Goal: Information Seeking & Learning: Learn about a topic

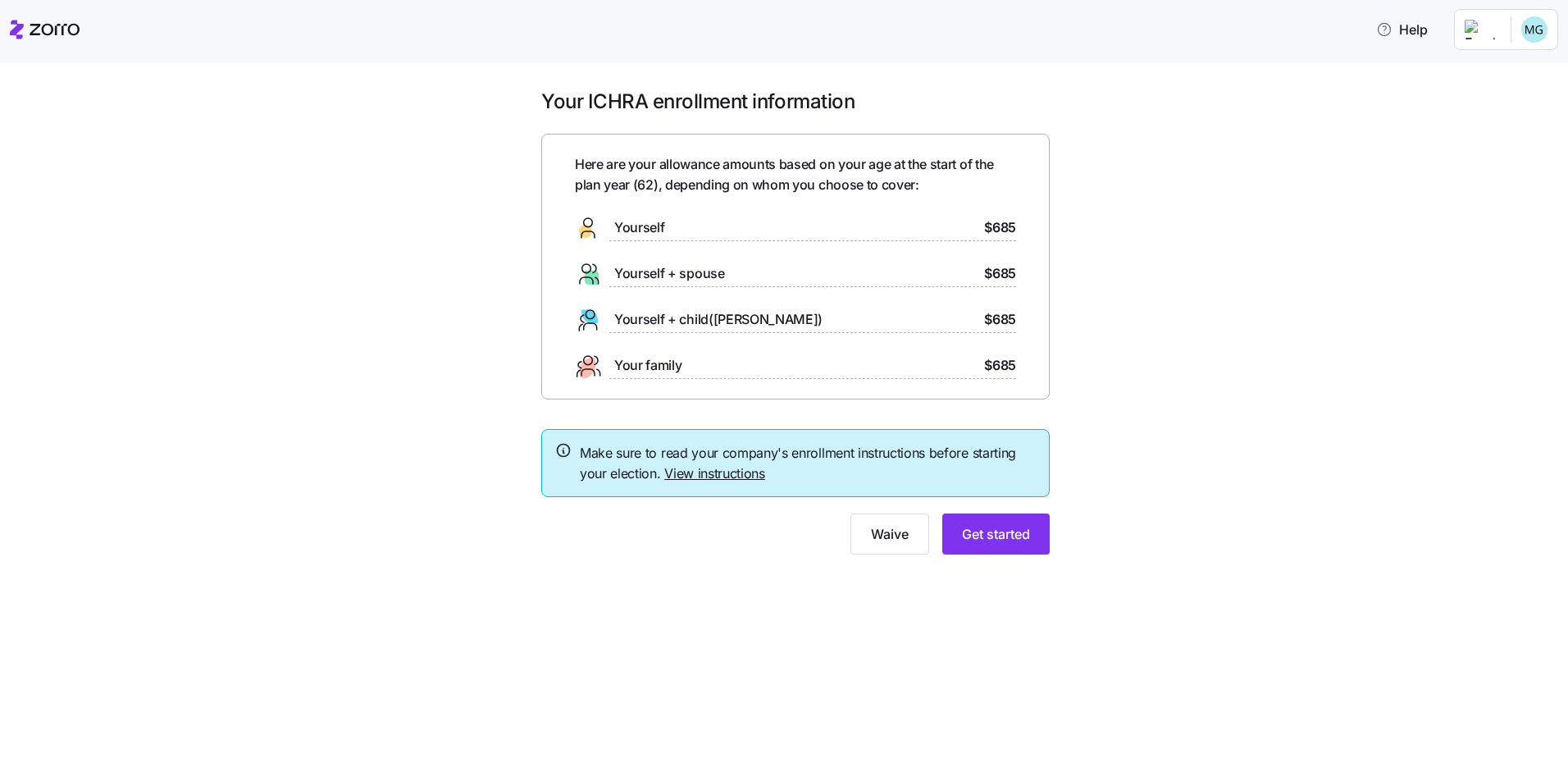
click at [692, 473] on link "View instructions" at bounding box center [714, 472] width 101 height 16
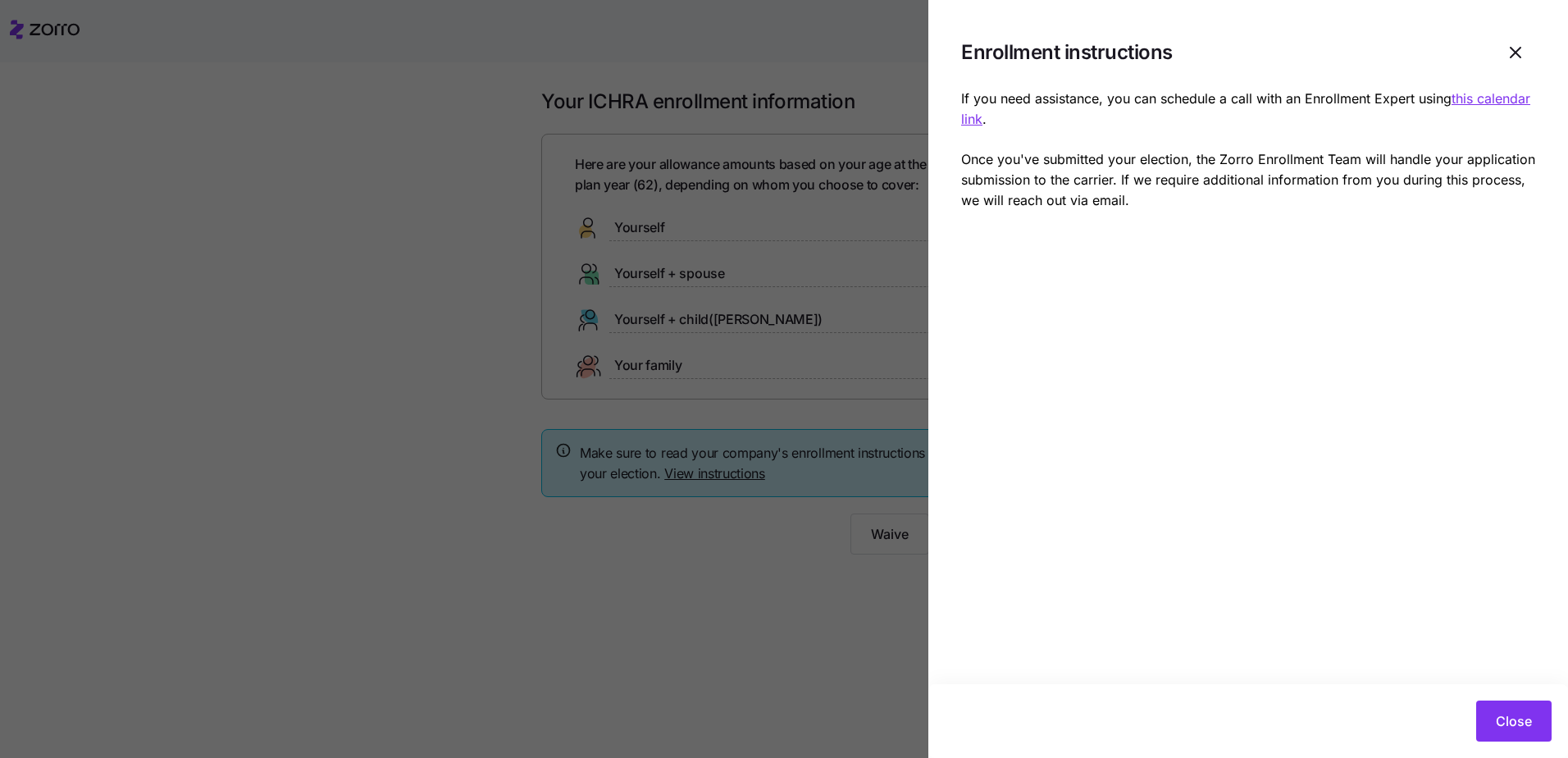
click at [692, 473] on div at bounding box center [784, 379] width 1568 height 758
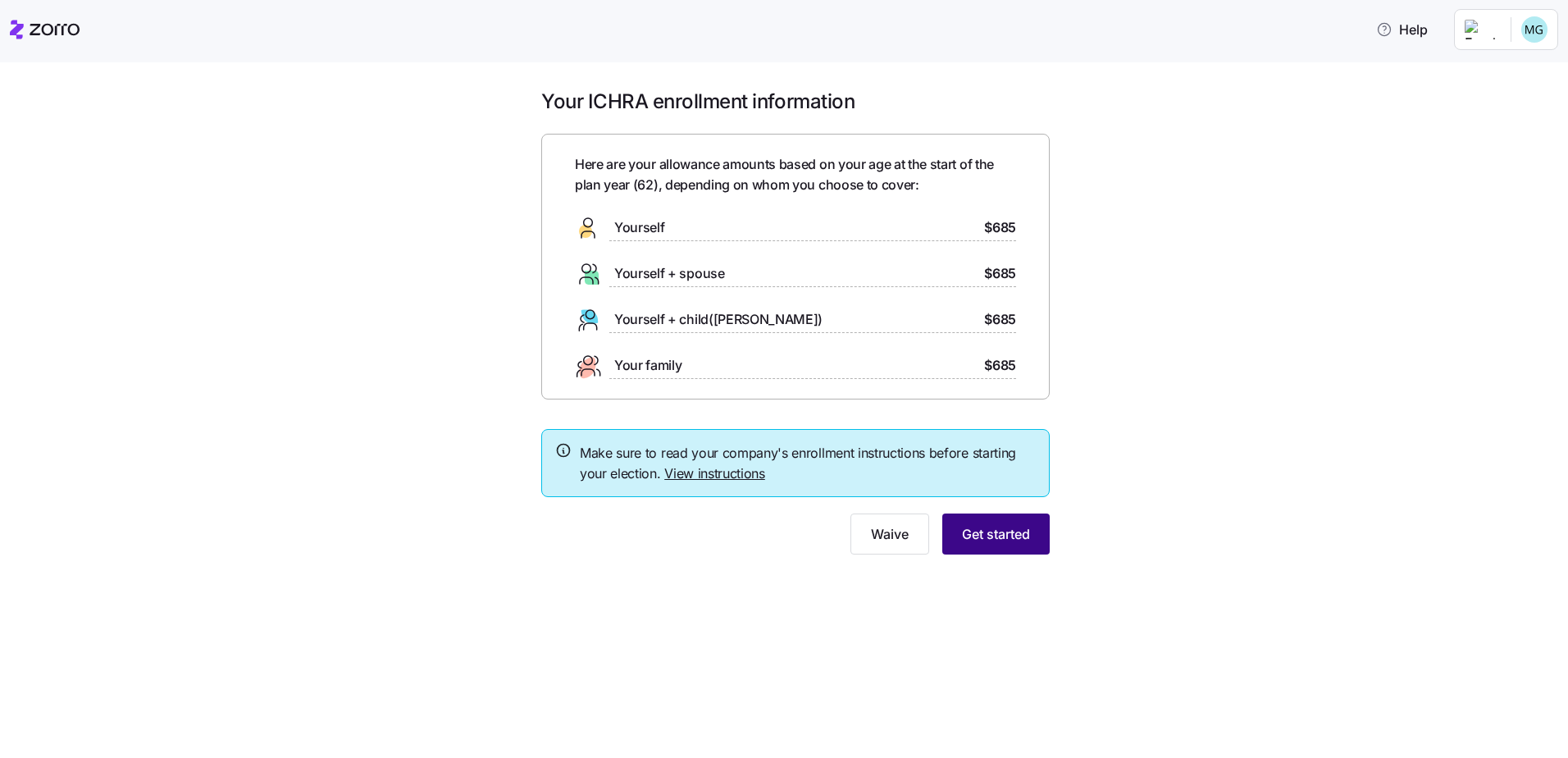
click at [969, 534] on span "Get started" at bounding box center [995, 534] width 68 height 20
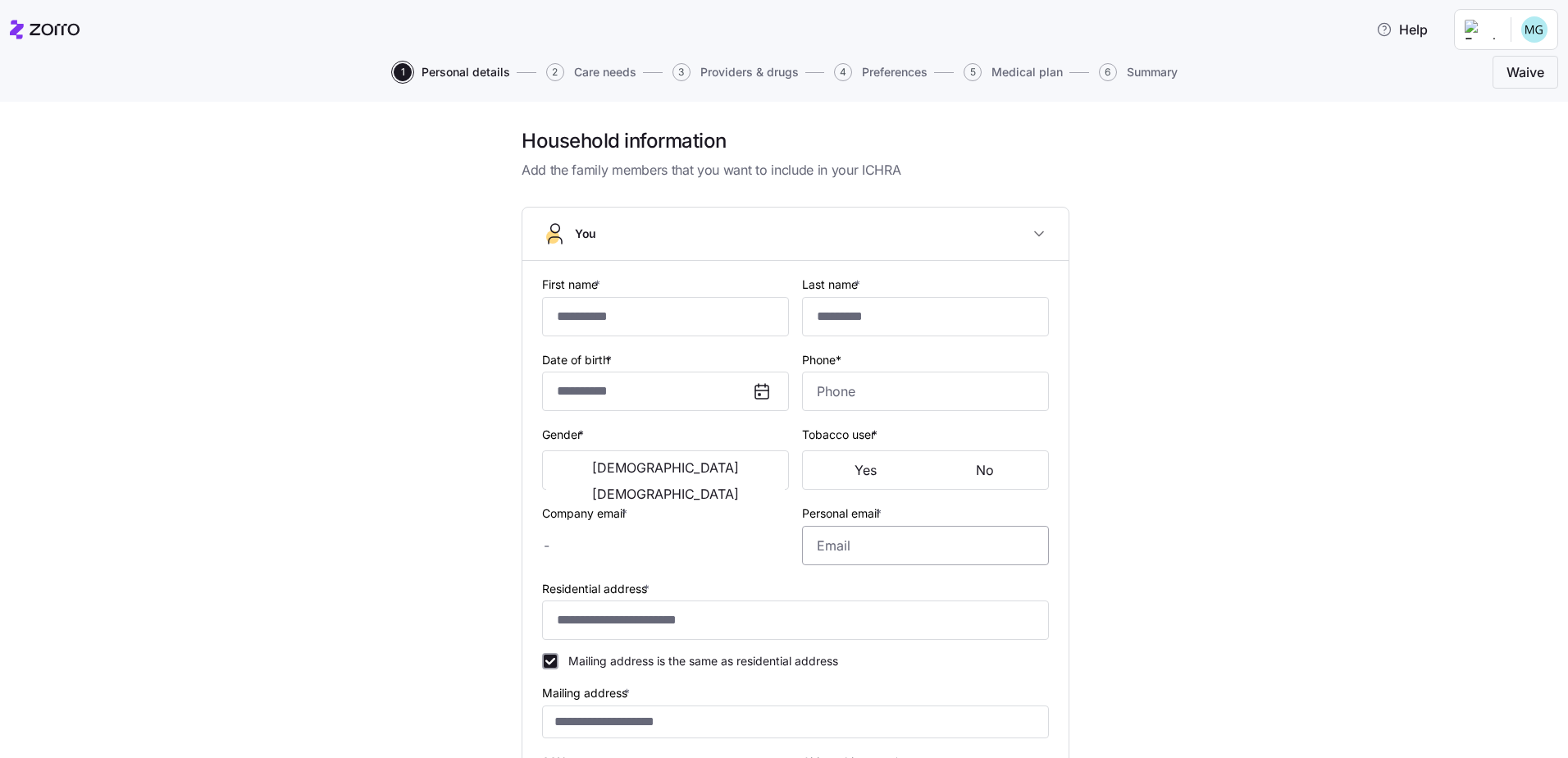
type input "****"
type input "******"
type input "[EMAIL_ADDRESS][DOMAIN_NAME]"
type input "**********"
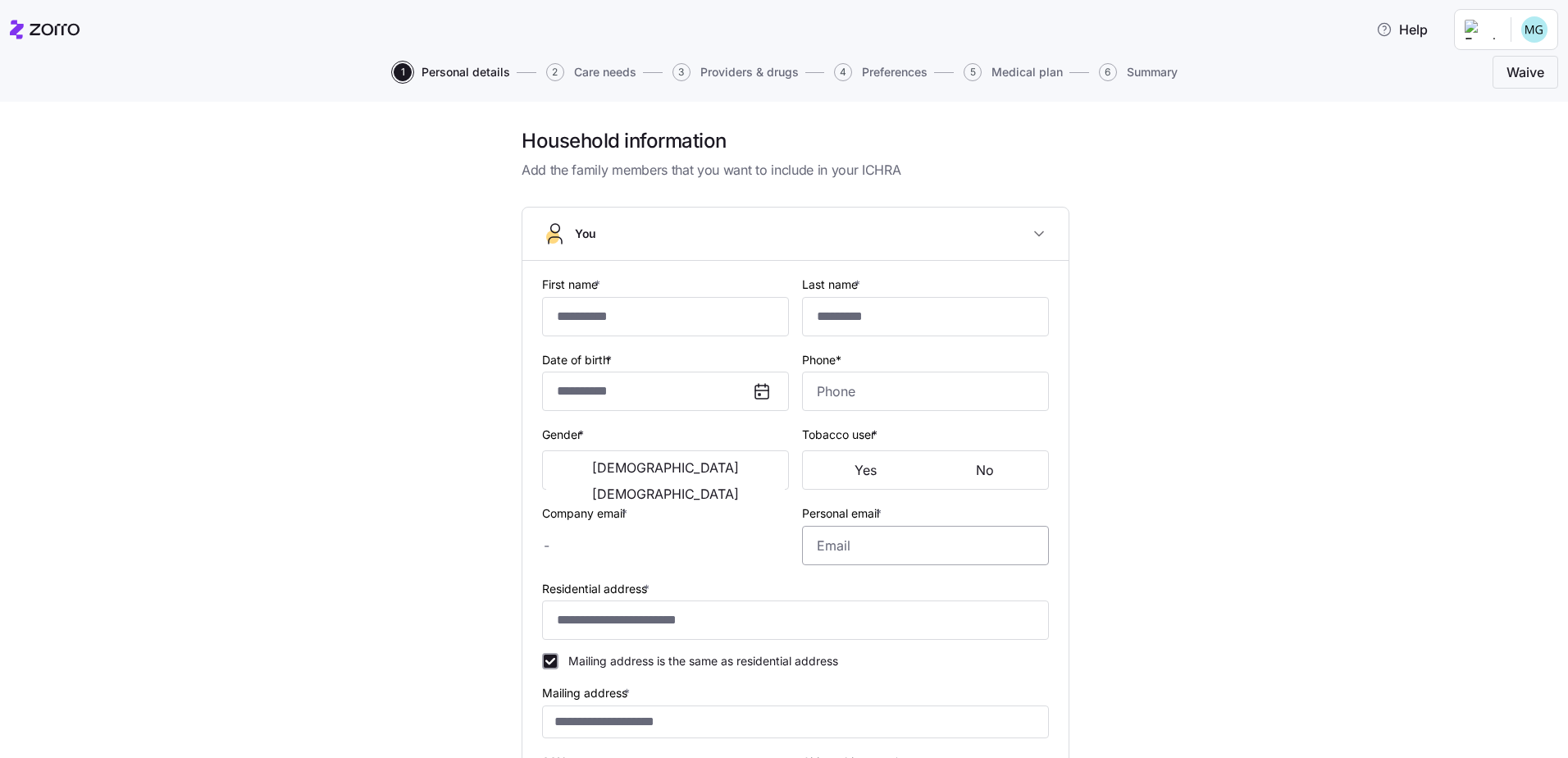
checkbox input "true"
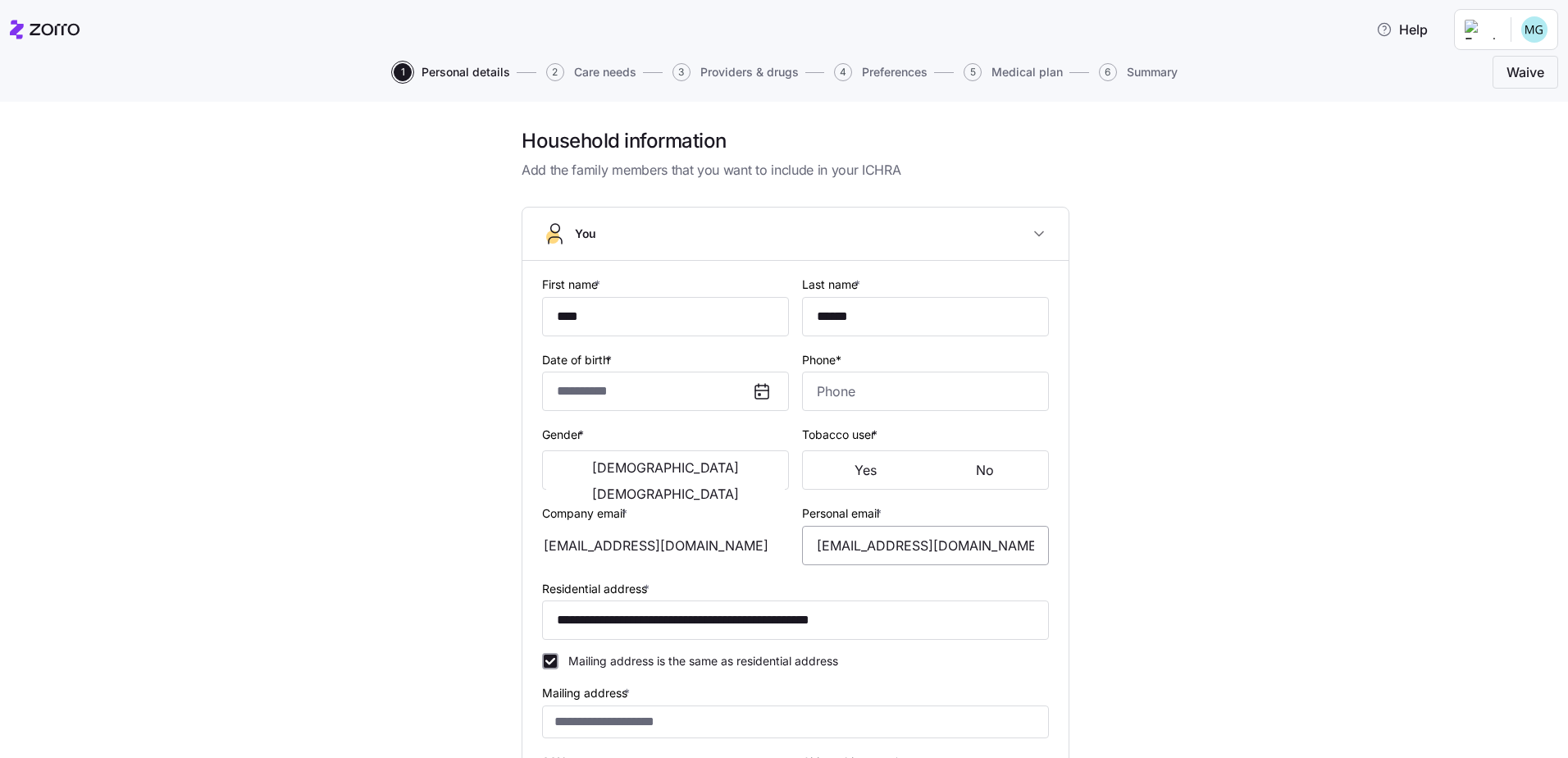
type input "**********"
type input "[PHONE_NUMBER]"
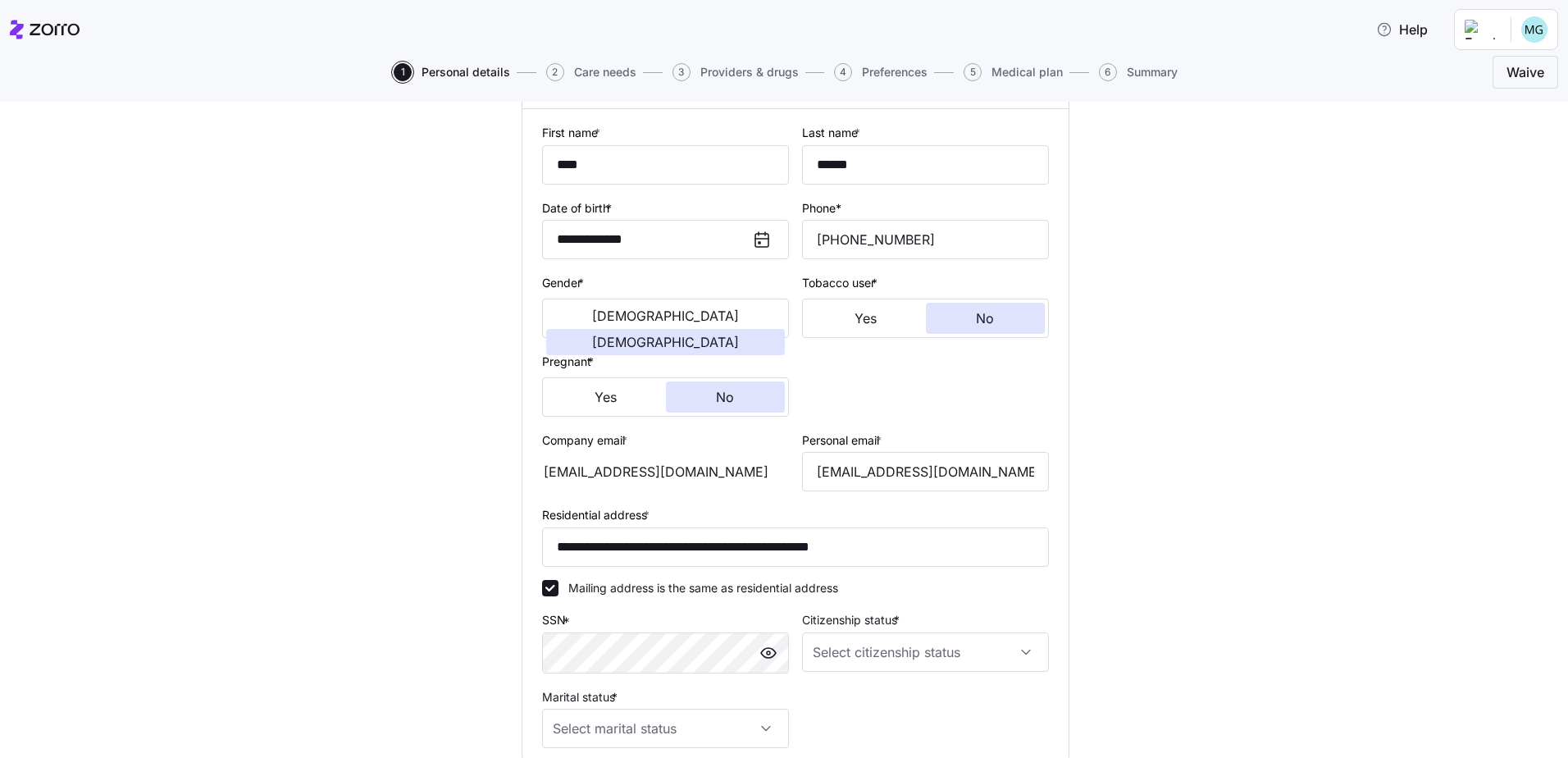
scroll to position [246, 0]
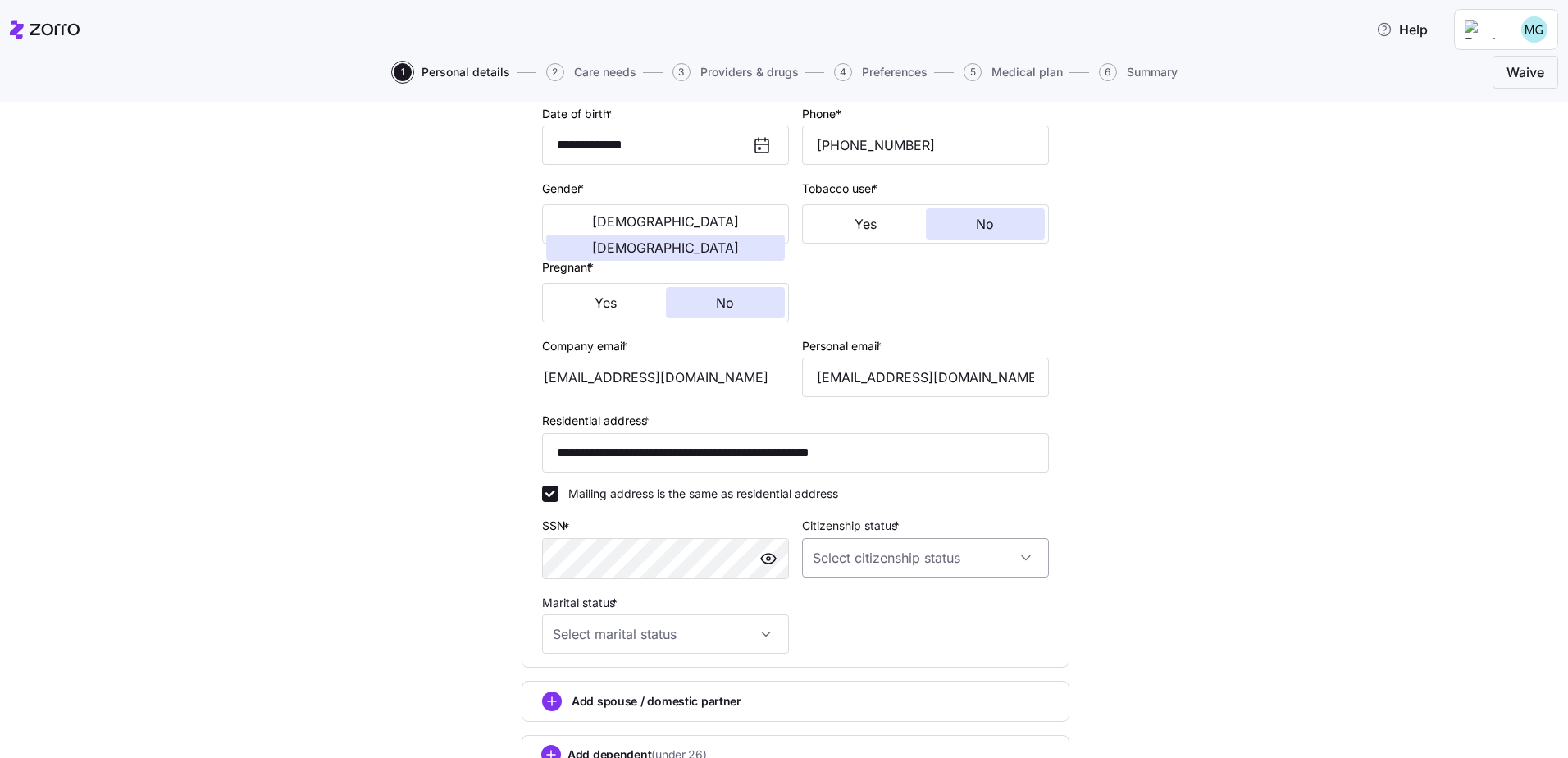
click at [1015, 559] on input "Citizenship status *" at bounding box center [925, 557] width 247 height 40
click at [894, 604] on div "[DEMOGRAPHIC_DATA] citizen" at bounding box center [919, 608] width 234 height 34
type input "[DEMOGRAPHIC_DATA] citizen"
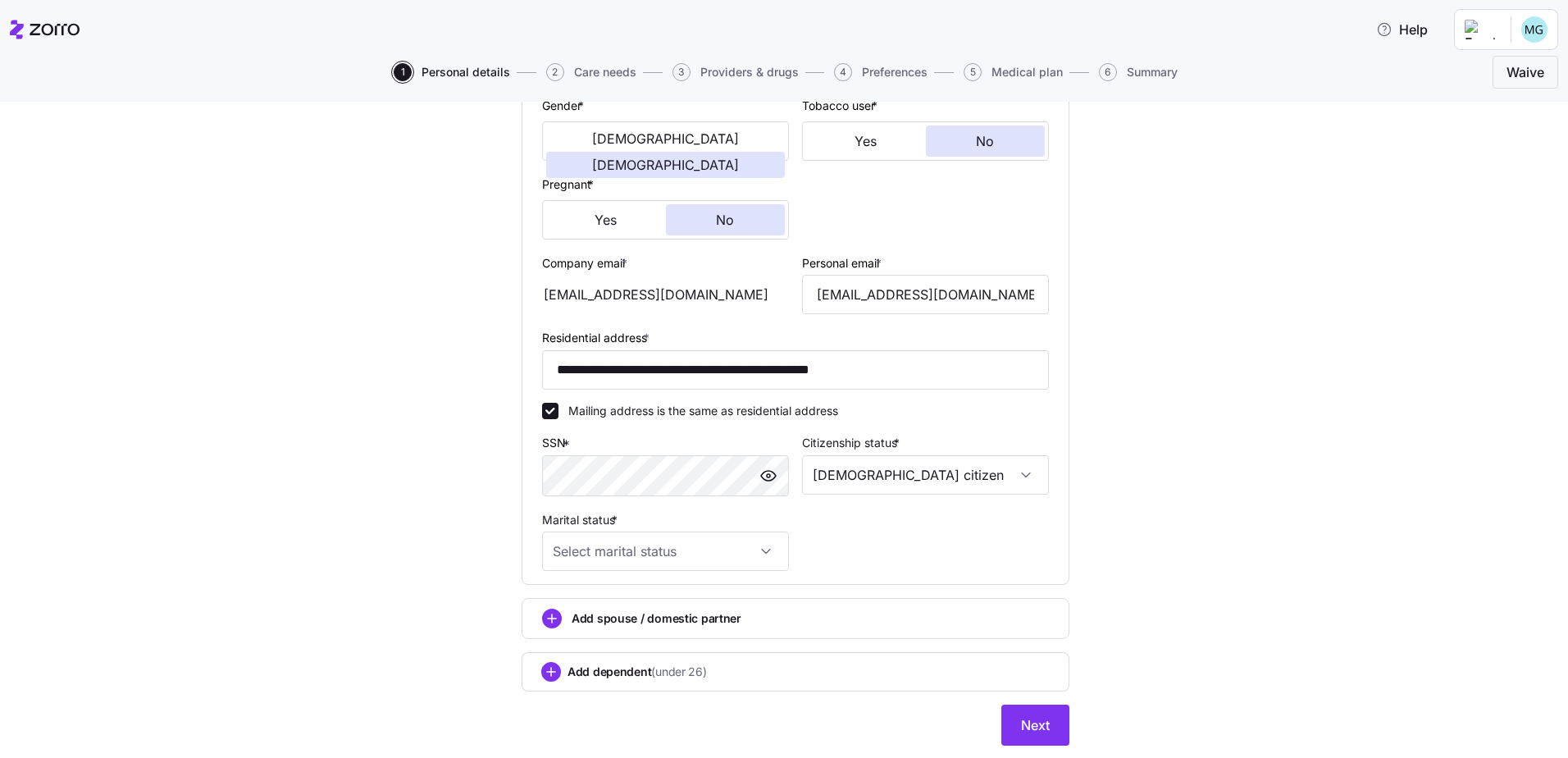
scroll to position [376, 0]
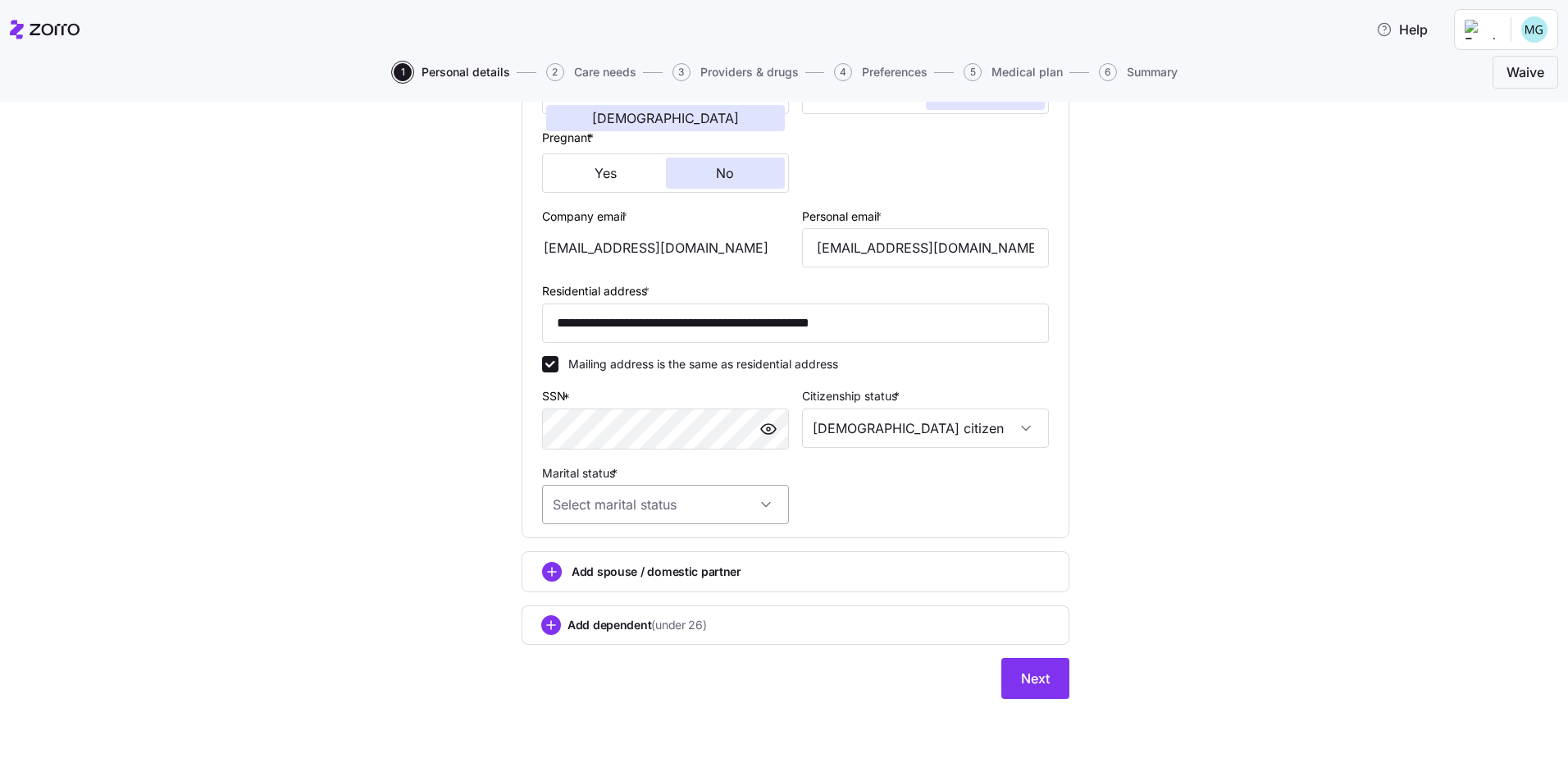
click at [764, 507] on input "Marital status *" at bounding box center [665, 504] width 247 height 40
click at [706, 573] on div "Married" at bounding box center [660, 589] width 234 height 34
type input "Married"
click at [615, 570] on span "Add spouse / domestic partner" at bounding box center [656, 571] width 169 height 16
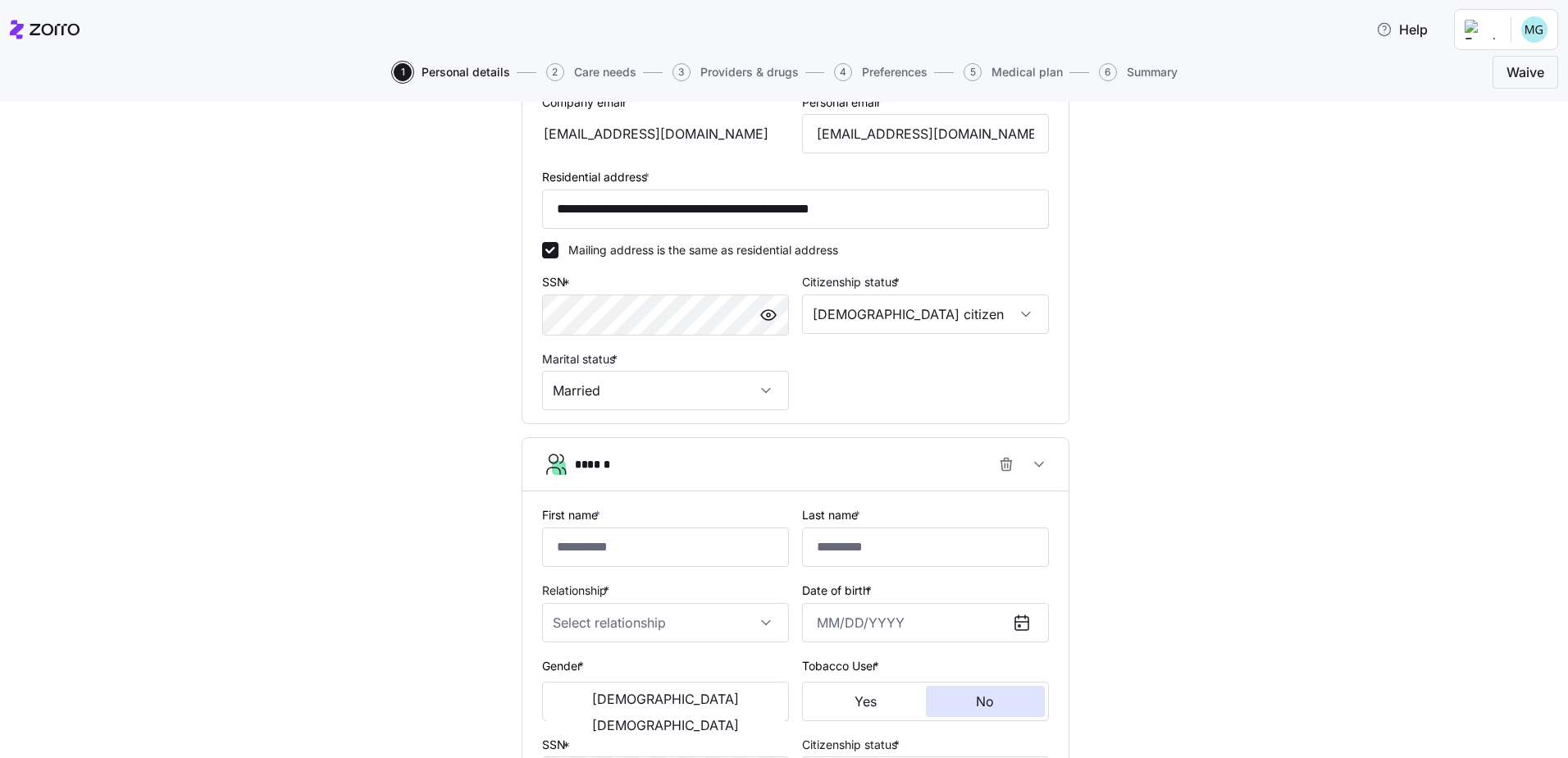
scroll to position [622, 0]
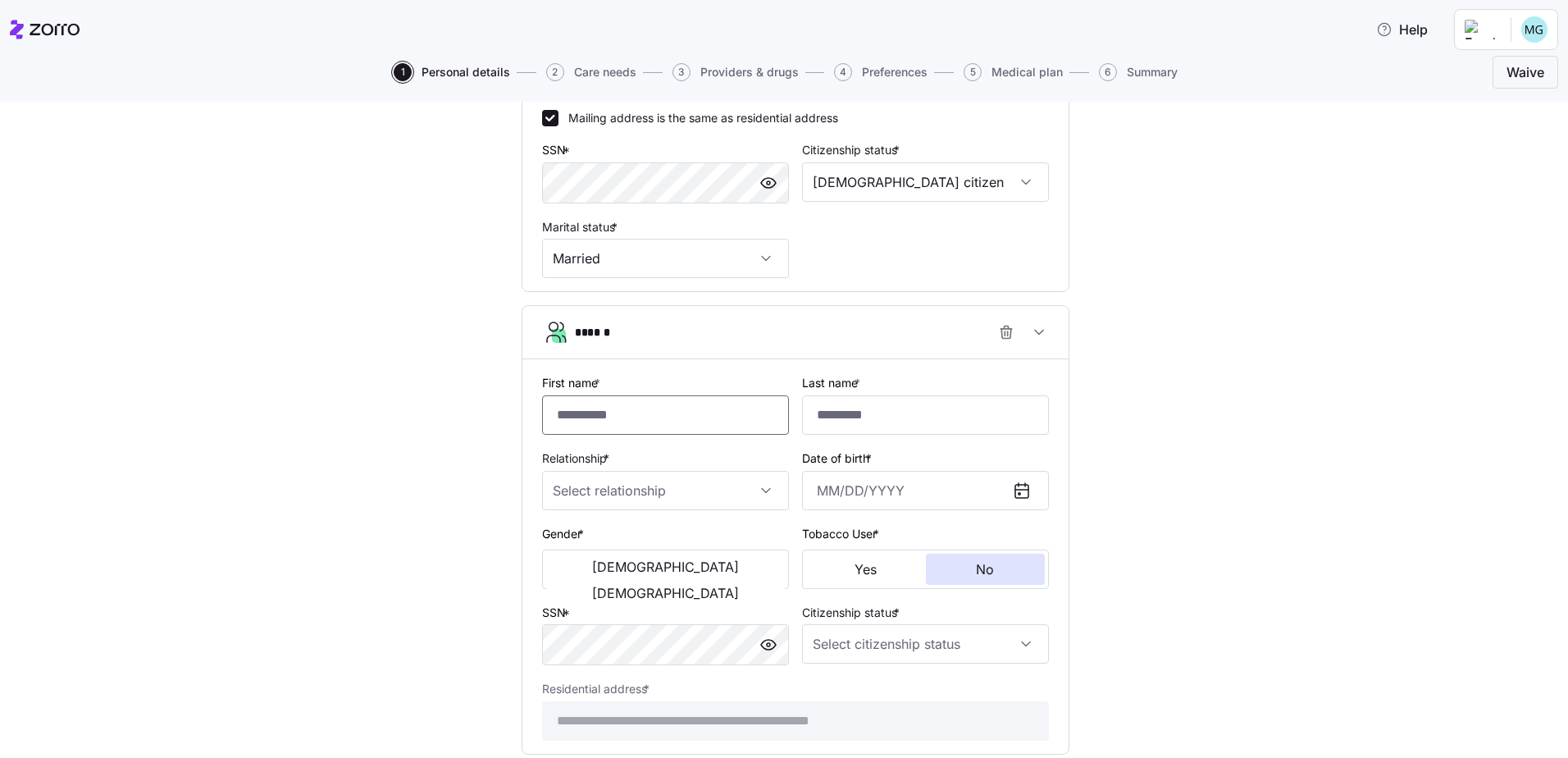
click at [577, 414] on input "First name *" at bounding box center [665, 415] width 247 height 40
type input "******"
click at [846, 429] on input "Last name *" at bounding box center [925, 415] width 247 height 40
click at [829, 414] on input "Last name *" at bounding box center [925, 415] width 247 height 40
type input "*******"
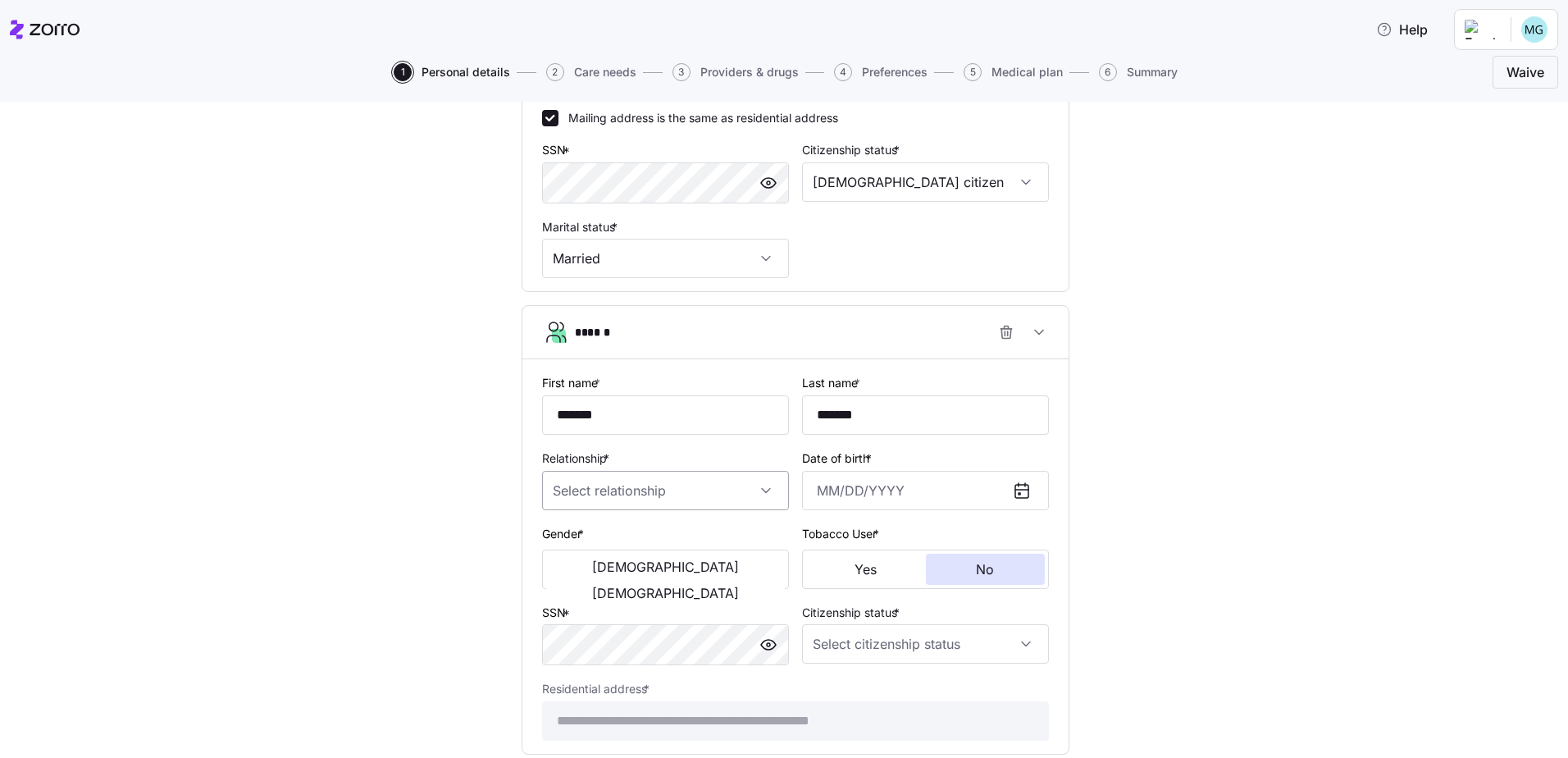
click at [623, 484] on input "Relationship *" at bounding box center [665, 490] width 247 height 40
click at [630, 543] on div "Spouse" at bounding box center [660, 540] width 234 height 34
type input "Spouse"
click at [893, 496] on input "Date of birth *" at bounding box center [925, 490] width 247 height 40
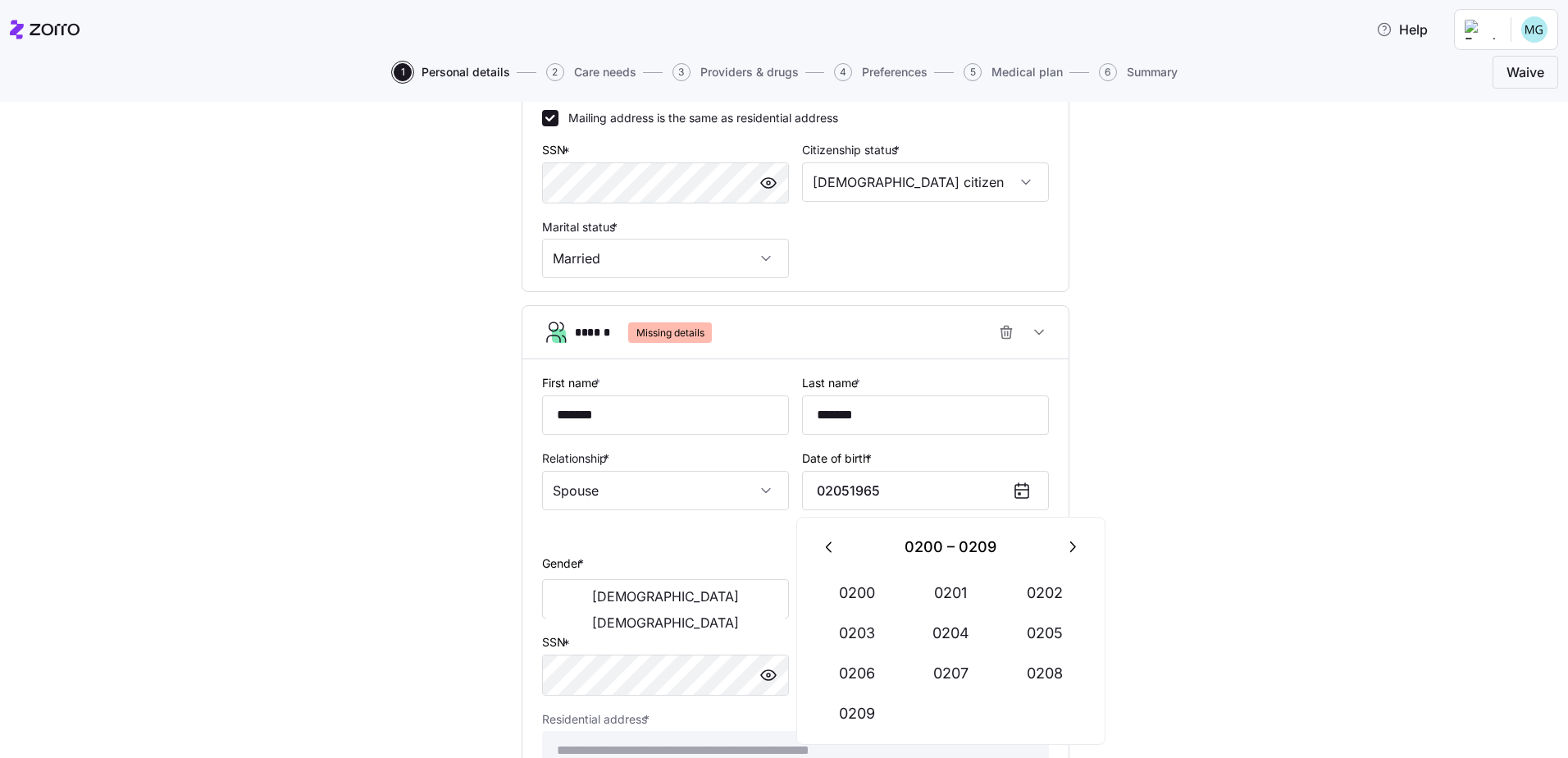
type input "[DATE], 0204"
click at [1084, 492] on div "**********" at bounding box center [796, 207] width 1499 height 1403
click at [967, 488] on input "[DATE], 0204" at bounding box center [925, 490] width 247 height 40
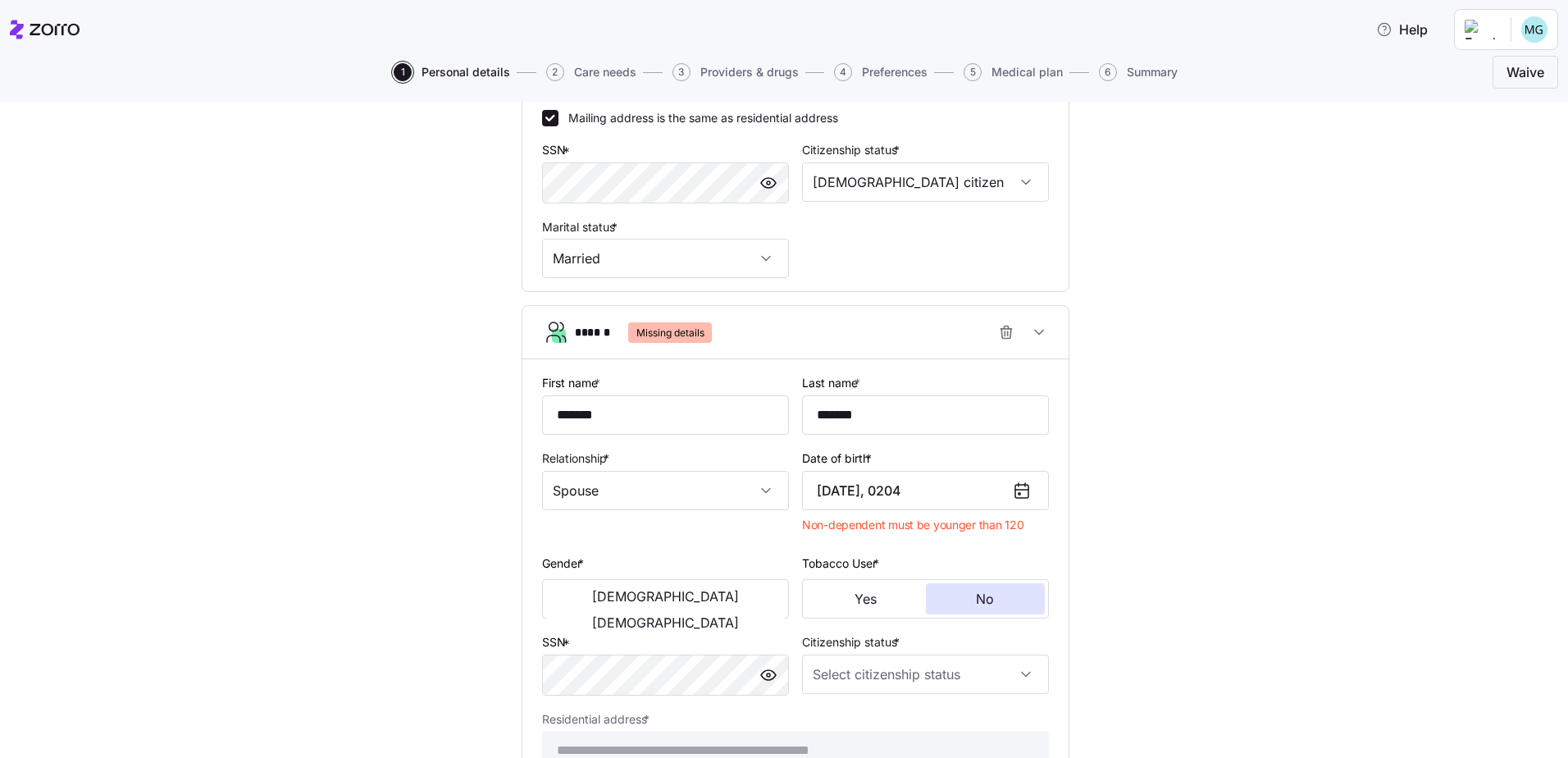
click at [1015, 492] on icon at bounding box center [1021, 490] width 20 height 20
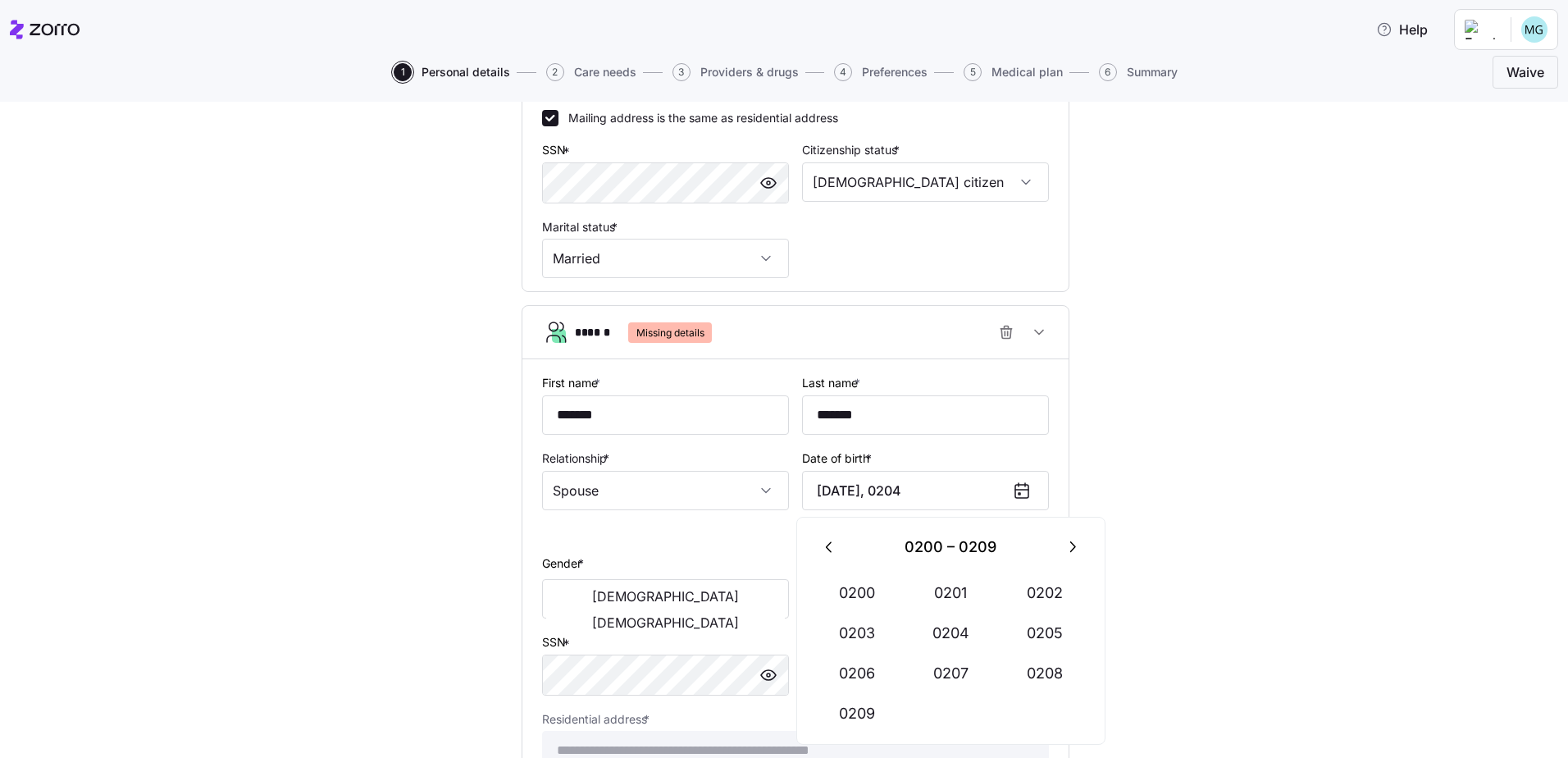
drag, startPoint x: 933, startPoint y: 489, endPoint x: 793, endPoint y: 493, distance: 140.1
click at [795, 493] on div "Date of birth * [DEMOGRAPHIC_DATA], 0204 Non-dependent must be younger than 120" at bounding box center [925, 493] width 260 height 105
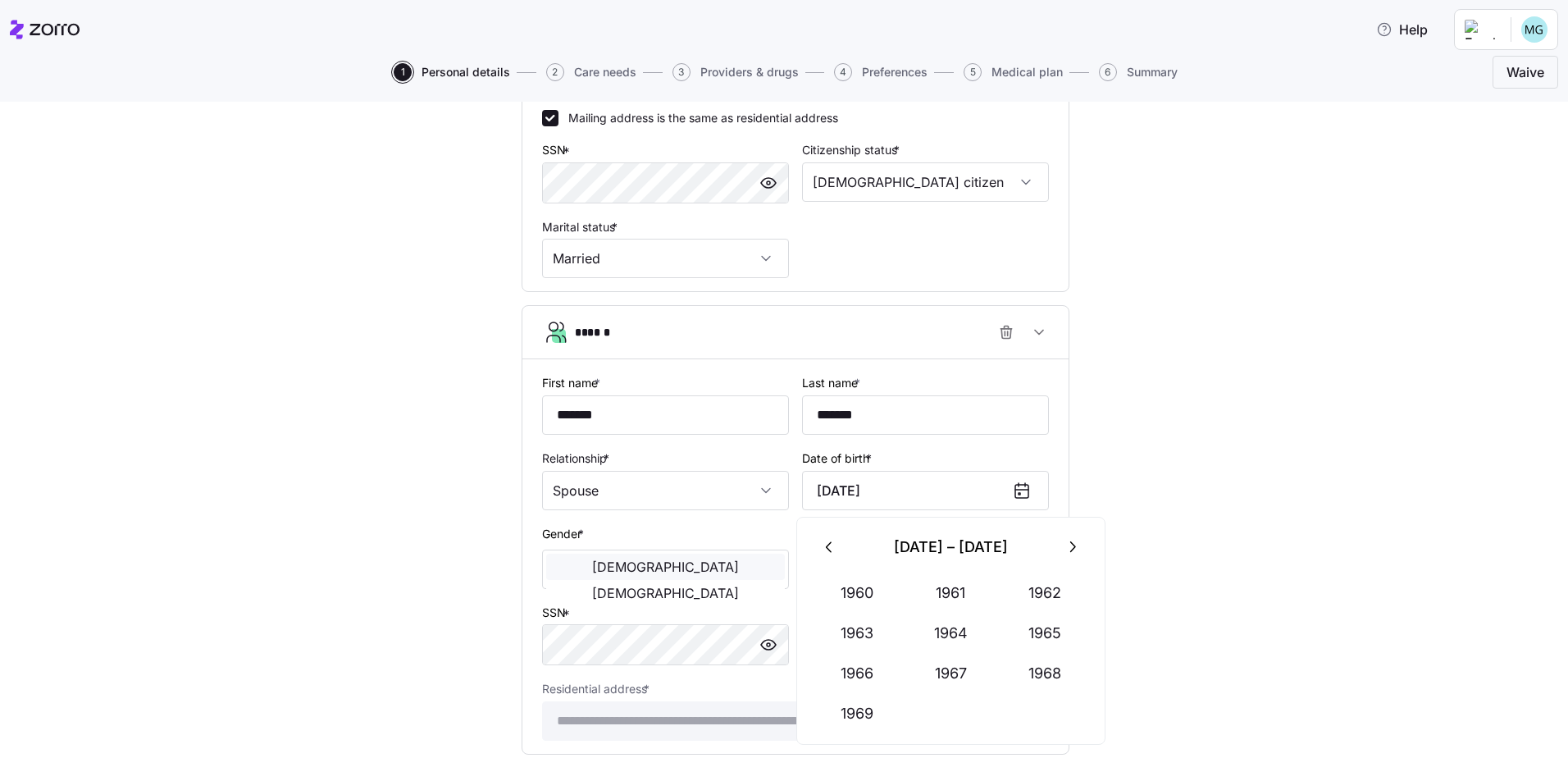
type input "[DATE]"
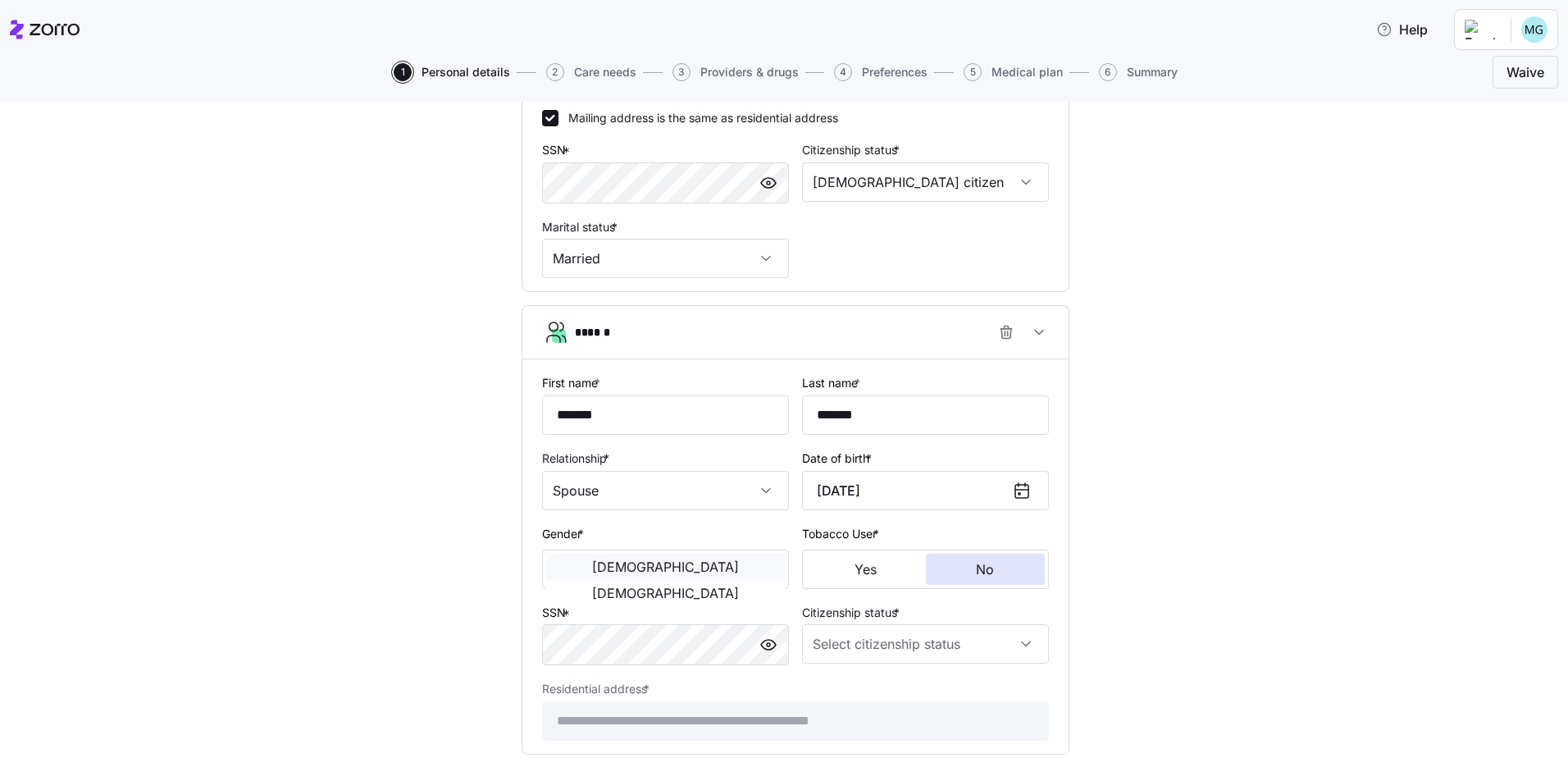
click at [613, 571] on span "[DEMOGRAPHIC_DATA]" at bounding box center [665, 567] width 147 height 13
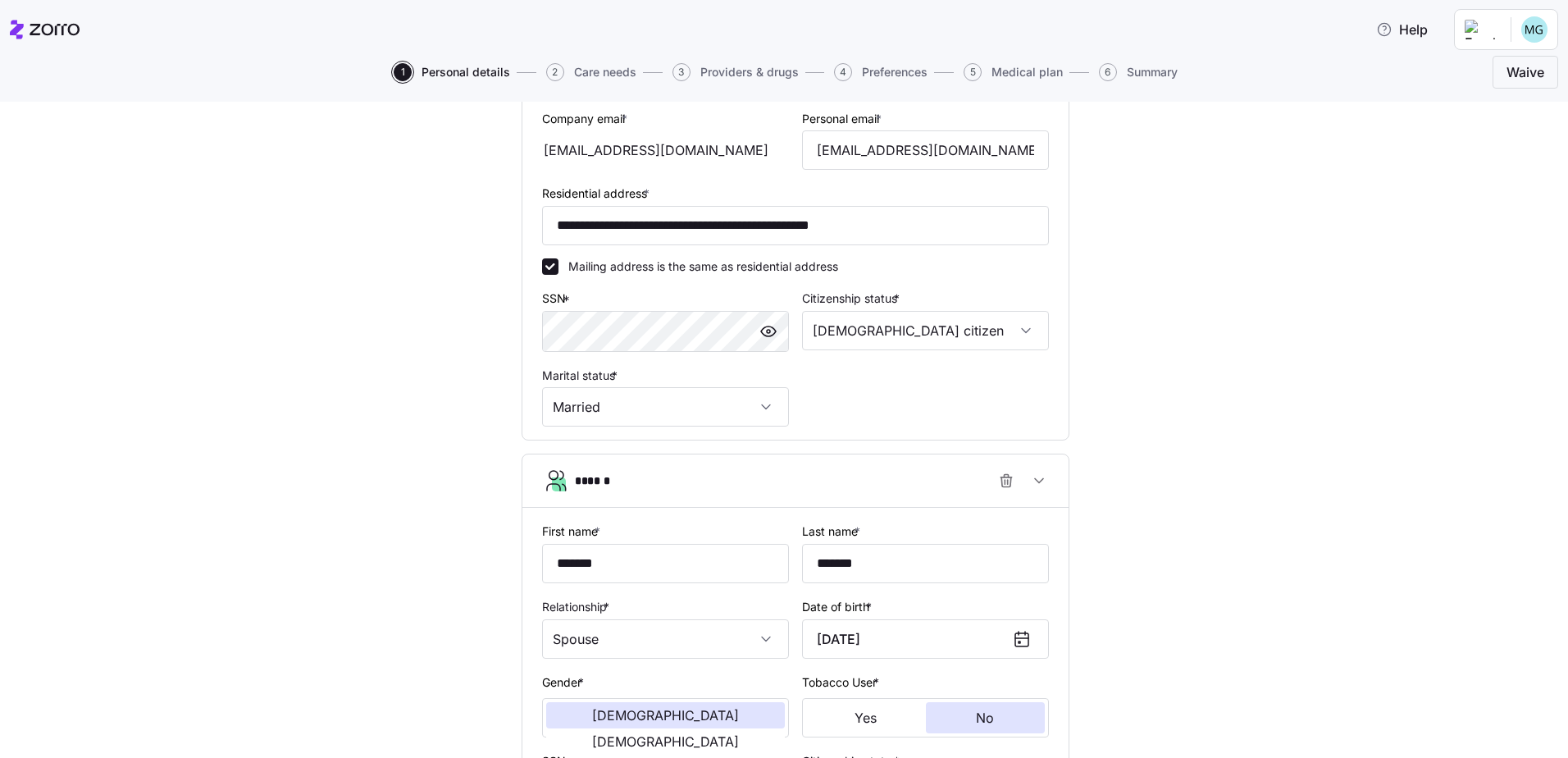
scroll to position [573, 0]
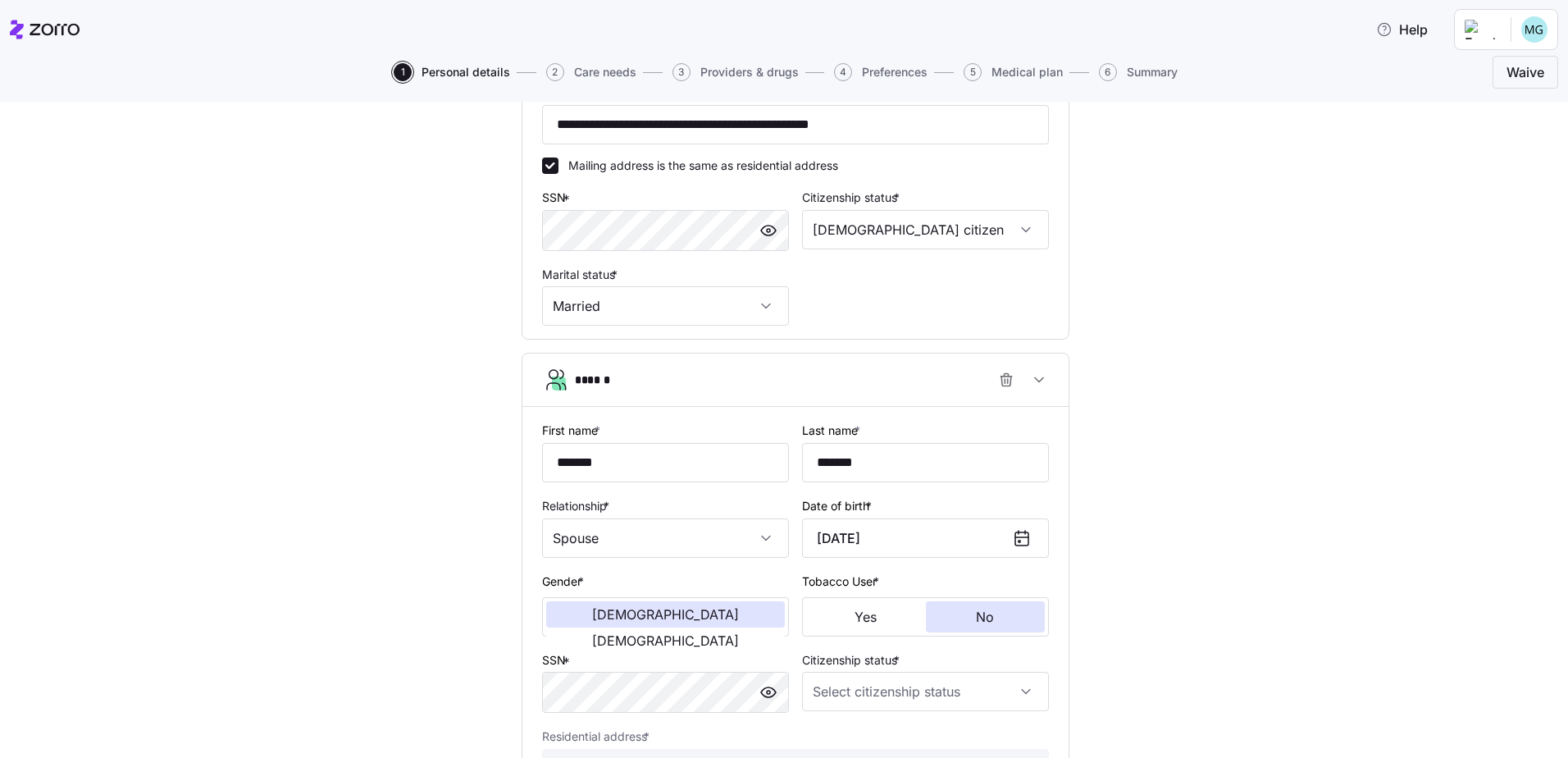
click at [564, 196] on span "*" at bounding box center [566, 197] width 8 height 14
click at [796, 397] on button "******" at bounding box center [795, 379] width 546 height 53
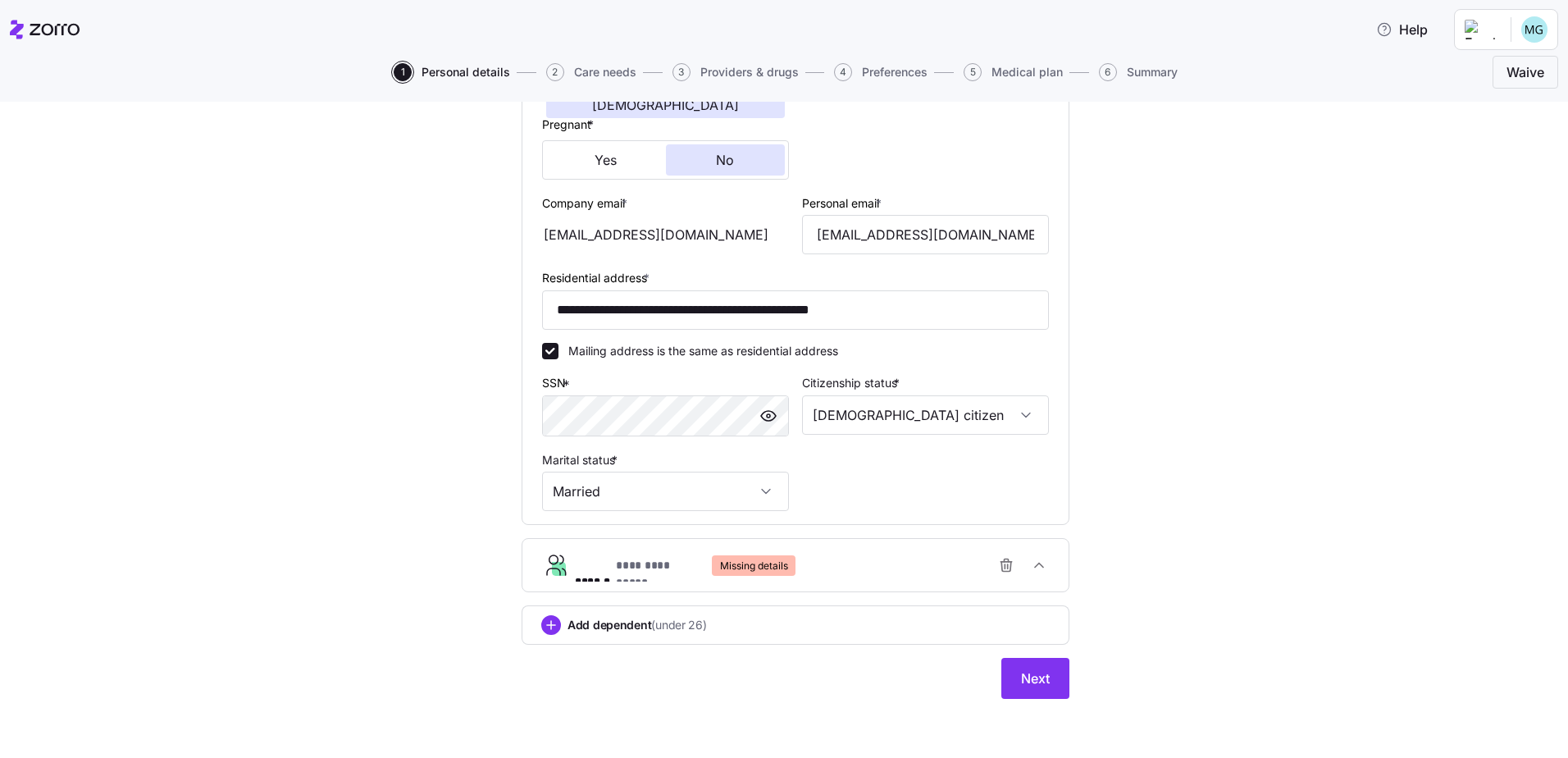
scroll to position [389, 0]
click at [754, 564] on span "Missing details" at bounding box center [754, 566] width 68 height 21
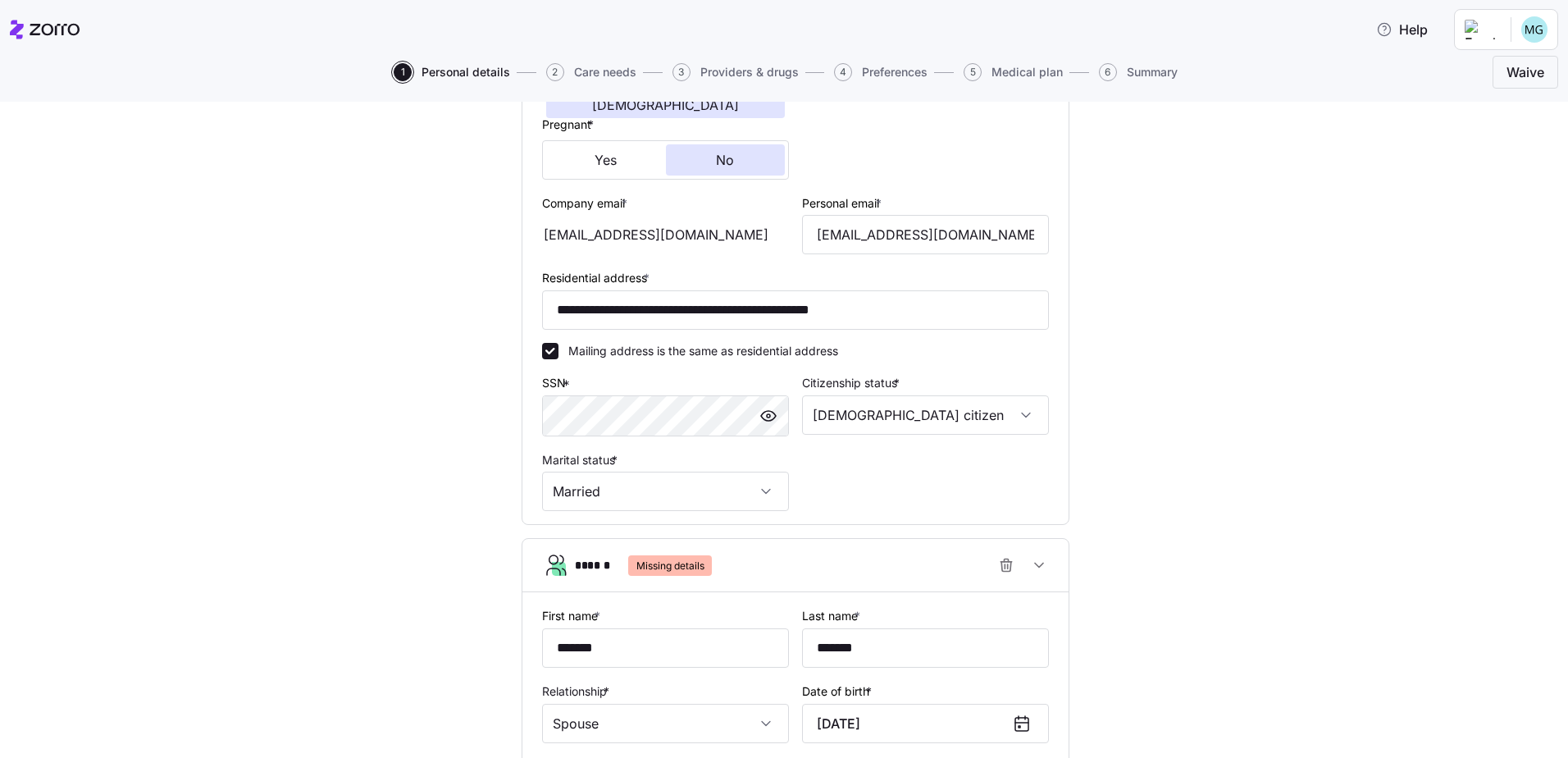
scroll to position [573, 0]
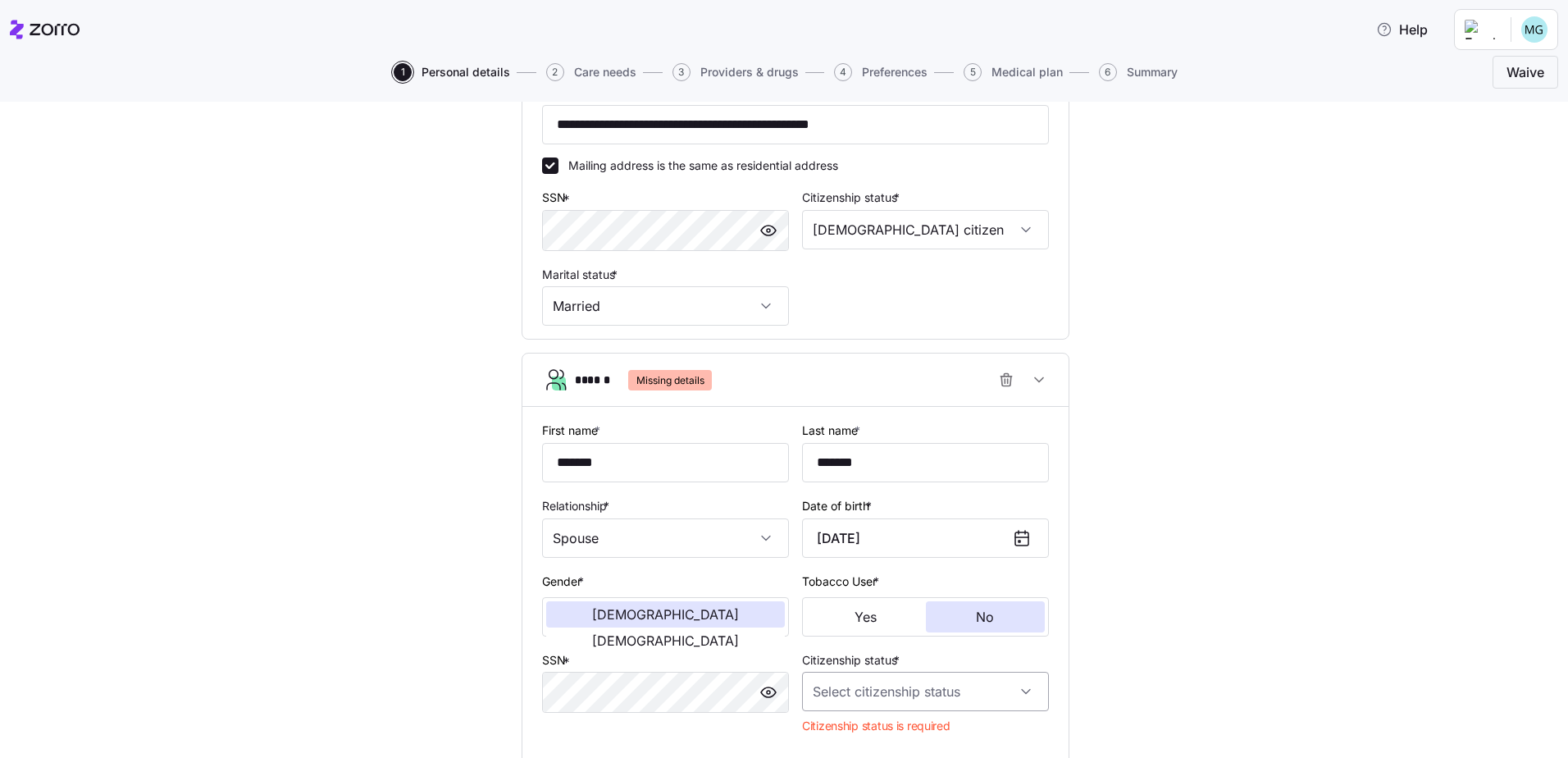
click at [1016, 689] on input "Citizenship status *" at bounding box center [925, 692] width 247 height 40
click at [1016, 689] on div at bounding box center [925, 692] width 247 height 40
click at [1021, 695] on input "Citizenship status *" at bounding box center [925, 692] width 247 height 40
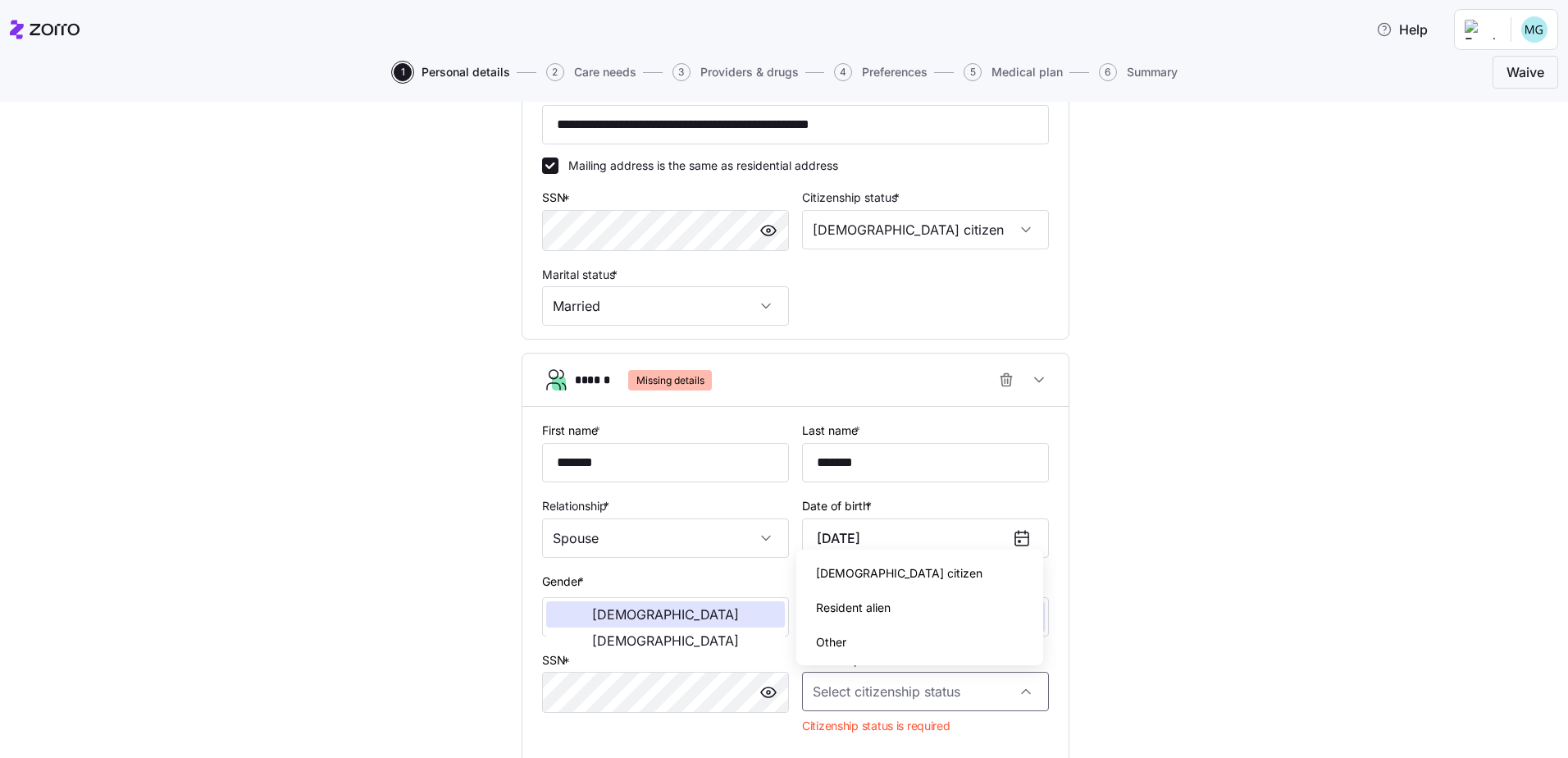
click at [861, 570] on span "[DEMOGRAPHIC_DATA] citizen" at bounding box center [899, 573] width 167 height 18
type input "[DEMOGRAPHIC_DATA] citizen"
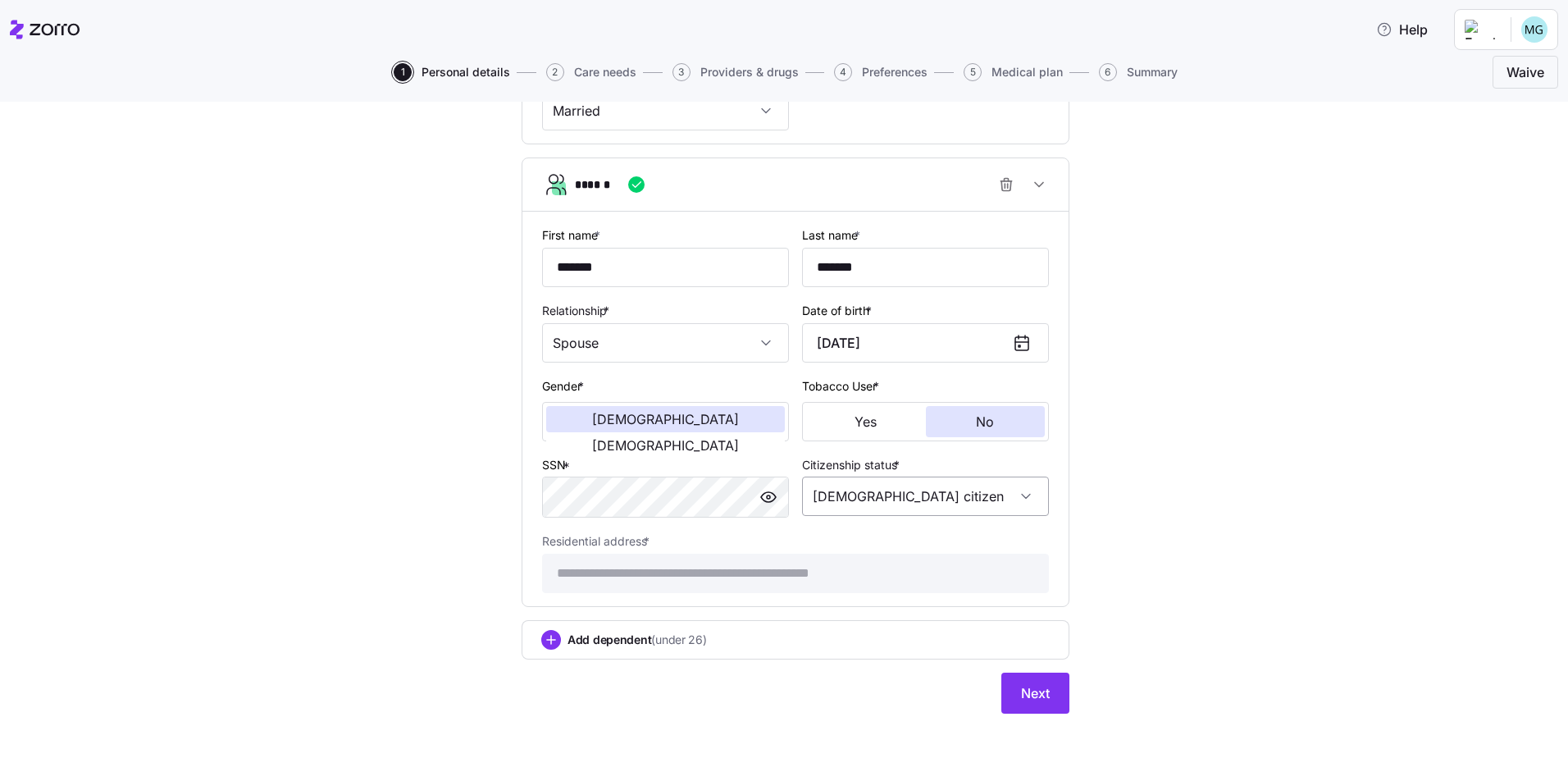
scroll to position [784, 0]
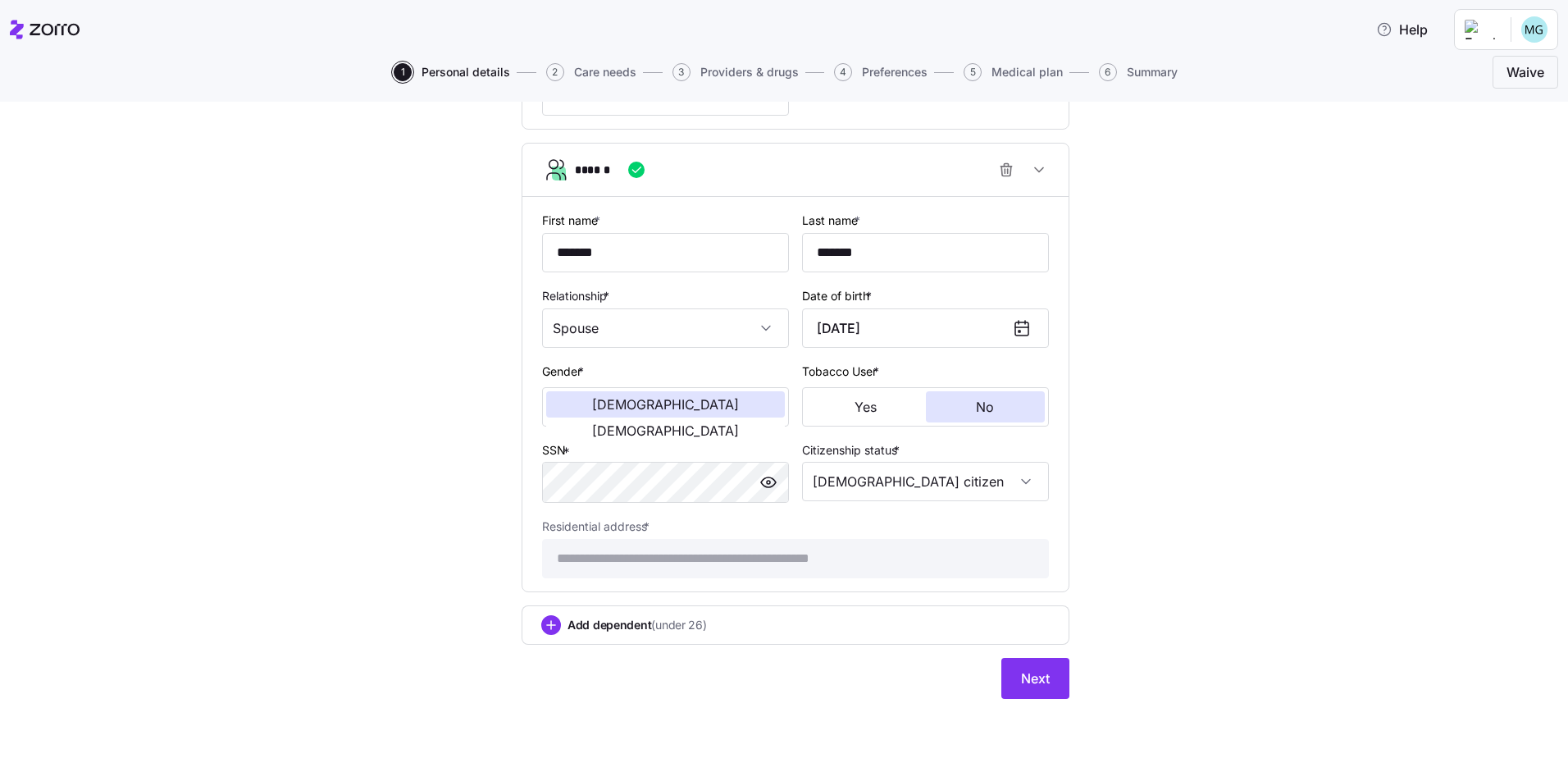
click at [709, 654] on div "**********" at bounding box center [795, 61] width 548 height 1276
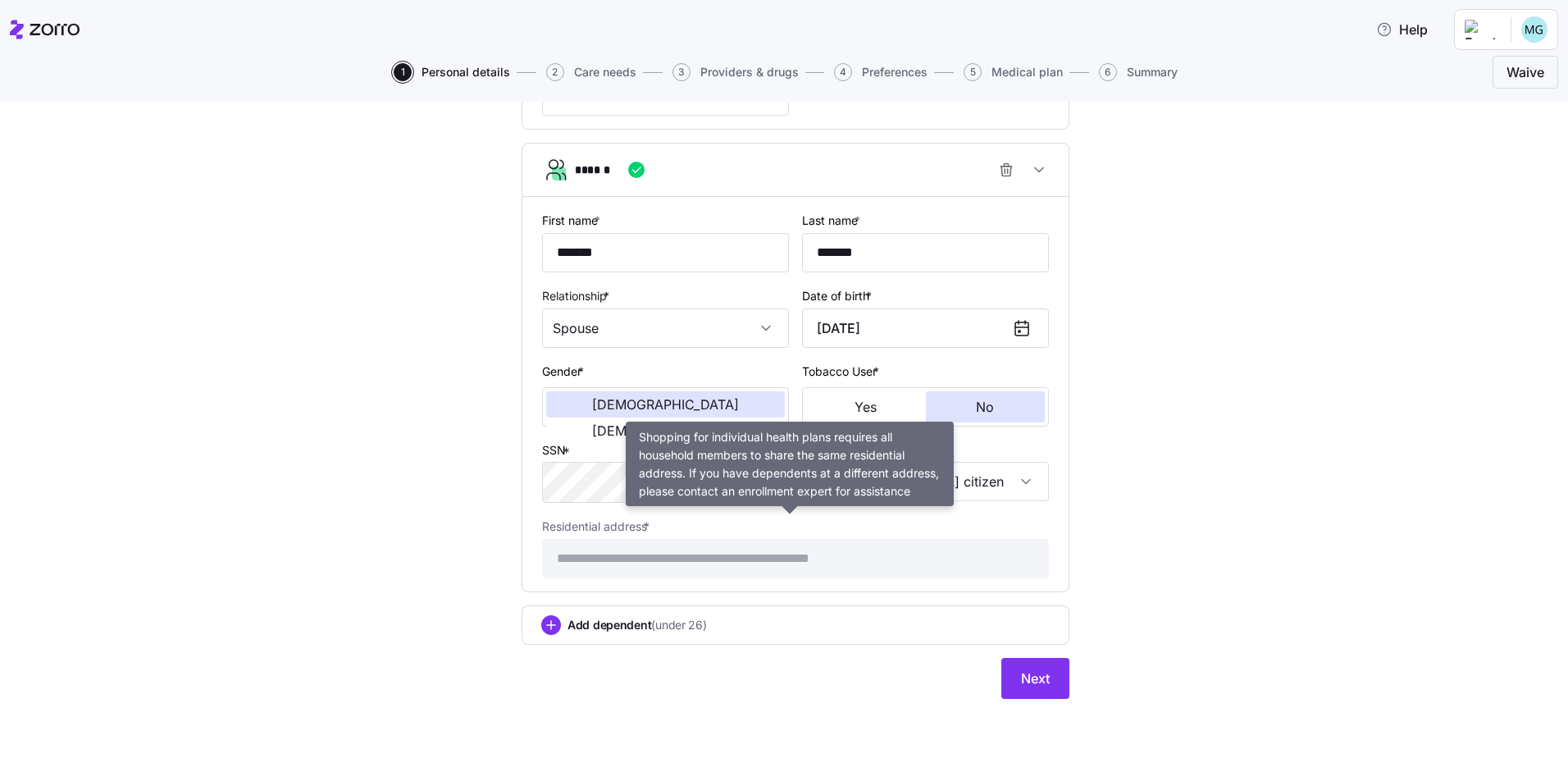
click at [643, 523] on span "*" at bounding box center [646, 525] width 6 height 14
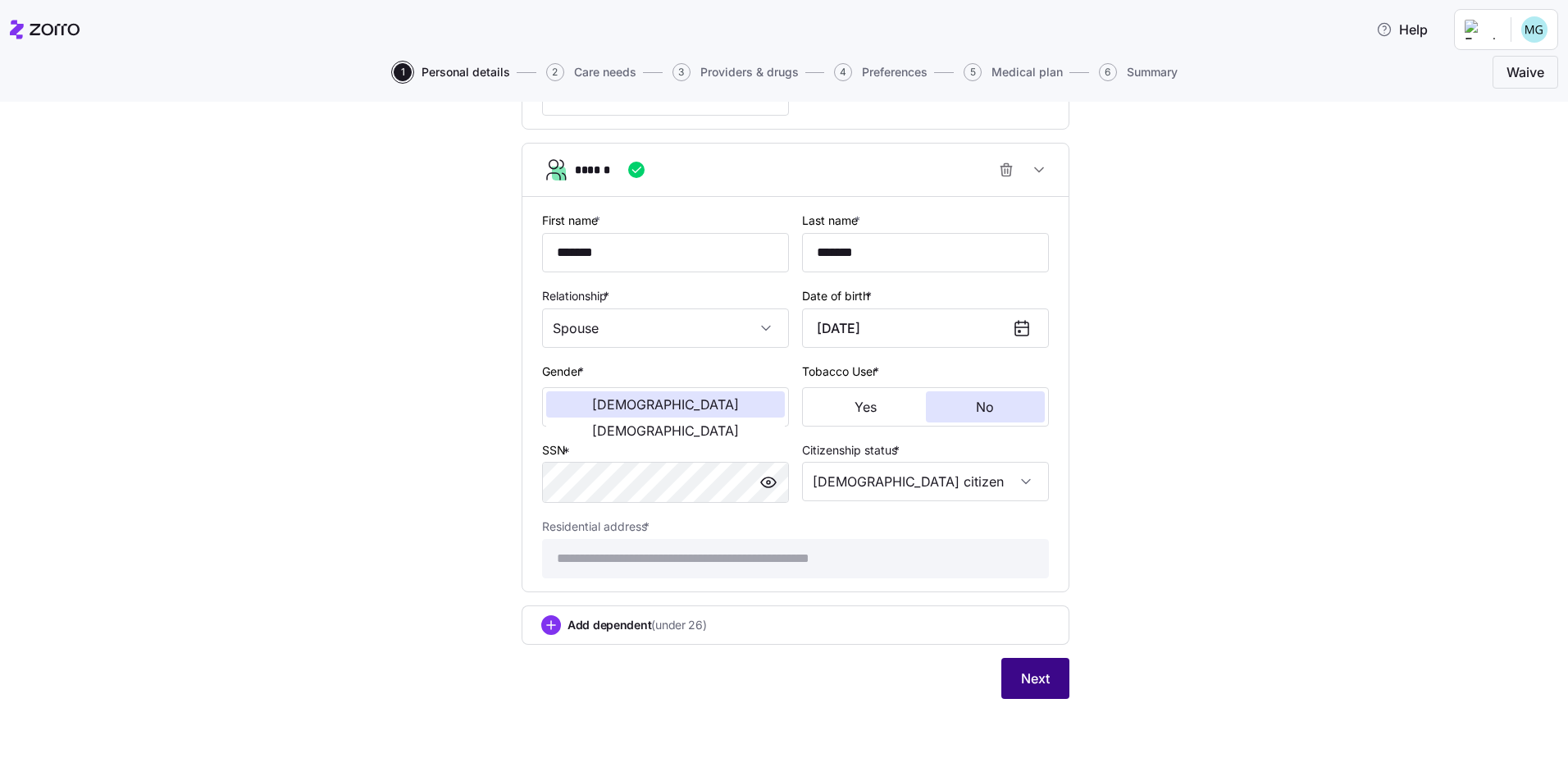
click at [1024, 678] on span "Next" at bounding box center [1035, 678] width 28 height 20
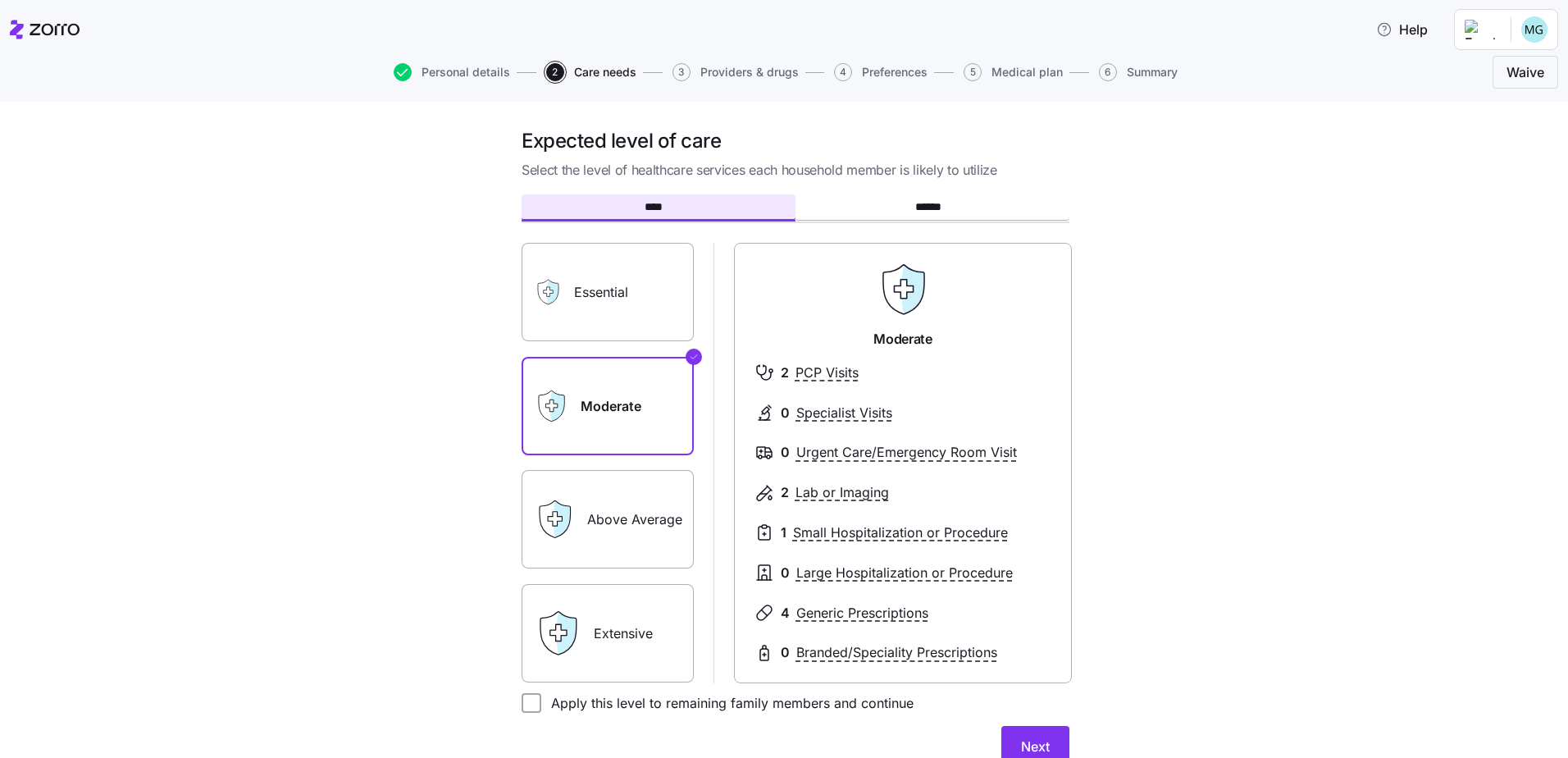
click at [605, 520] on label "Above Average" at bounding box center [608, 519] width 172 height 98
click at [0, 0] on input "Above Average" at bounding box center [0, 0] width 0 height 0
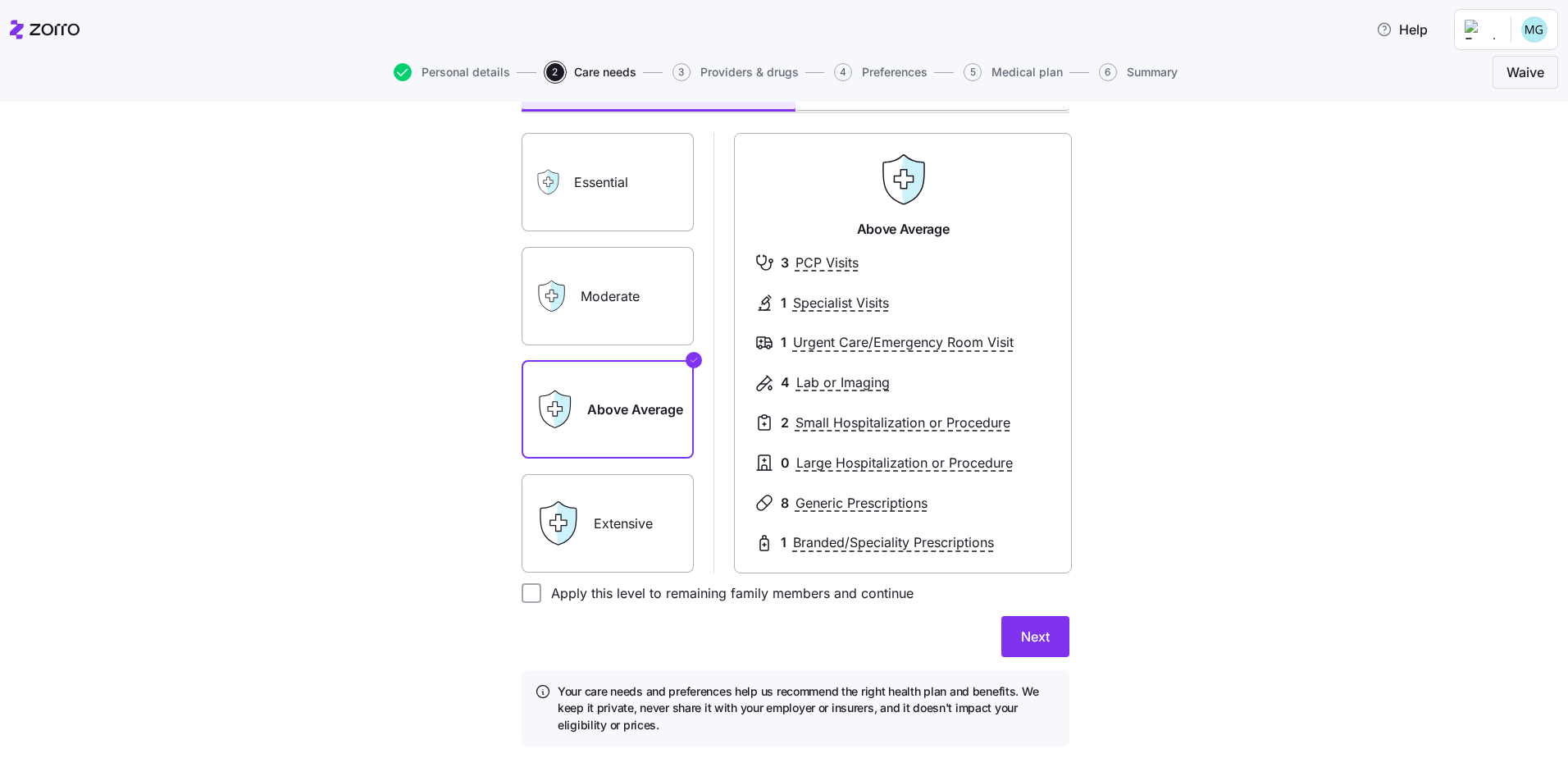
scroll to position [157, 0]
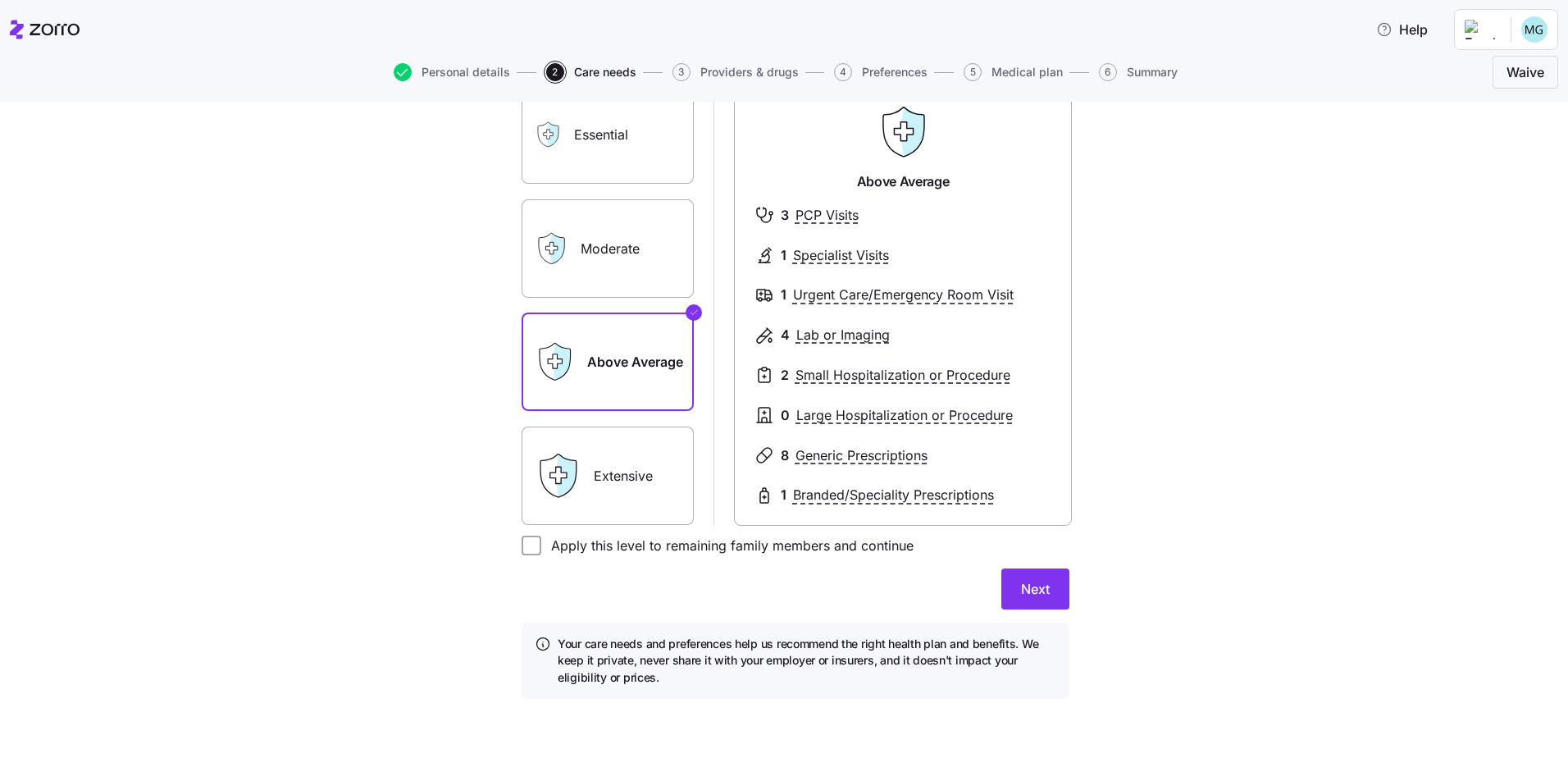
click at [615, 476] on label "Extensive" at bounding box center [608, 476] width 172 height 98
click at [0, 0] on input "Extensive" at bounding box center [0, 0] width 0 height 0
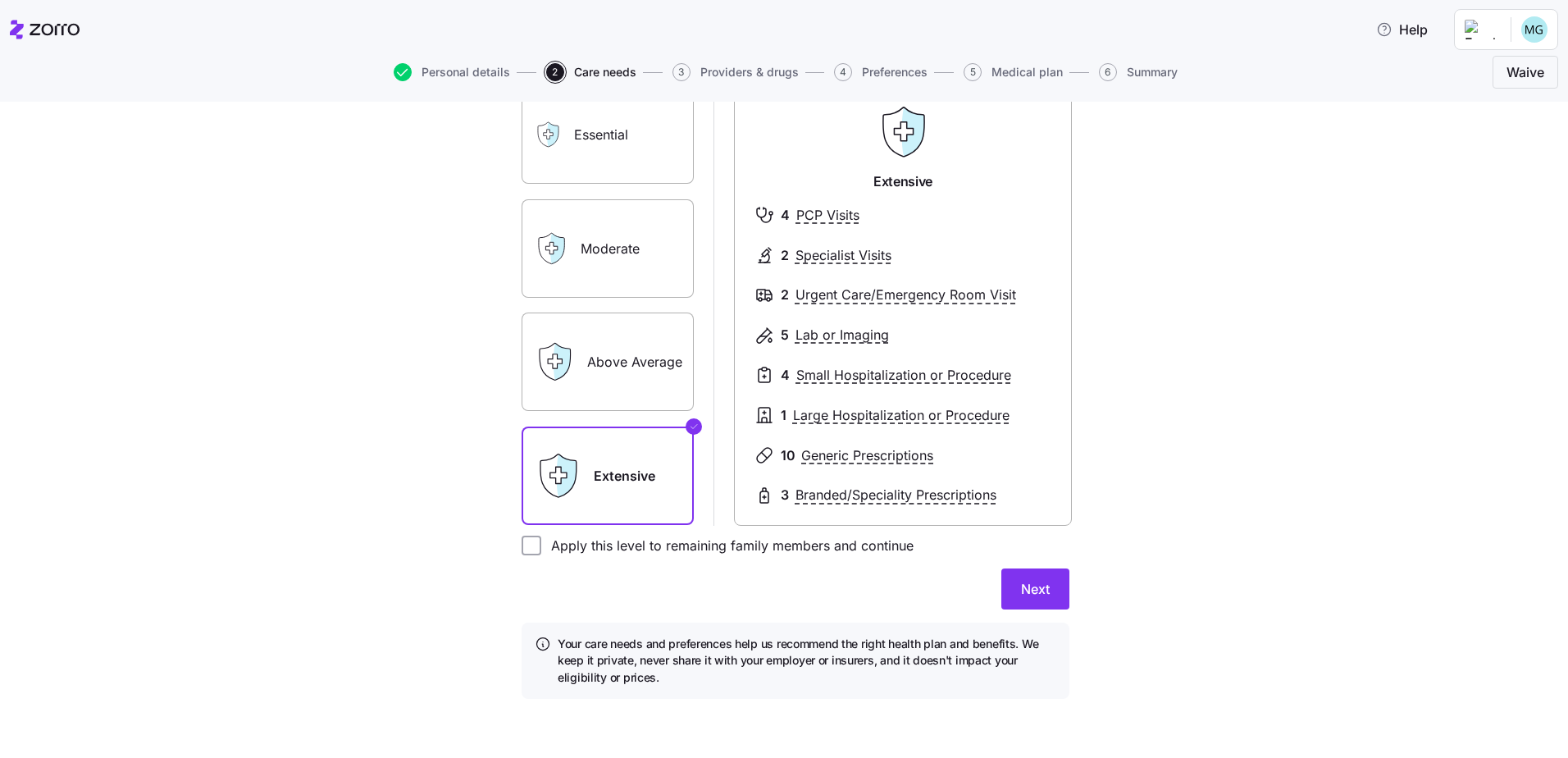
click at [617, 363] on label "Above Average" at bounding box center [608, 361] width 172 height 98
click at [0, 0] on input "Above Average" at bounding box center [0, 0] width 0 height 0
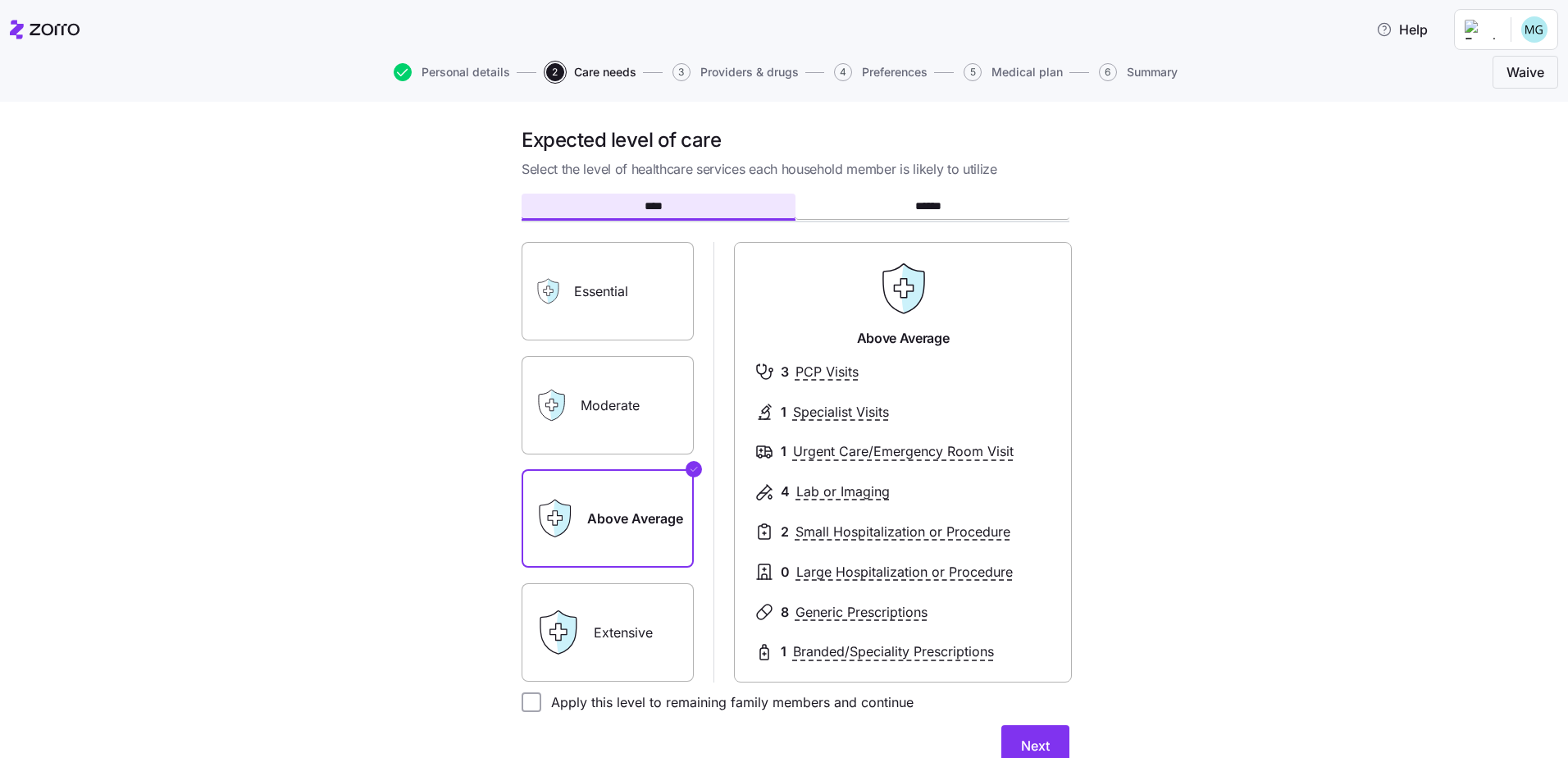
scroll to position [0, 0]
click at [642, 392] on label "Moderate" at bounding box center [608, 406] width 172 height 98
click at [0, 0] on input "Moderate" at bounding box center [0, 0] width 0 height 0
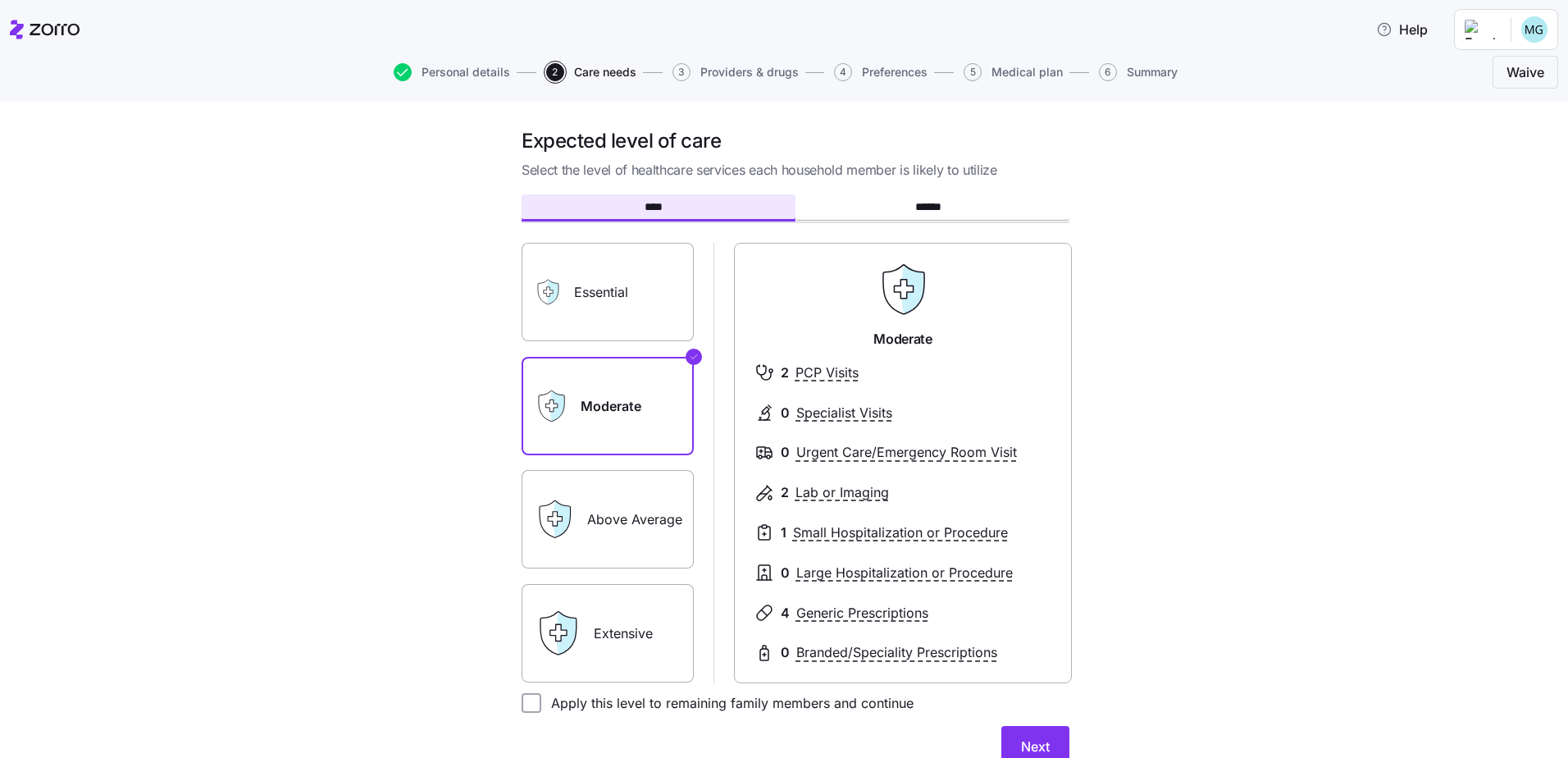
click at [641, 518] on label "Above Average" at bounding box center [608, 519] width 172 height 98
click at [0, 0] on input "Above Average" at bounding box center [0, 0] width 0 height 0
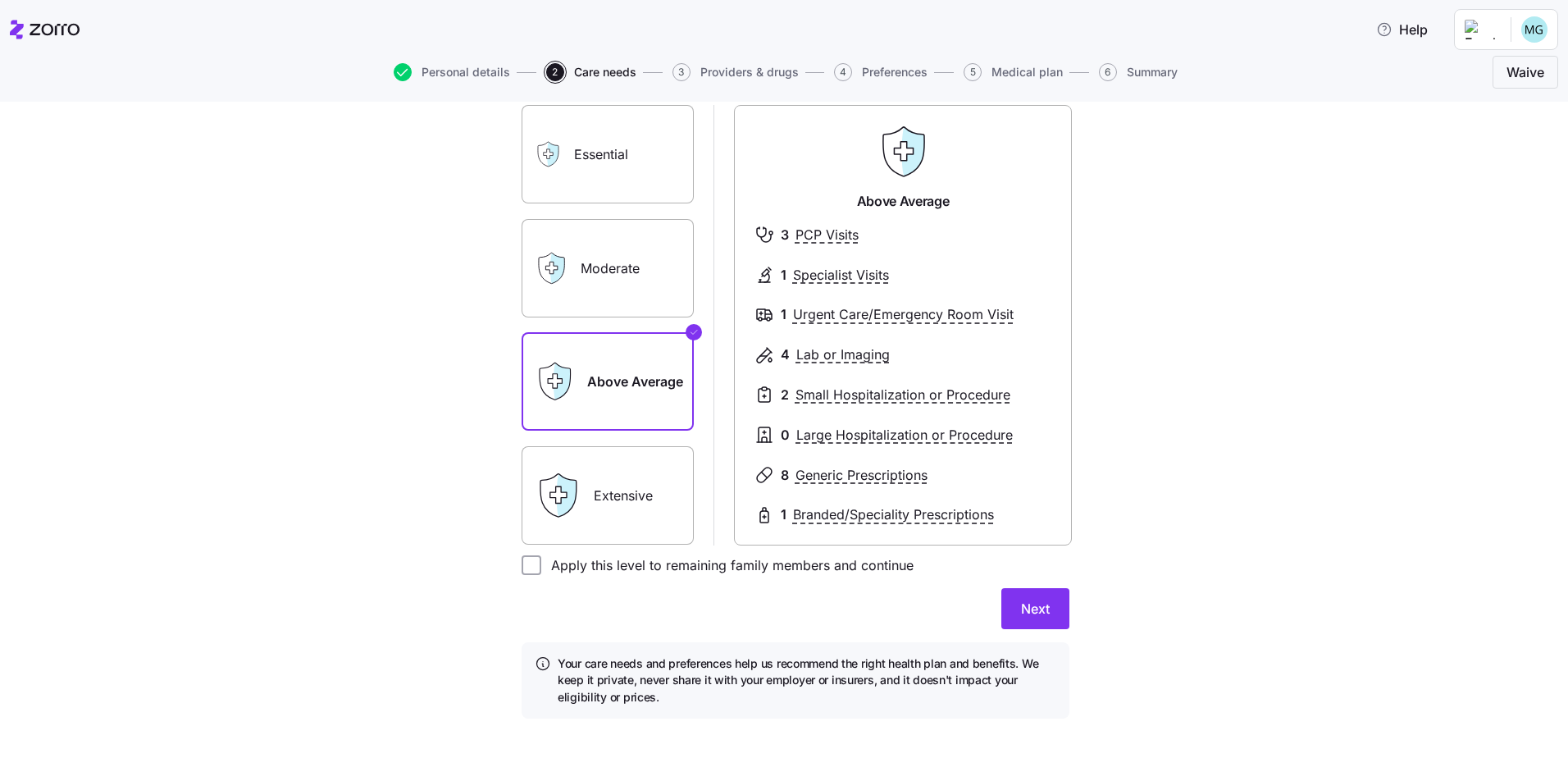
scroll to position [157, 0]
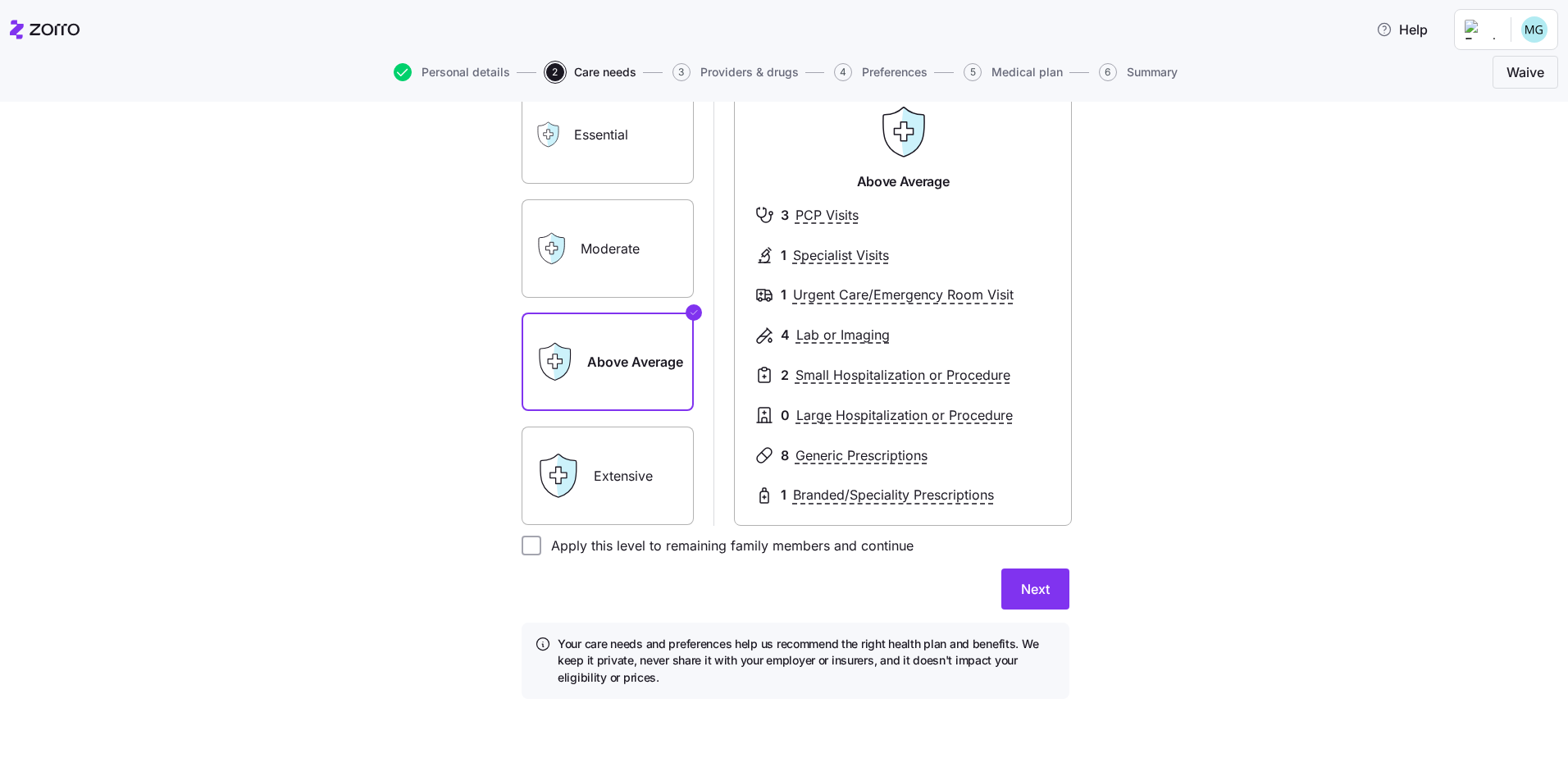
click at [625, 472] on label "Extensive" at bounding box center [608, 476] width 172 height 98
click at [0, 0] on input "Extensive" at bounding box center [0, 0] width 0 height 0
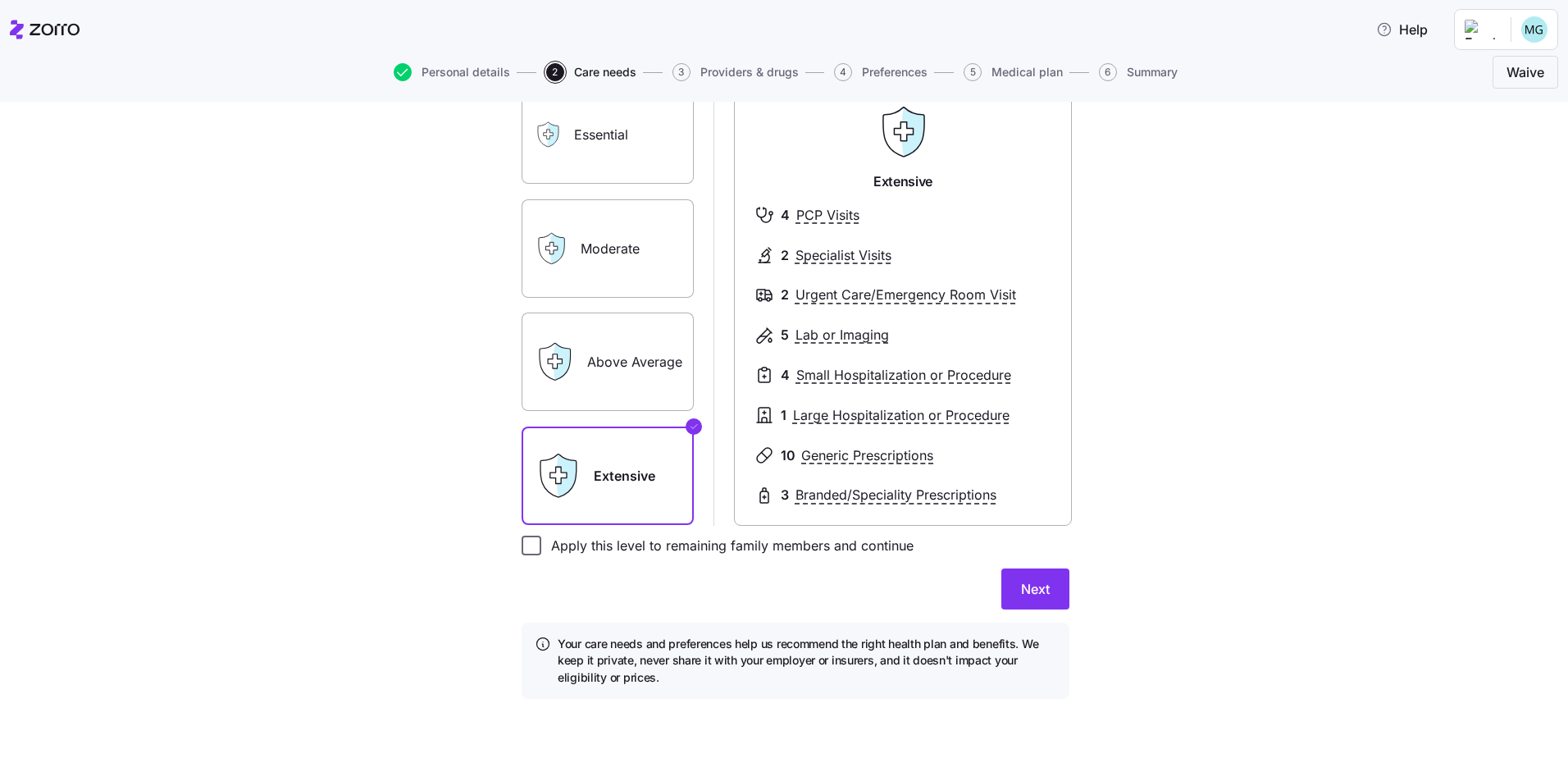
click at [526, 544] on input "Apply this level to remaining family members and continue" at bounding box center [531, 545] width 20 height 20
click at [689, 420] on icon "Checkmark" at bounding box center [694, 426] width 9 height 20
click at [531, 541] on input "Apply this level to remaining family members and continue" at bounding box center [531, 545] width 20 height 20
click at [611, 372] on label "Above Average" at bounding box center [608, 361] width 172 height 98
click at [0, 0] on input "Above Average" at bounding box center [0, 0] width 0 height 0
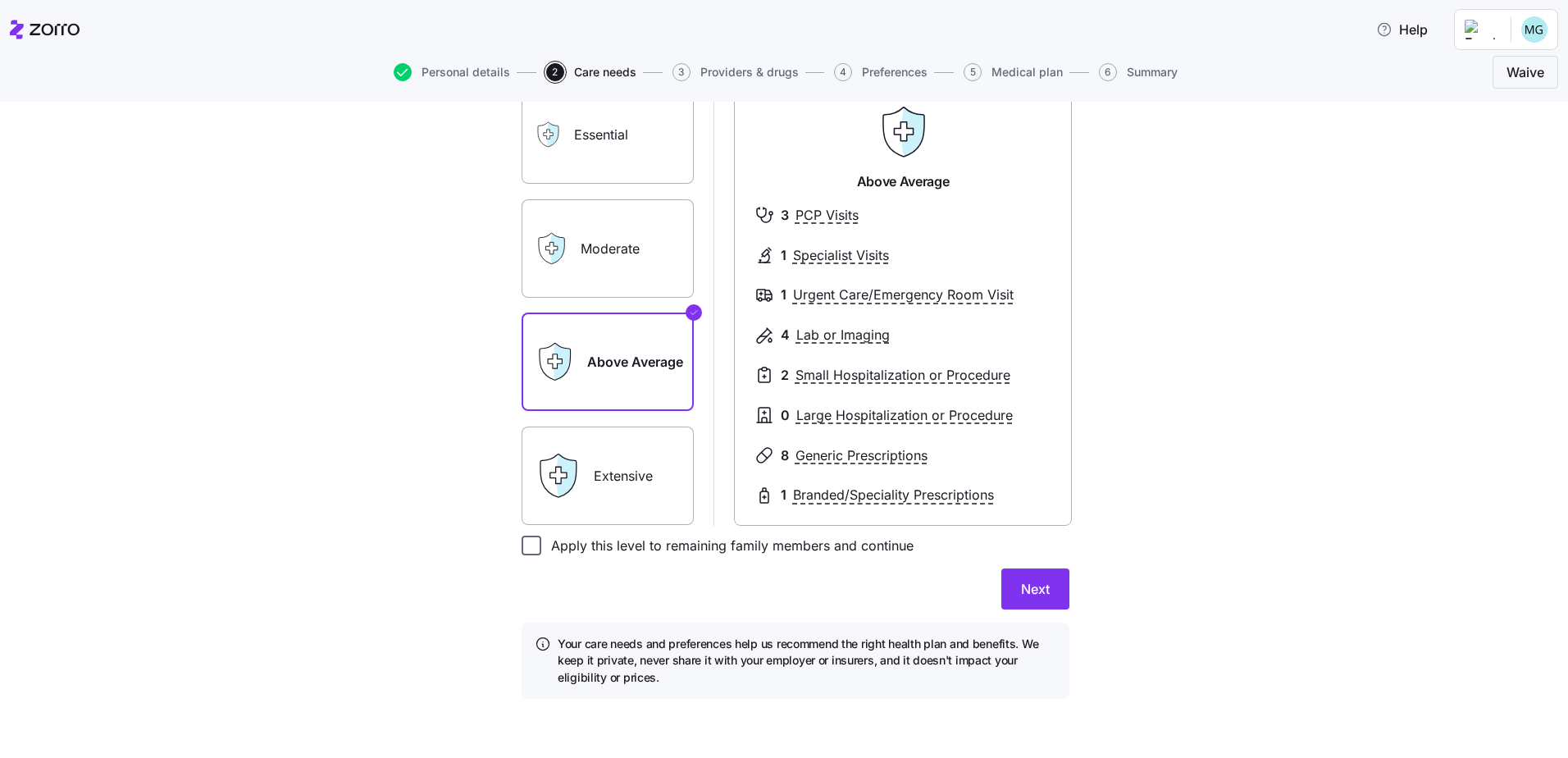
click at [533, 548] on input "Apply this level to remaining family members and continue" at bounding box center [531, 545] width 20 height 20
checkbox input "true"
click at [1027, 586] on span "Next" at bounding box center [1035, 589] width 28 height 20
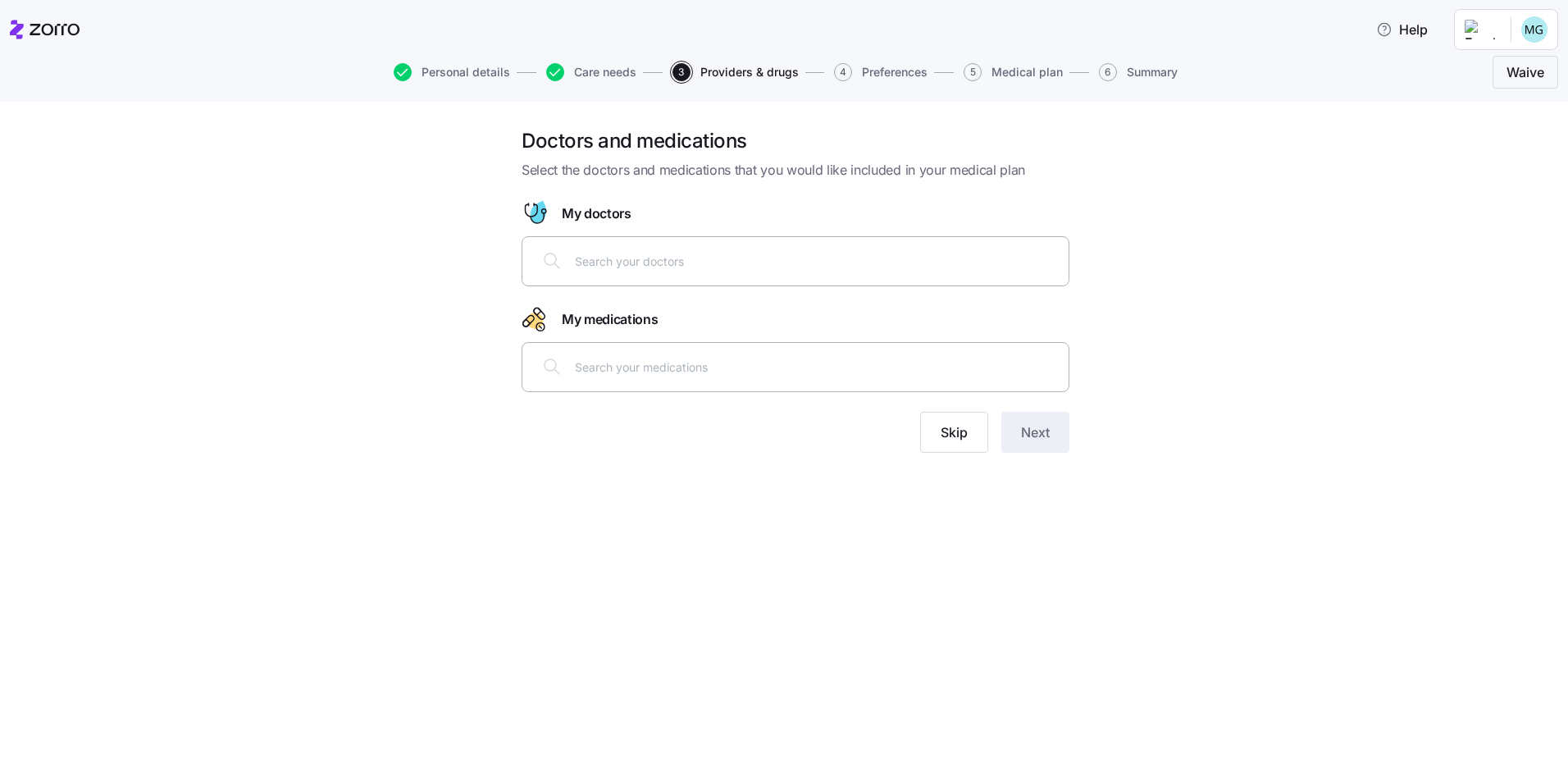
click at [611, 273] on div at bounding box center [795, 261] width 526 height 40
click at [611, 271] on div at bounding box center [795, 261] width 526 height 40
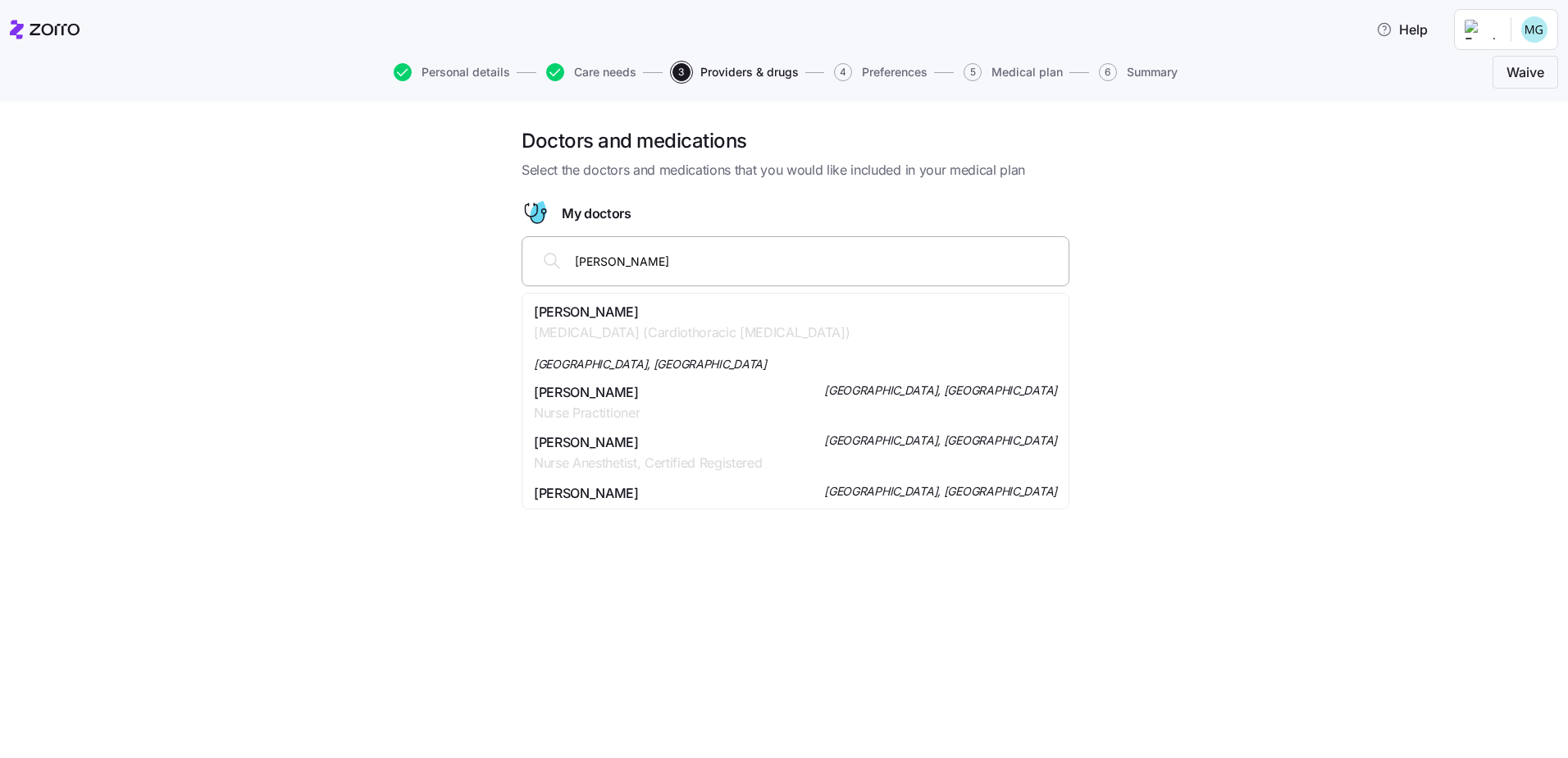
type input "[PERSON_NAME]"
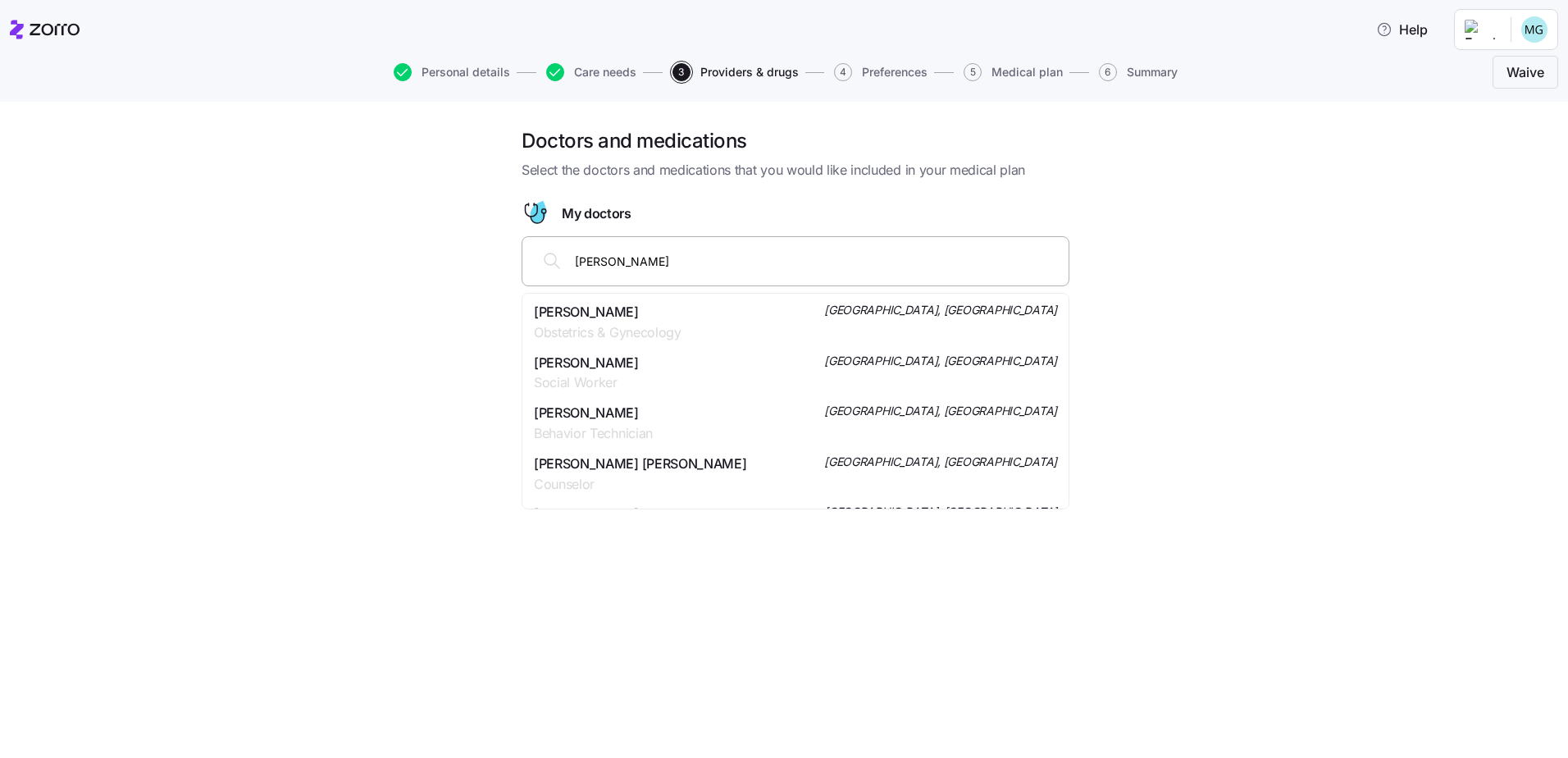
click at [596, 316] on span "[PERSON_NAME]" at bounding box center [608, 312] width 148 height 21
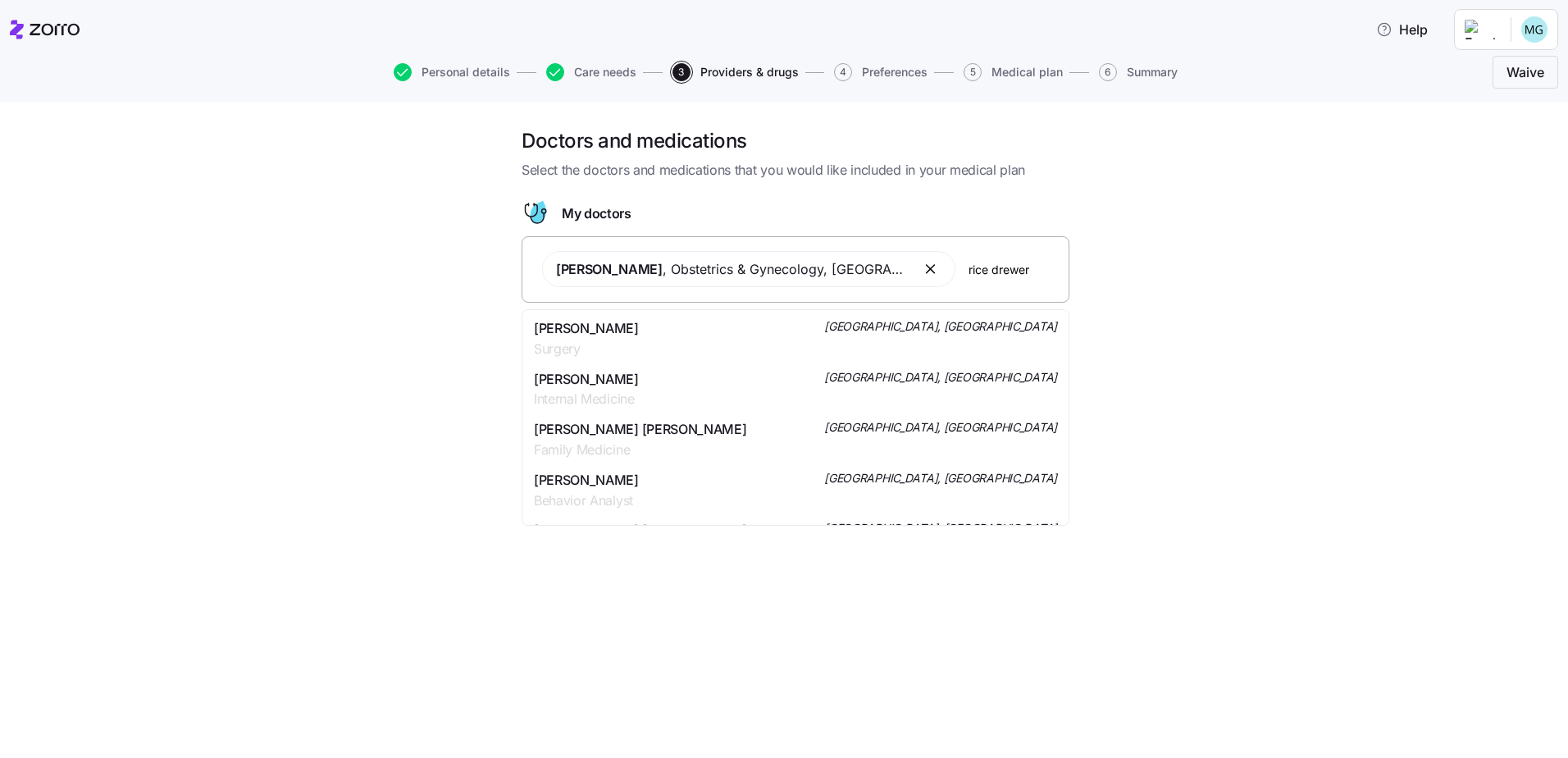
type input "[PERSON_NAME]"
click at [629, 378] on span "[PERSON_NAME] [PERSON_NAME]" at bounding box center [640, 379] width 212 height 21
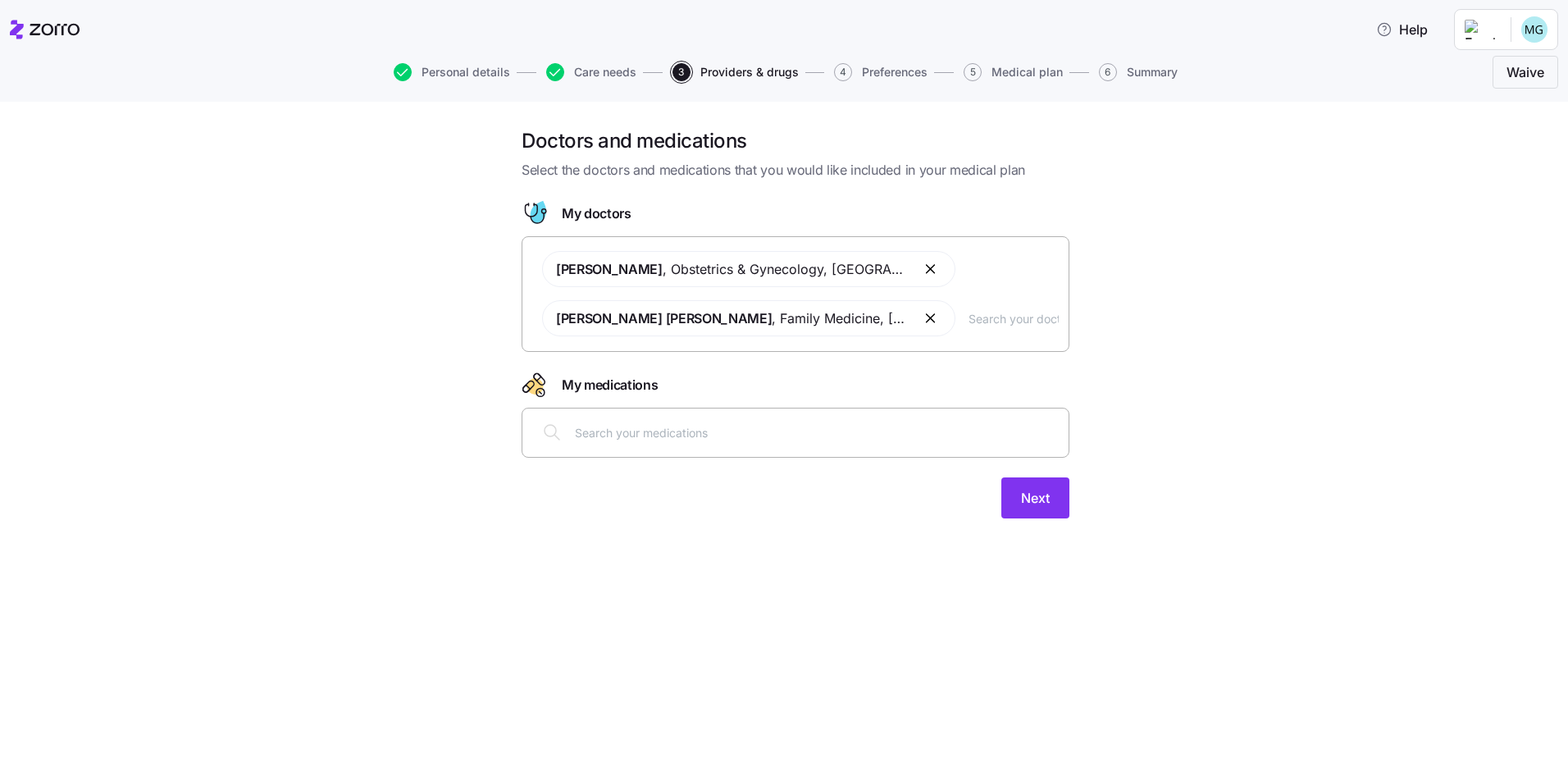
click at [970, 326] on input "text" at bounding box center [1013, 318] width 90 height 18
type input "[PERSON_NAME]"
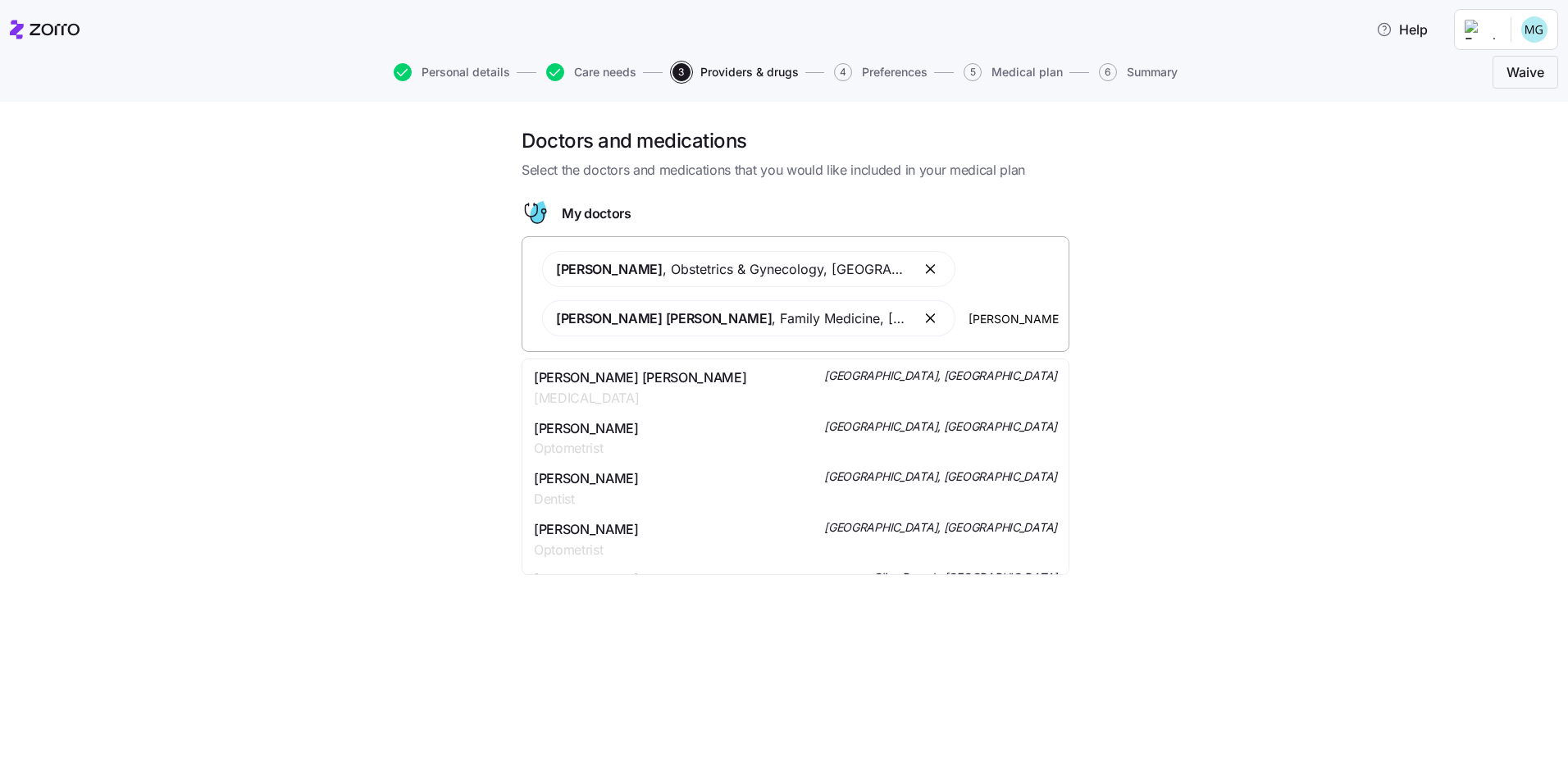
click at [618, 383] on span "[PERSON_NAME] [PERSON_NAME]" at bounding box center [640, 378] width 212 height 21
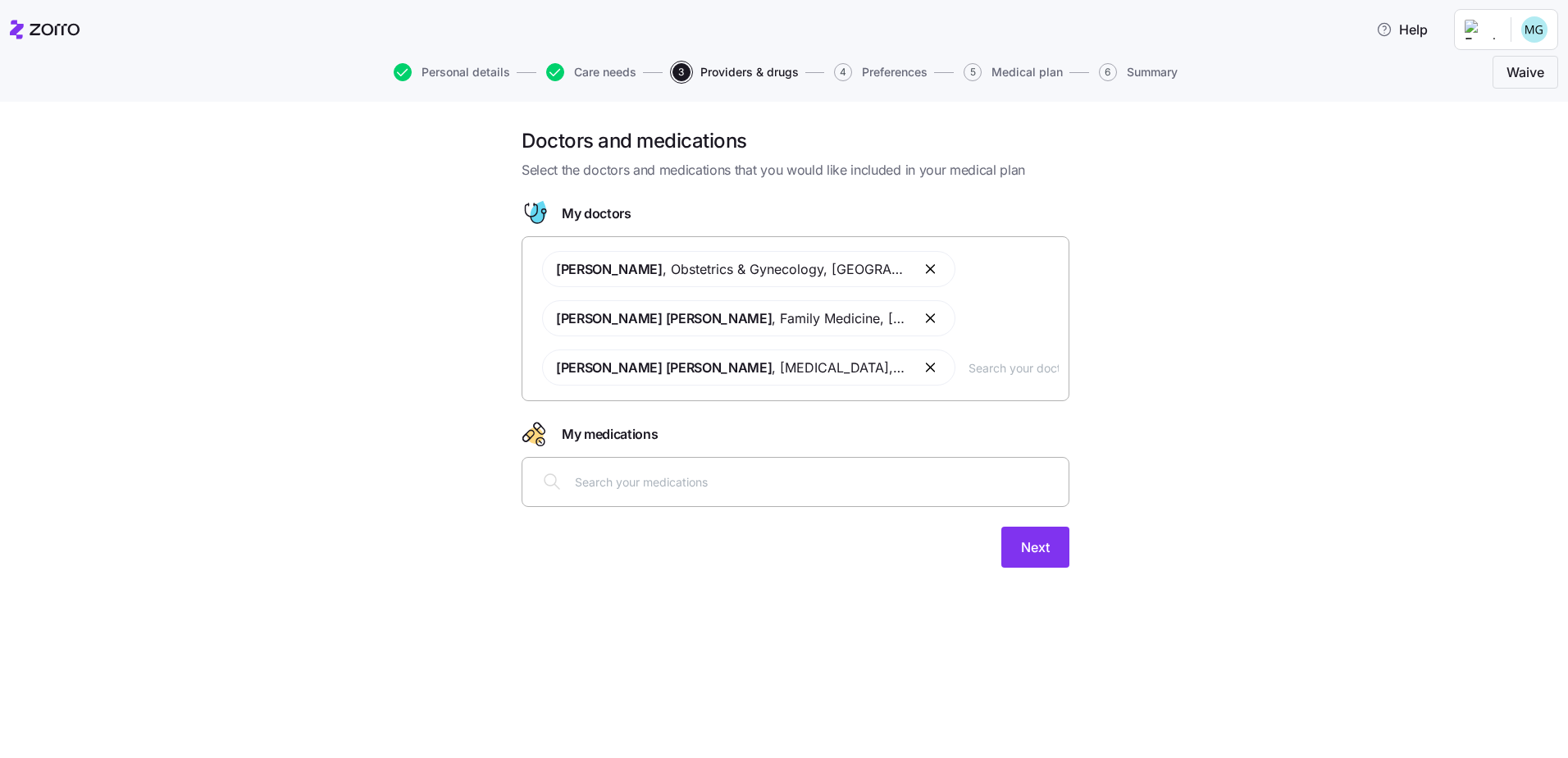
click at [766, 477] on input "text" at bounding box center [816, 481] width 484 height 18
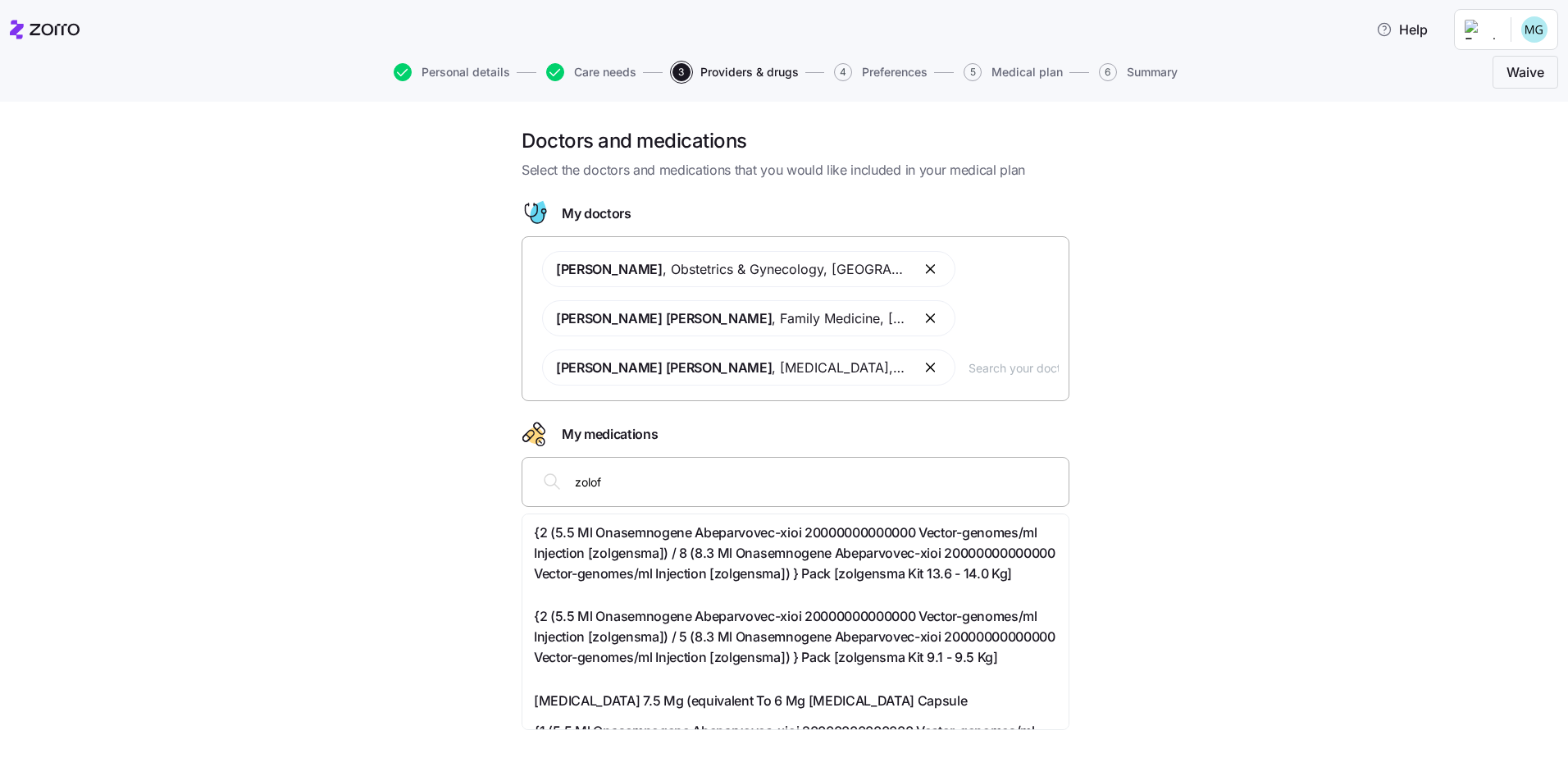
type input "[MEDICAL_DATA]"
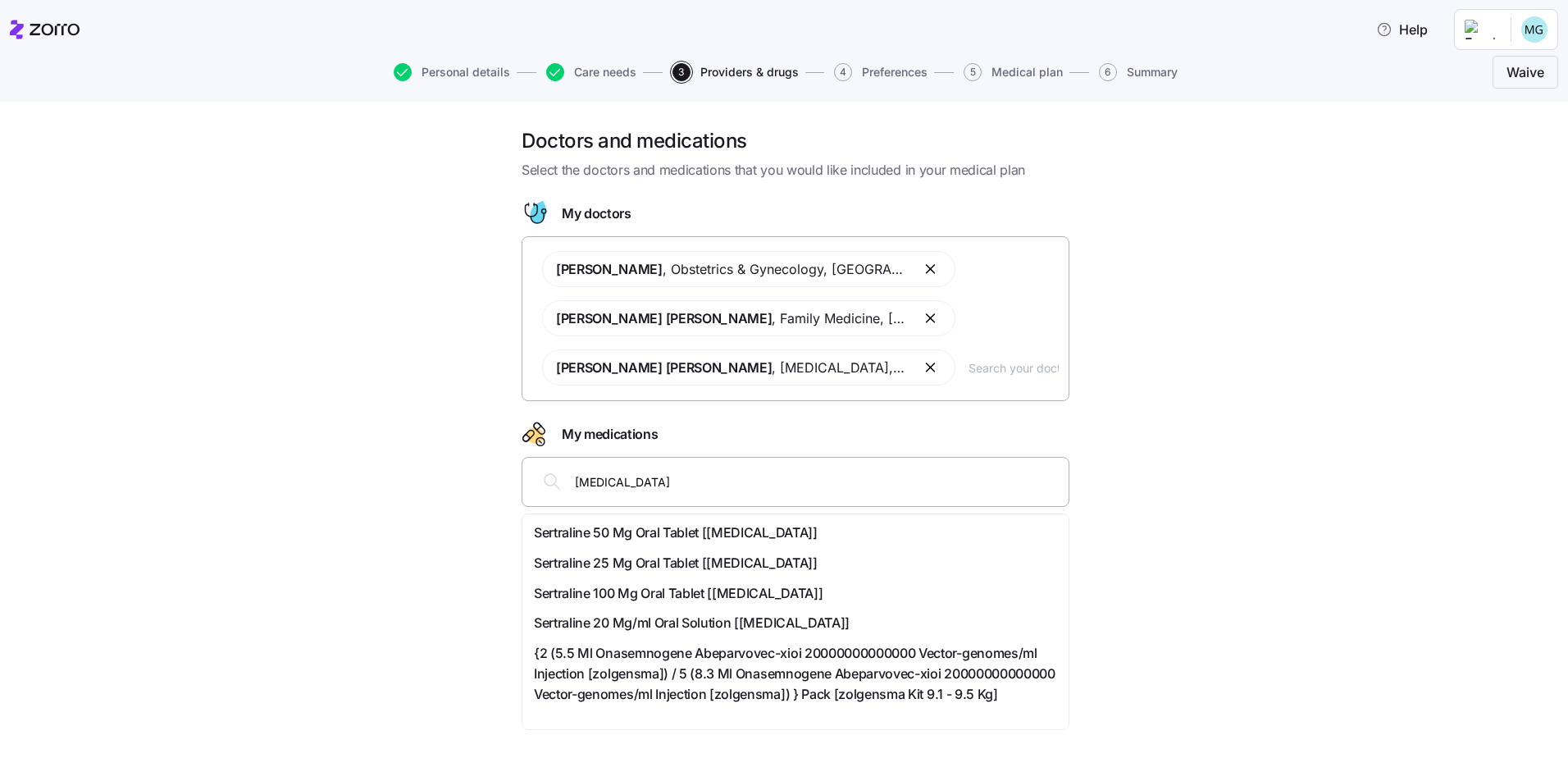
click at [641, 594] on span "Sertraline 100 Mg Oral Tablet [[MEDICAL_DATA]]" at bounding box center [678, 593] width 289 height 21
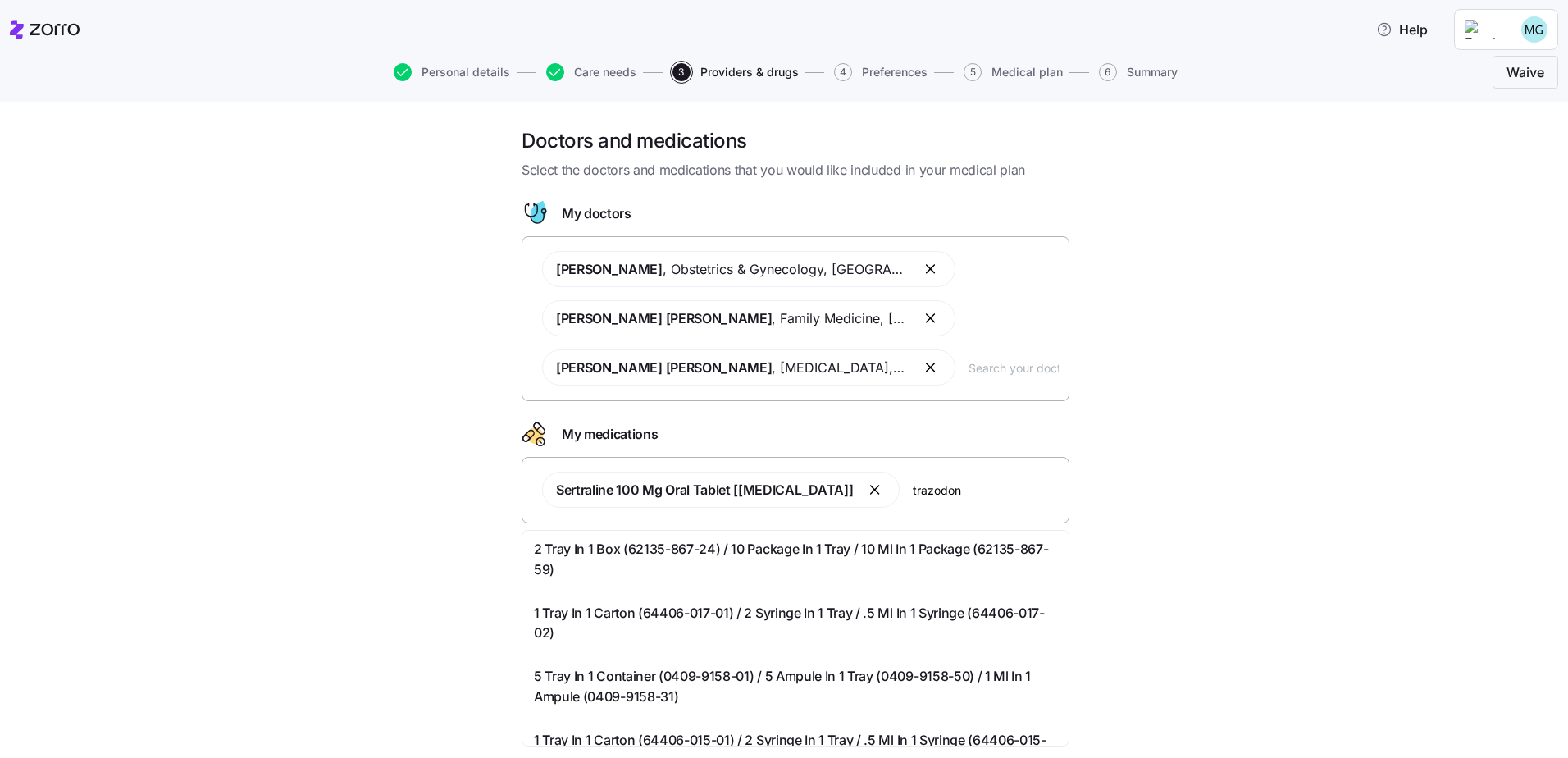
type input "[MEDICAL_DATA]"
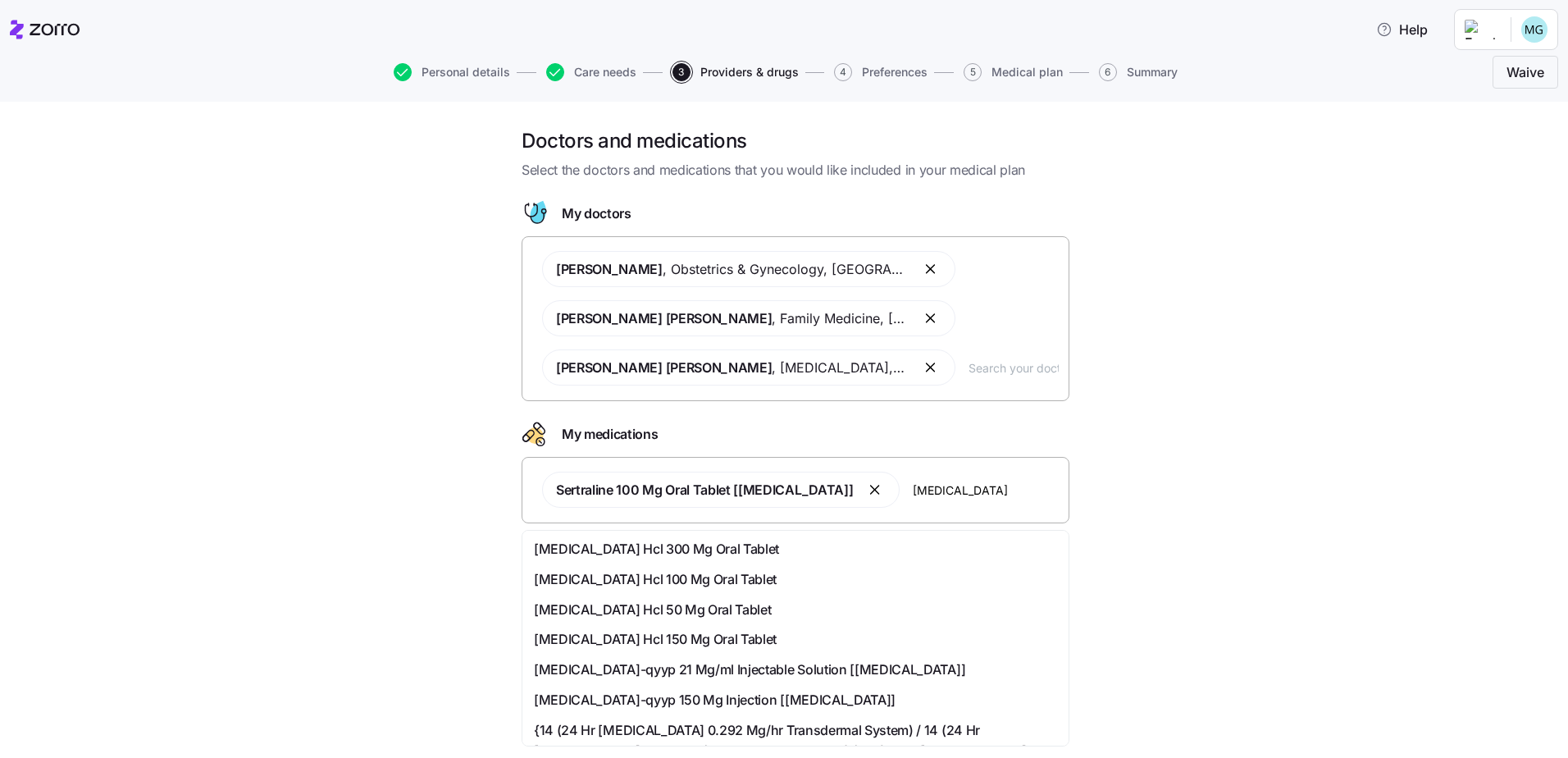
click at [633, 584] on span "[MEDICAL_DATA] Hcl 100 Mg Oral Tablet" at bounding box center [655, 579] width 242 height 21
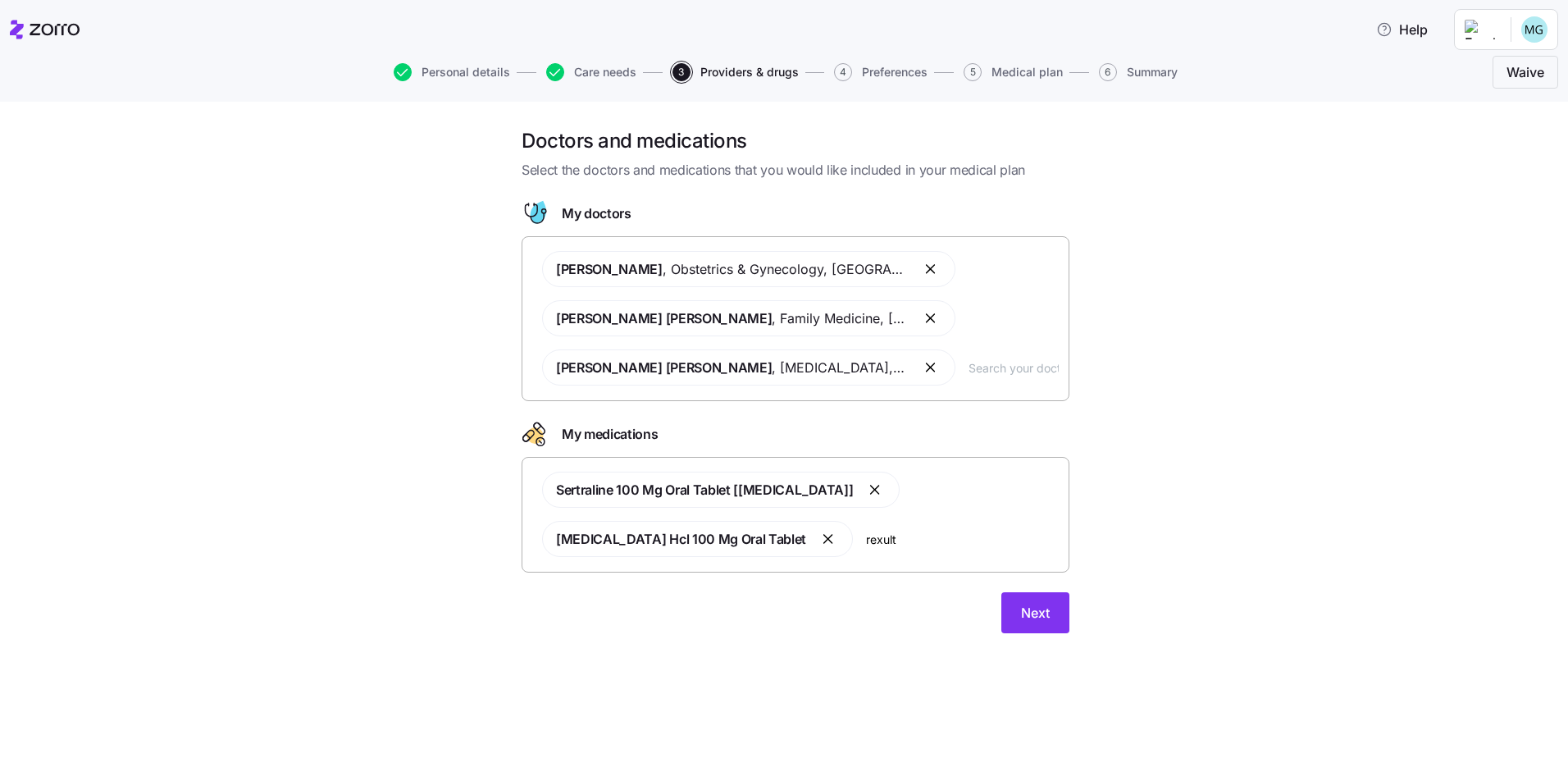
type input "[MEDICAL_DATA]"
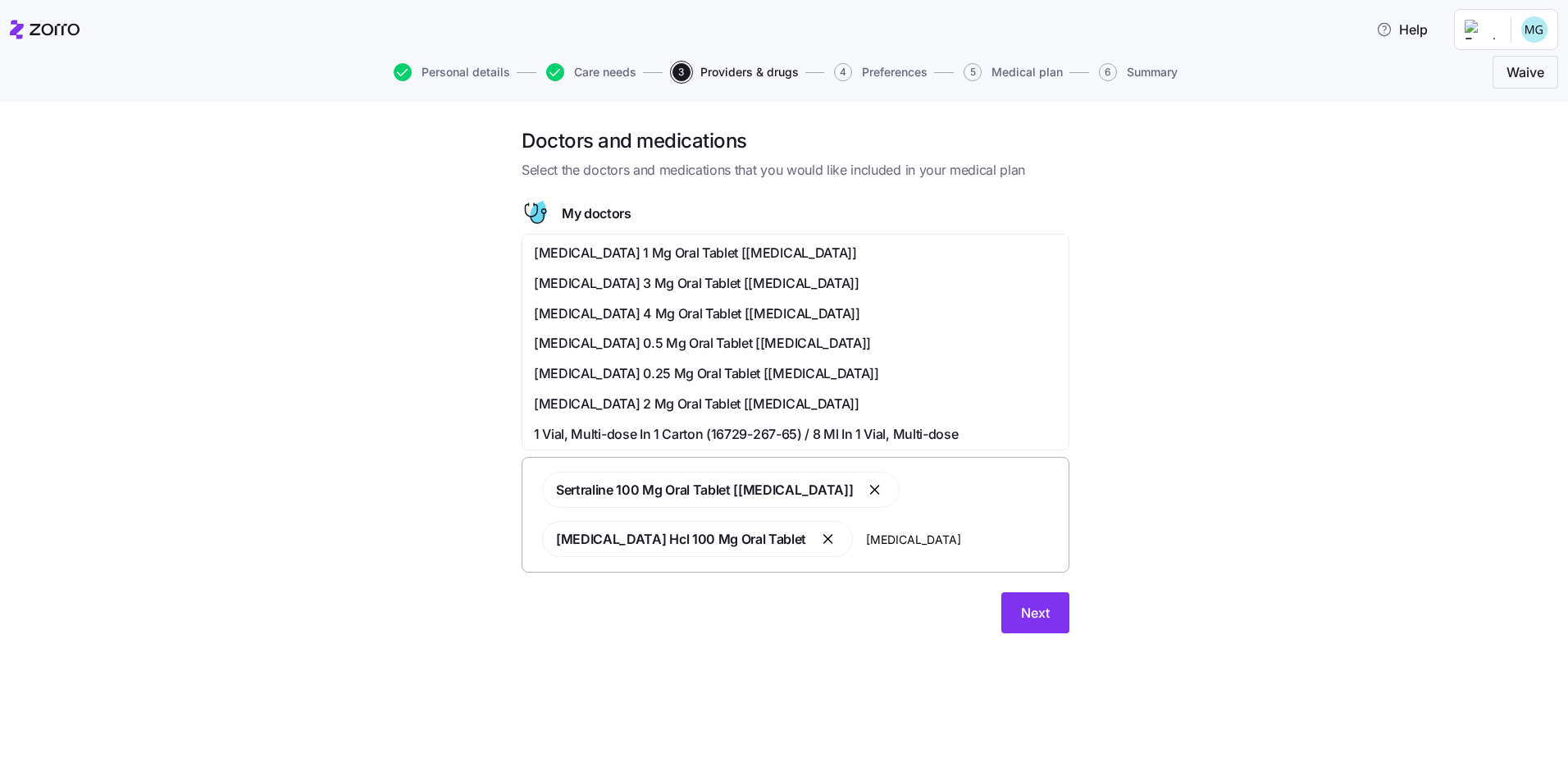
click at [580, 256] on span "[MEDICAL_DATA] 1 Mg Oral Tablet [[MEDICAL_DATA]]" at bounding box center [695, 253] width 323 height 21
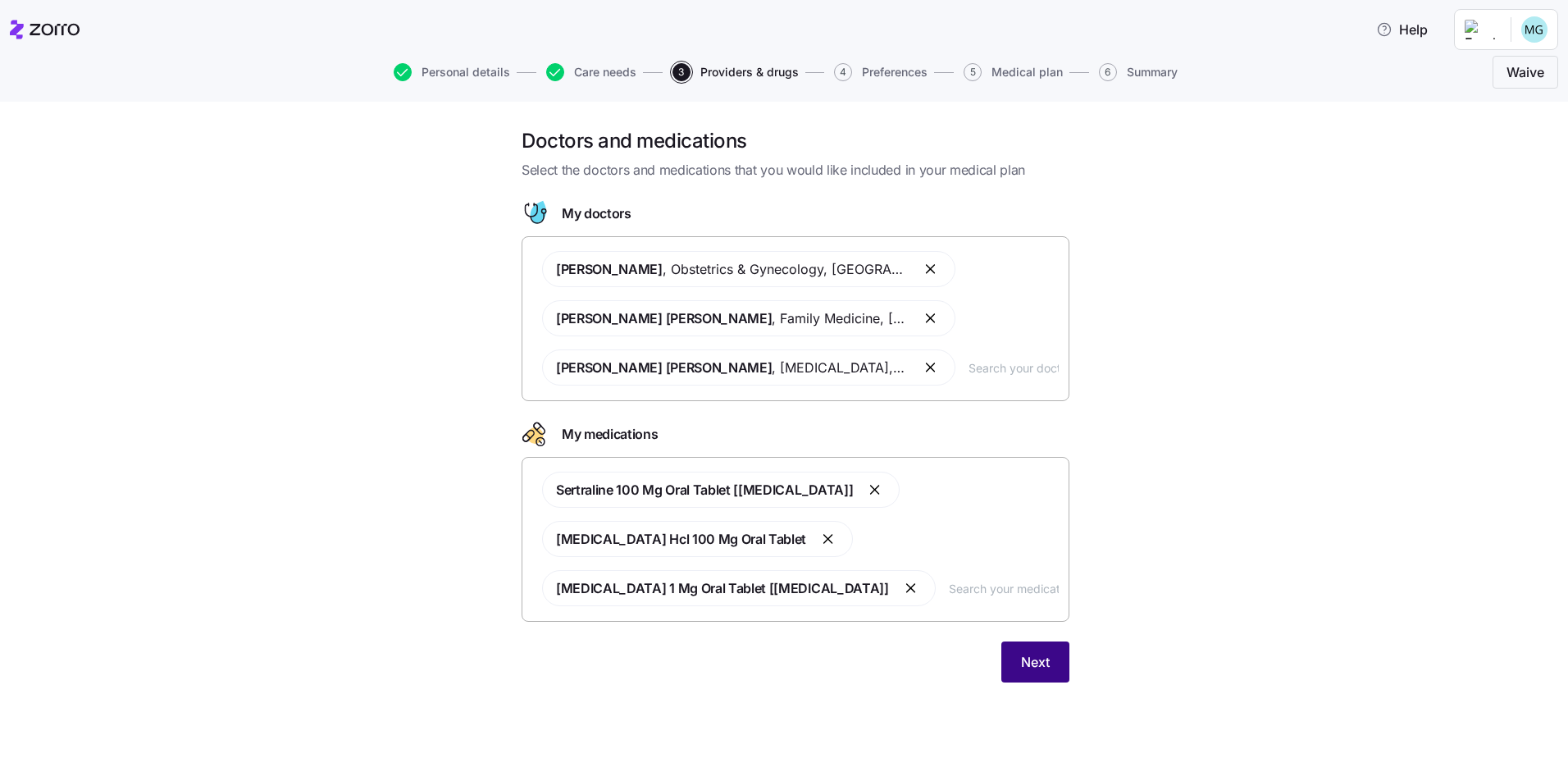
click at [1030, 661] on span "Next" at bounding box center [1035, 661] width 28 height 20
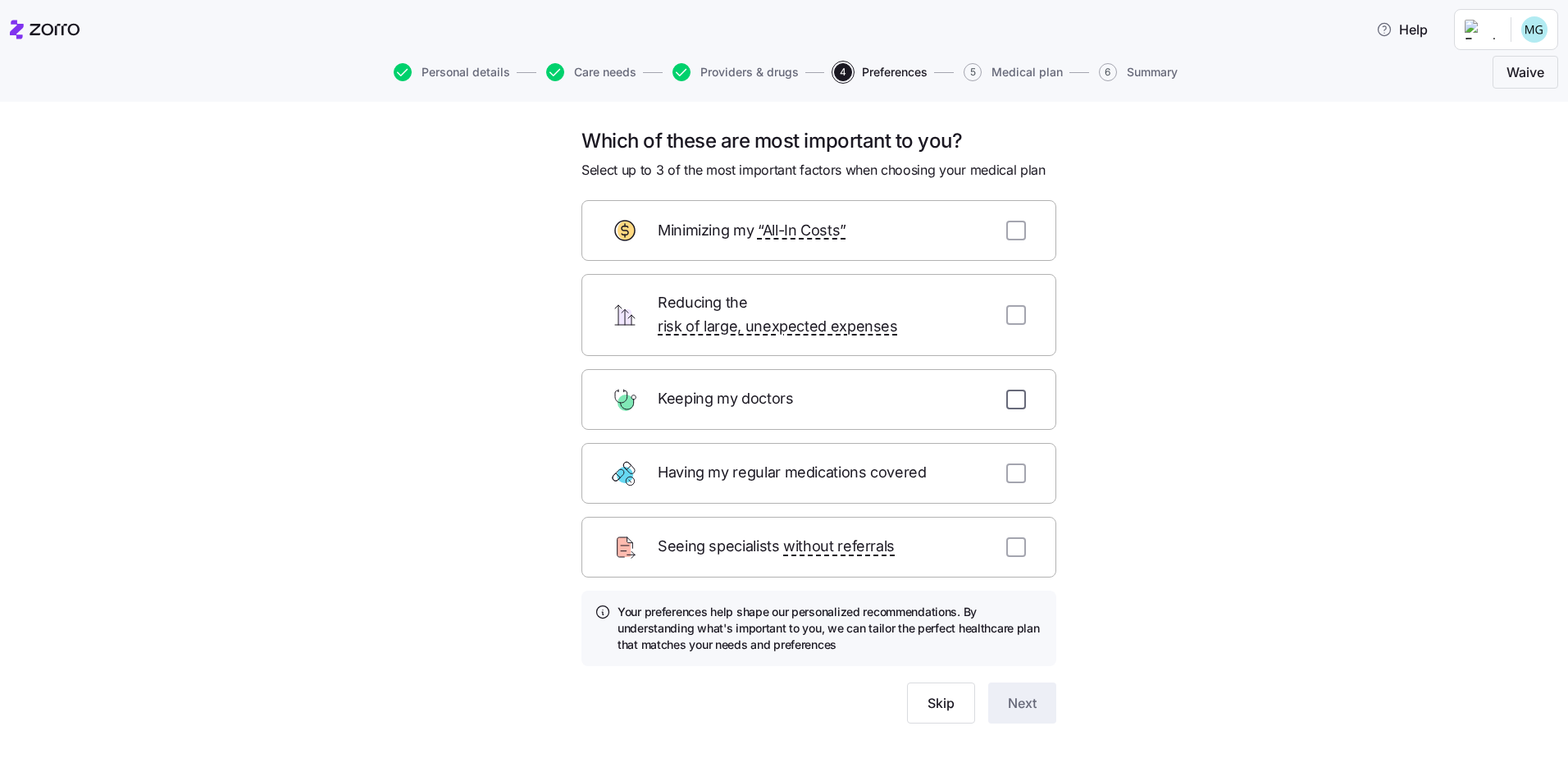
click at [1014, 390] on input "checkbox" at bounding box center [1015, 399] width 20 height 20
checkbox input "true"
click at [1007, 537] on input "checkbox" at bounding box center [1015, 546] width 20 height 20
checkbox input "true"
click at [1007, 464] on input "checkbox" at bounding box center [1015, 473] width 20 height 20
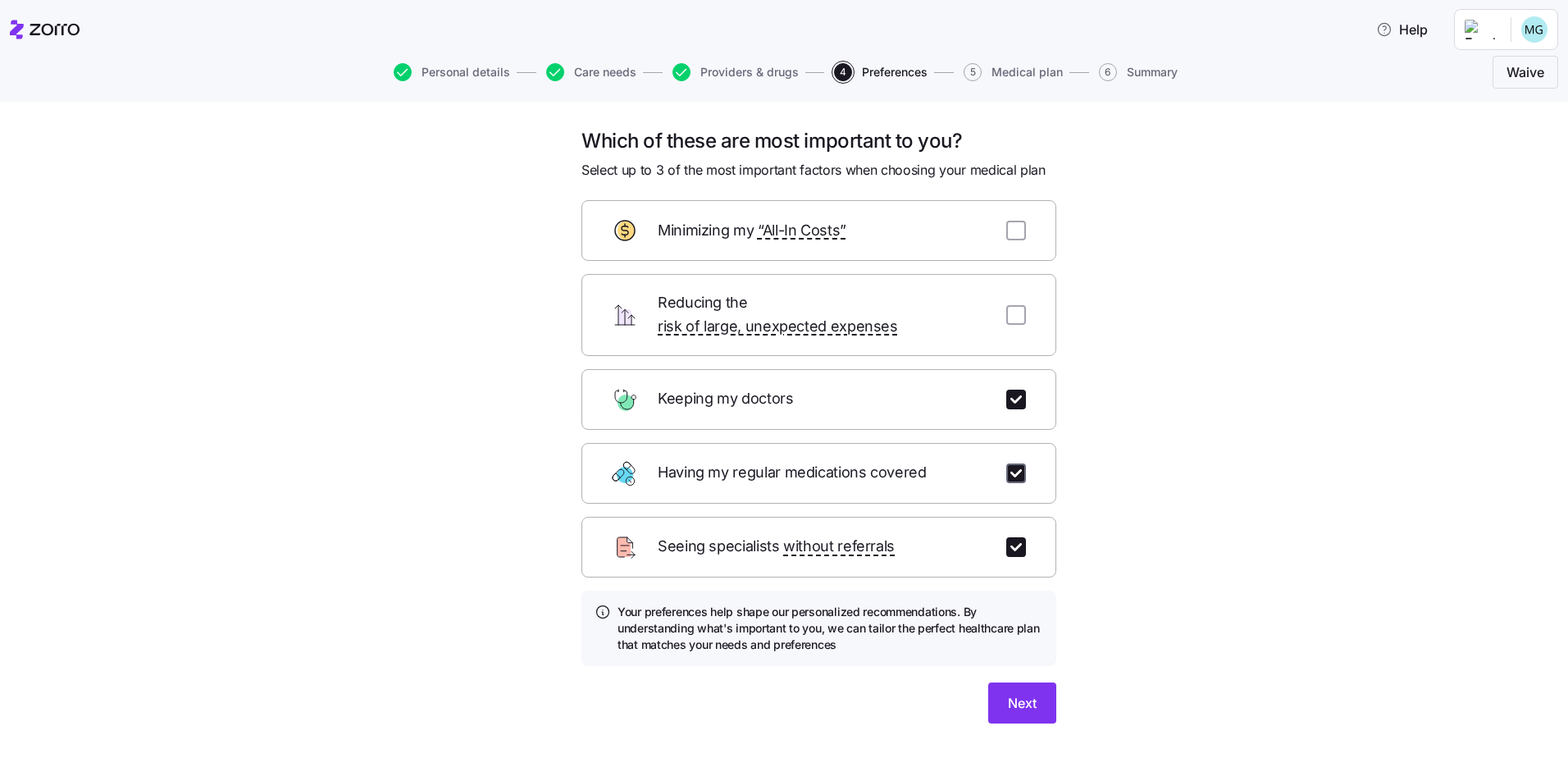
checkbox input "true"
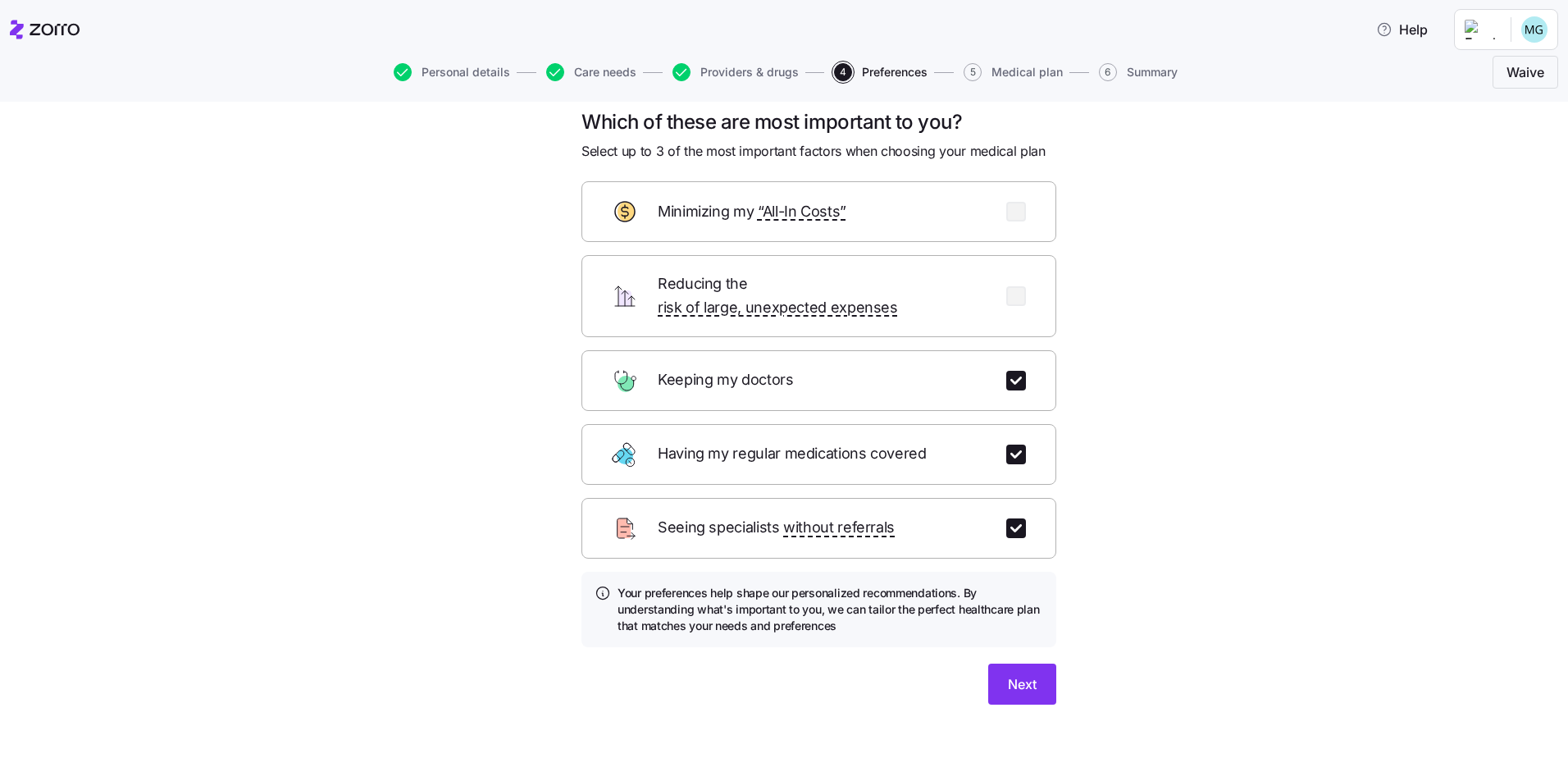
scroll to position [24, 0]
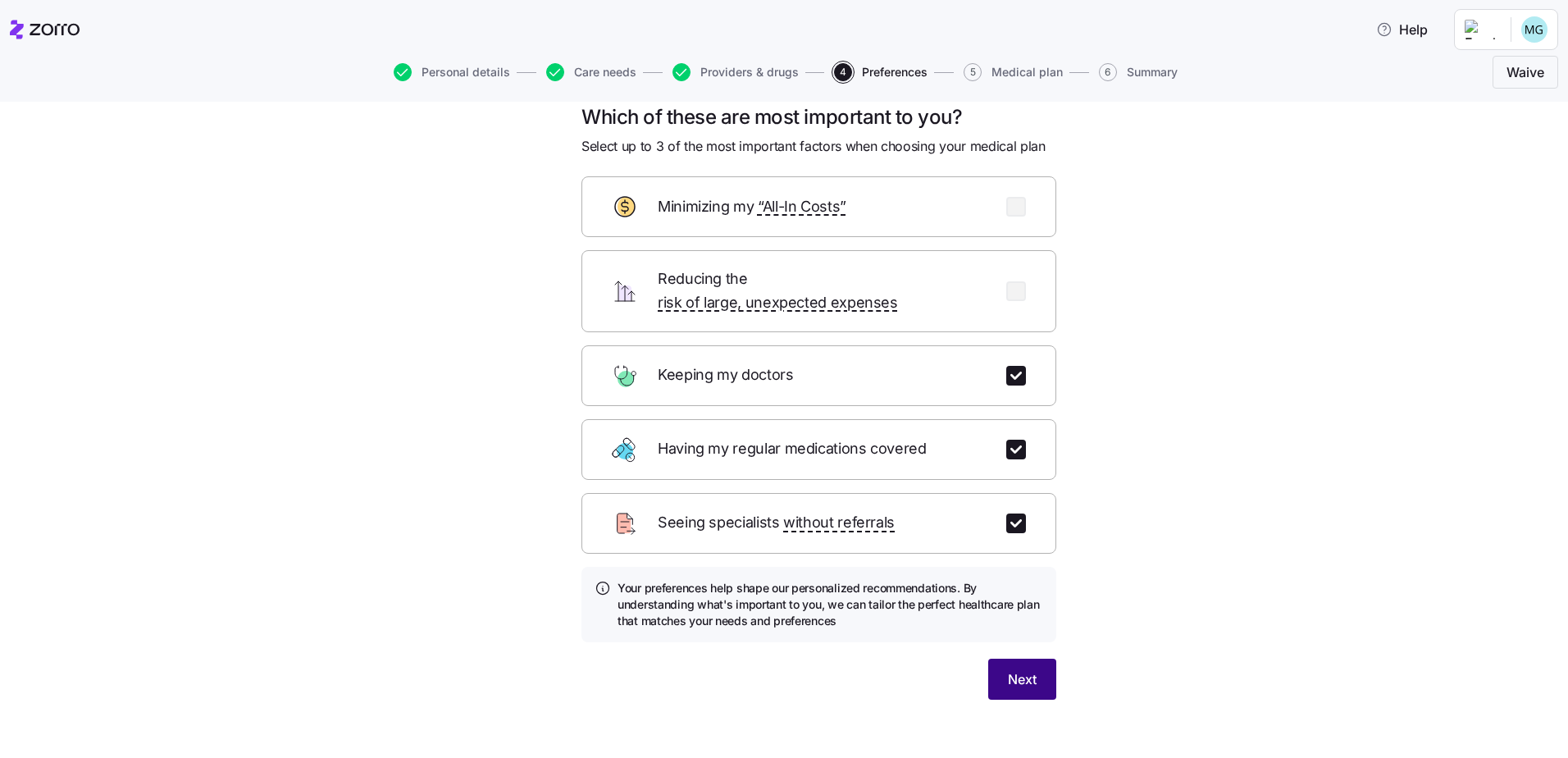
click at [1010, 669] on span "Next" at bounding box center [1022, 679] width 28 height 20
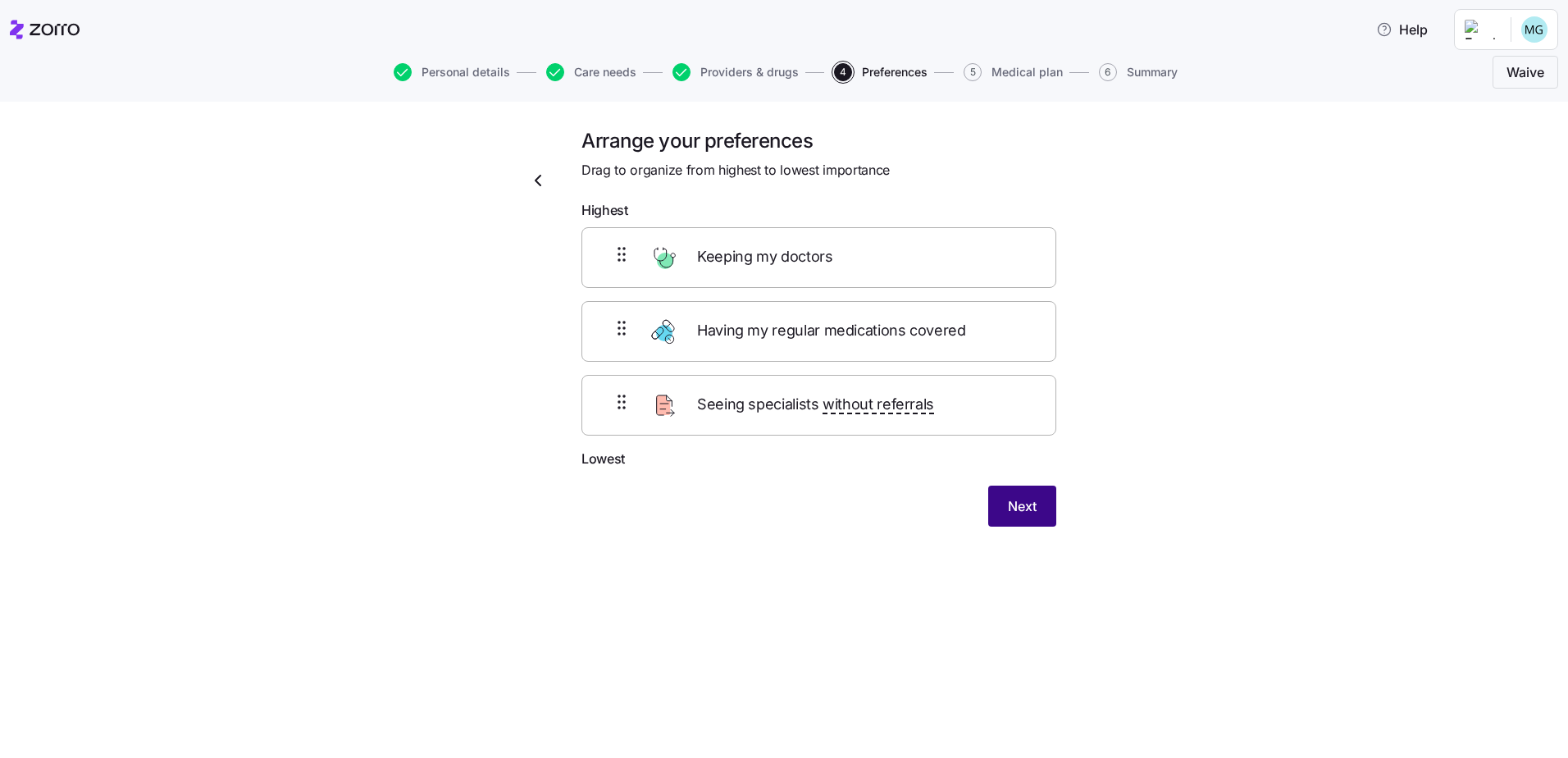
scroll to position [0, 0]
click at [1015, 508] on span "Next" at bounding box center [1022, 505] width 28 height 20
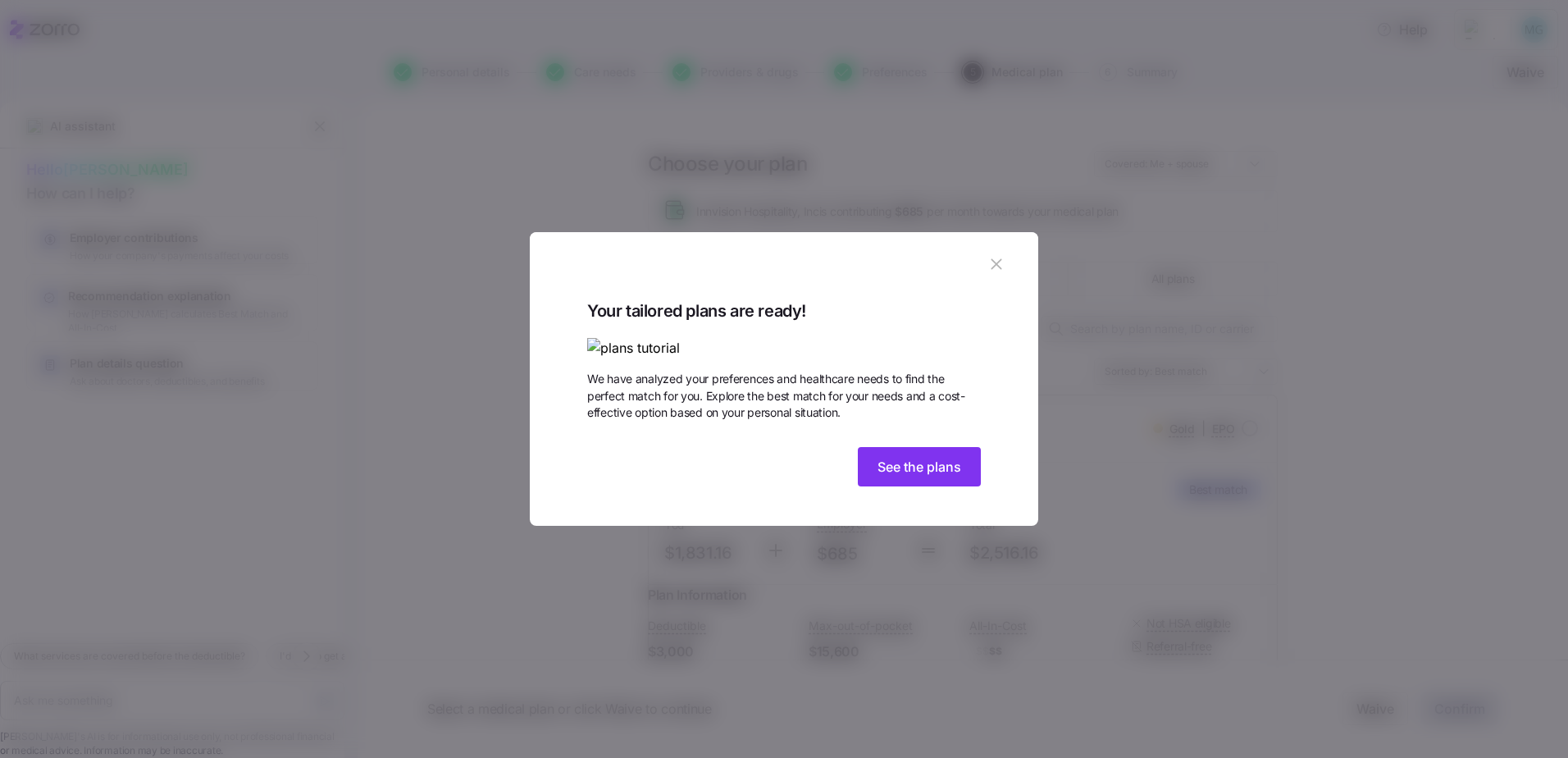
click at [690, 338] on img at bounding box center [784, 348] width 394 height 21
click at [922, 339] on img at bounding box center [784, 348] width 394 height 21
click at [934, 476] on span "See the plans" at bounding box center [919, 467] width 83 height 20
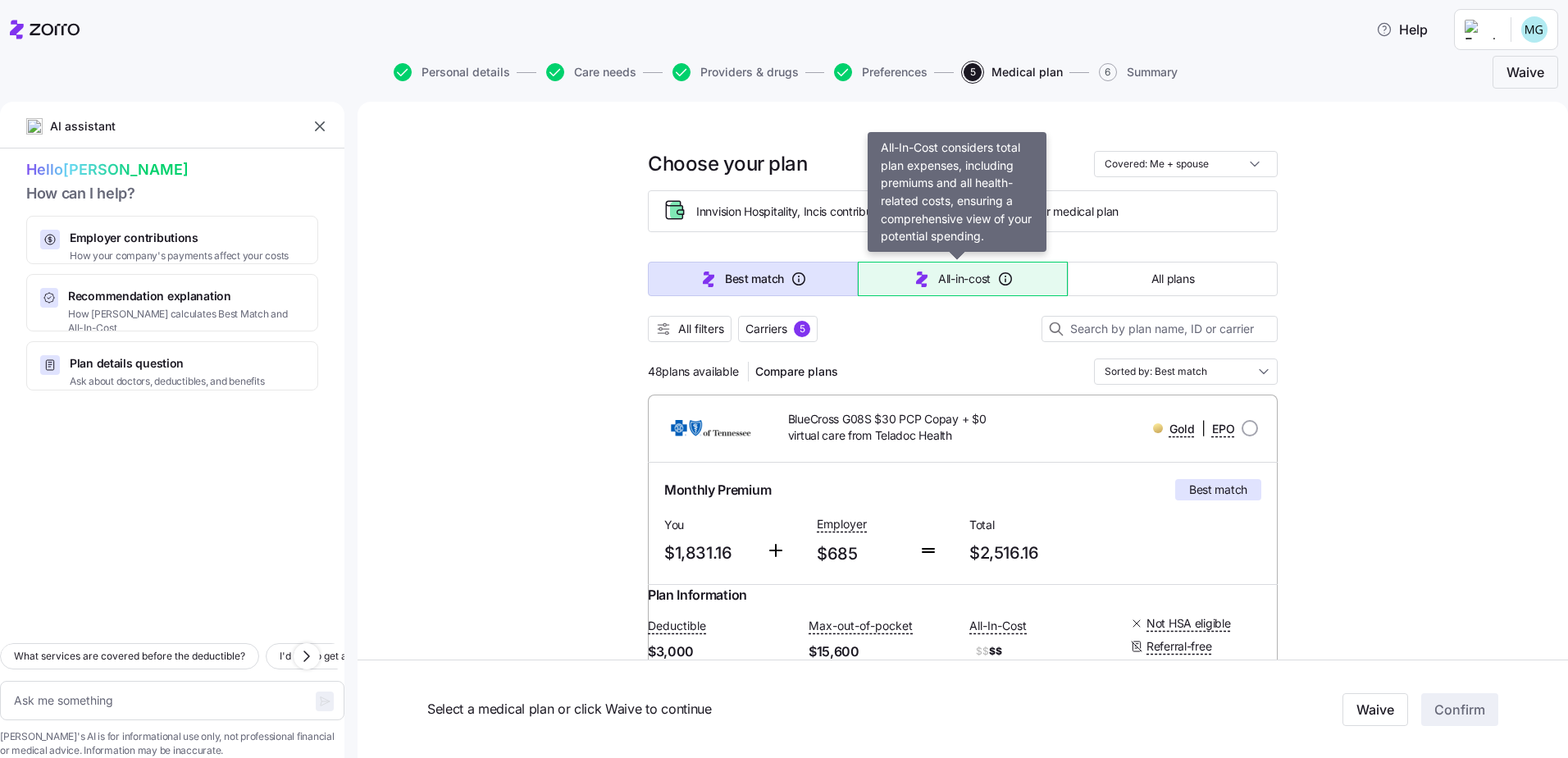
click at [924, 271] on span "button" at bounding box center [921, 278] width 20 height 20
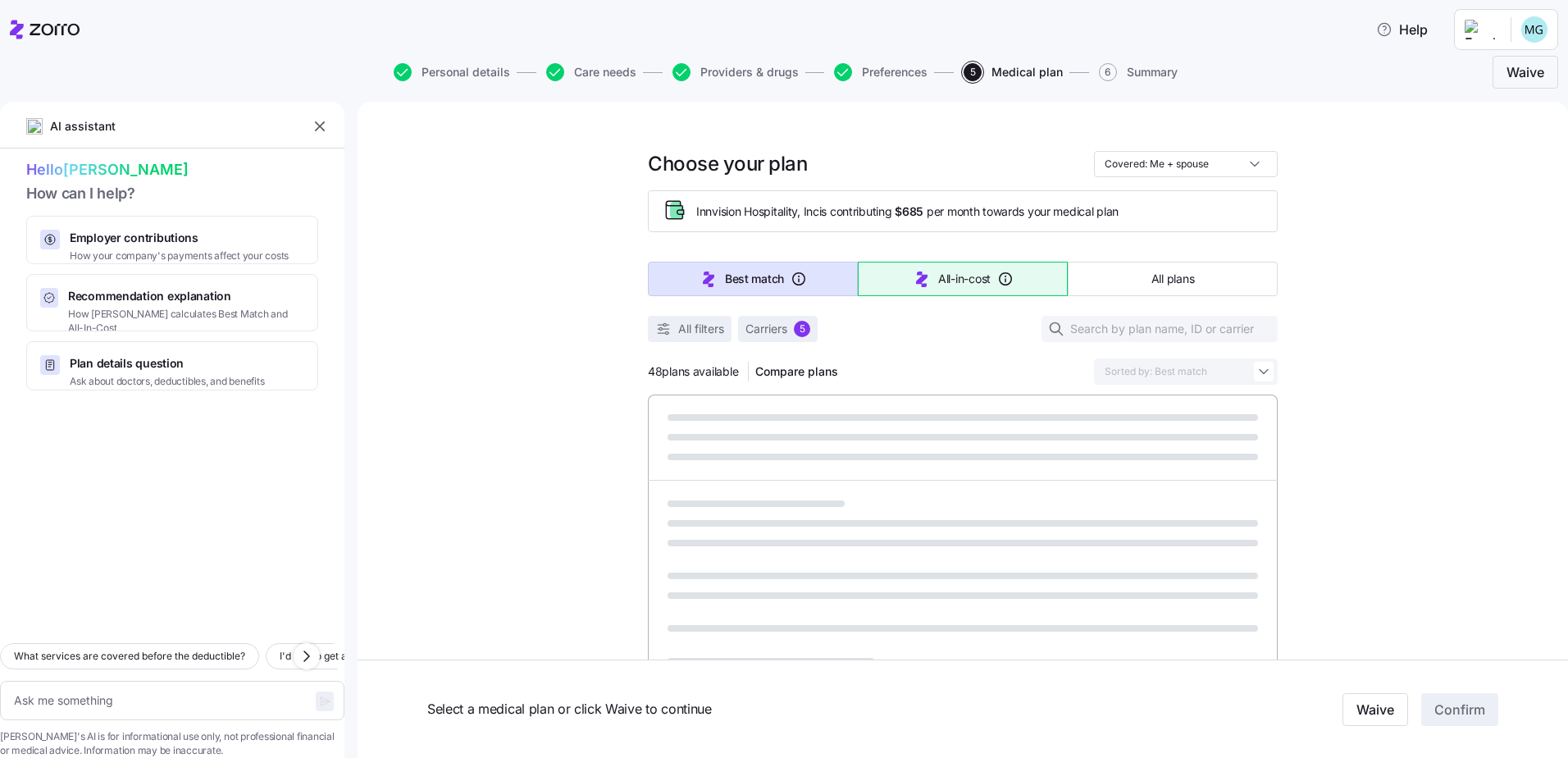
type textarea "x"
type input "Sorted by: All-in-cost"
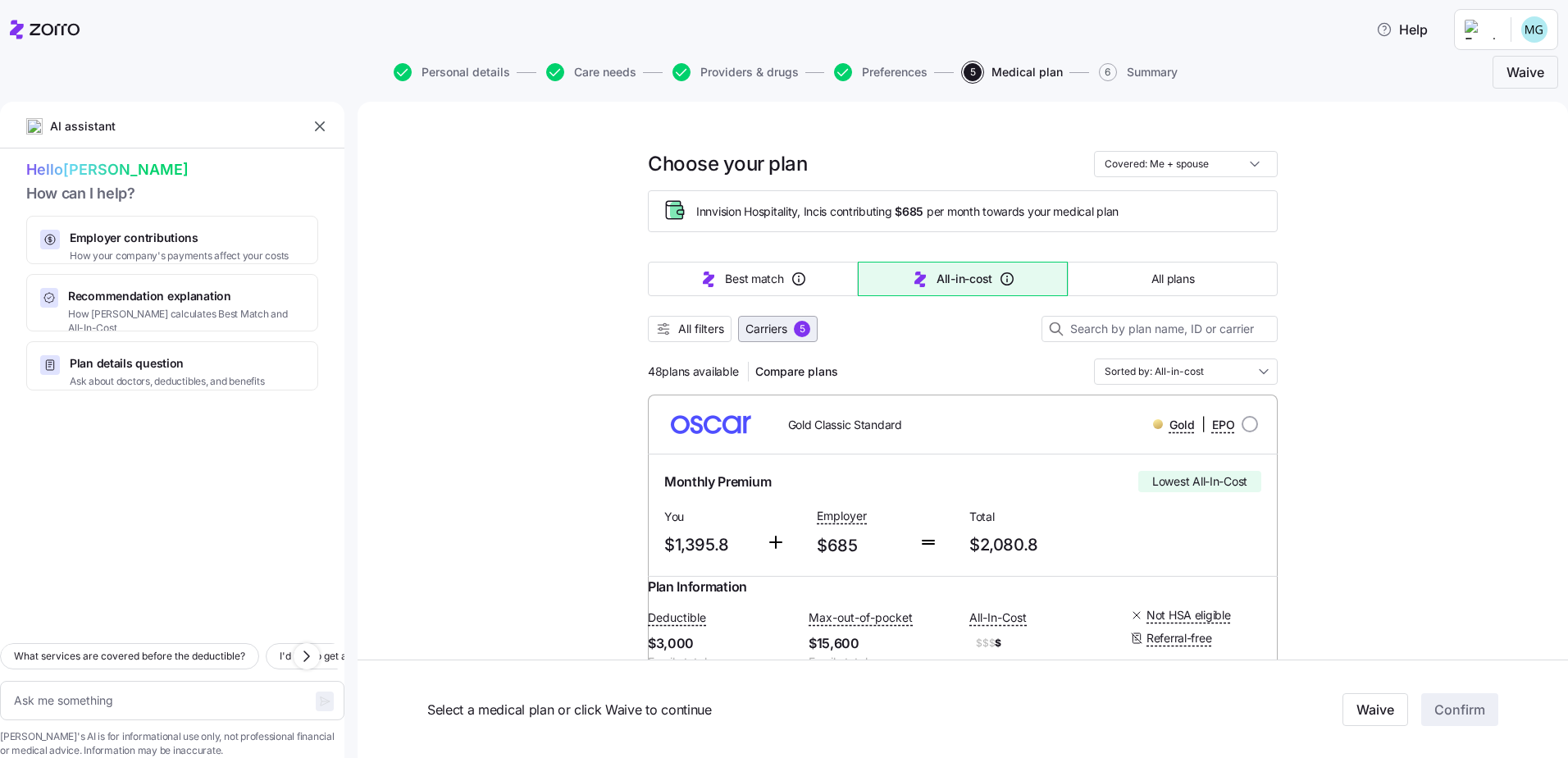
click at [798, 331] on div "5" at bounding box center [802, 328] width 16 height 16
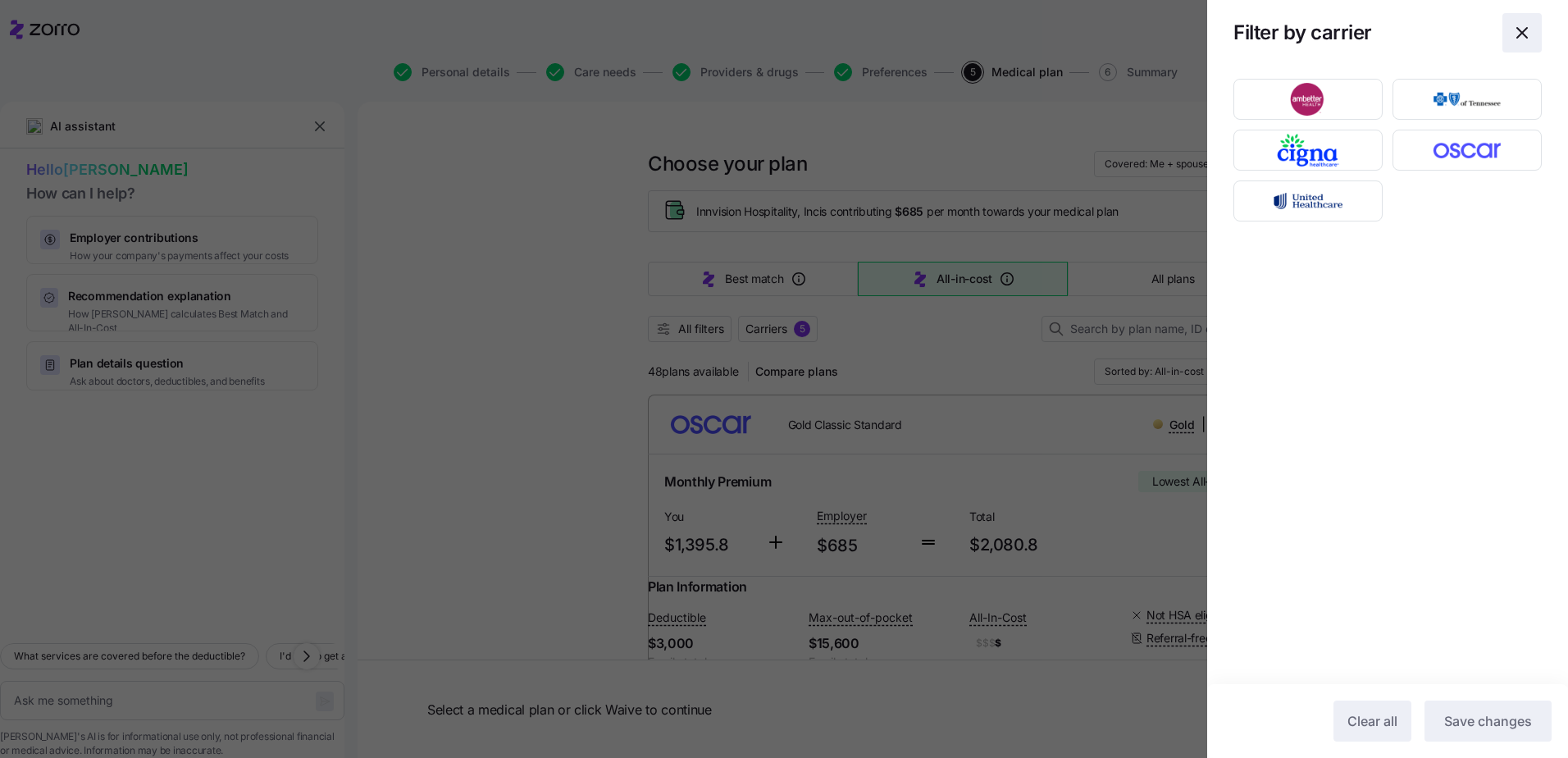
click at [1516, 32] on icon "button" at bounding box center [1522, 32] width 20 height 20
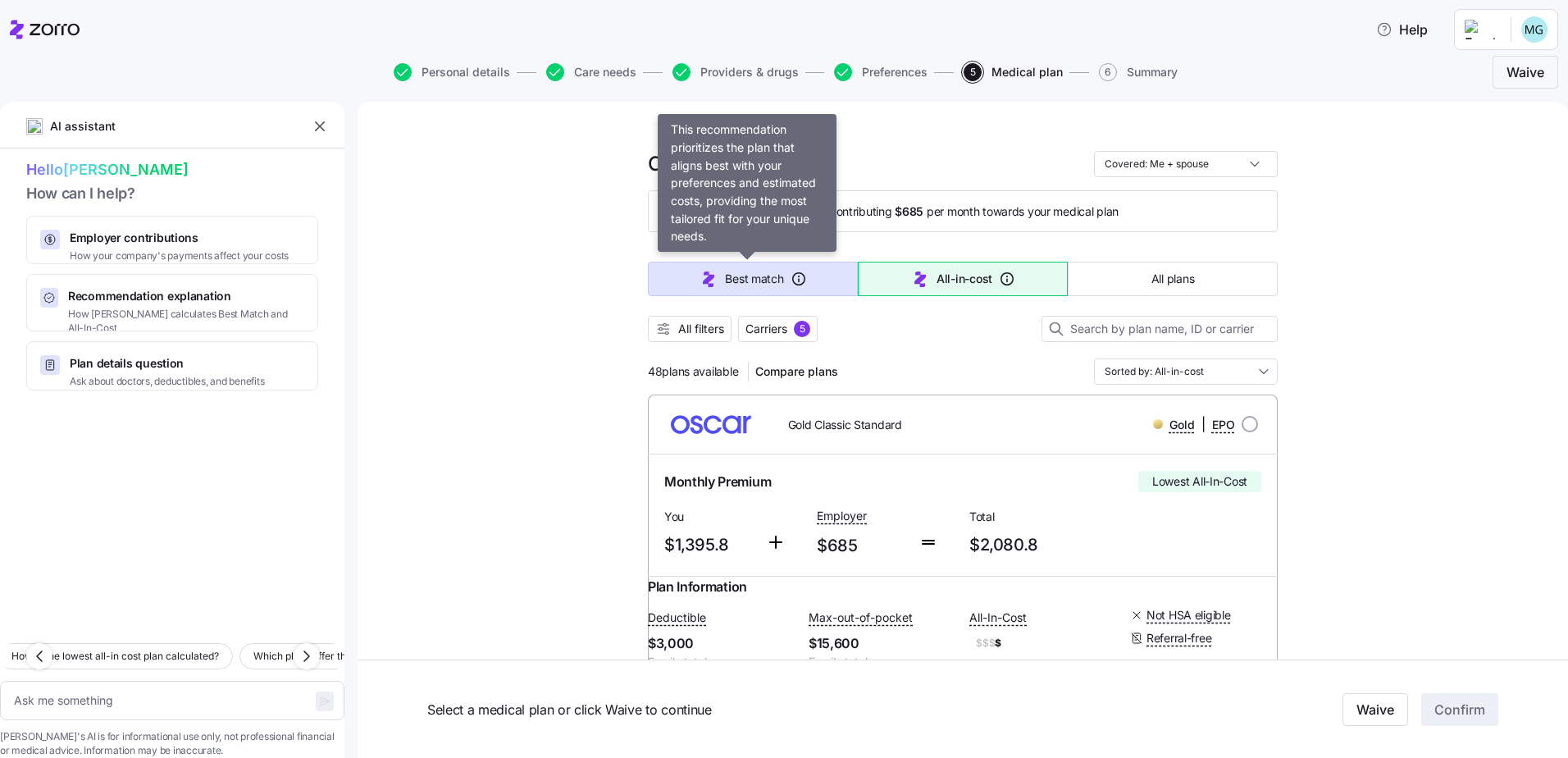
click at [736, 279] on span "Best match" at bounding box center [754, 278] width 59 height 16
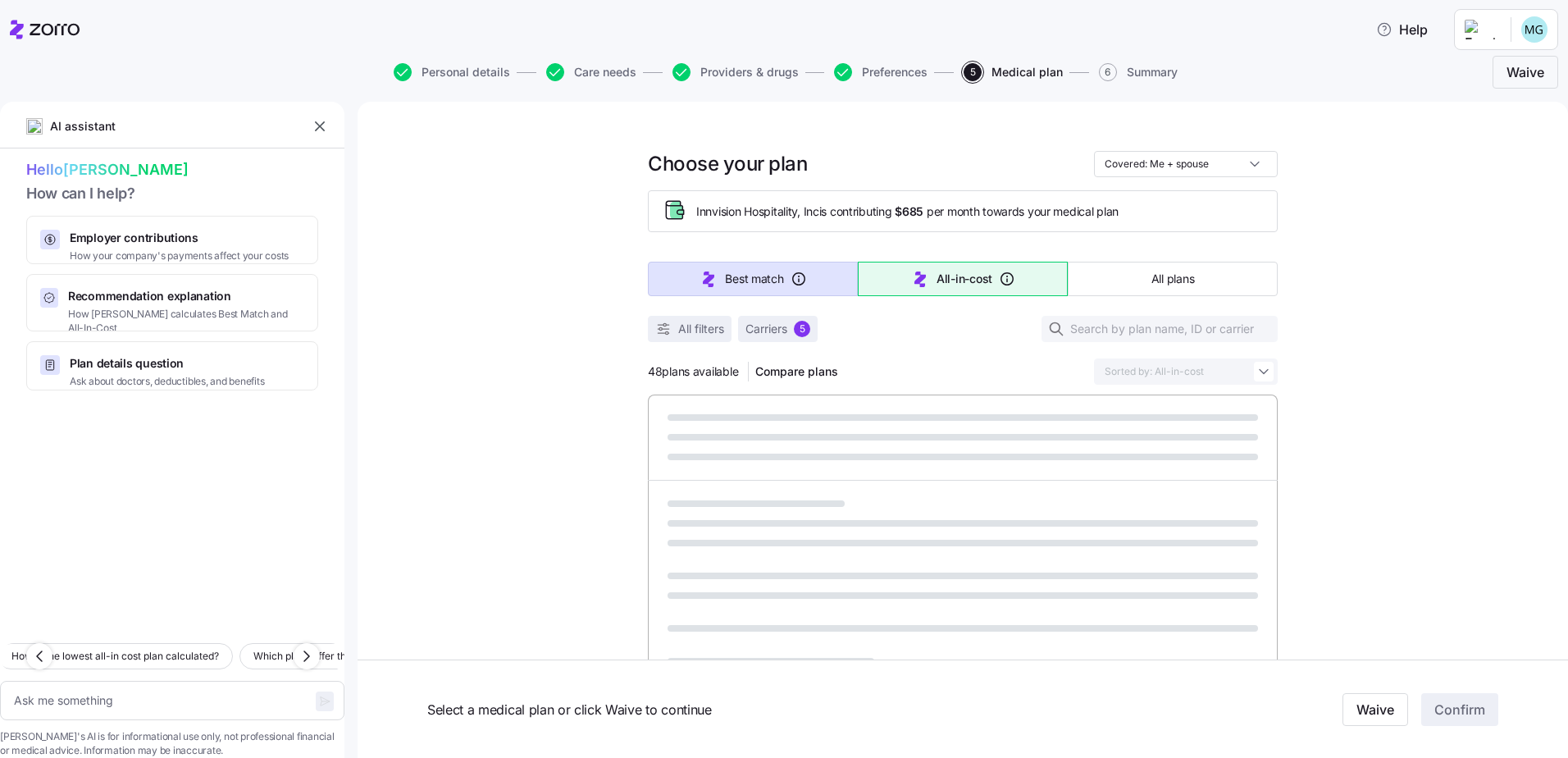
type textarea "x"
type input "Sorted by: Best match"
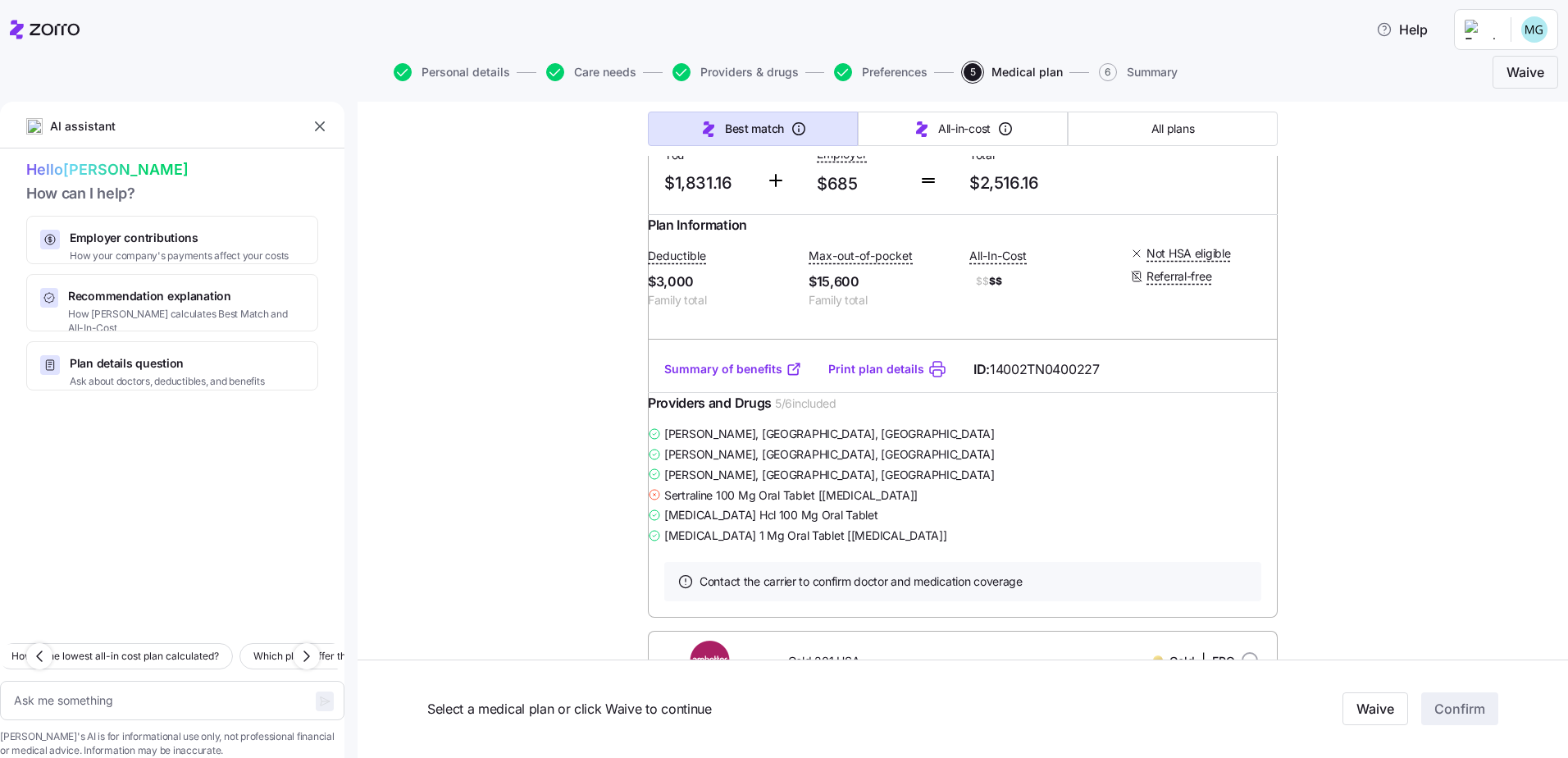
scroll to position [410, 0]
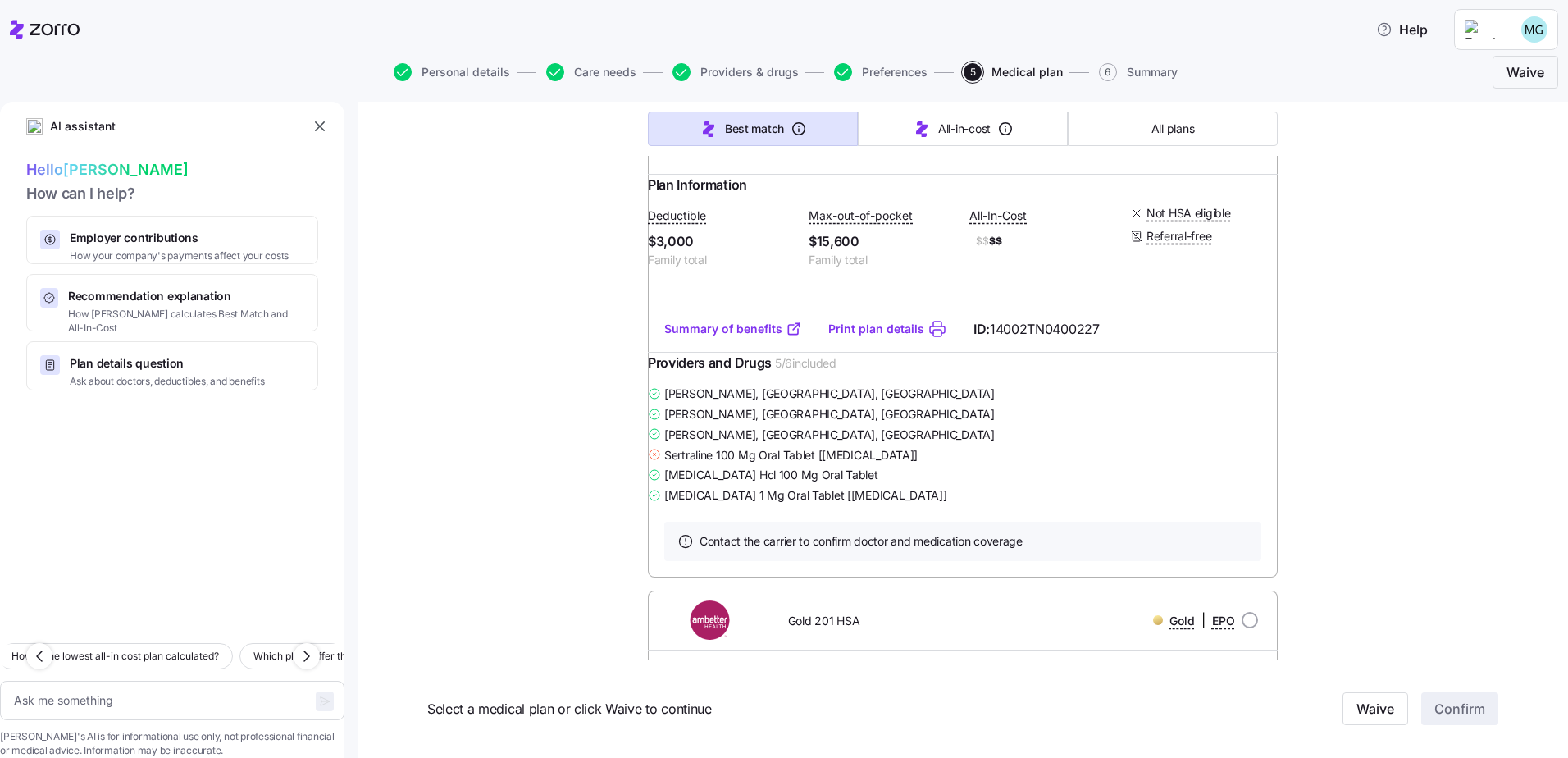
click at [661, 461] on icon at bounding box center [654, 454] width 13 height 13
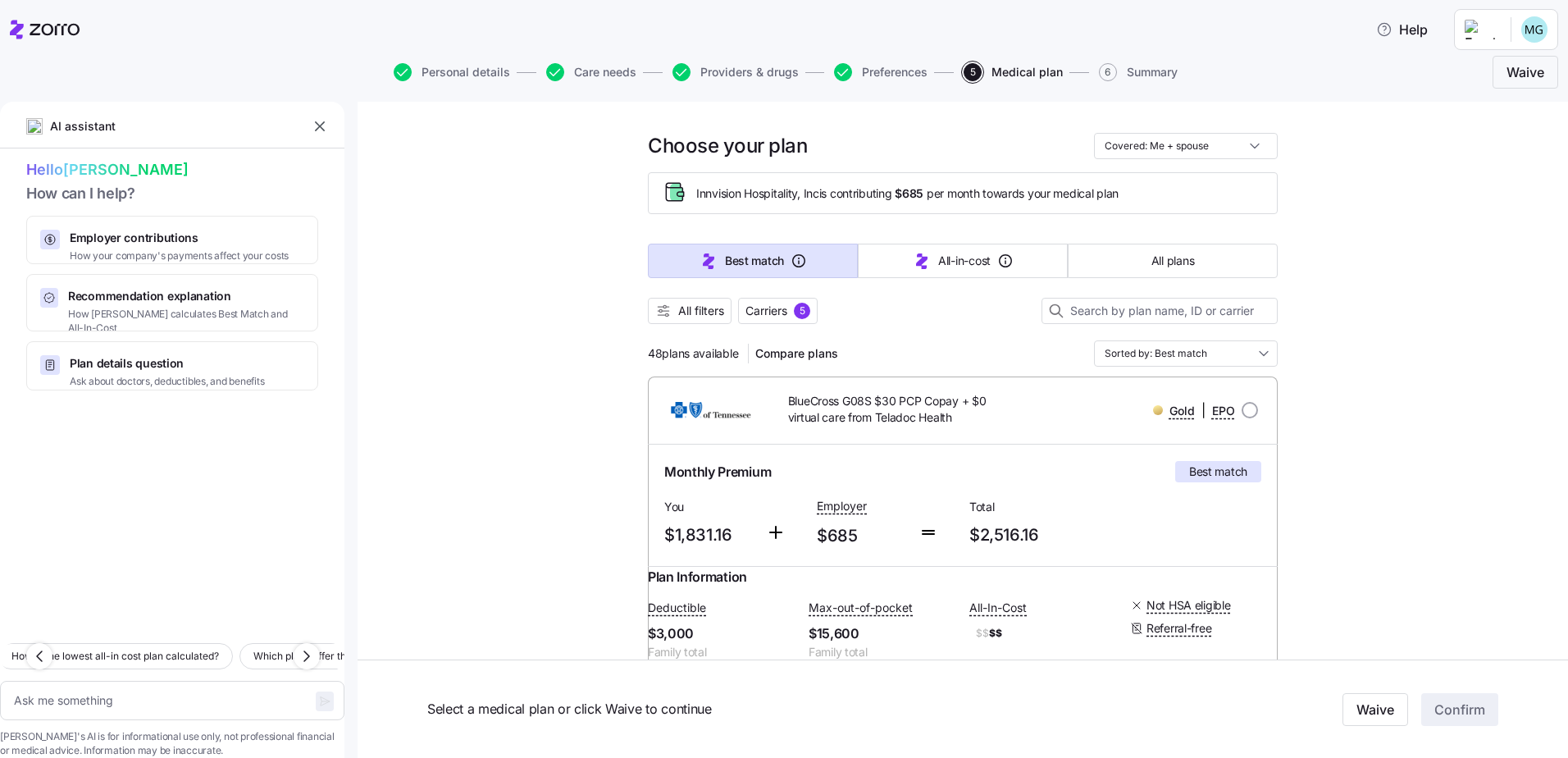
scroll to position [0, 0]
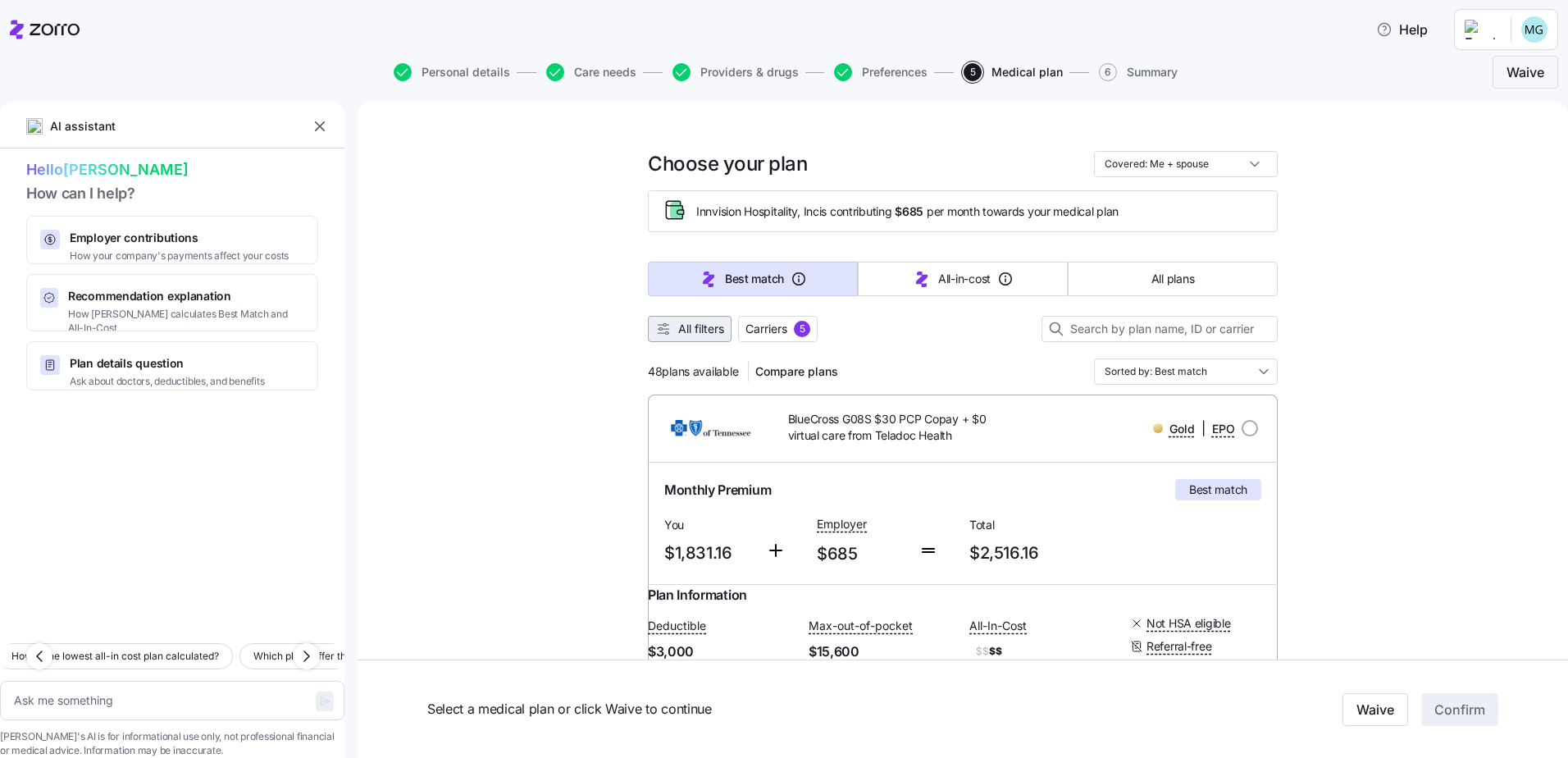
click at [693, 328] on span "All filters" at bounding box center [700, 328] width 46 height 16
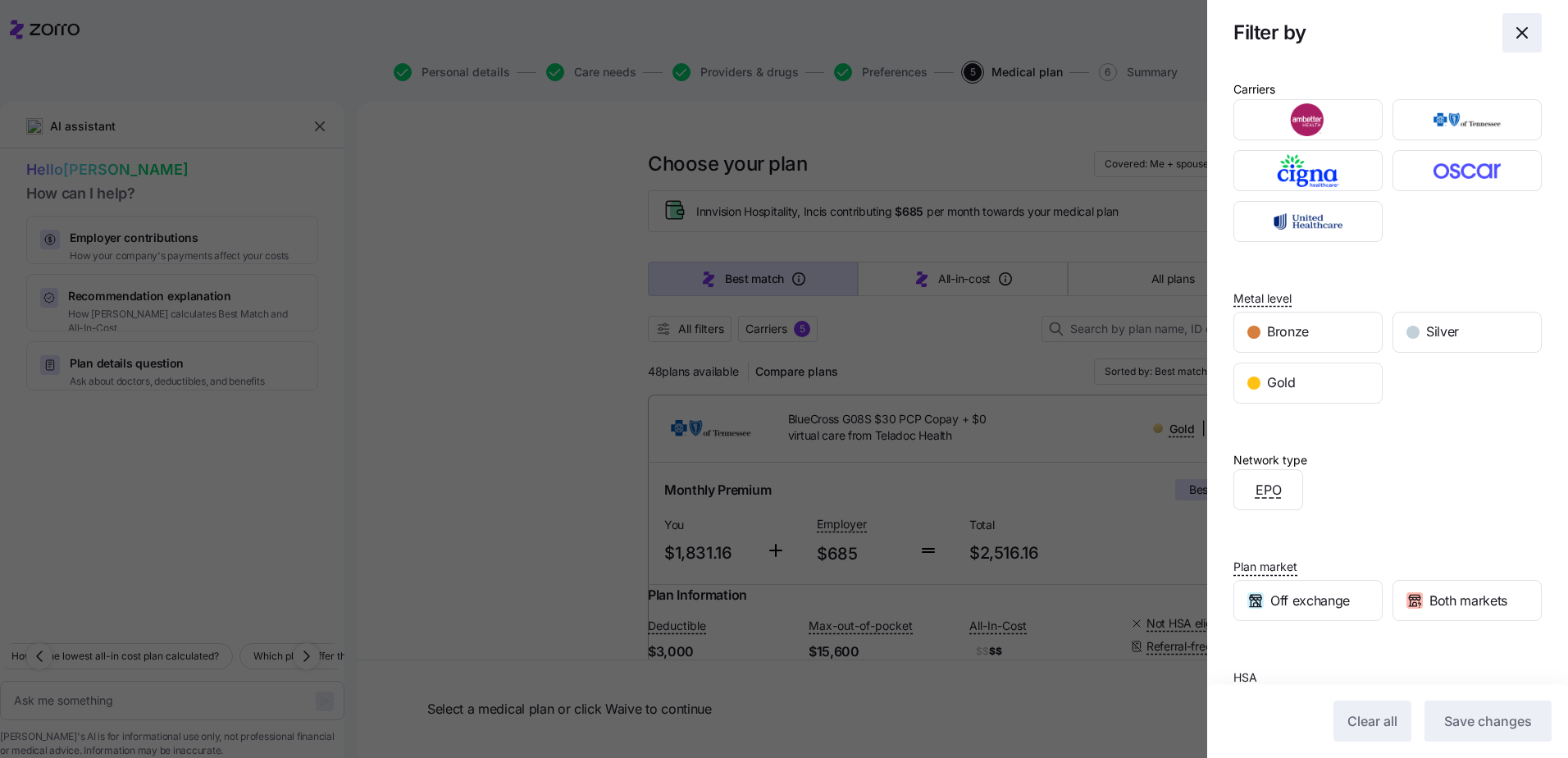
click at [1512, 34] on icon "button" at bounding box center [1522, 32] width 20 height 20
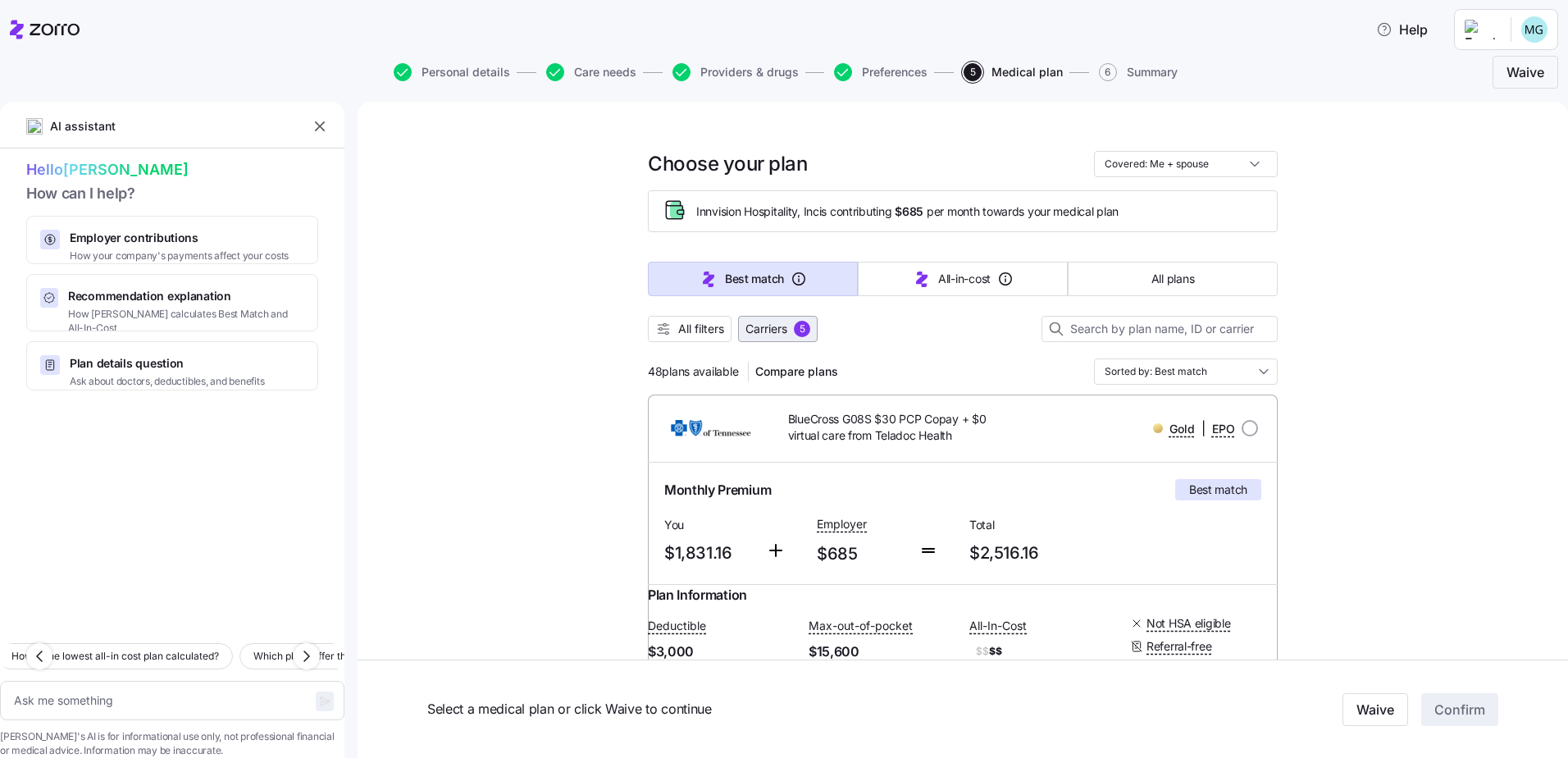
click at [766, 328] on span "Carriers" at bounding box center [766, 328] width 42 height 16
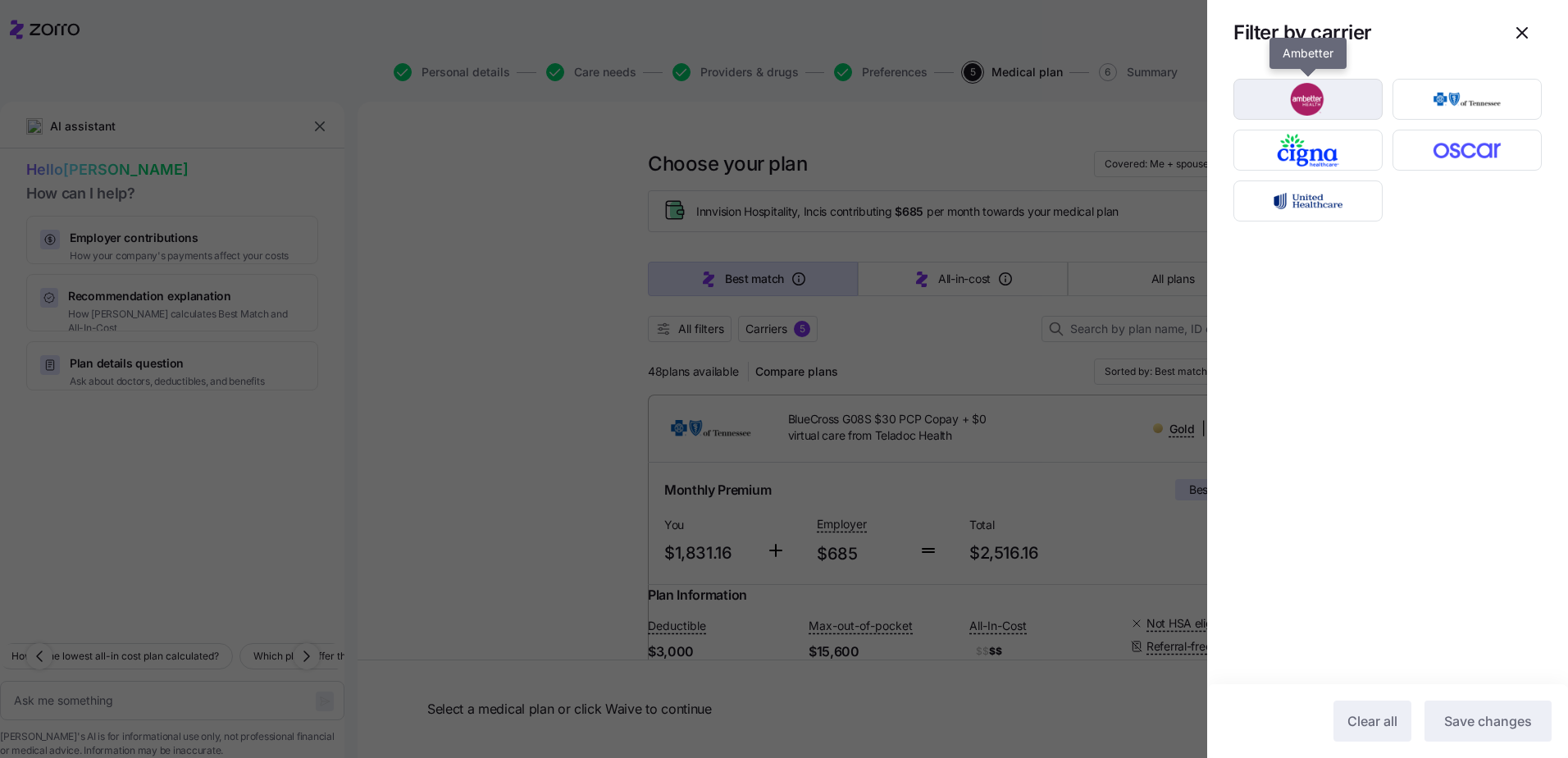
click at [1340, 99] on img "button" at bounding box center [1308, 99] width 120 height 33
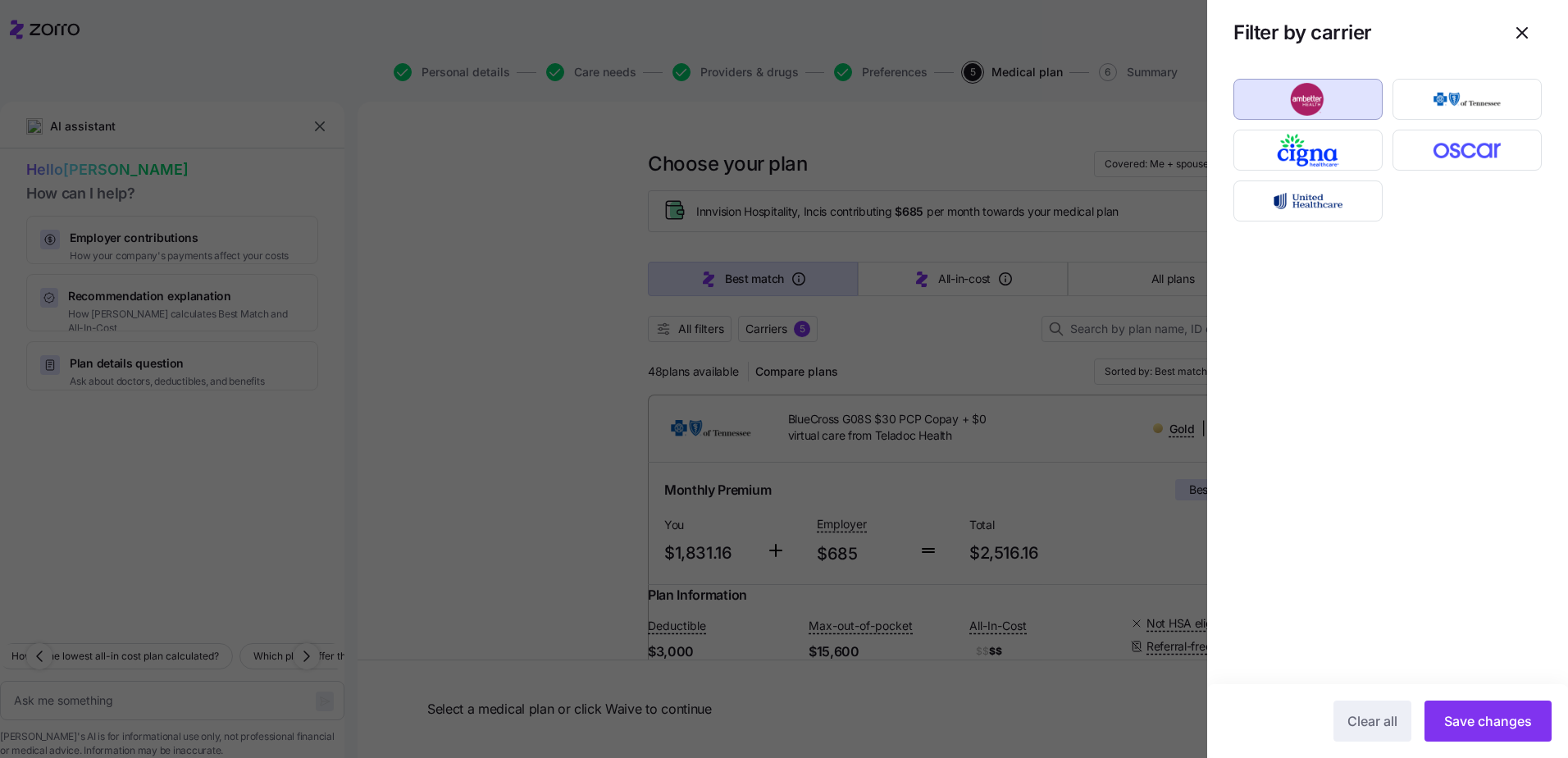
click at [1407, 266] on div at bounding box center [1386, 374] width 361 height 618
click at [1301, 204] on img "button" at bounding box center [1308, 201] width 120 height 33
click at [1299, 193] on img "button" at bounding box center [1308, 201] width 120 height 33
click at [1338, 257] on div at bounding box center [1386, 374] width 361 height 618
click at [1448, 149] on img "button" at bounding box center [1467, 150] width 120 height 33
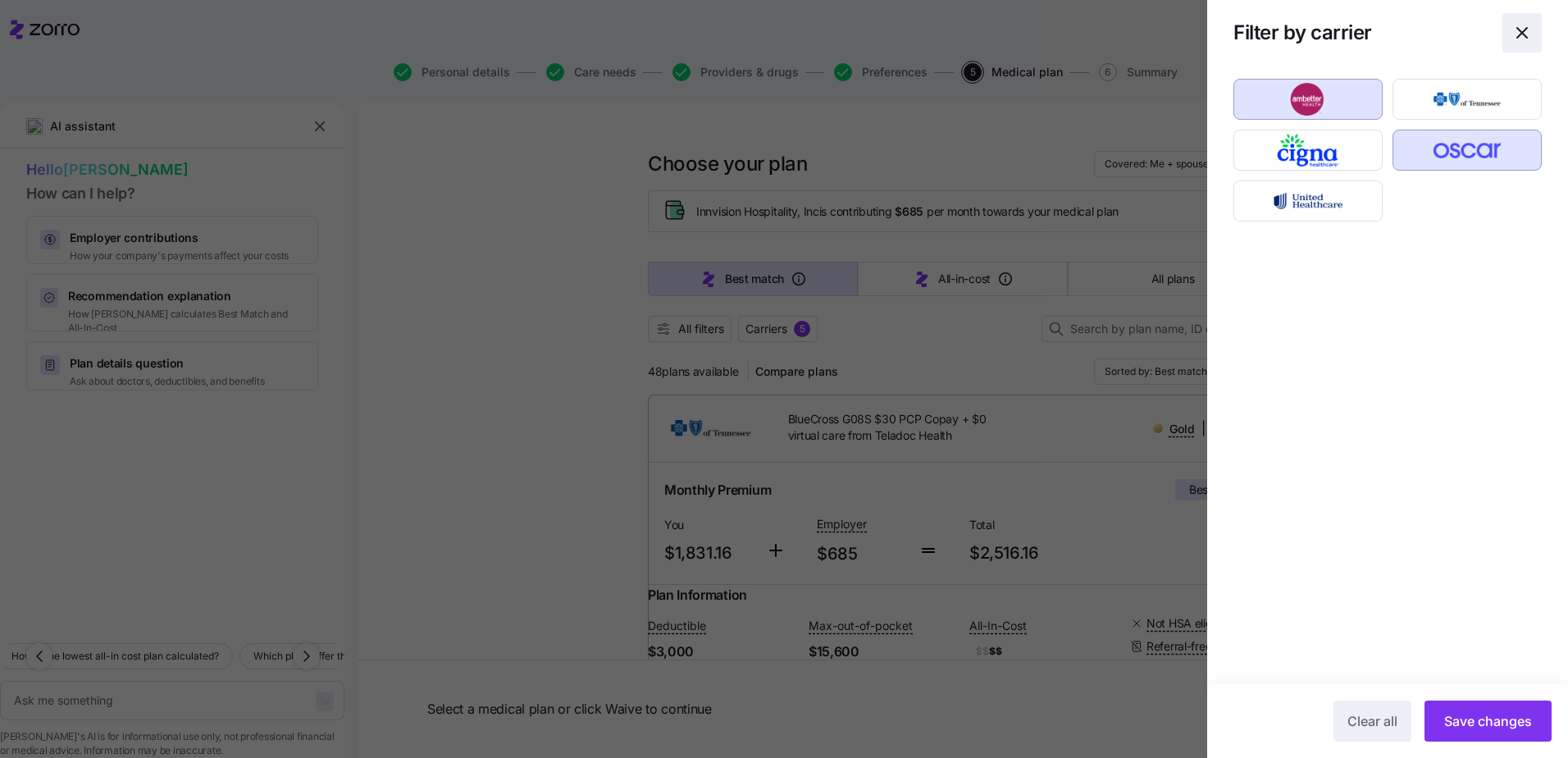
click at [1514, 35] on icon "button" at bounding box center [1522, 32] width 20 height 20
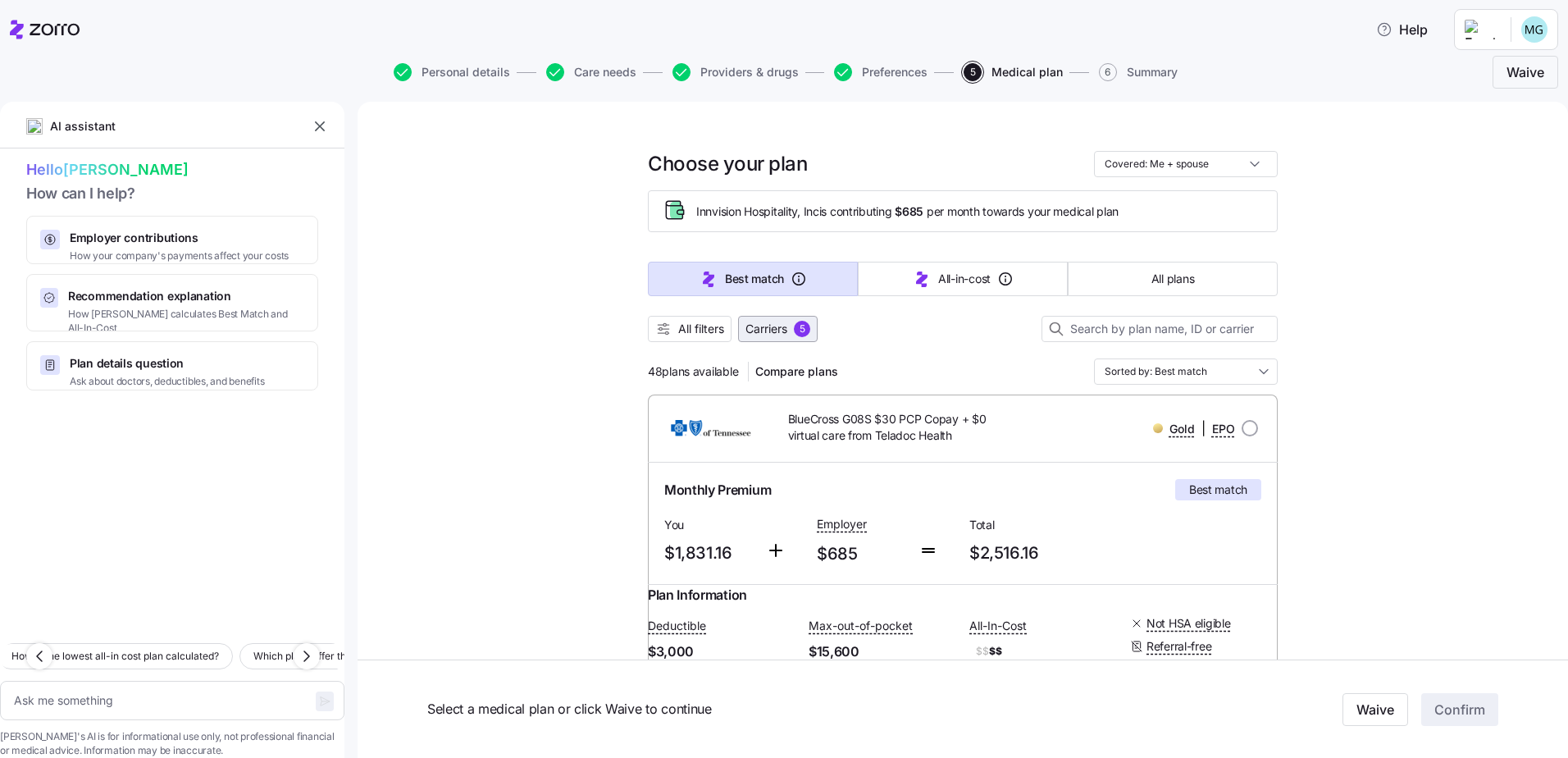
click at [811, 324] on button "Carriers 5" at bounding box center [778, 329] width 79 height 26
type textarea "x"
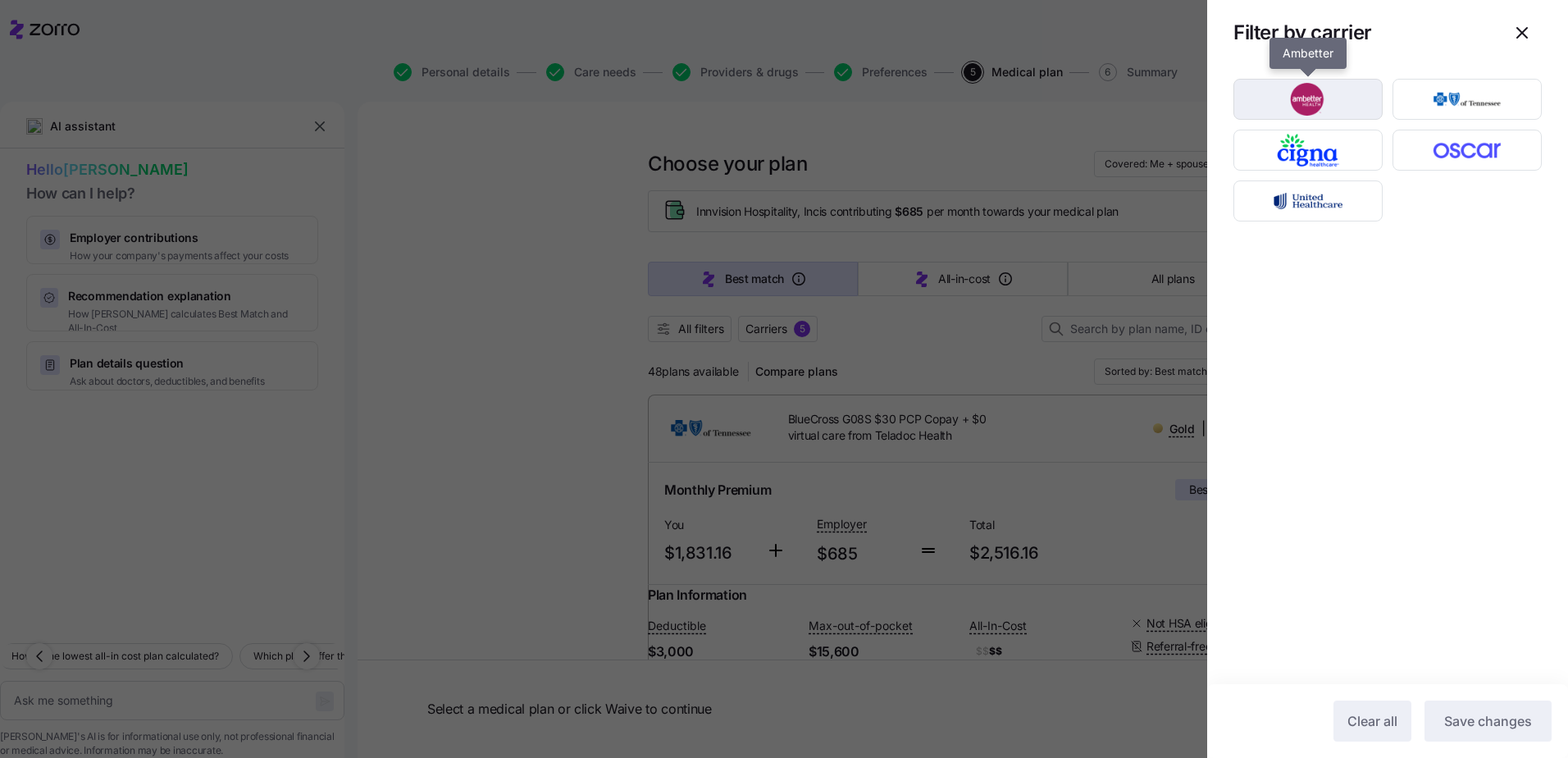
click at [1305, 98] on img "button" at bounding box center [1308, 99] width 120 height 33
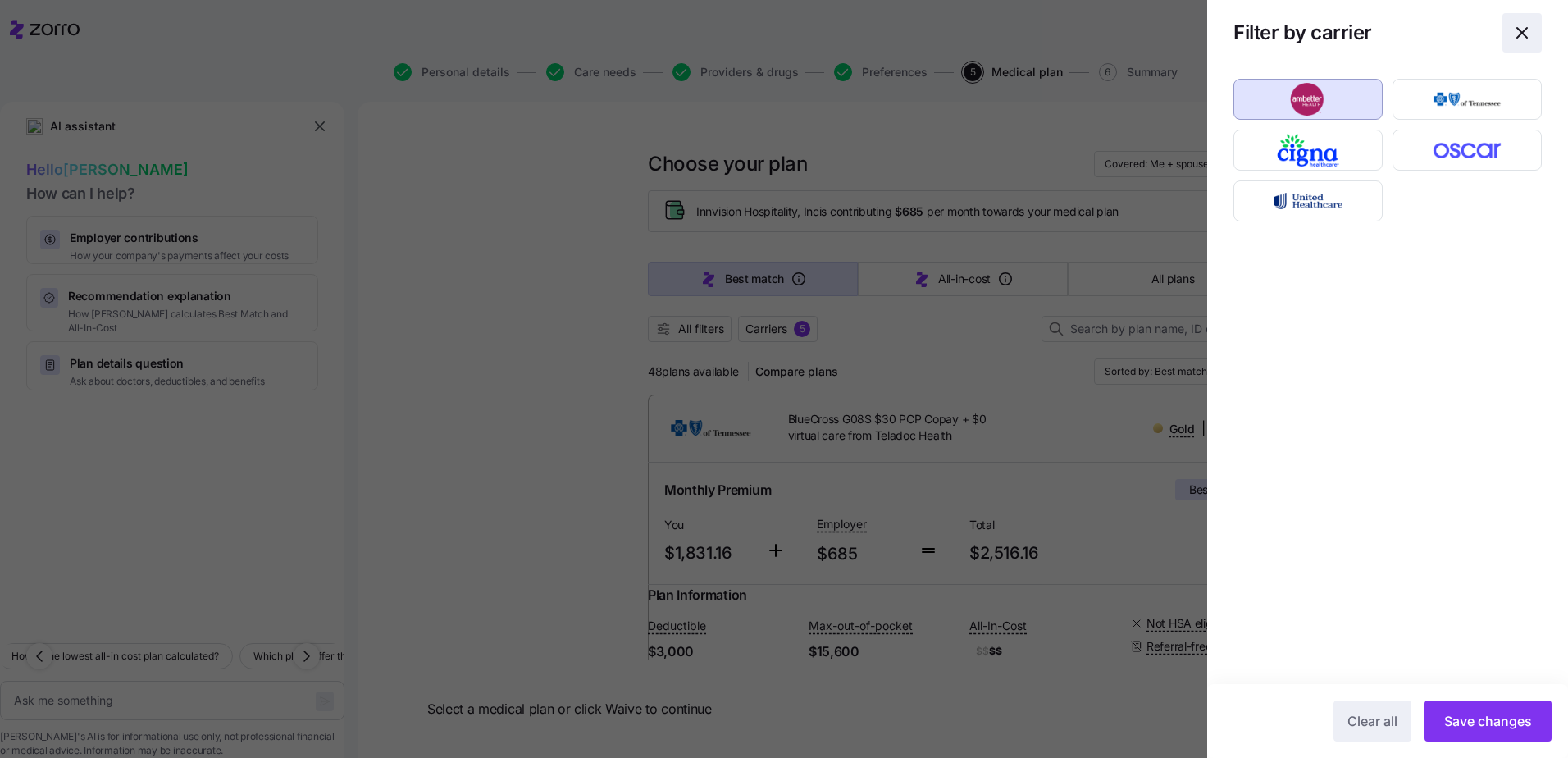
click at [1520, 37] on icon "button" at bounding box center [1522, 32] width 20 height 20
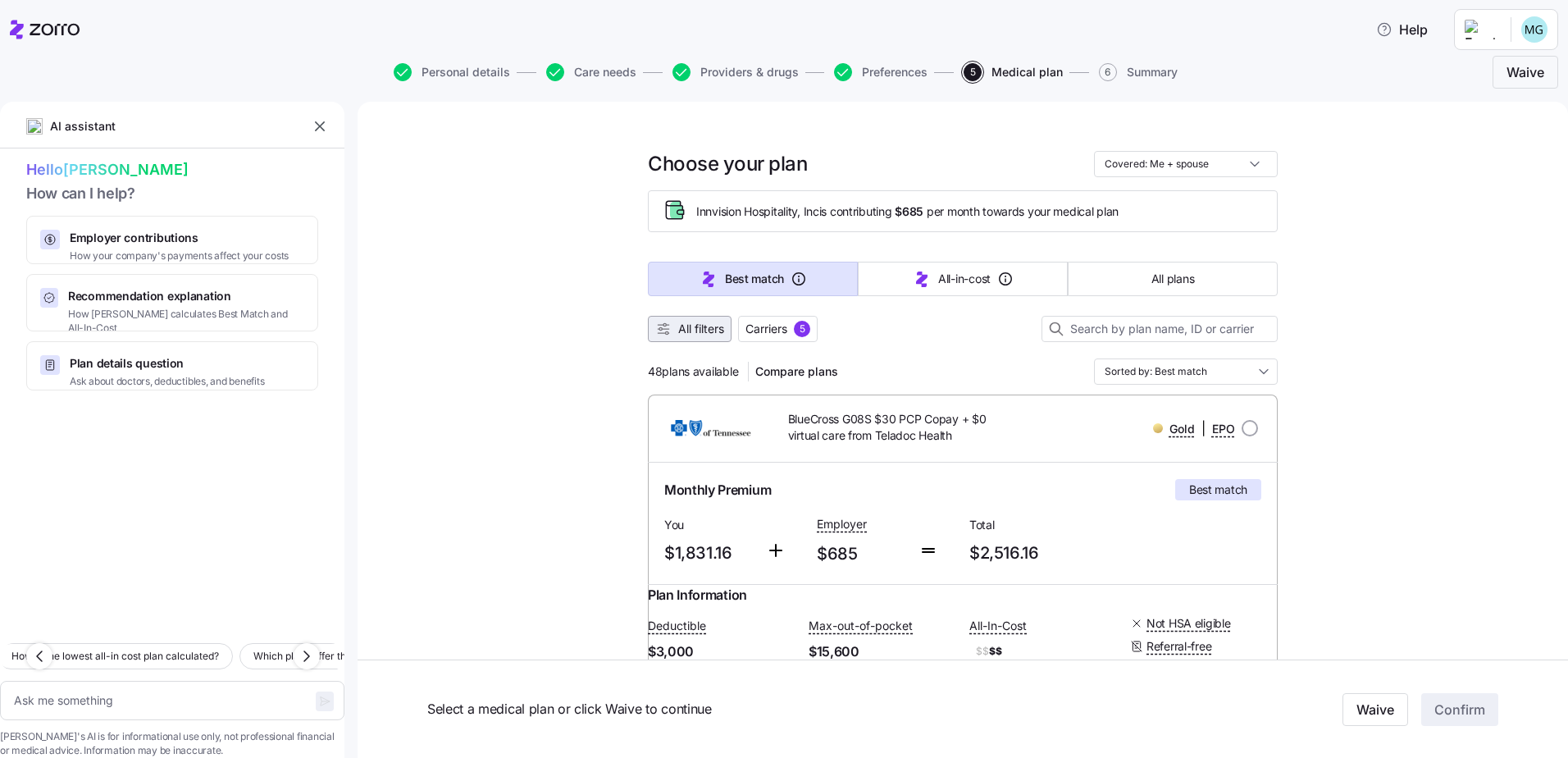
click at [678, 326] on span "All filters" at bounding box center [700, 328] width 46 height 16
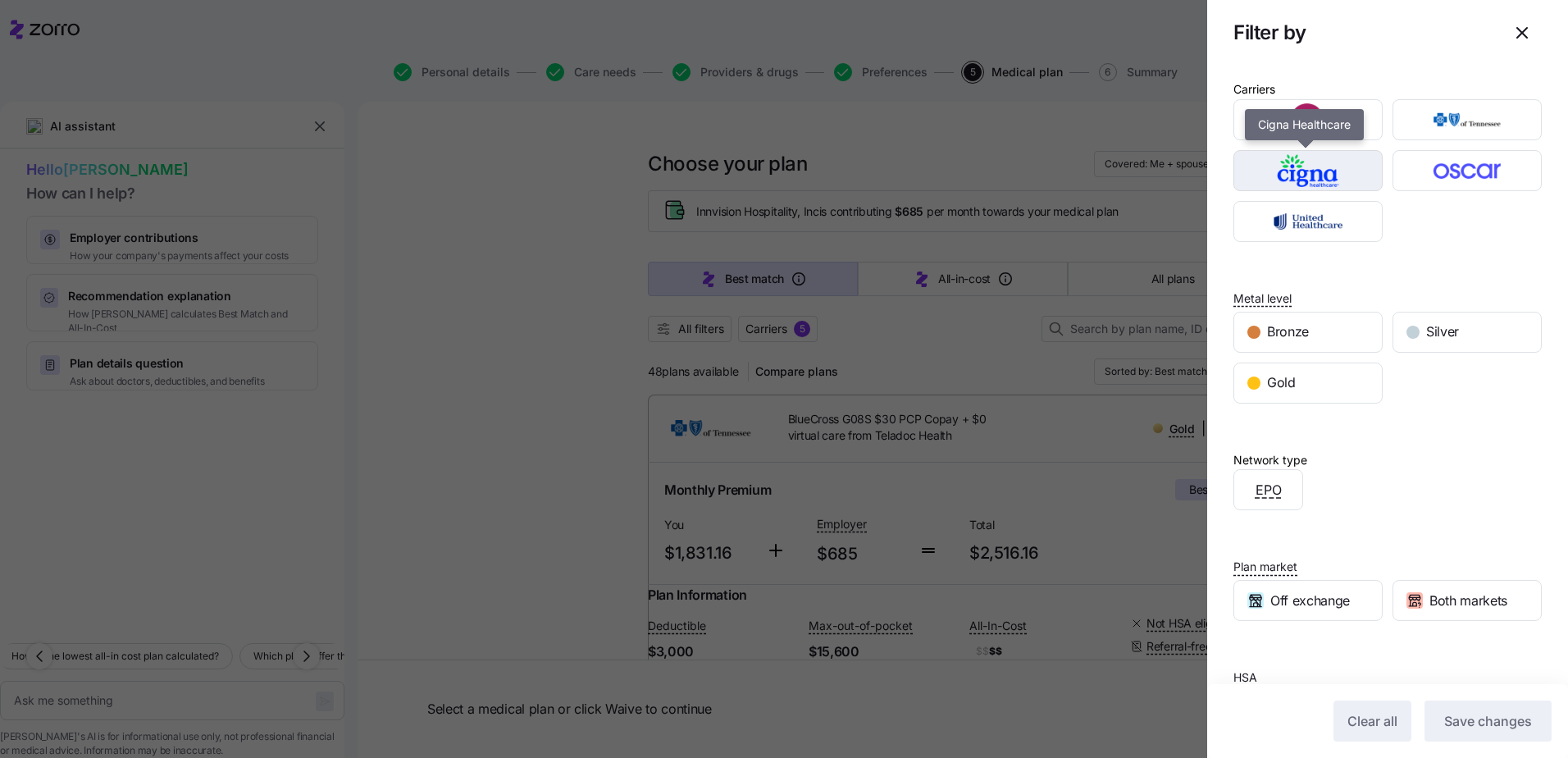
click at [1306, 171] on img "button" at bounding box center [1308, 170] width 120 height 33
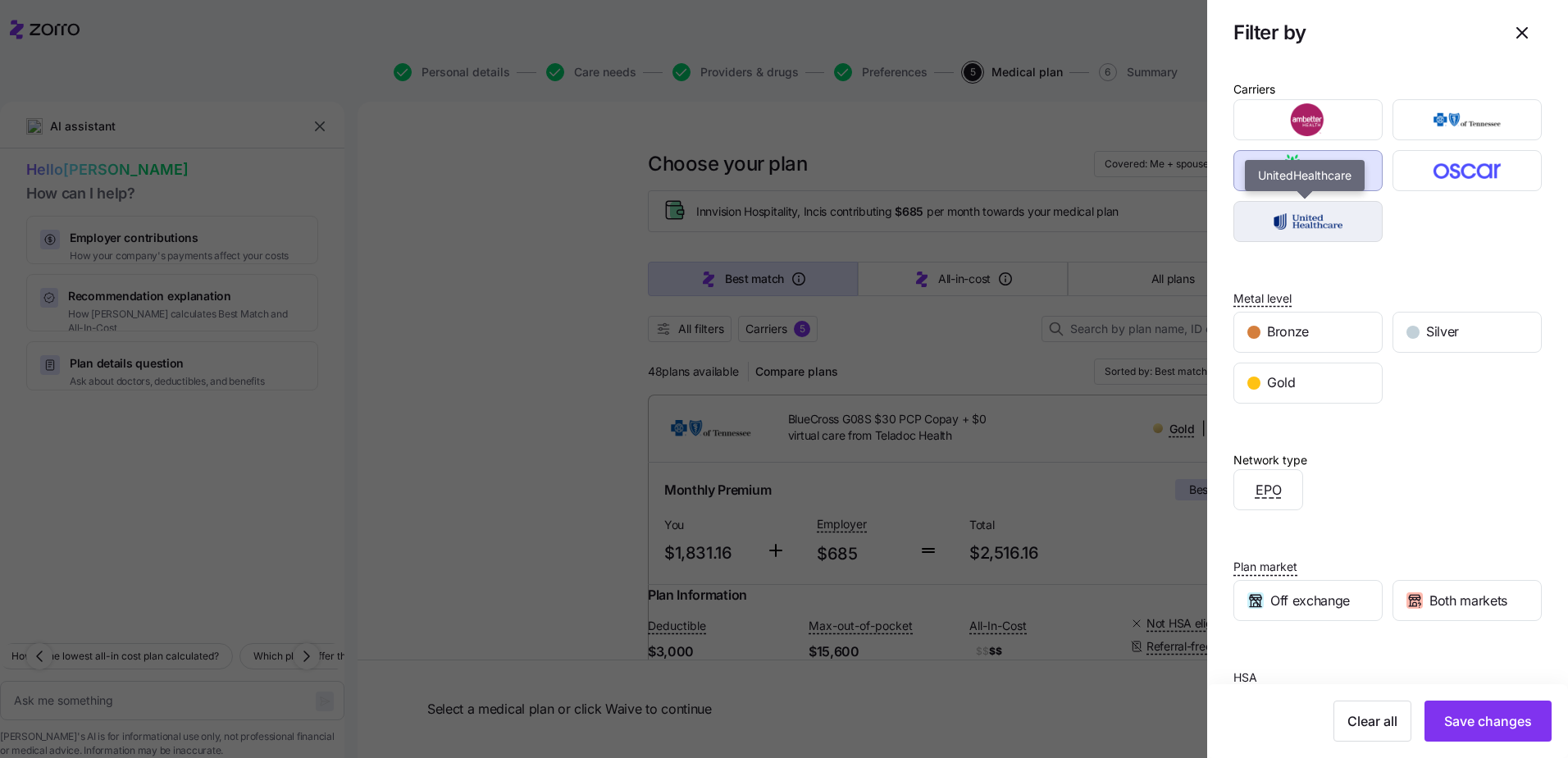
click at [1329, 221] on img "button" at bounding box center [1308, 221] width 120 height 33
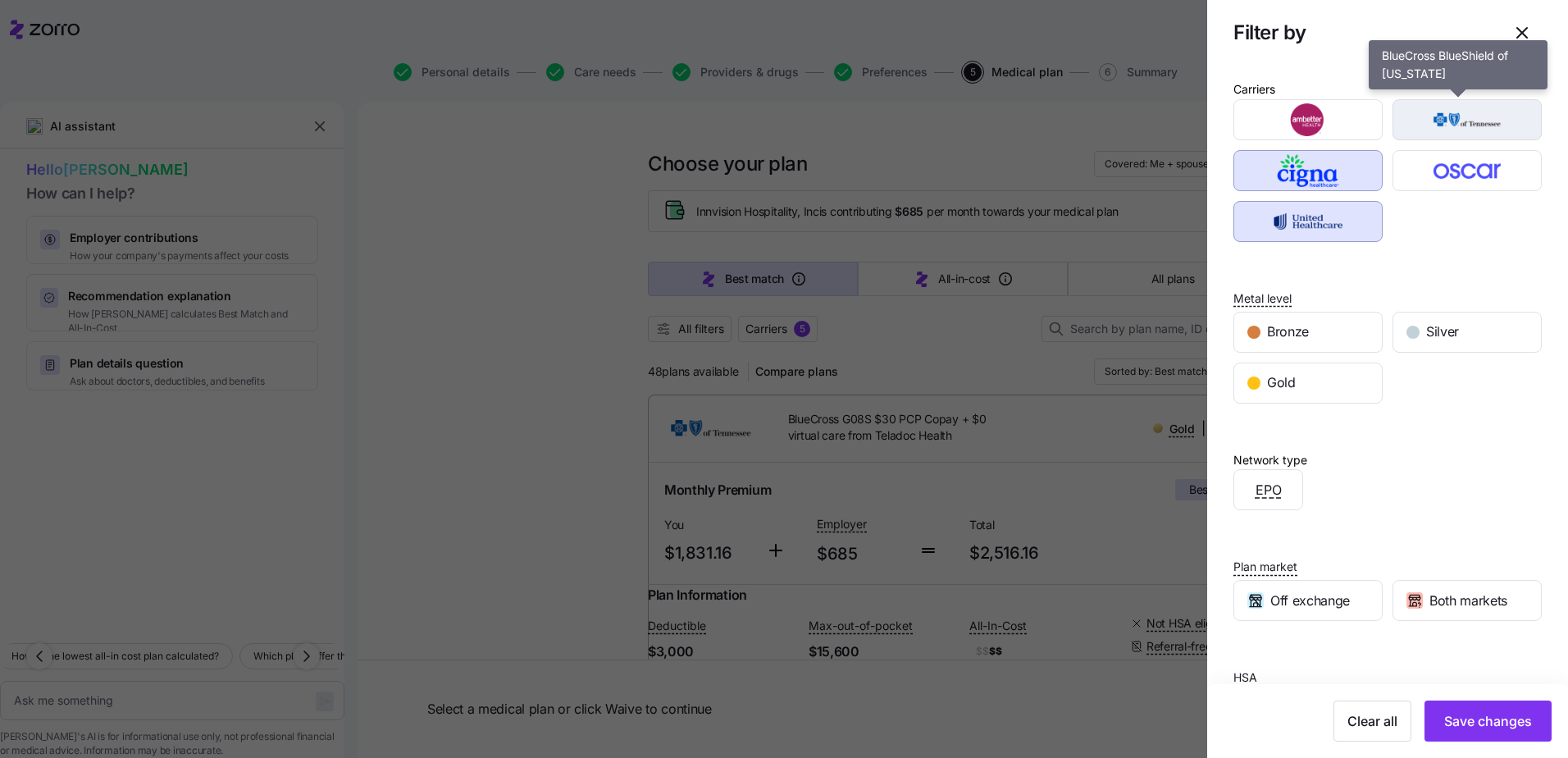
click at [1458, 115] on img "button" at bounding box center [1467, 119] width 120 height 33
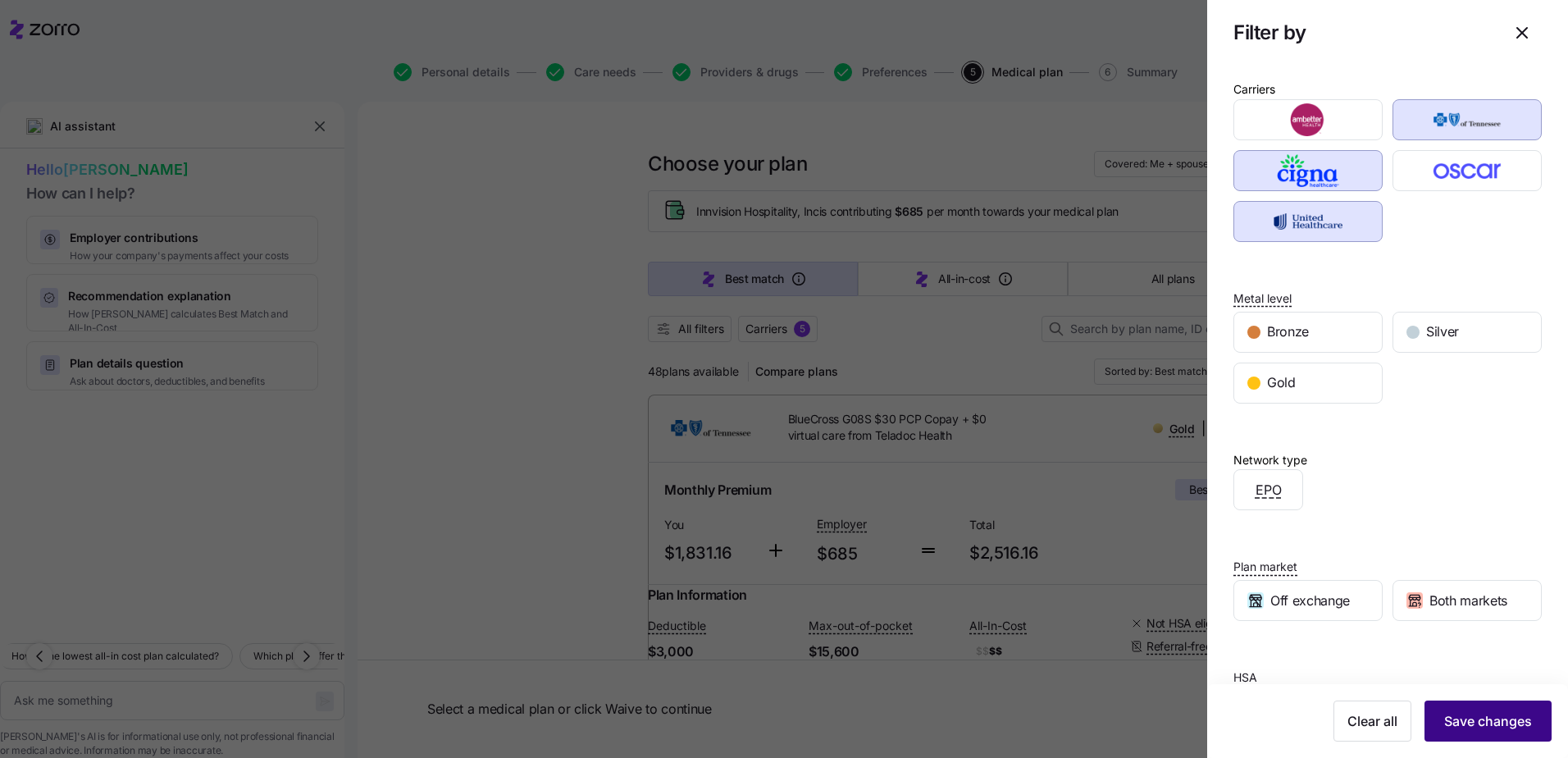
click at [1453, 715] on span "Save changes" at bounding box center [1488, 720] width 88 height 20
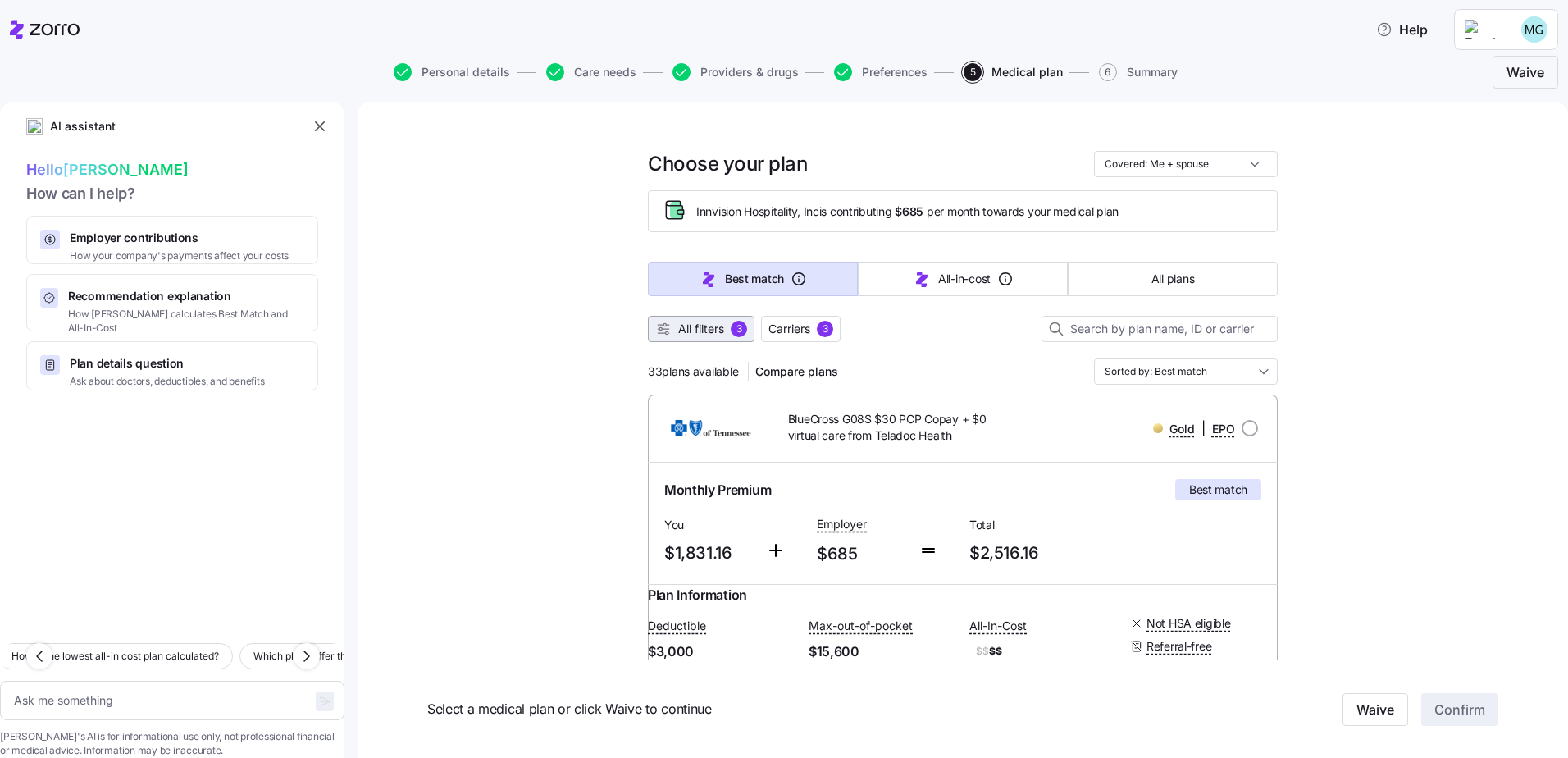
click at [731, 326] on div "3" at bounding box center [738, 328] width 16 height 16
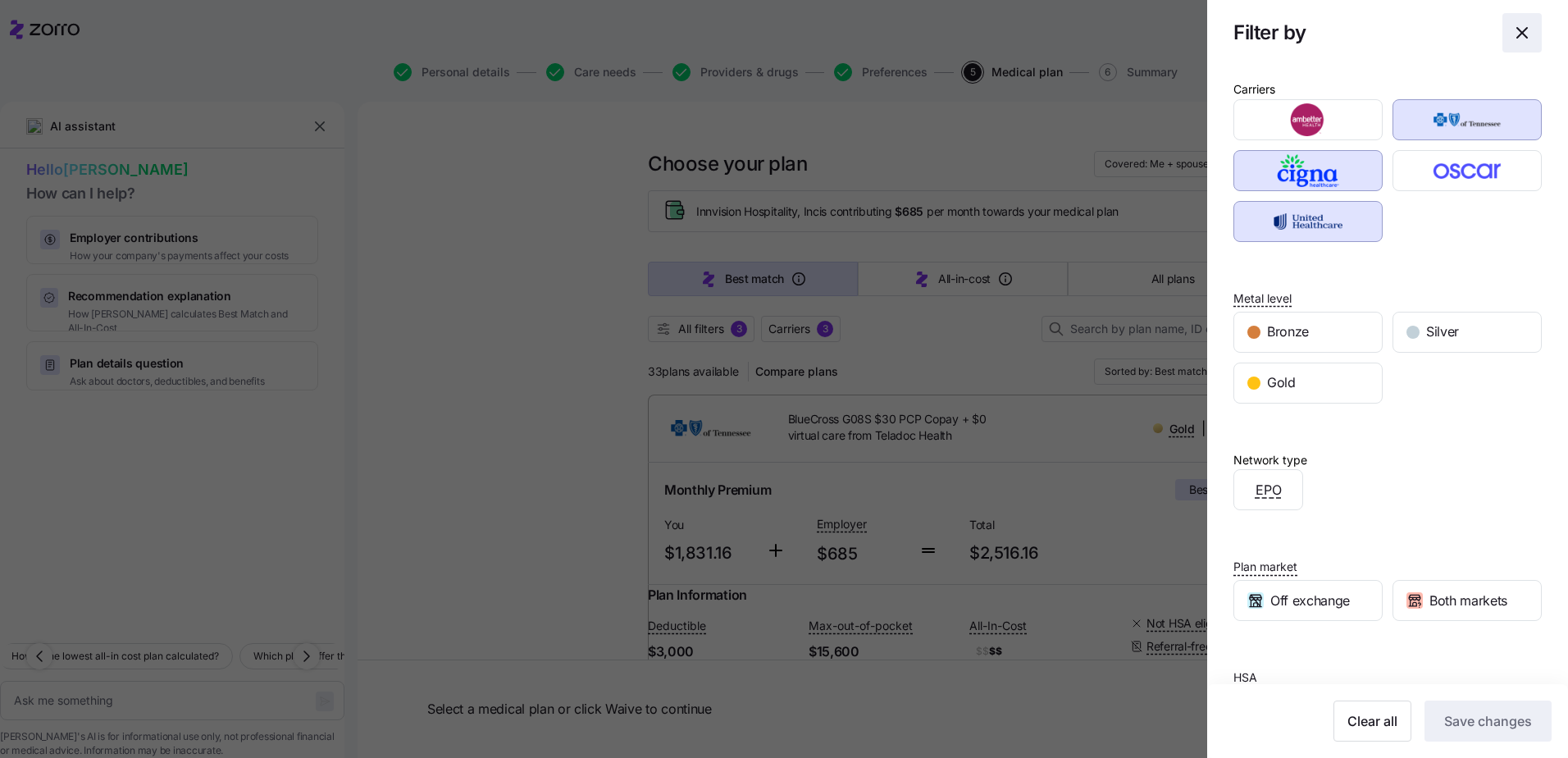
click at [1514, 30] on icon "button" at bounding box center [1522, 32] width 20 height 20
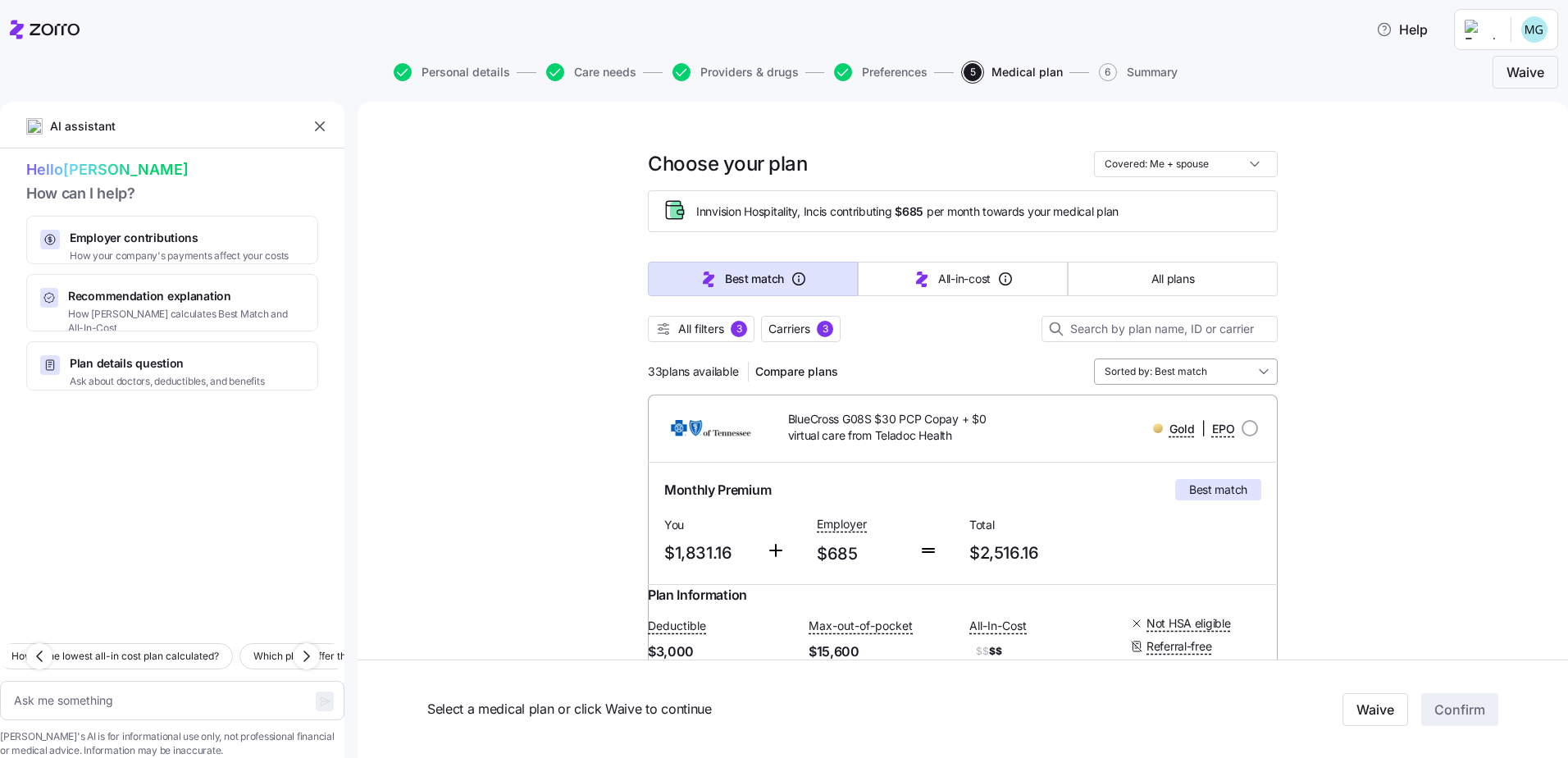
click at [1255, 368] on input "Sorted by: Best match" at bounding box center [1186, 372] width 184 height 26
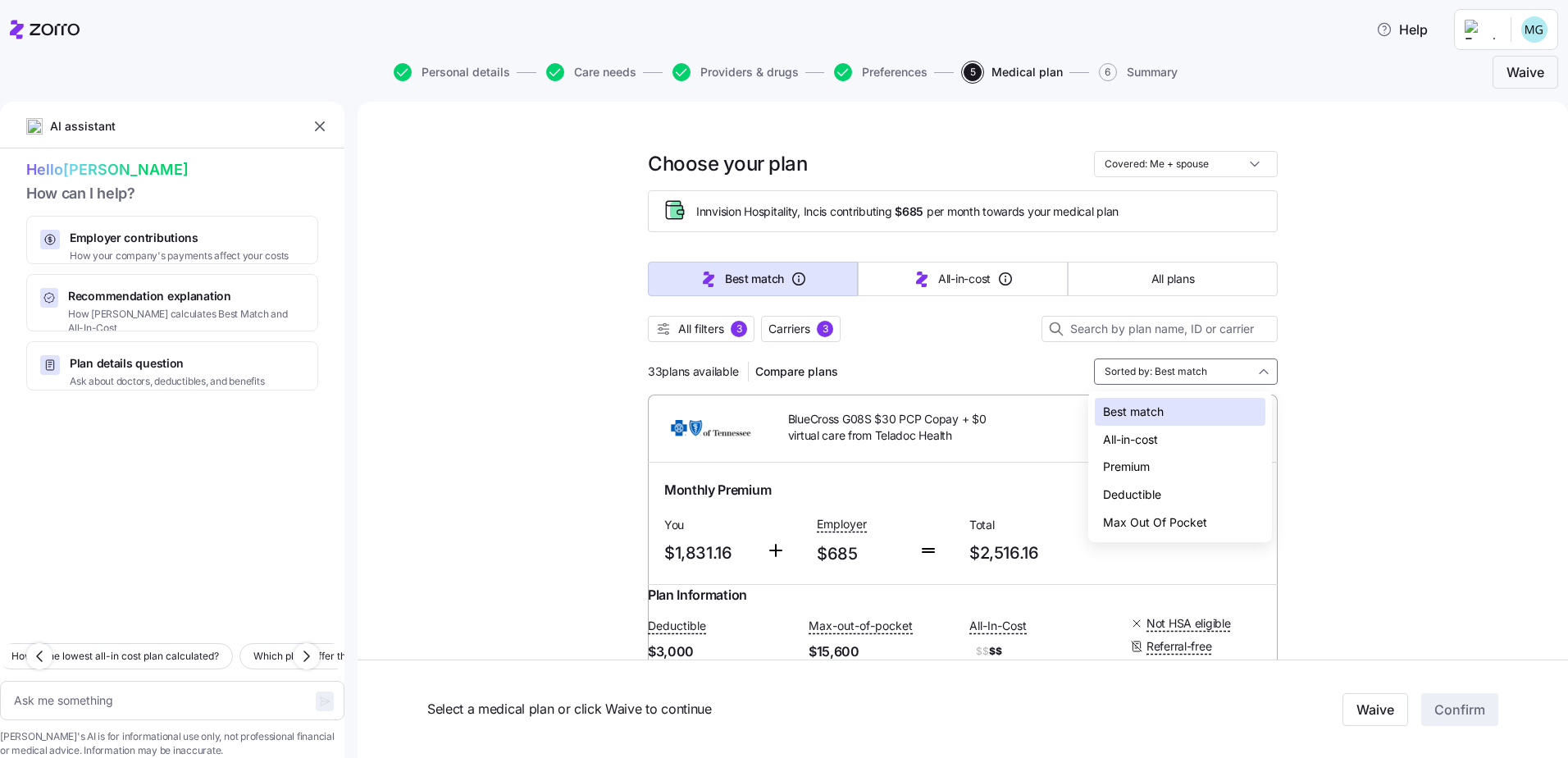
click at [1157, 465] on div "Premium" at bounding box center [1180, 466] width 170 height 27
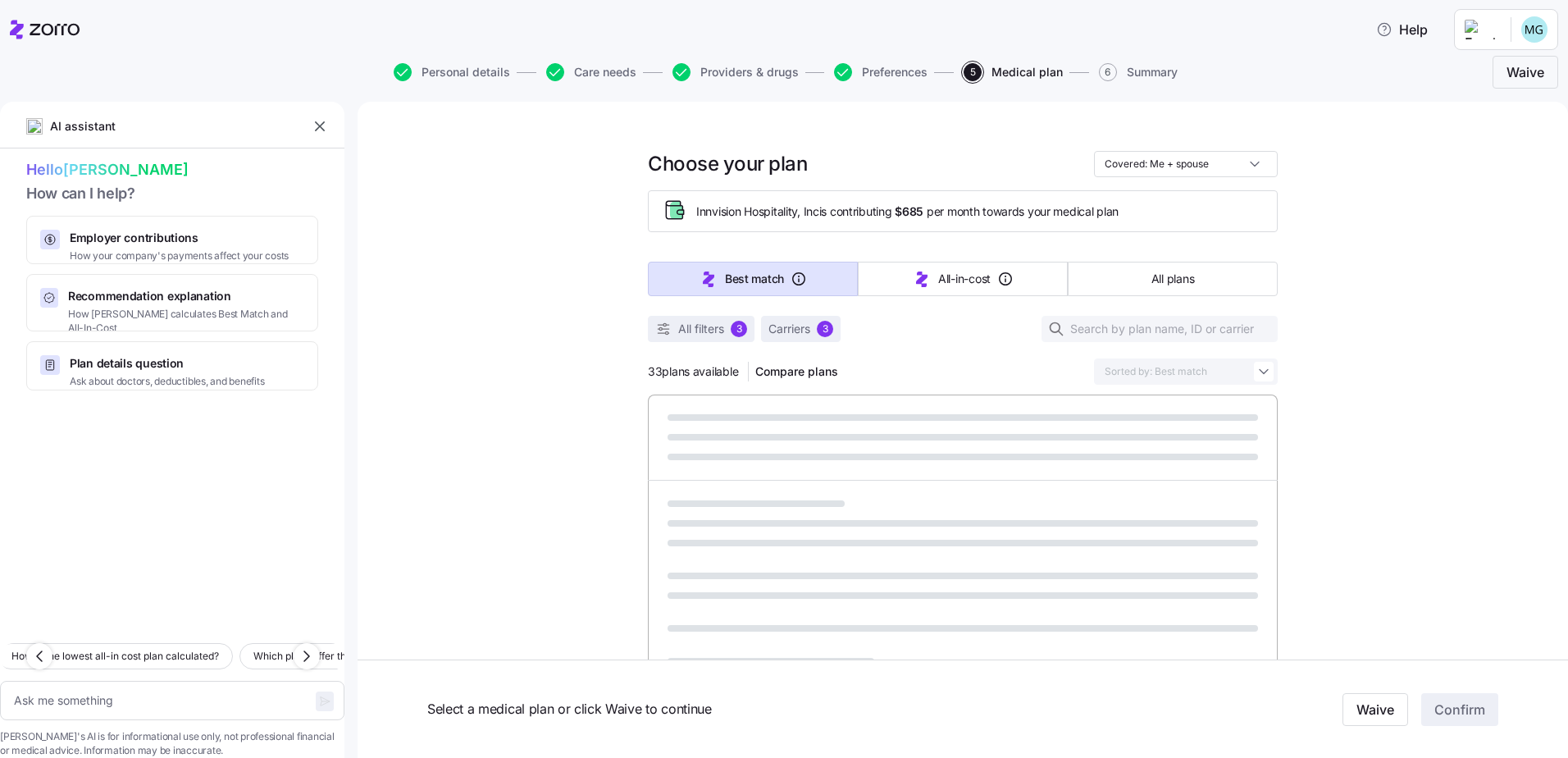
type textarea "x"
type input "Sorted by: Premium"
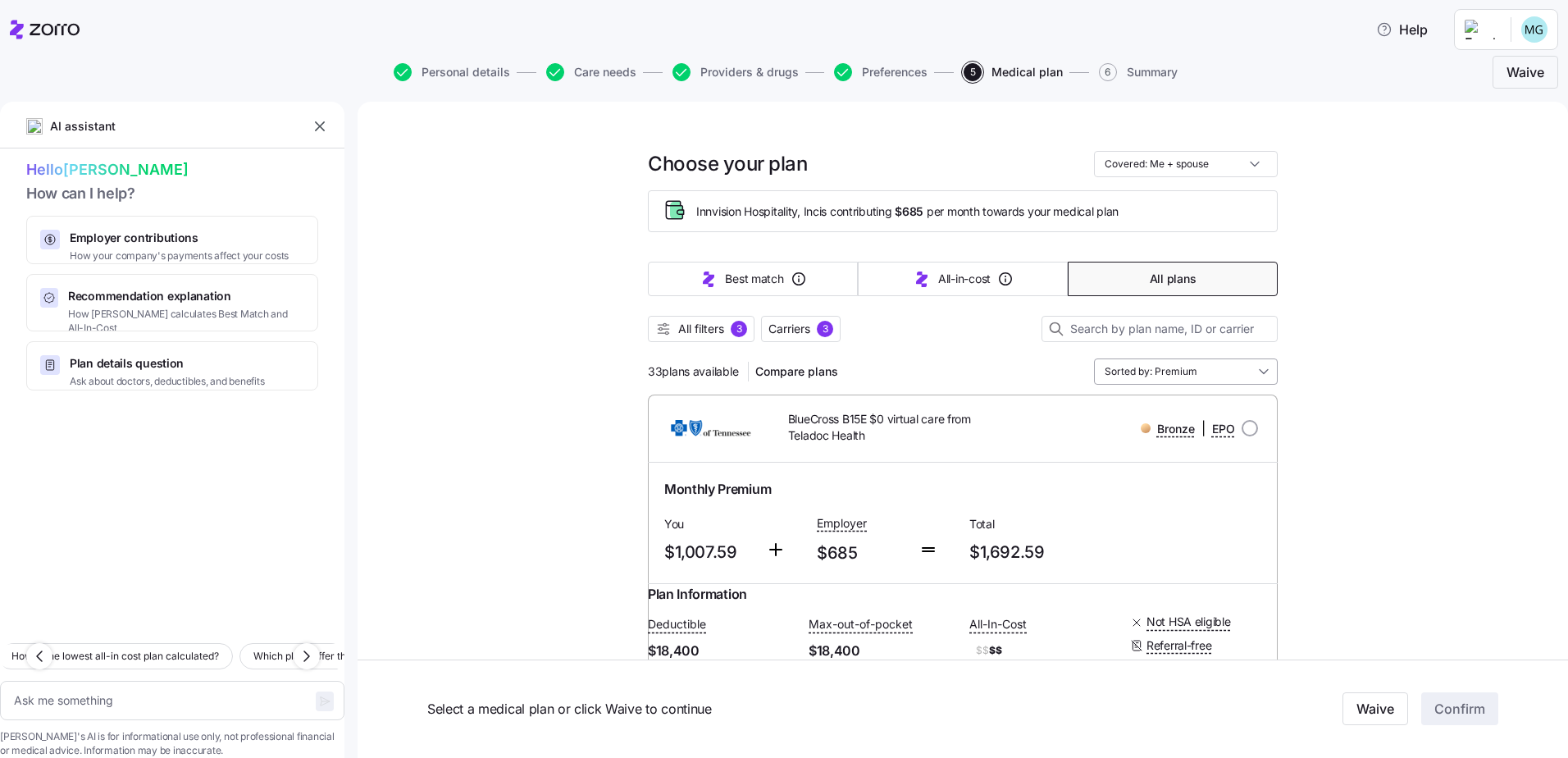
click at [1257, 367] on input "Sorted by: Premium" at bounding box center [1186, 372] width 184 height 26
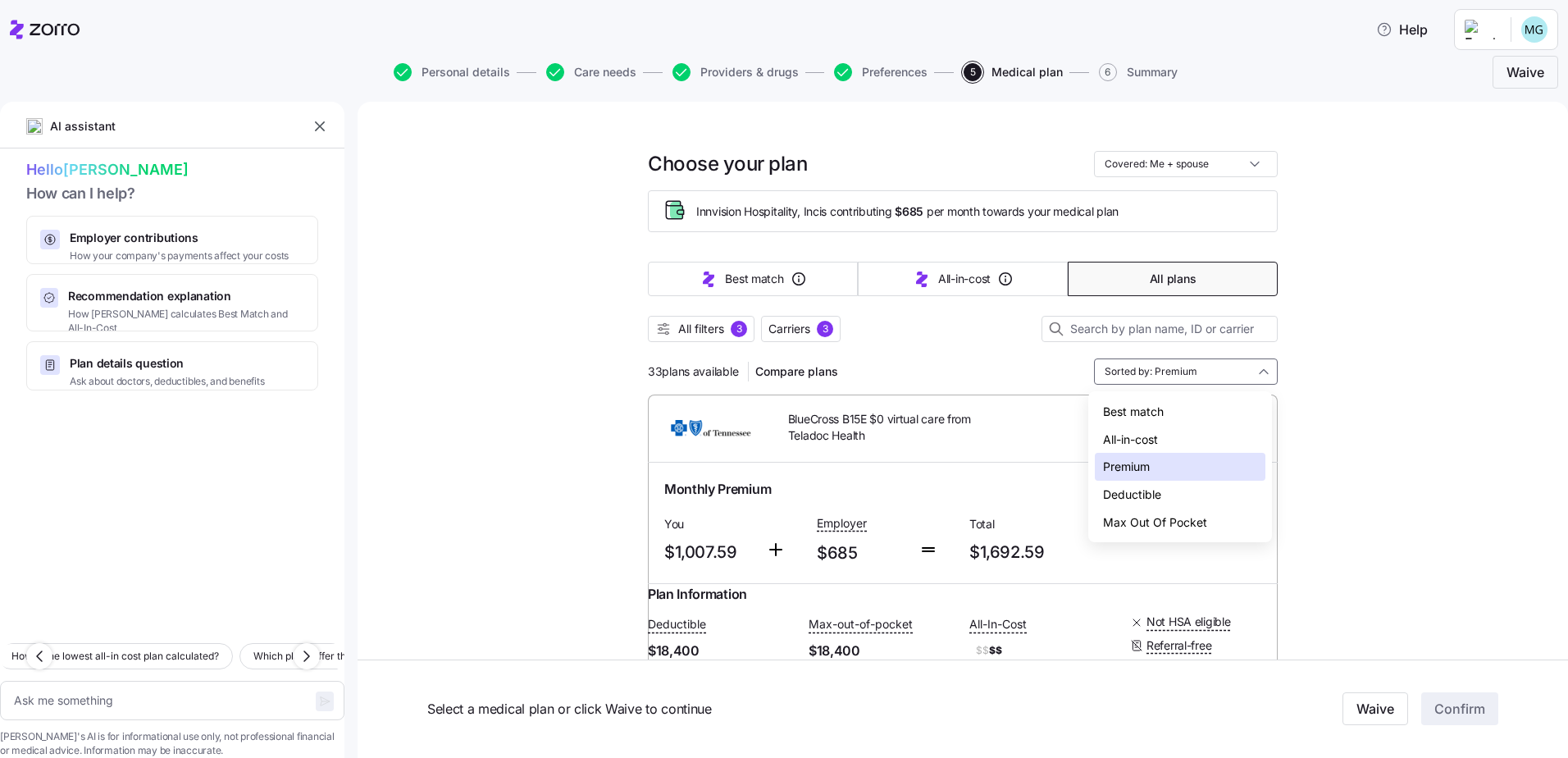
click at [1123, 435] on div "All-in-cost" at bounding box center [1180, 439] width 170 height 27
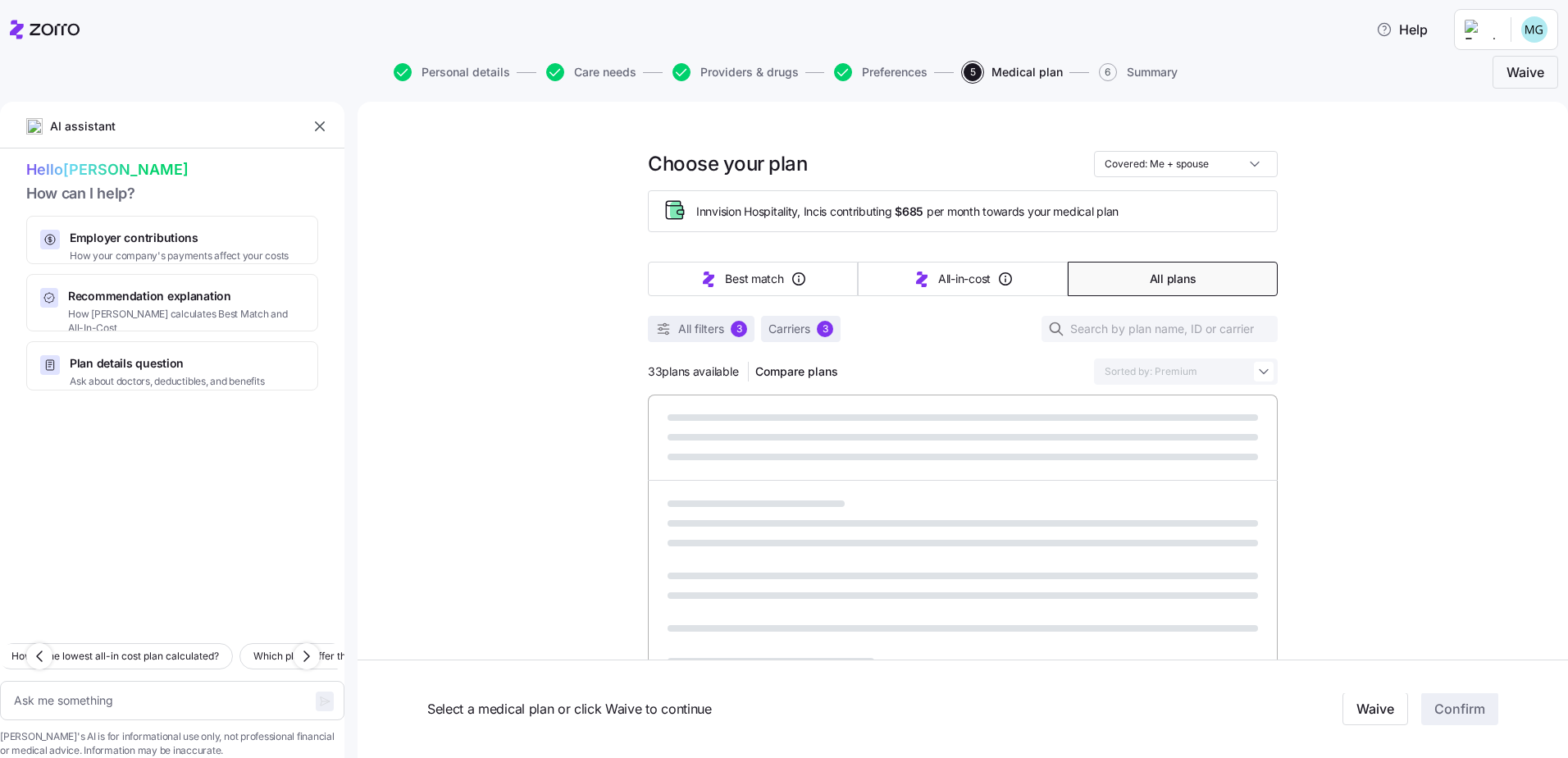
type textarea "x"
type input "Sorted by: All-in-cost"
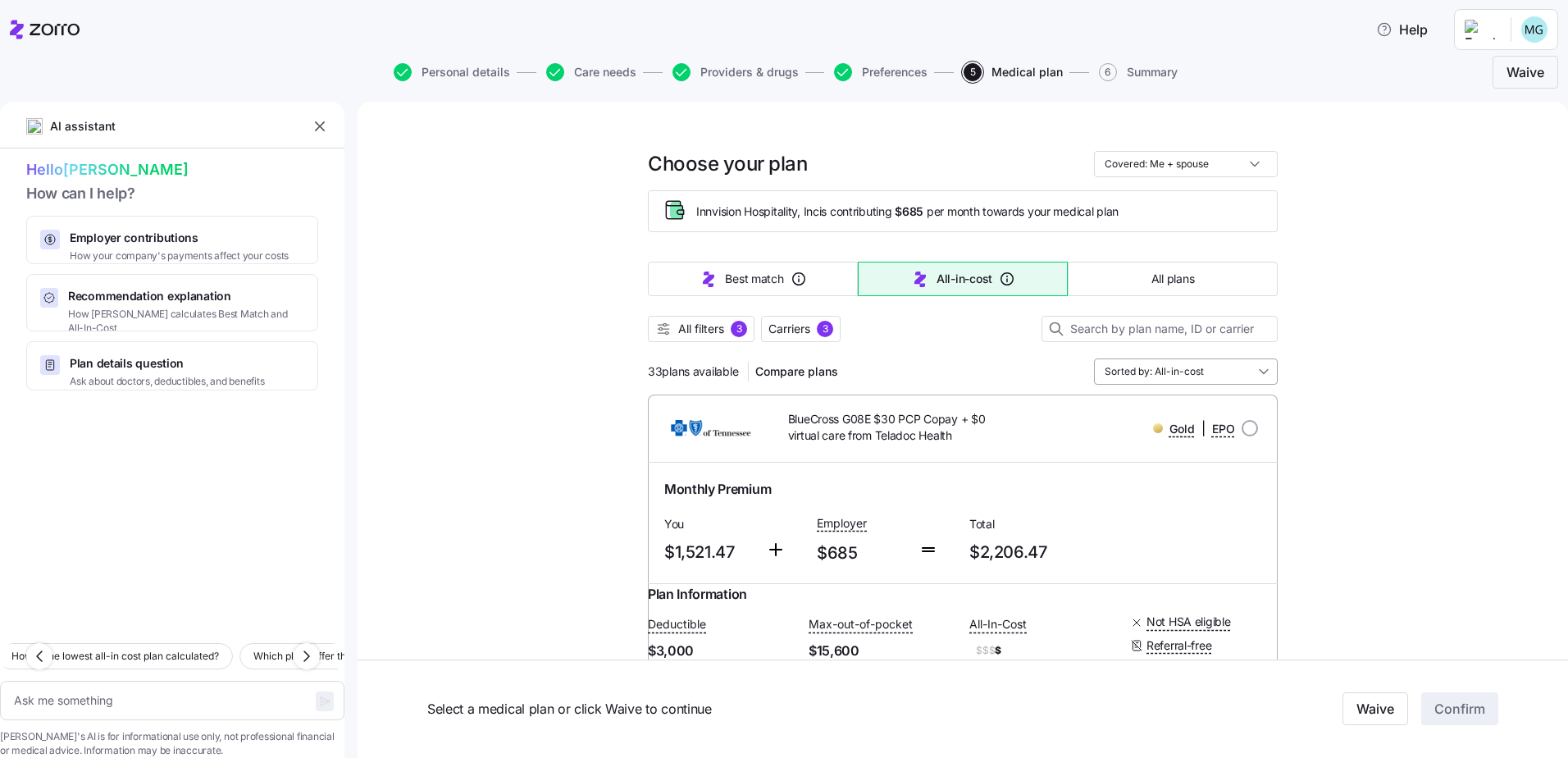
click at [1252, 369] on input "Sorted by: All-in-cost" at bounding box center [1186, 372] width 184 height 26
click at [1160, 406] on div "Best match" at bounding box center [1180, 411] width 170 height 27
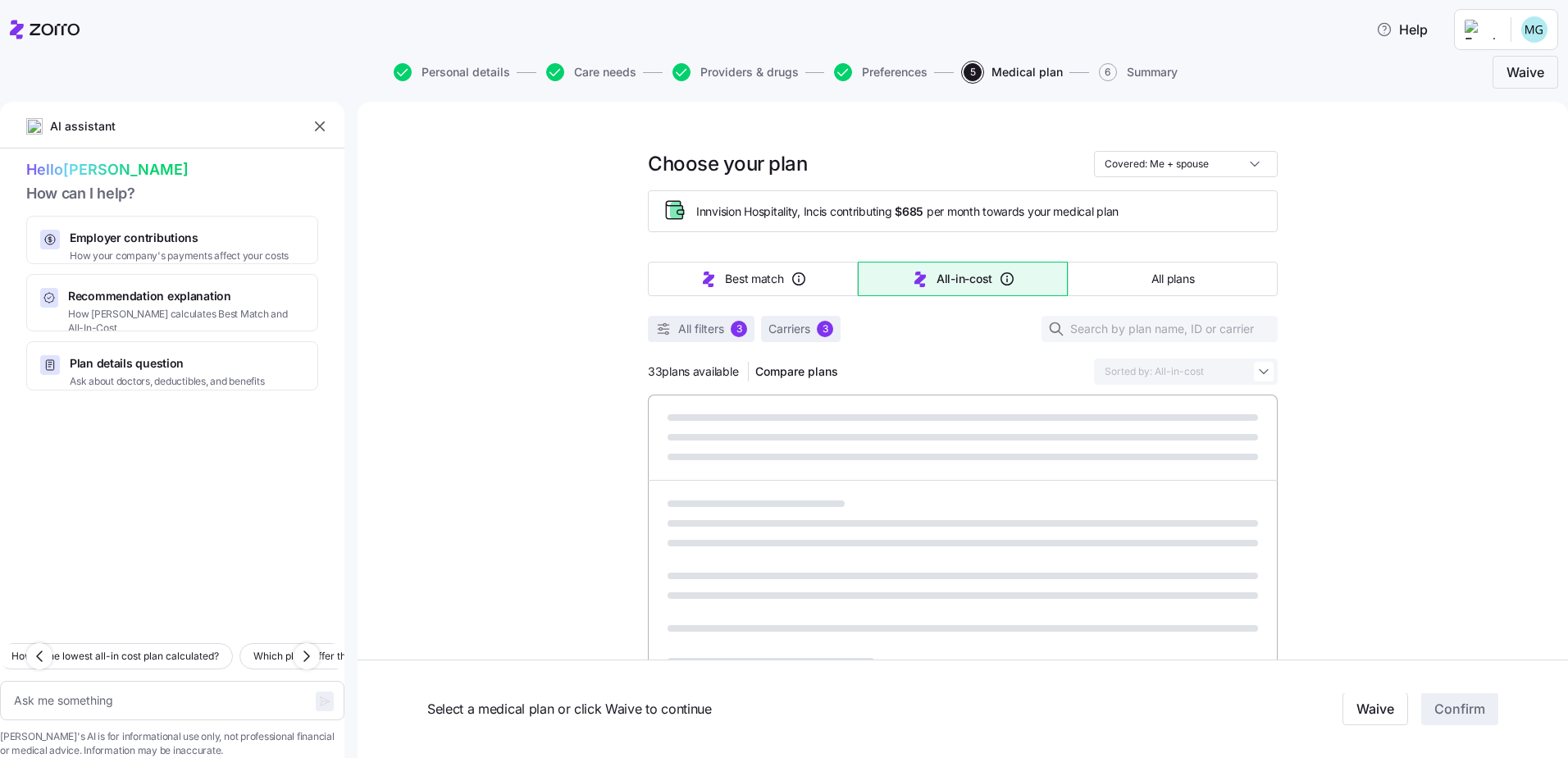
type textarea "x"
type input "Sorted by: Best match"
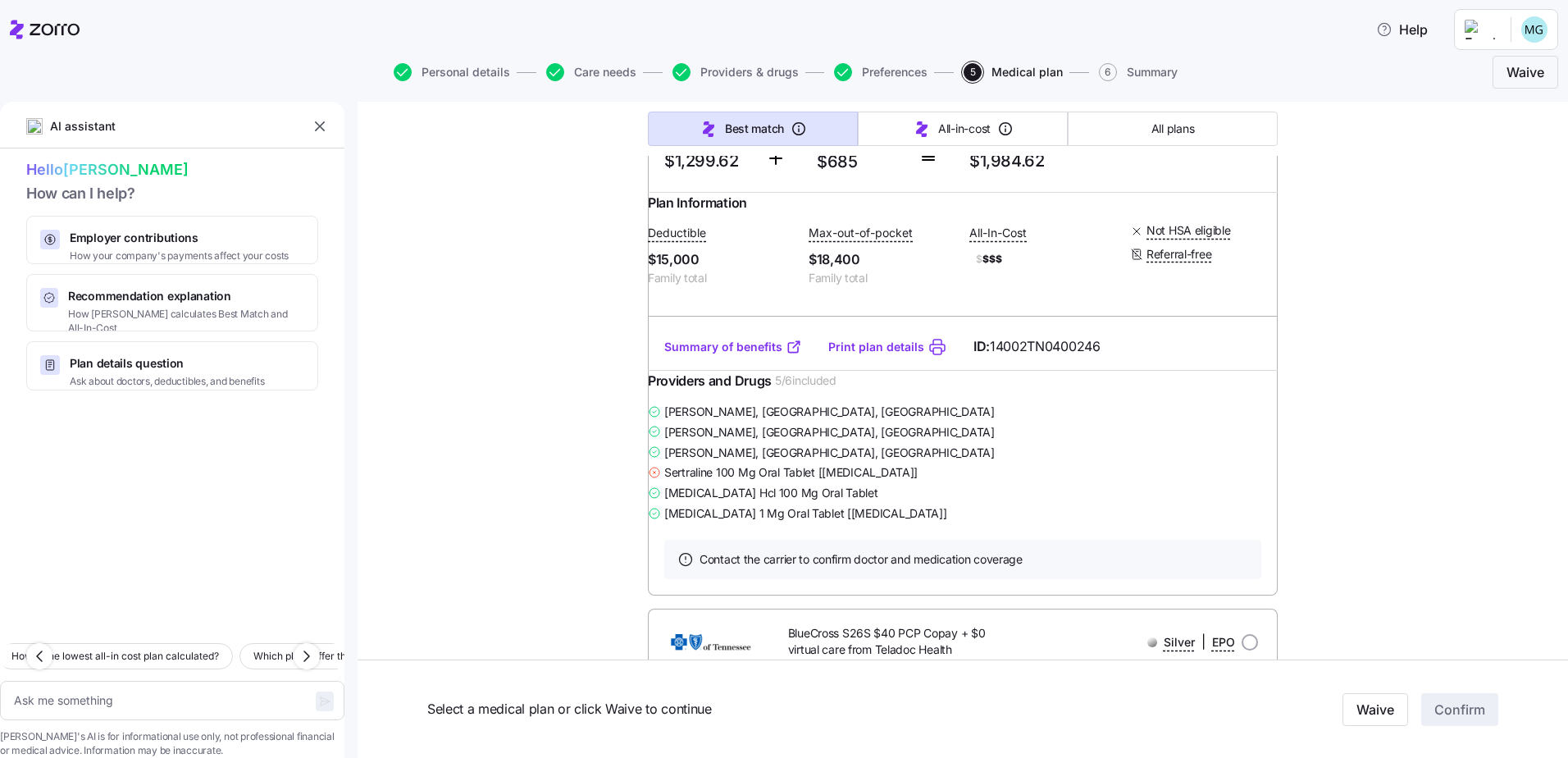
scroll to position [860, 0]
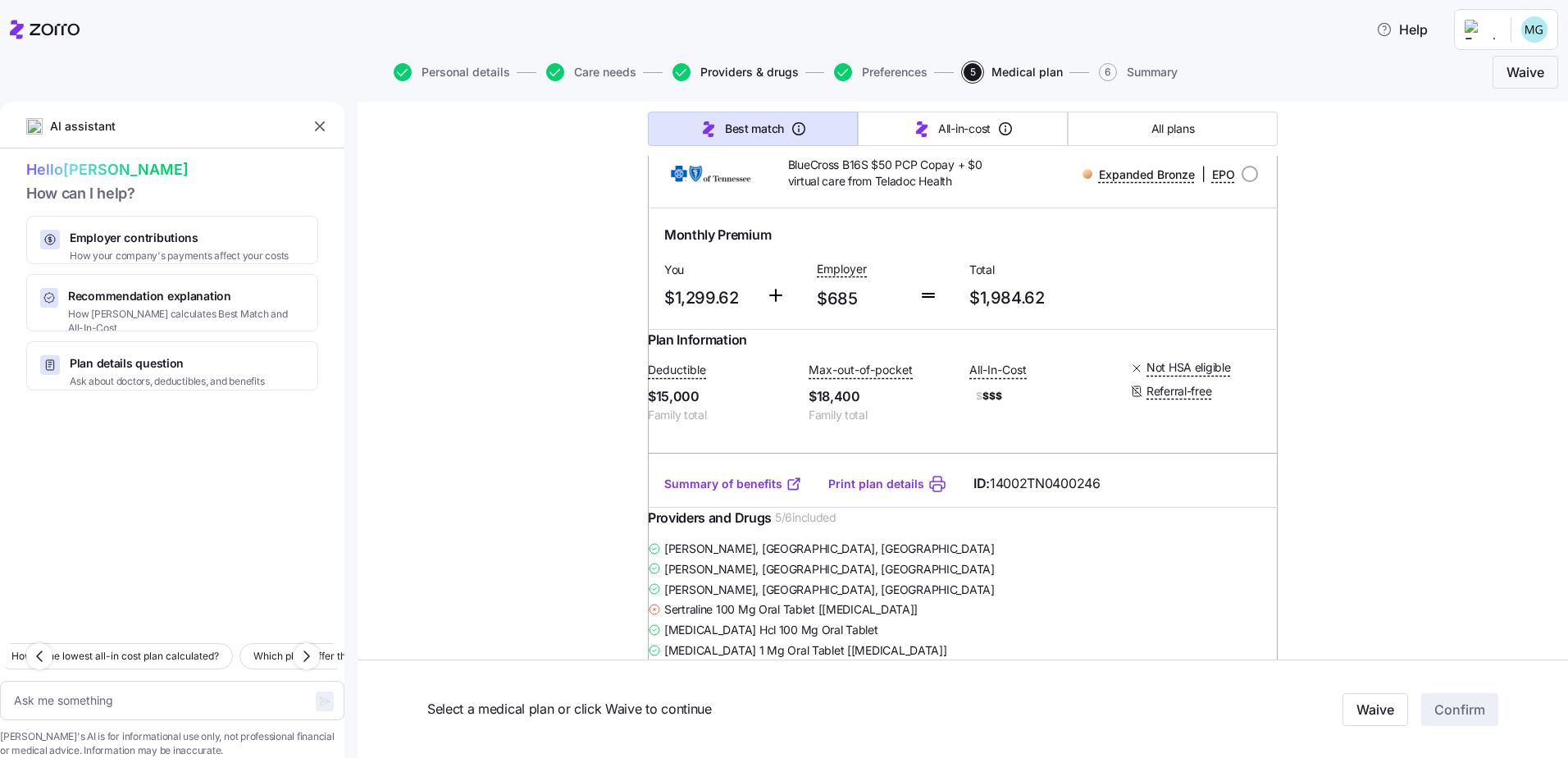
click at [773, 74] on span "Providers & drugs" at bounding box center [749, 72] width 98 height 11
type textarea "x"
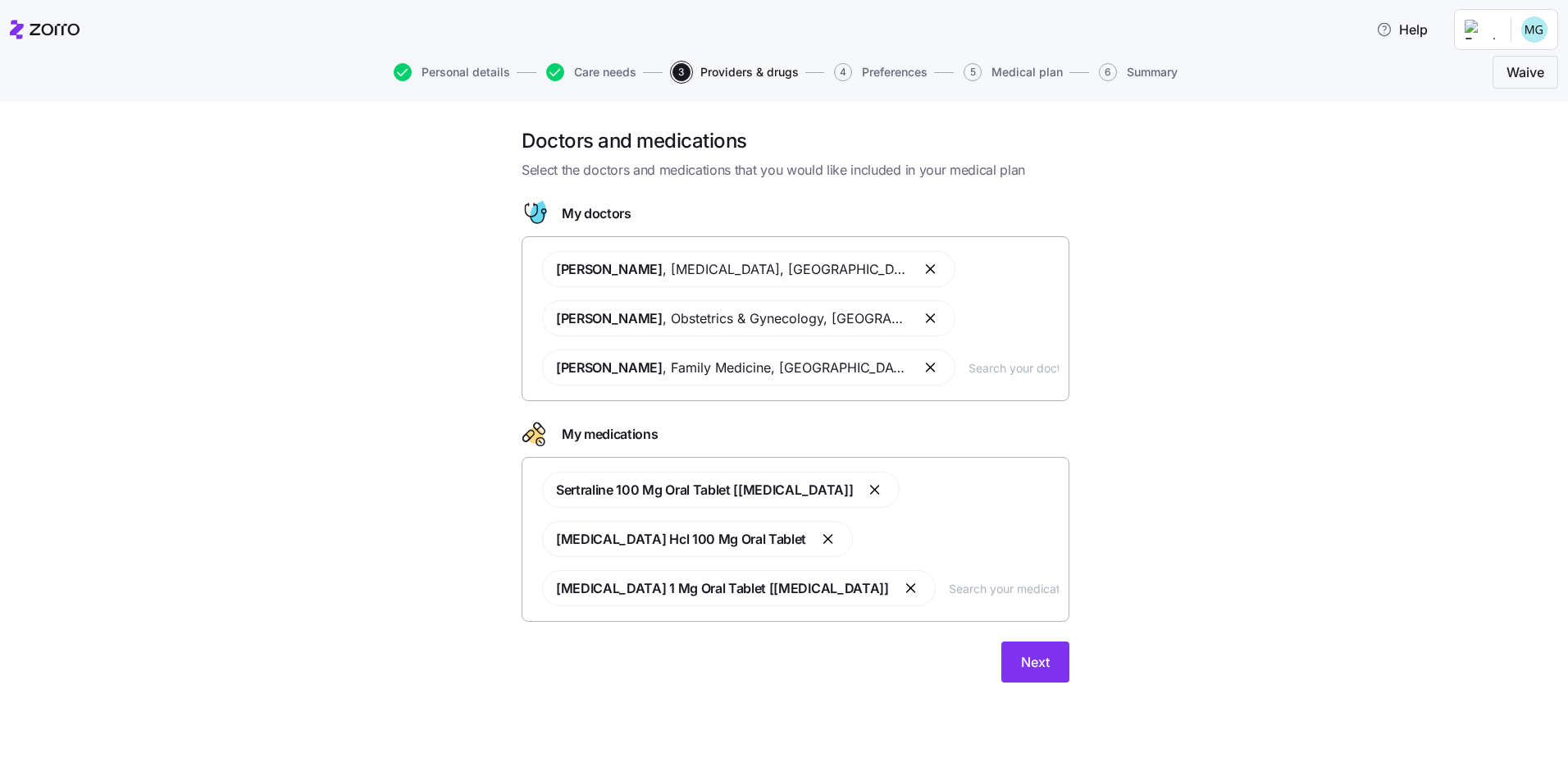
click at [866, 487] on button "button" at bounding box center [875, 489] width 20 height 20
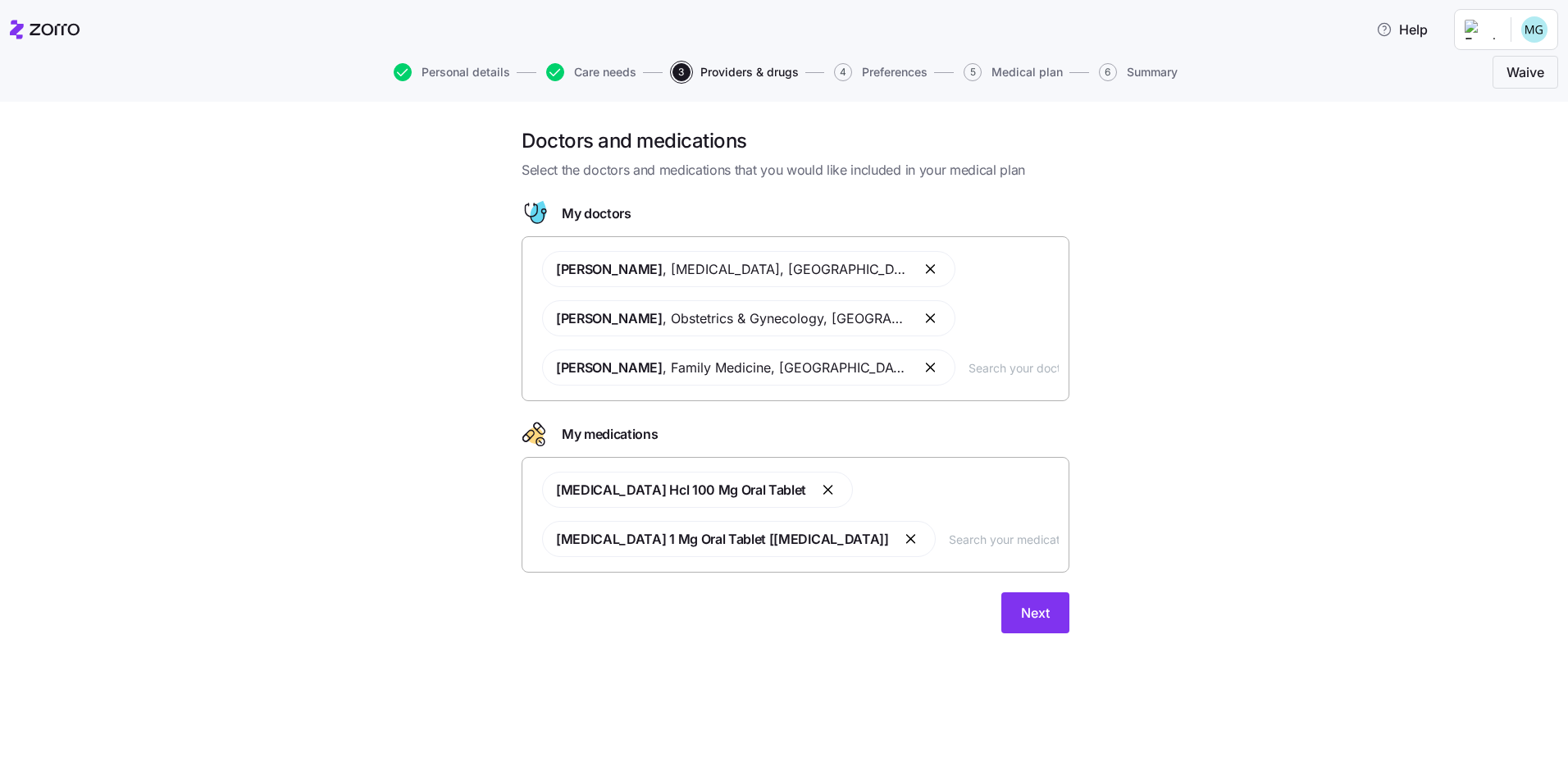
click at [948, 543] on input "text" at bounding box center [1003, 538] width 110 height 18
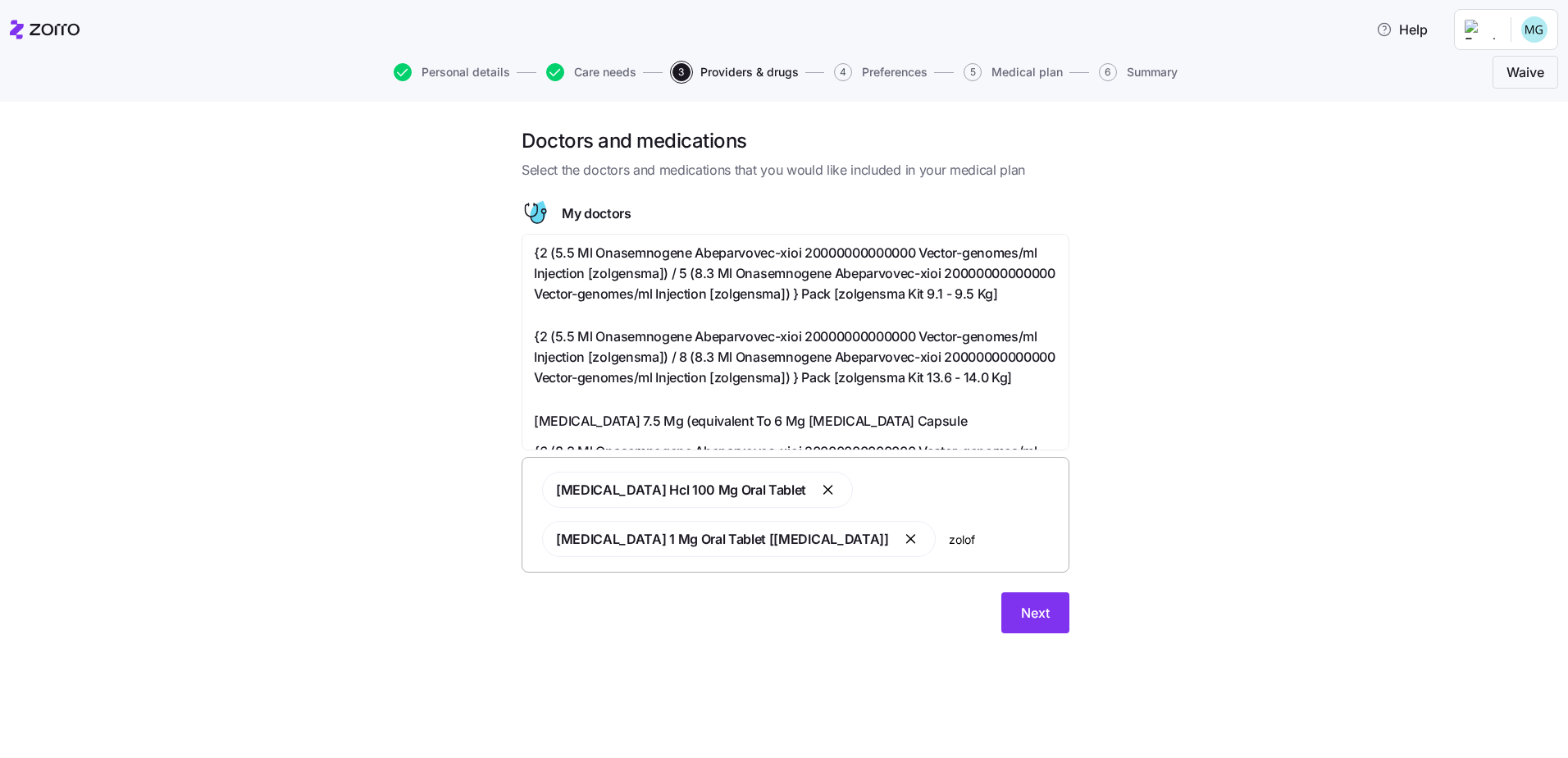
type input "[MEDICAL_DATA]"
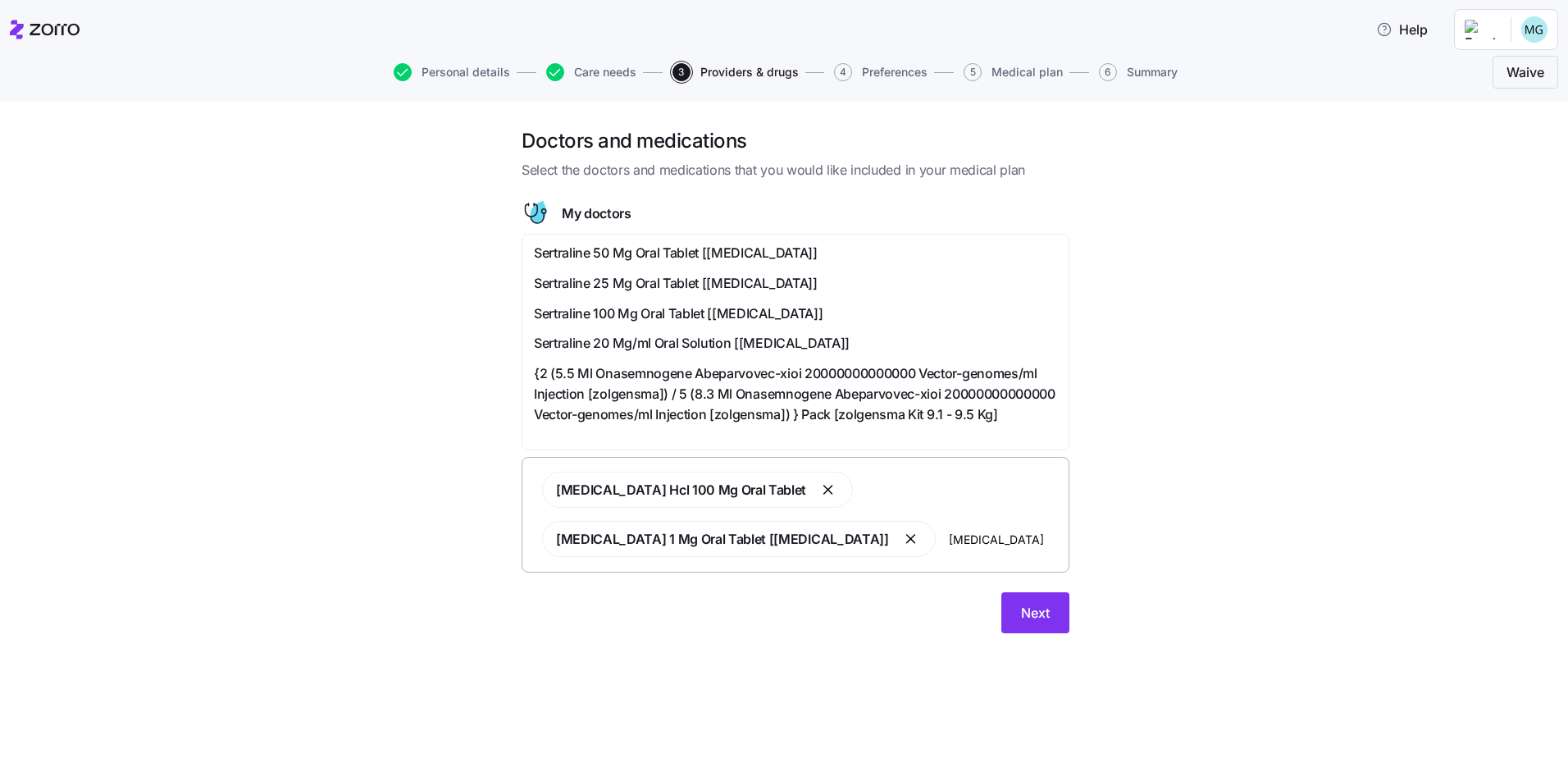
click at [642, 304] on span "Sertraline 100 Mg Oral Tablet [[MEDICAL_DATA]]" at bounding box center [678, 314] width 289 height 21
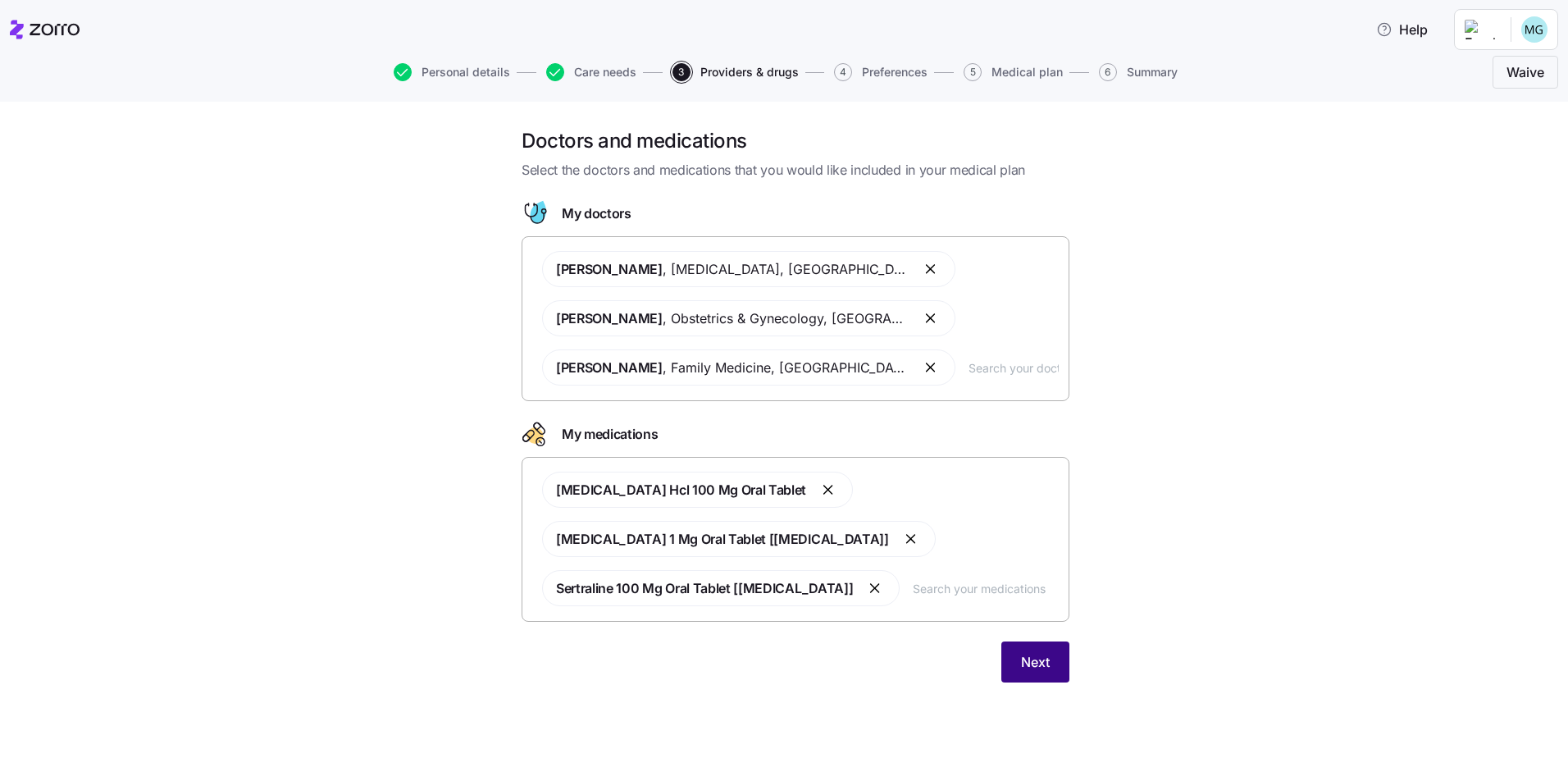
click at [1040, 664] on span "Next" at bounding box center [1035, 661] width 28 height 20
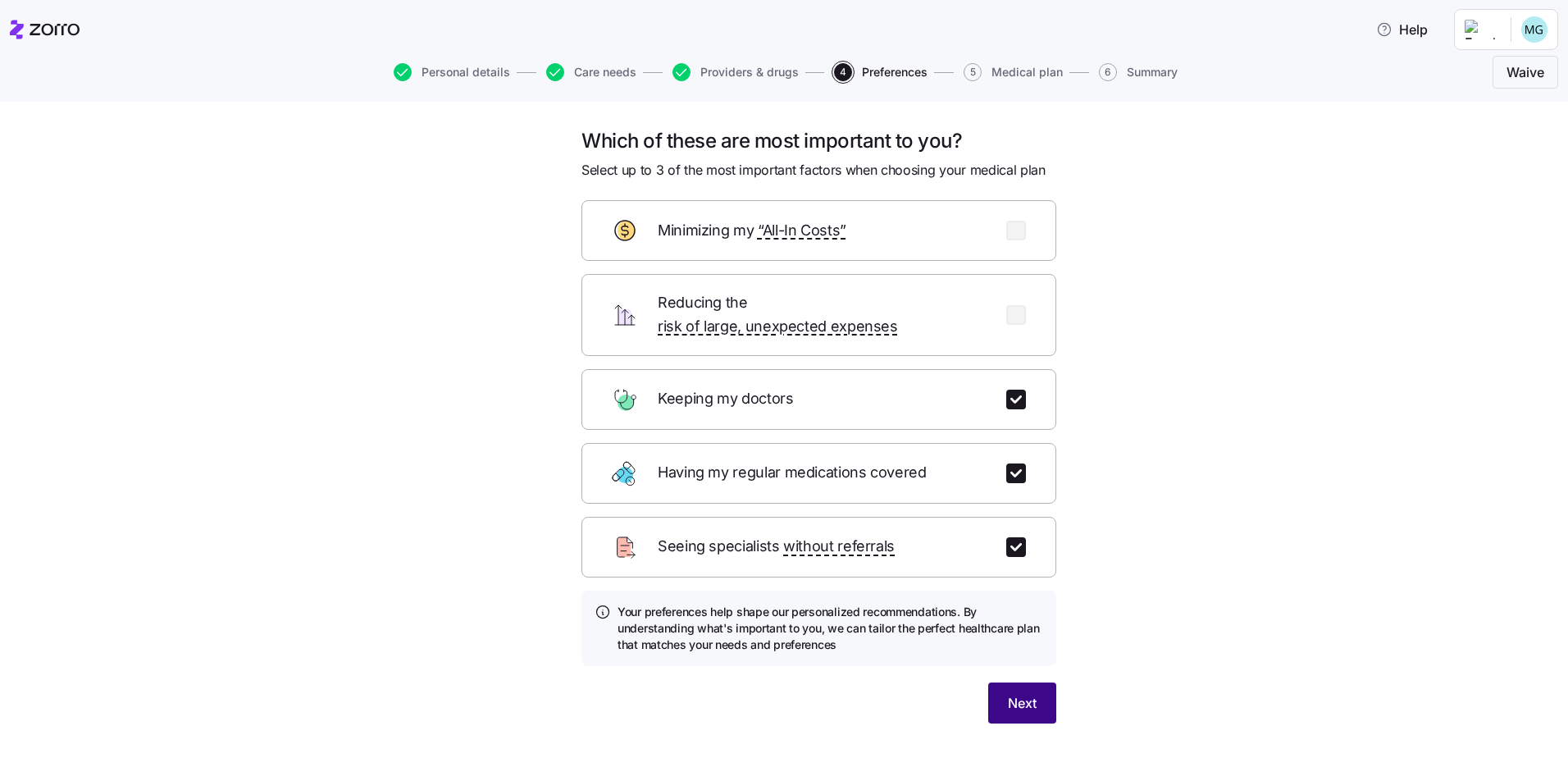
click at [1013, 693] on span "Next" at bounding box center [1022, 702] width 28 height 20
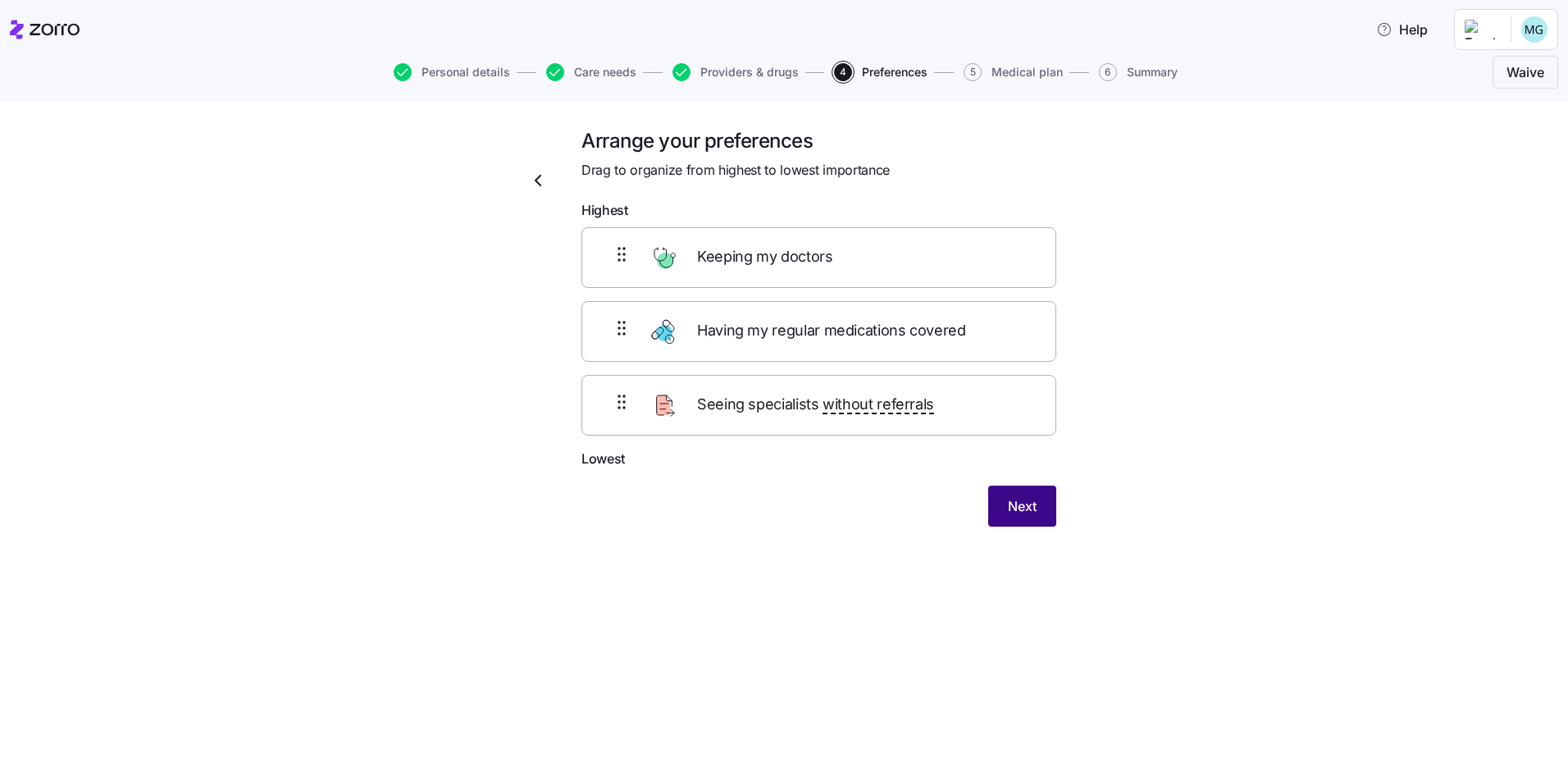
click at [1028, 501] on span "Next" at bounding box center [1022, 505] width 28 height 20
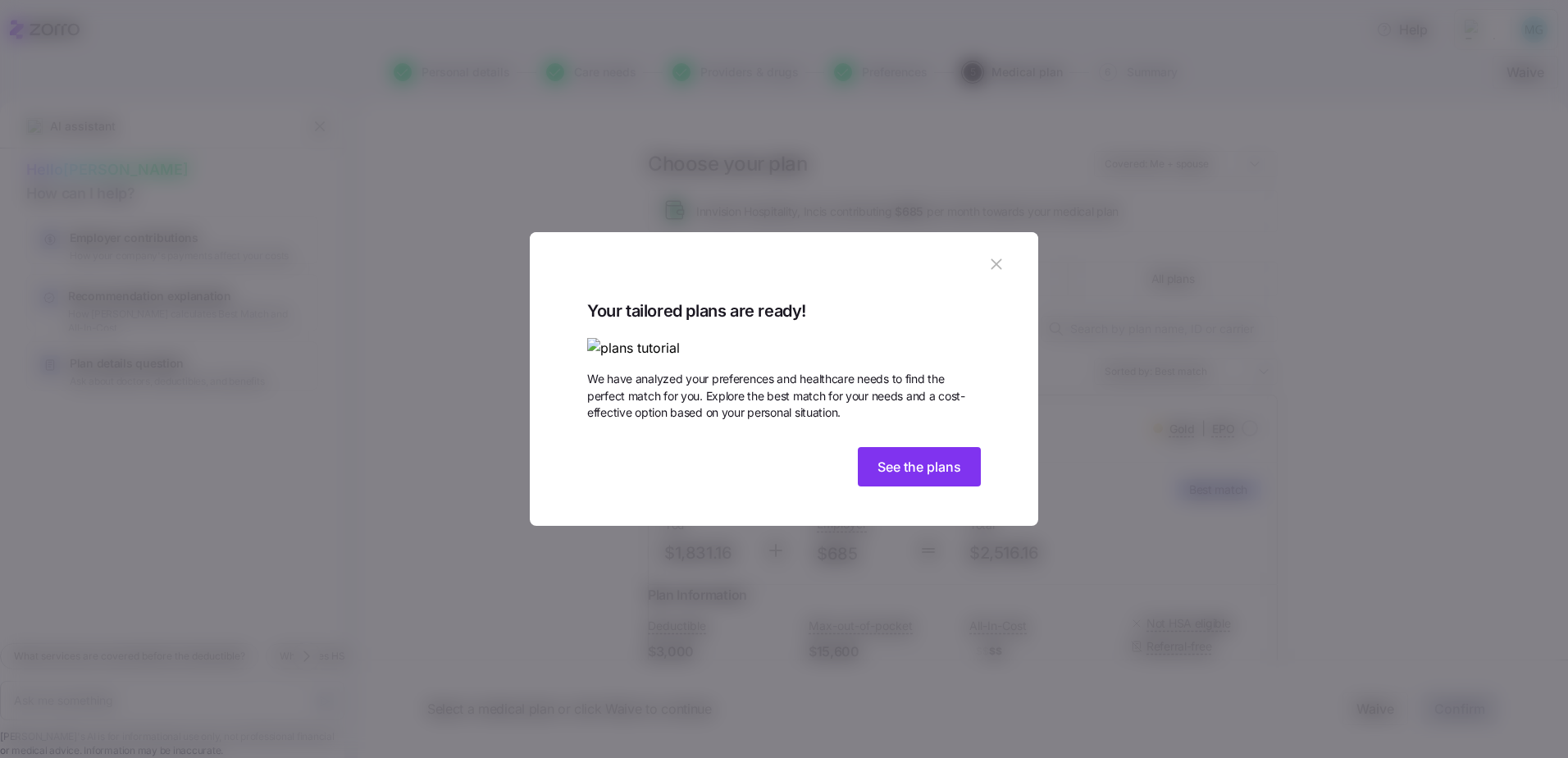
click at [689, 338] on img at bounding box center [784, 348] width 394 height 21
click at [906, 476] on span "See the plans" at bounding box center [919, 467] width 83 height 20
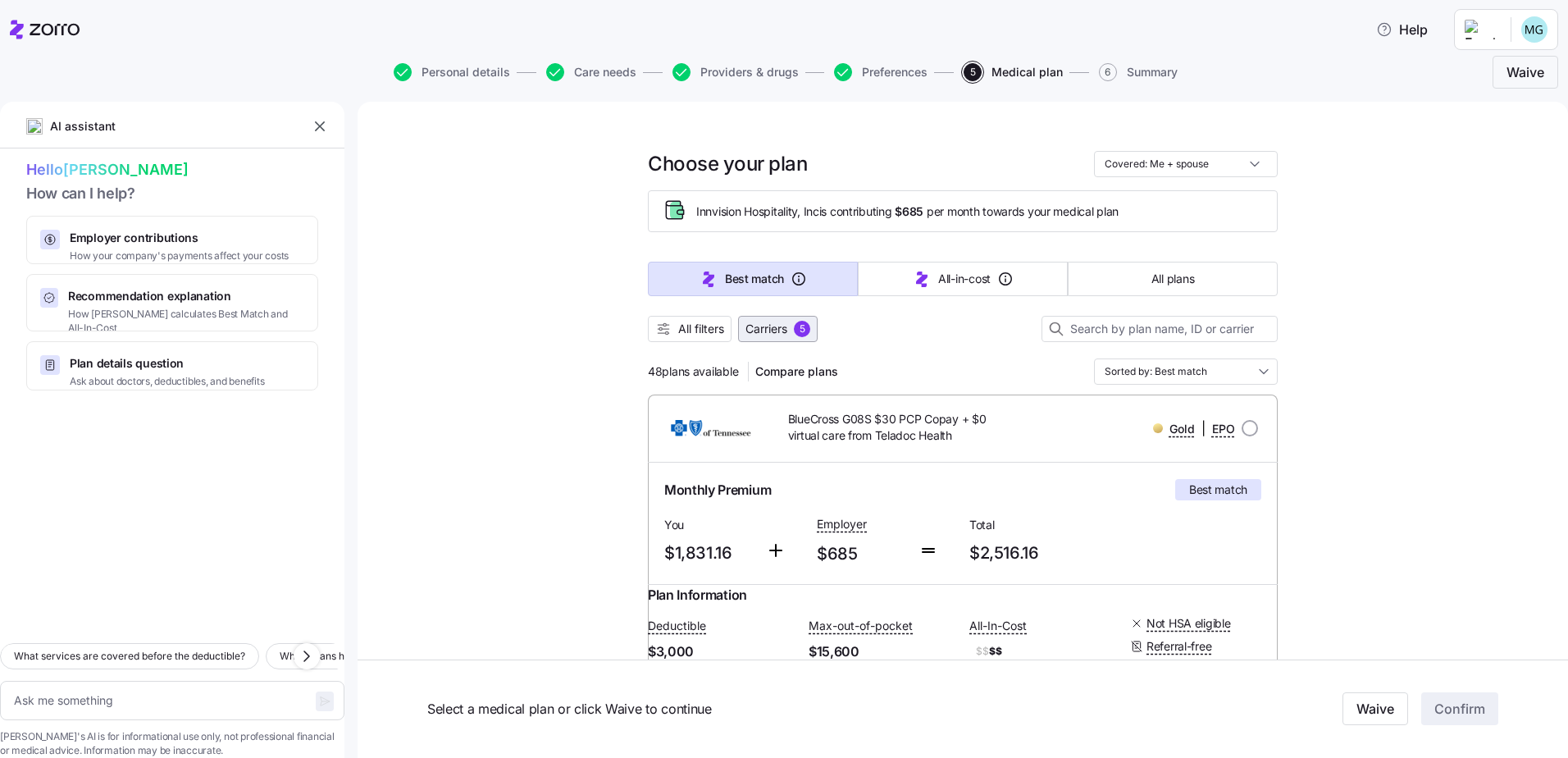
click at [768, 327] on span "Carriers" at bounding box center [766, 328] width 42 height 16
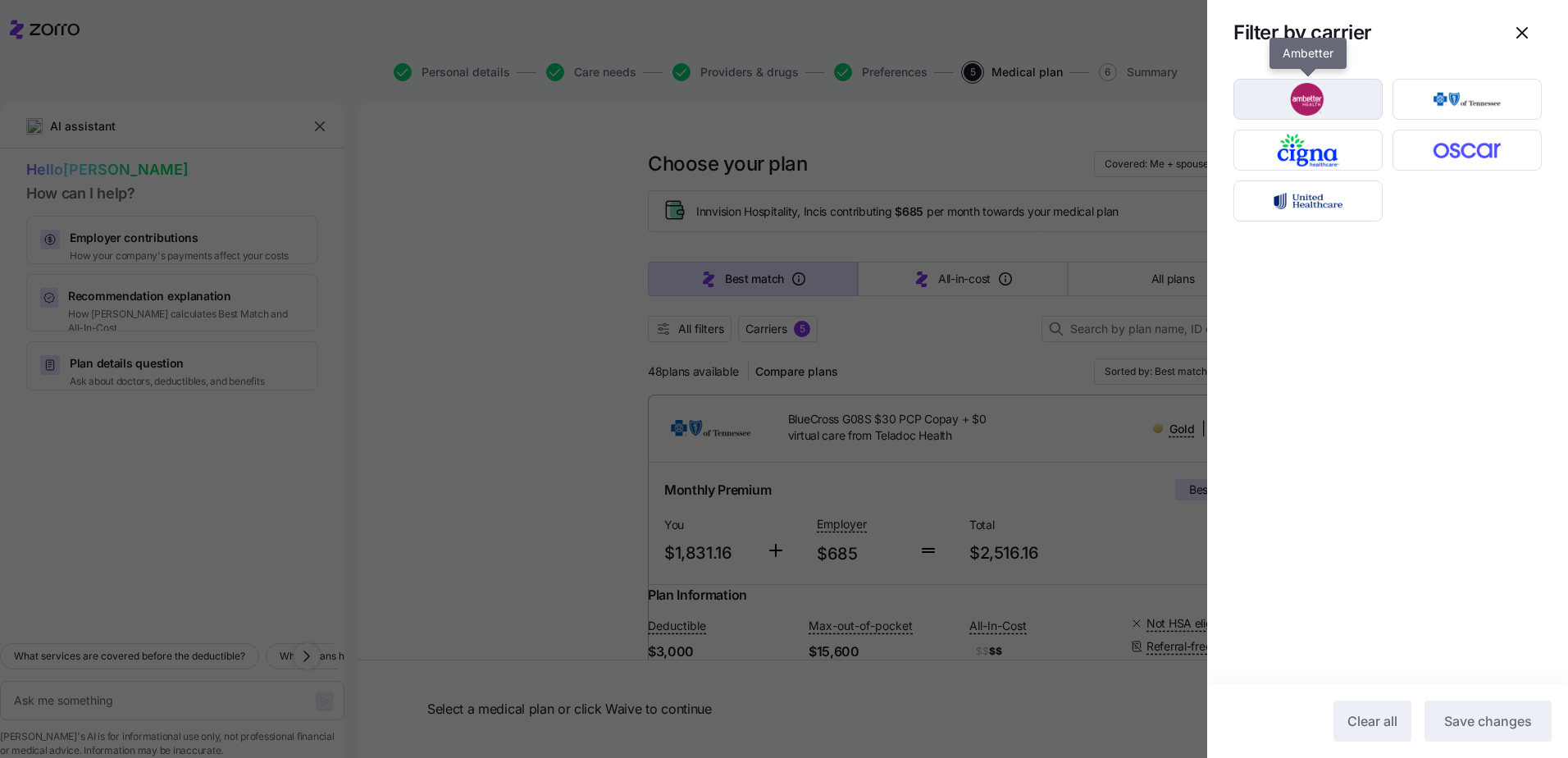
click at [1313, 107] on img "button" at bounding box center [1308, 99] width 120 height 33
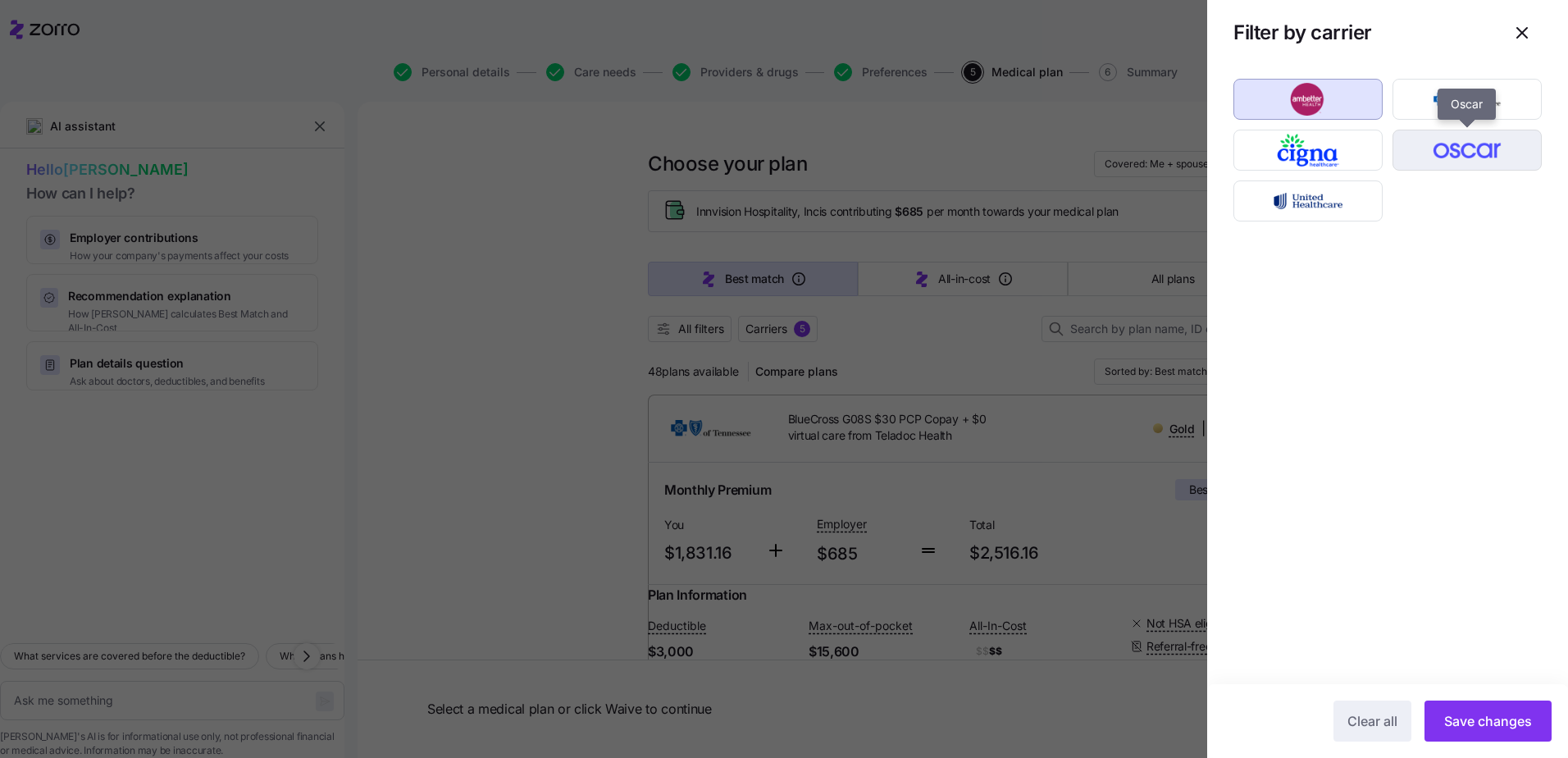
click at [1474, 163] on img "button" at bounding box center [1467, 150] width 120 height 33
click at [1481, 716] on span "Save changes" at bounding box center [1488, 720] width 88 height 20
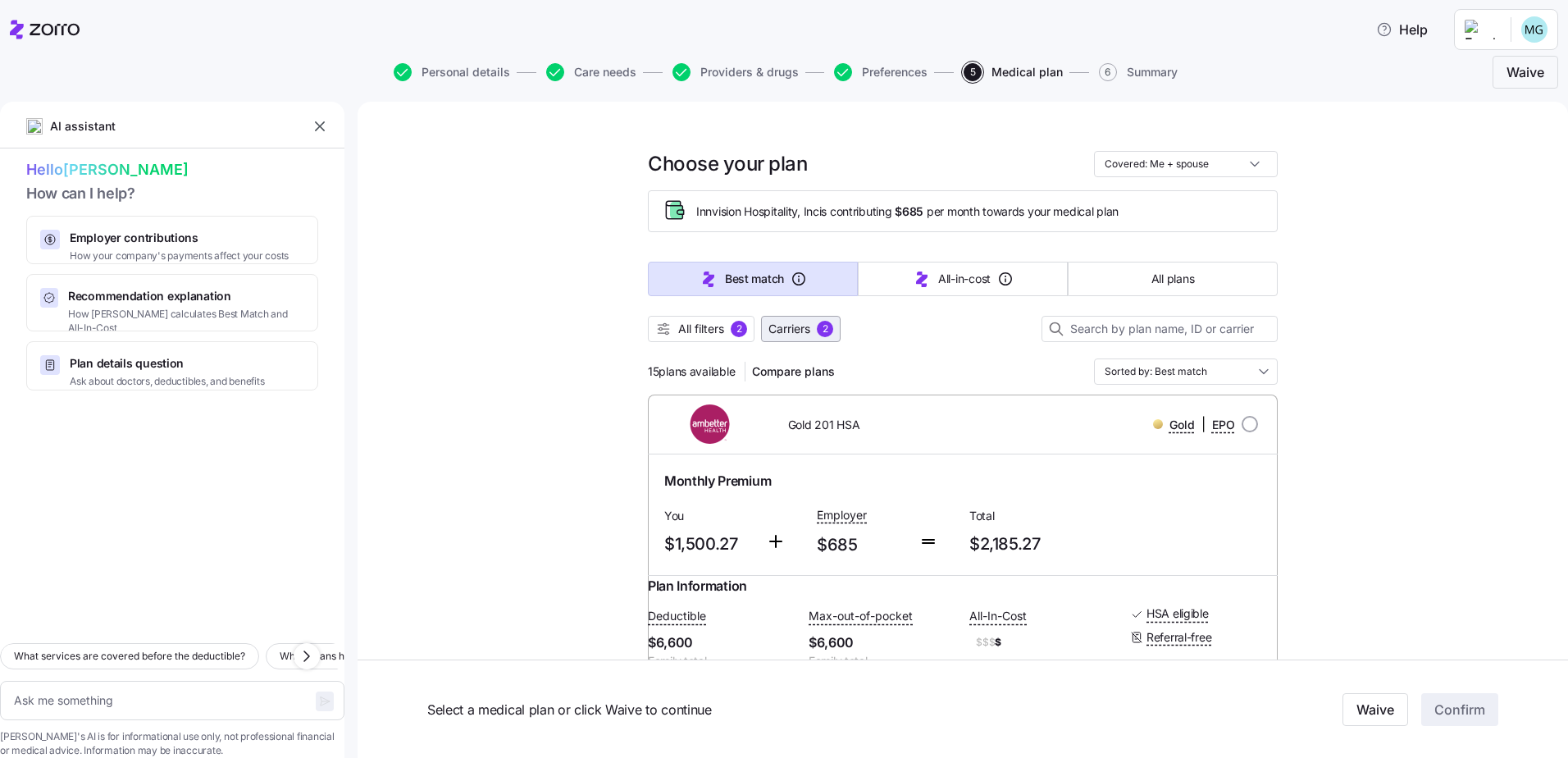
click at [795, 327] on span "Carriers" at bounding box center [789, 328] width 42 height 16
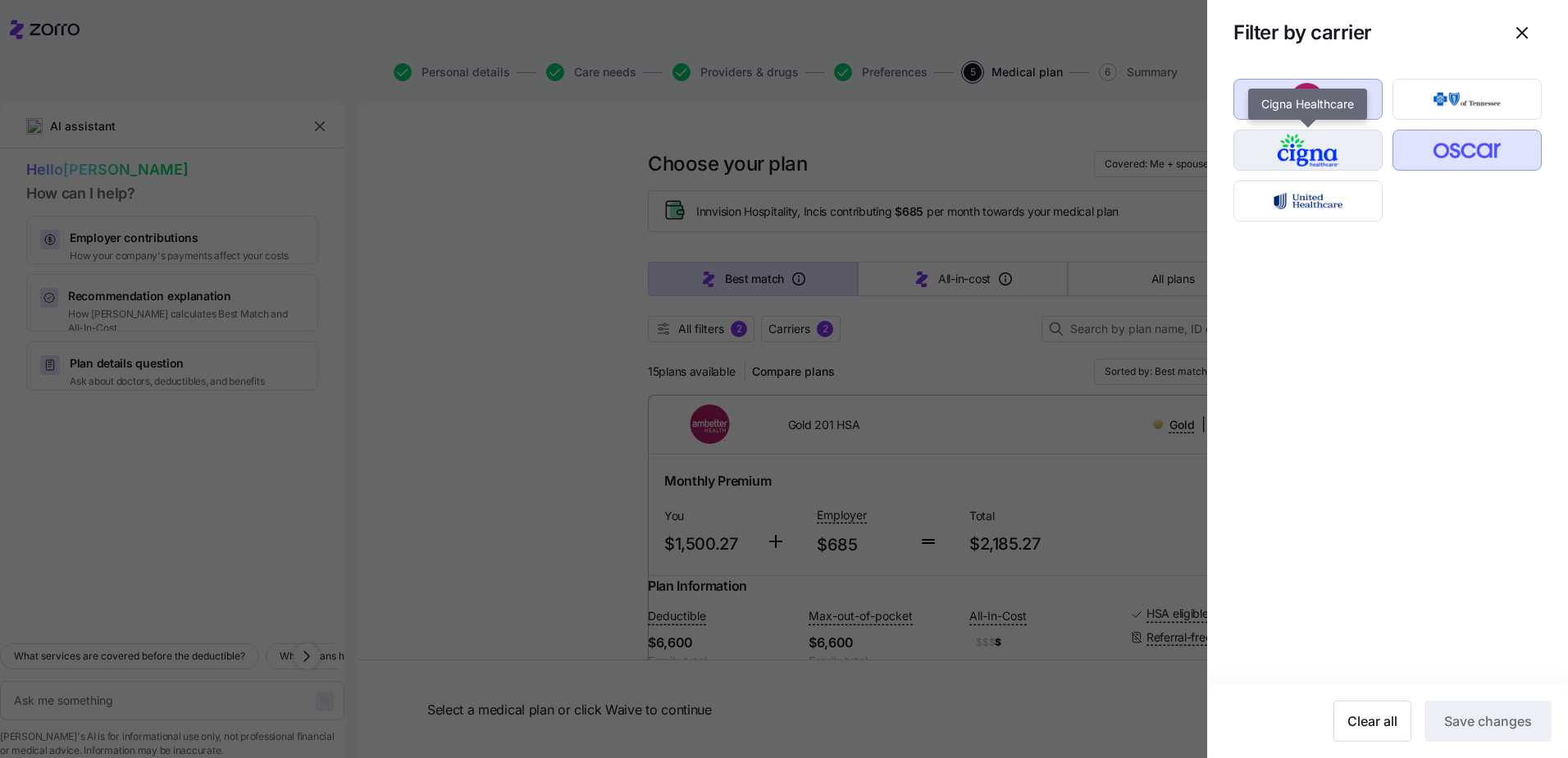
click at [1318, 156] on img "button" at bounding box center [1308, 150] width 120 height 33
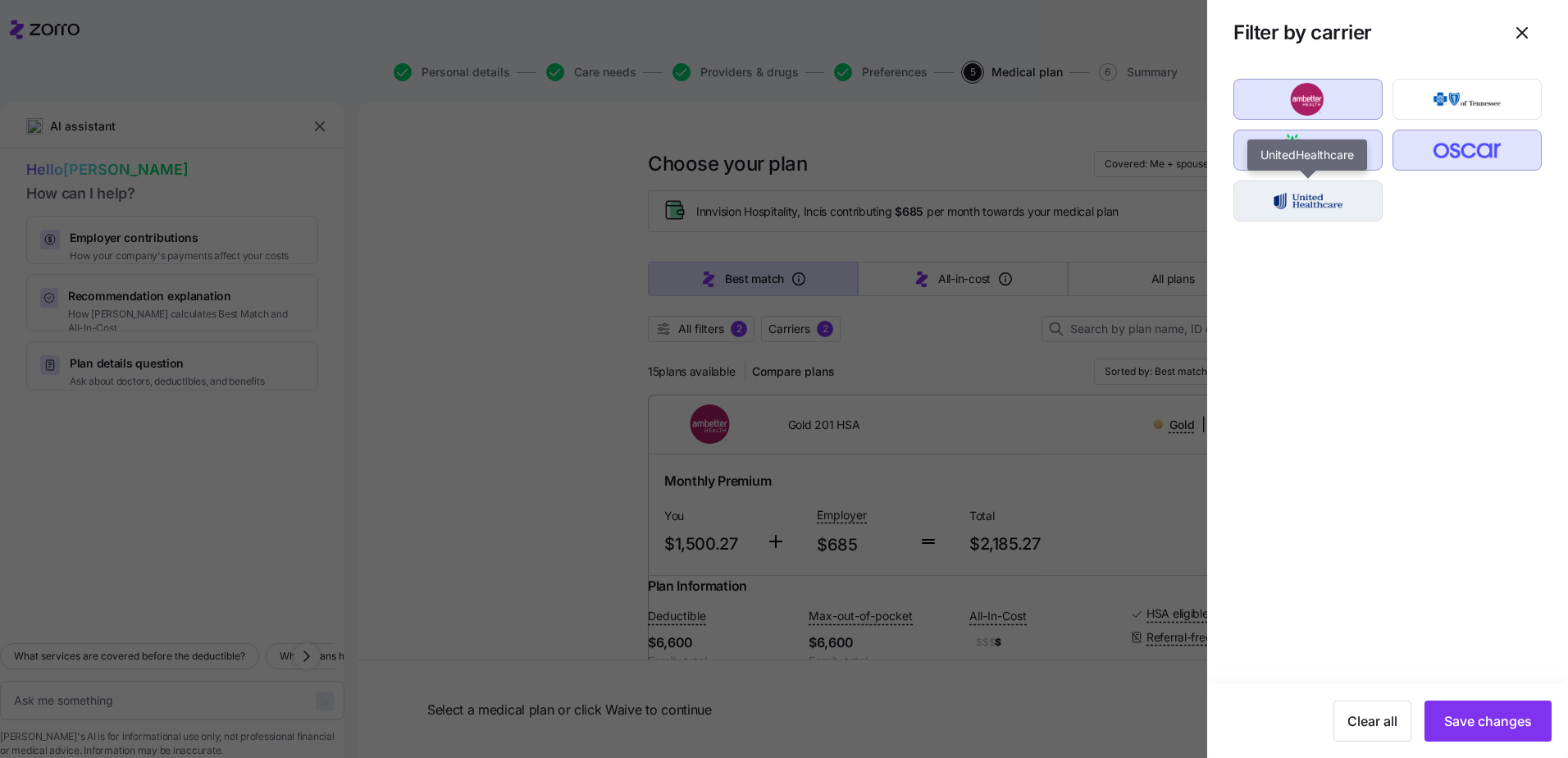
click at [1310, 208] on img "button" at bounding box center [1308, 201] width 120 height 33
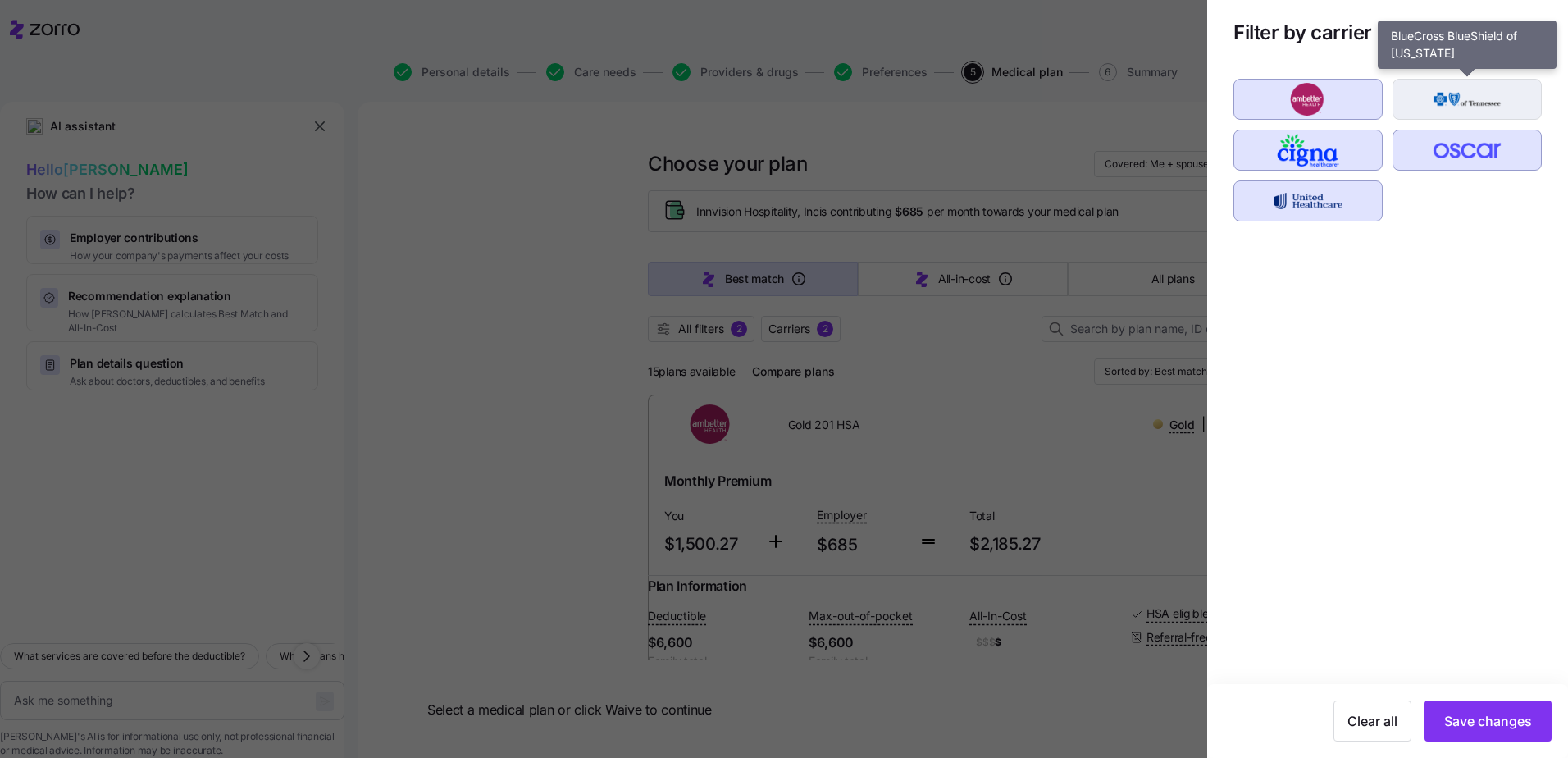
click at [1429, 114] on img "button" at bounding box center [1467, 99] width 120 height 33
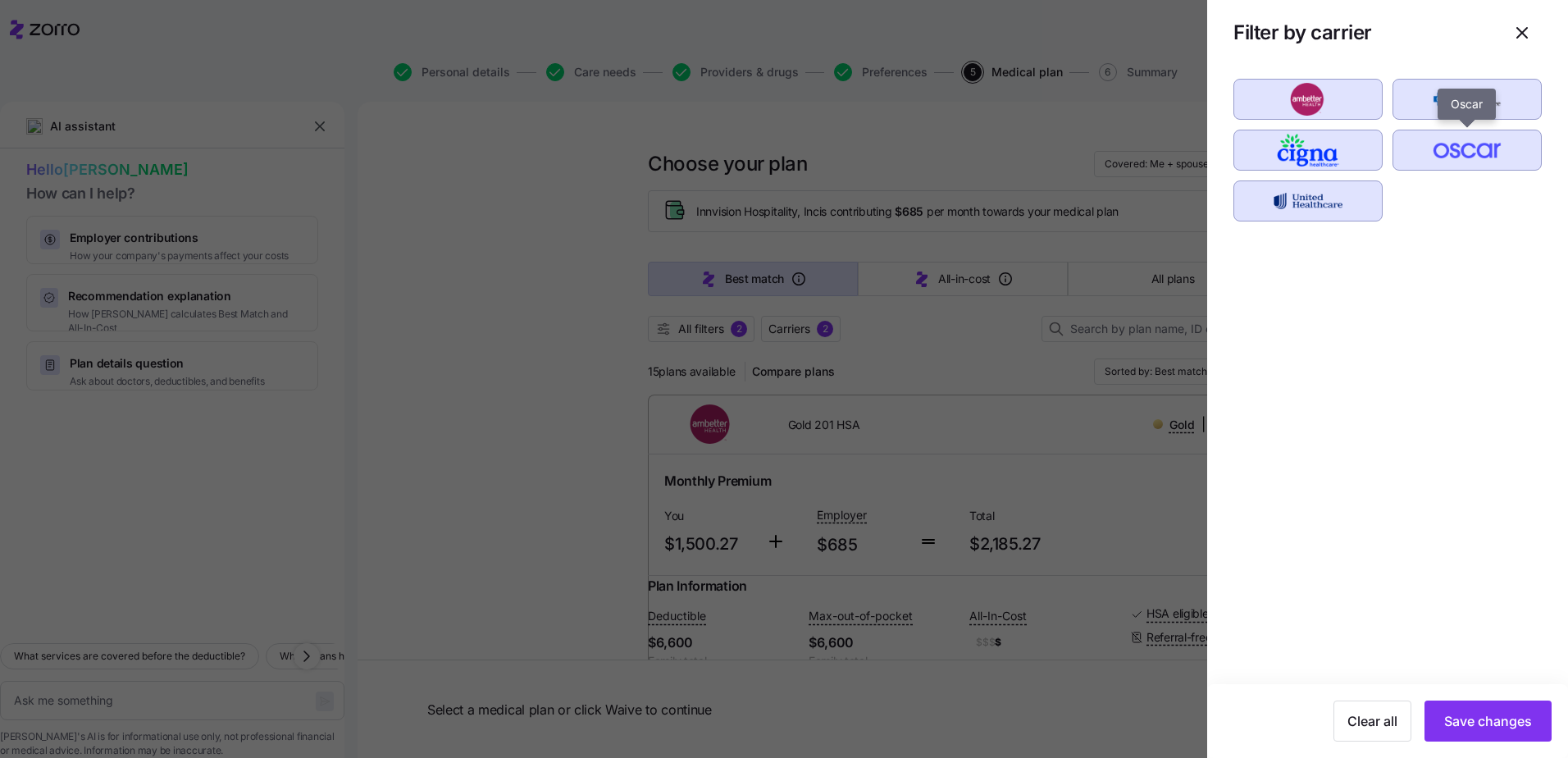
click at [1450, 150] on img "button" at bounding box center [1467, 150] width 120 height 33
click at [1281, 107] on img "button" at bounding box center [1308, 99] width 120 height 33
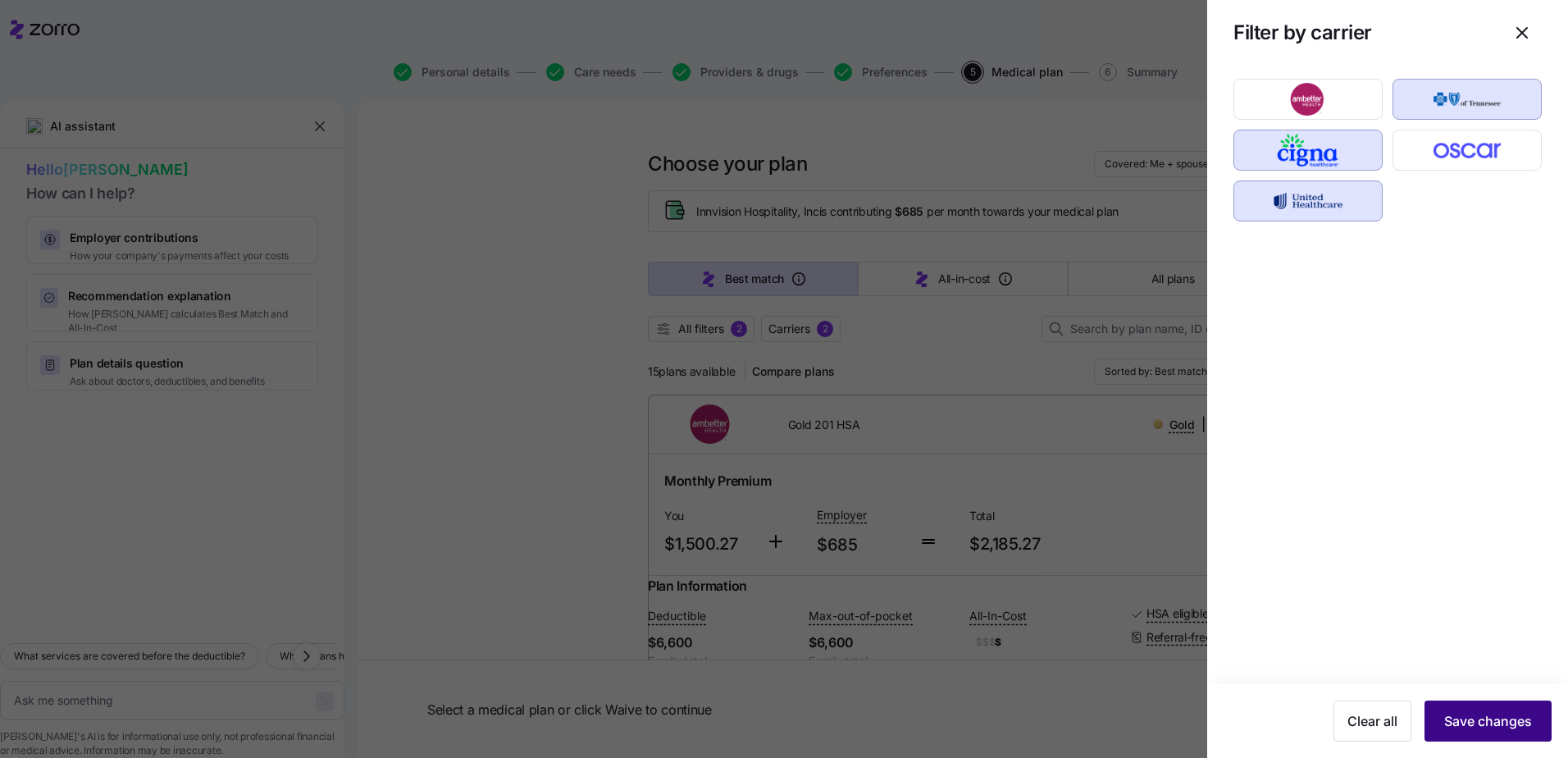
click at [1487, 717] on span "Save changes" at bounding box center [1488, 720] width 88 height 20
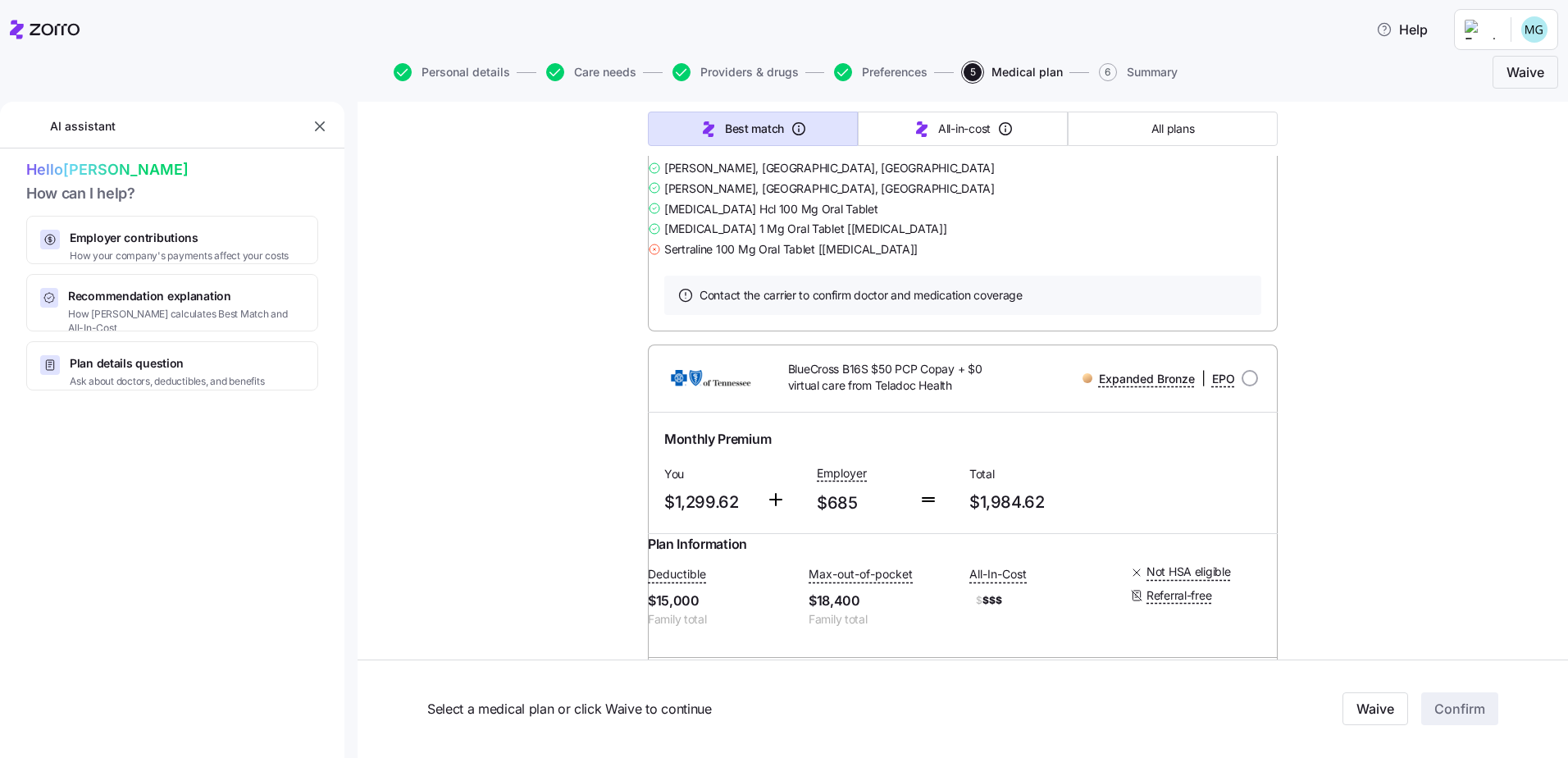
scroll to position [603, 0]
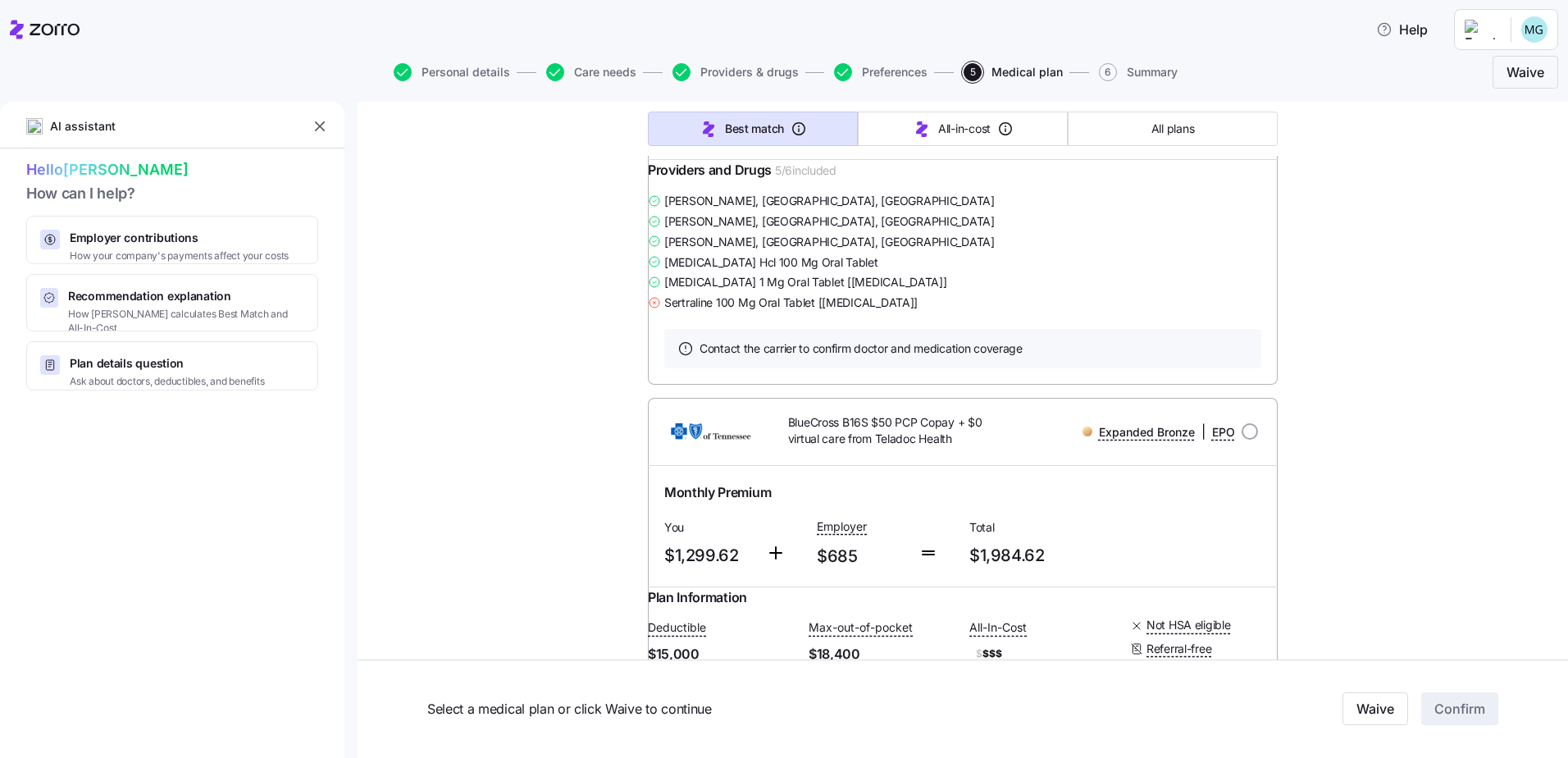
type textarea "x"
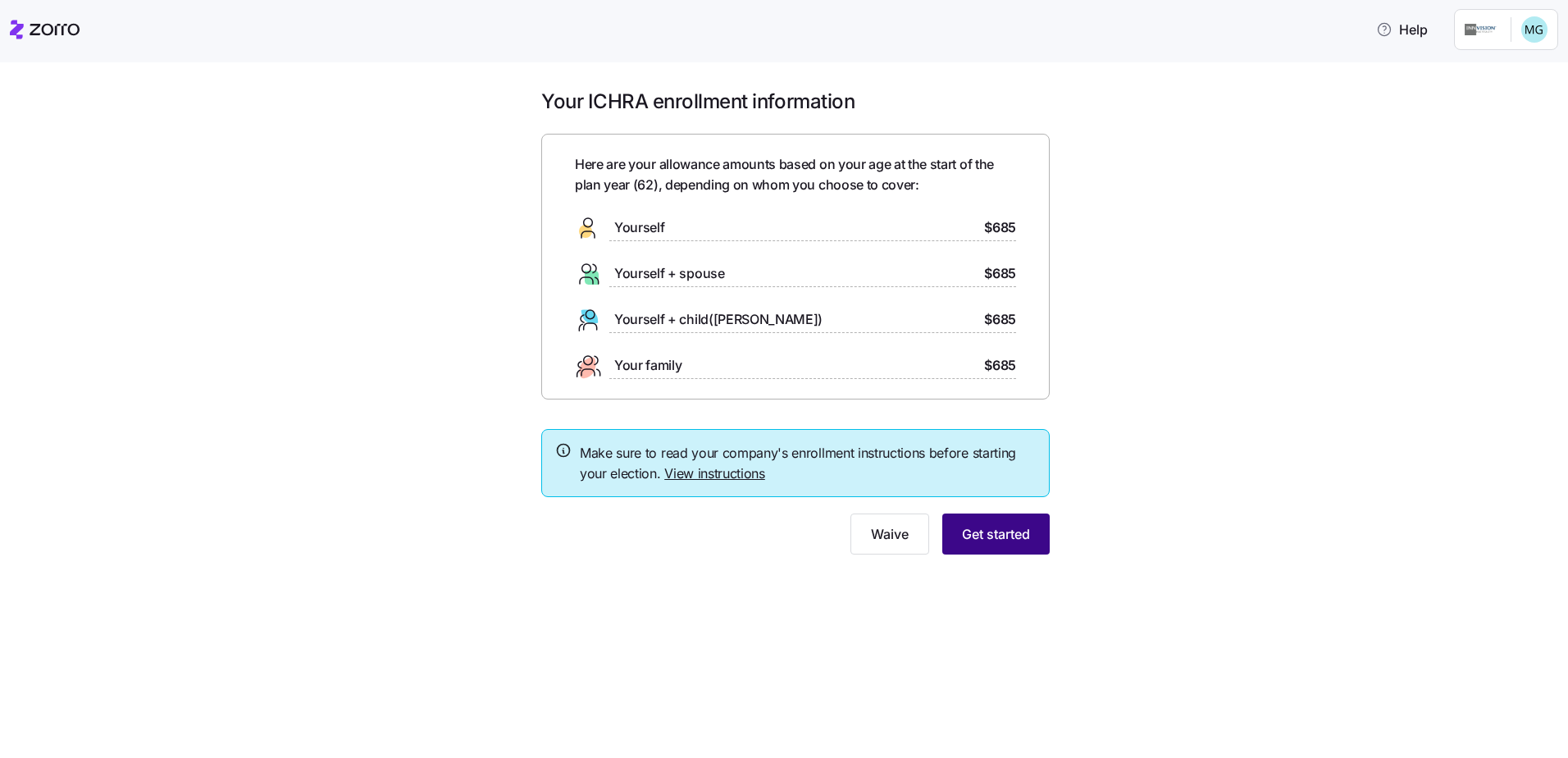
click at [988, 539] on span "Get started" at bounding box center [995, 534] width 68 height 20
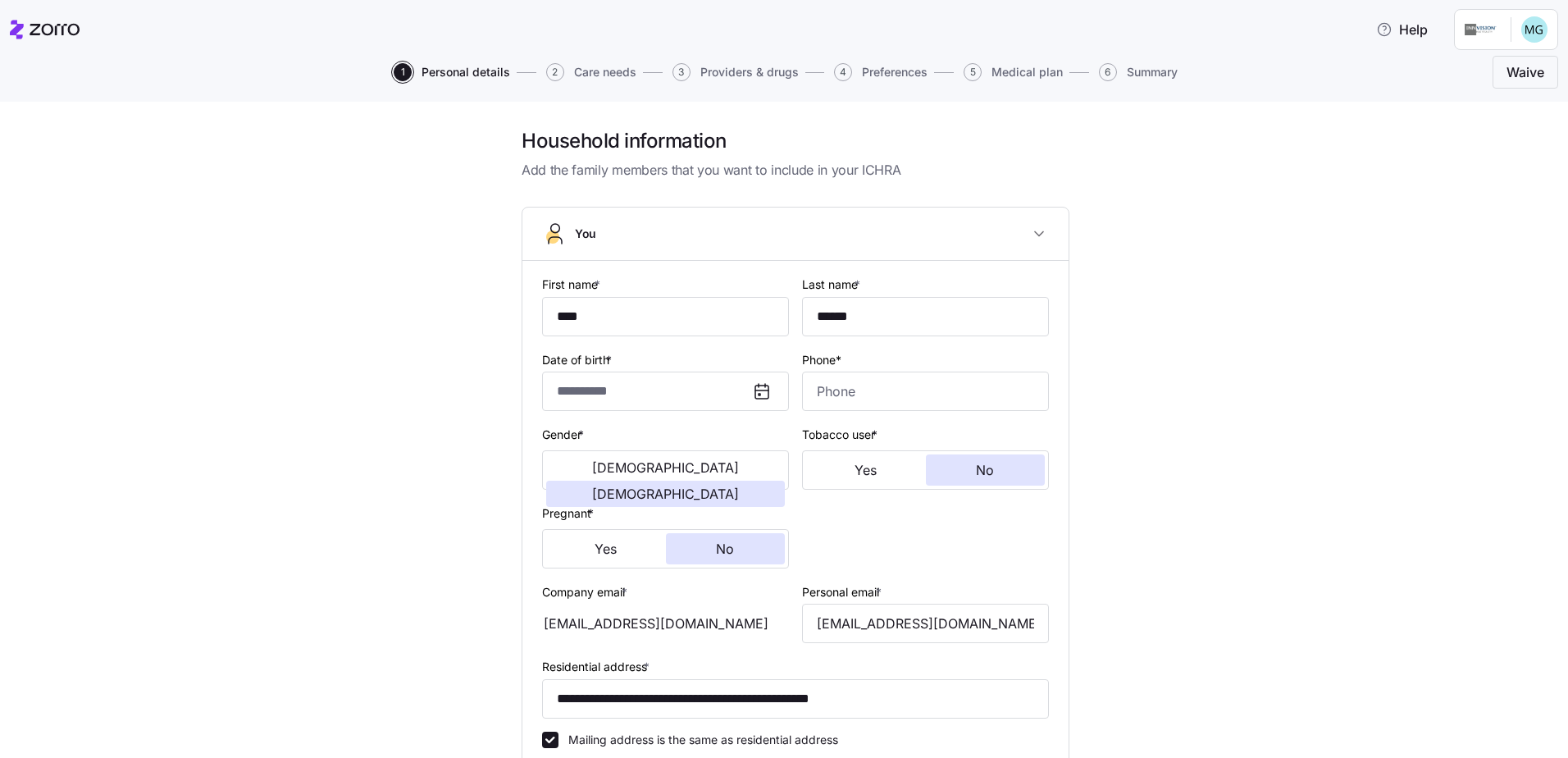
type input "**********"
type input "[PHONE_NUMBER]"
type input "[DEMOGRAPHIC_DATA] citizen"
type input "Married"
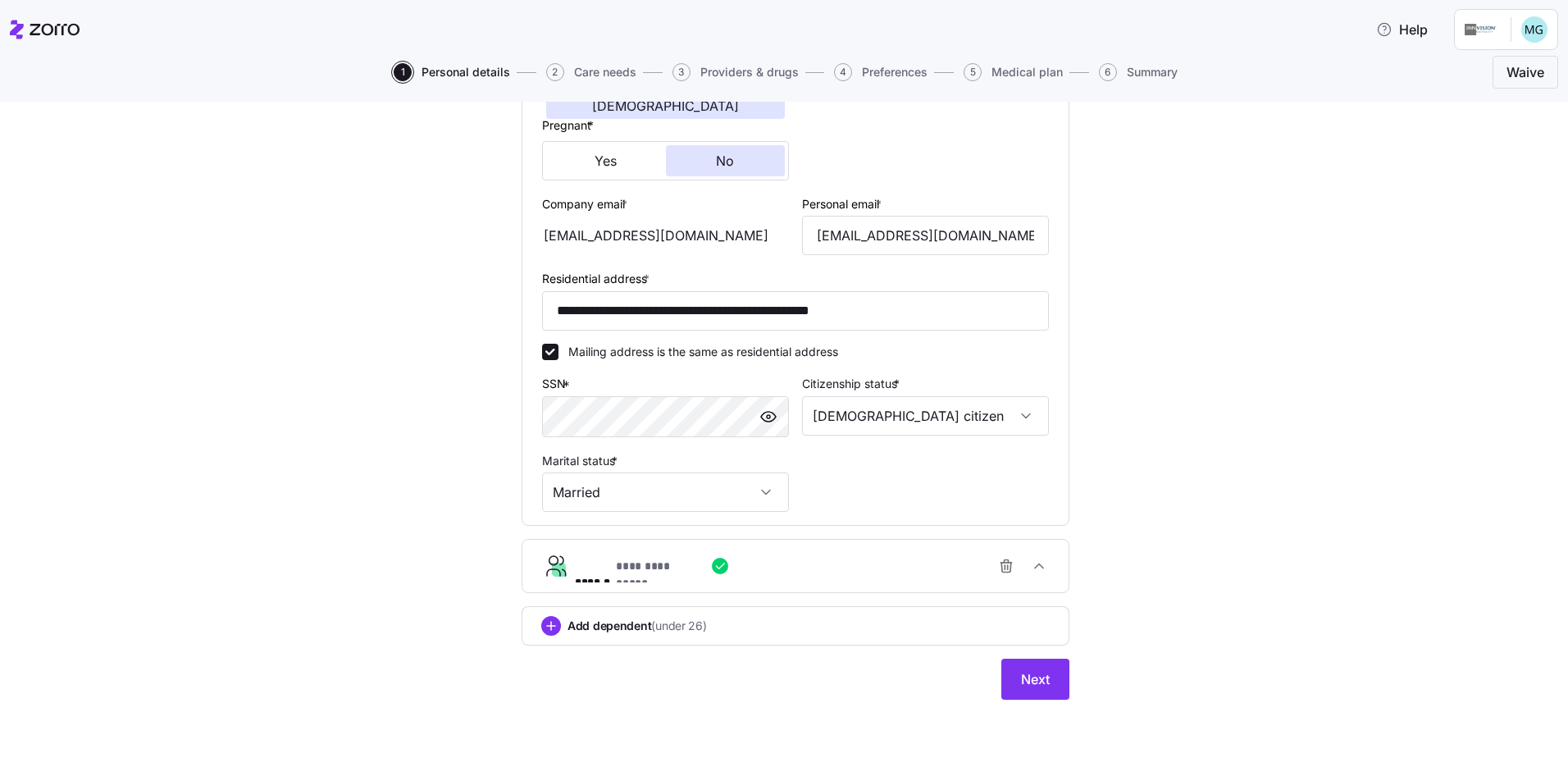
scroll to position [389, 0]
click at [1039, 676] on span "Next" at bounding box center [1035, 678] width 28 height 20
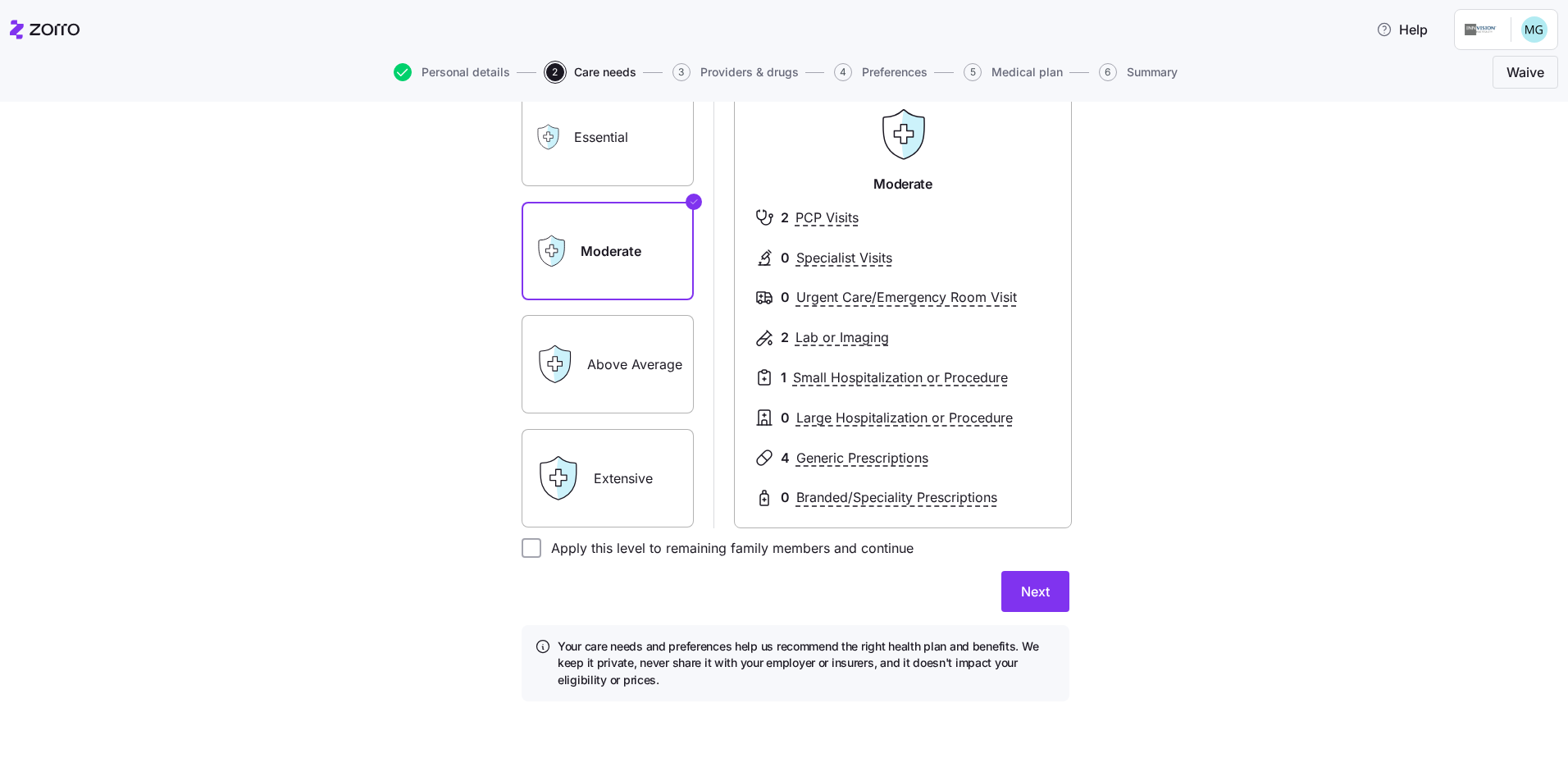
scroll to position [157, 0]
click at [528, 546] on input "Apply this level to remaining family members and continue" at bounding box center [531, 545] width 20 height 20
checkbox input "true"
click at [1034, 584] on span "Next" at bounding box center [1035, 589] width 28 height 20
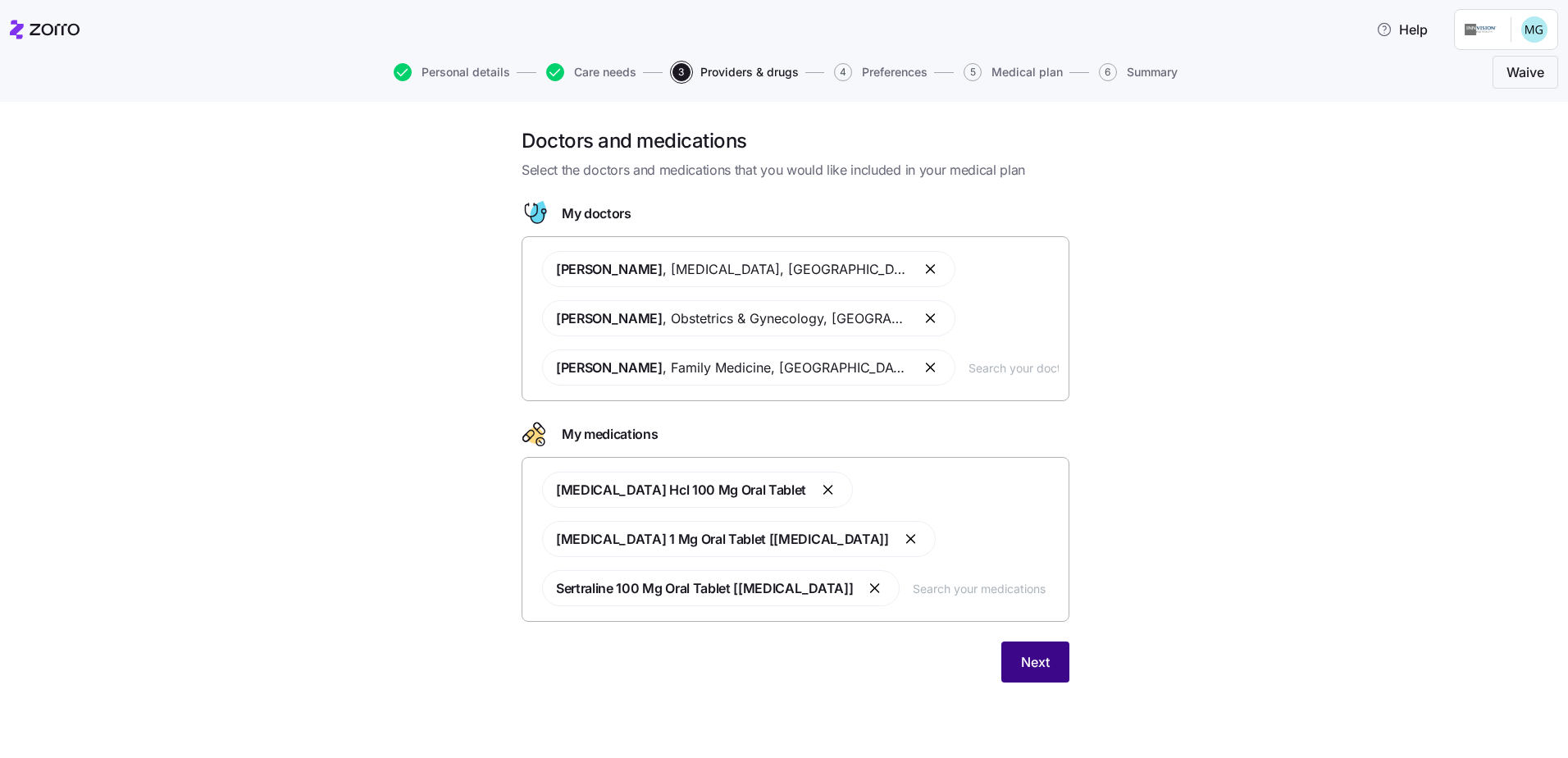
click at [1031, 653] on span "Next" at bounding box center [1035, 661] width 28 height 20
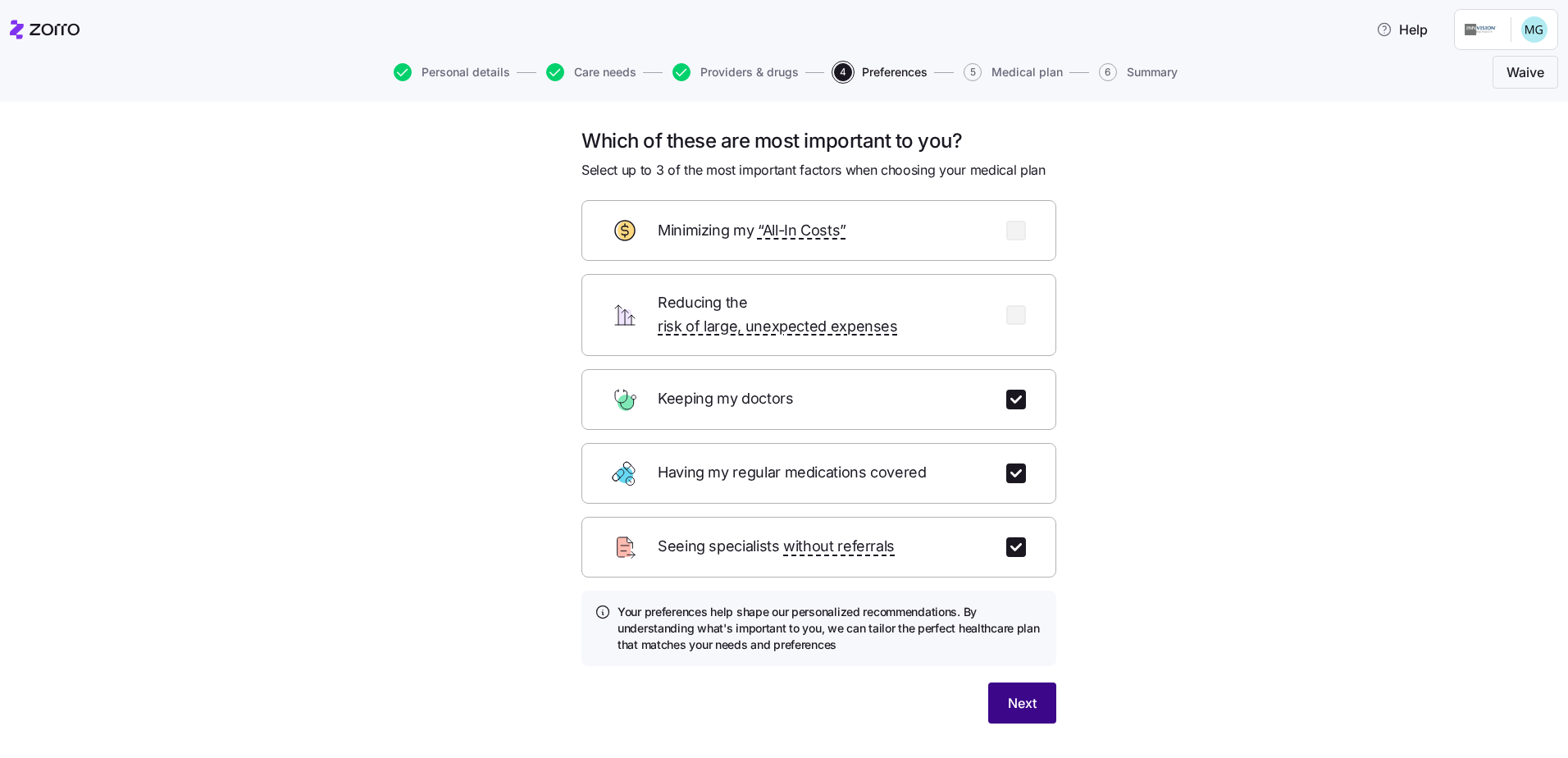
click at [1025, 693] on span "Next" at bounding box center [1022, 702] width 28 height 20
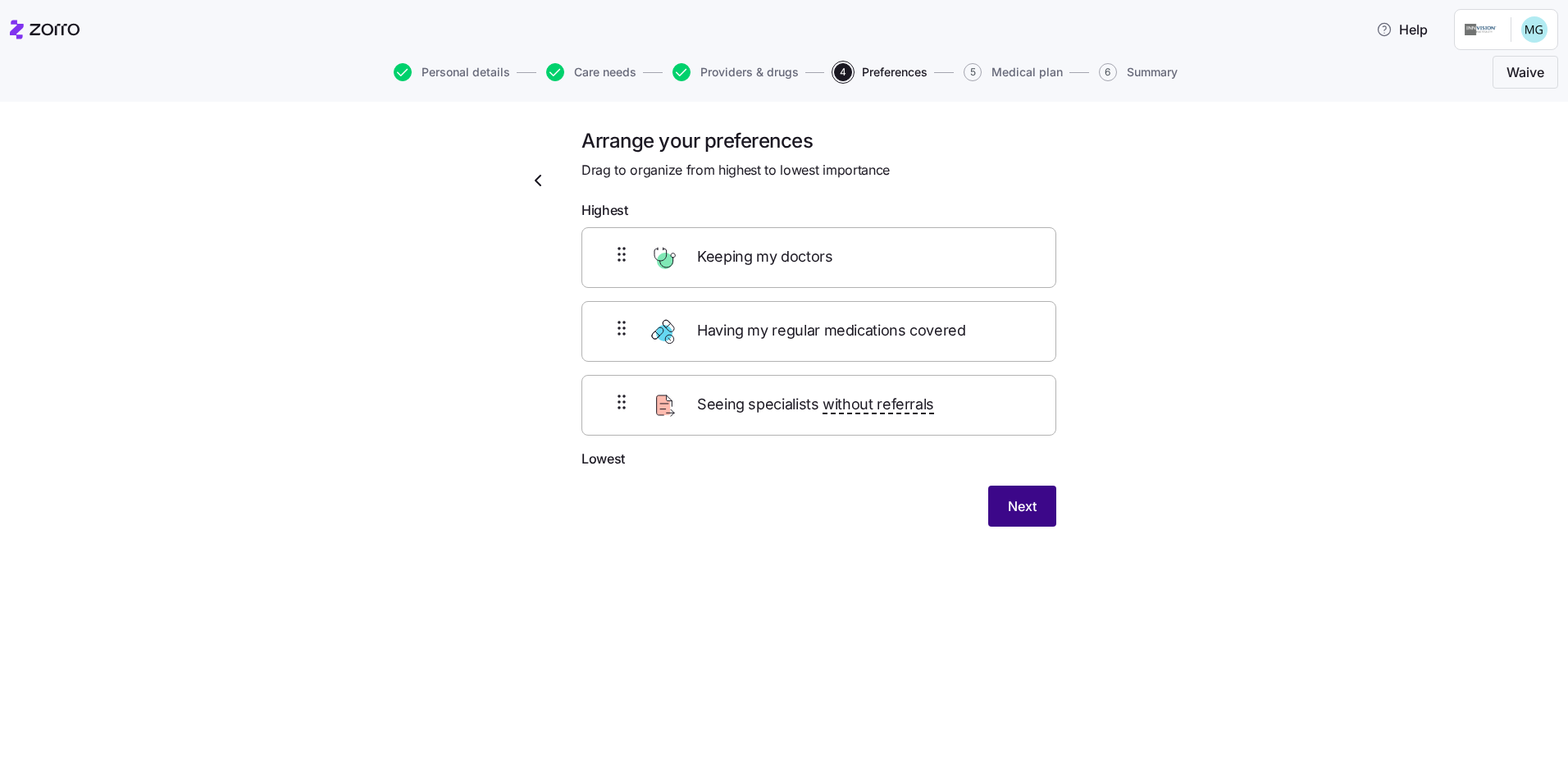
click at [1018, 511] on span "Next" at bounding box center [1022, 505] width 28 height 20
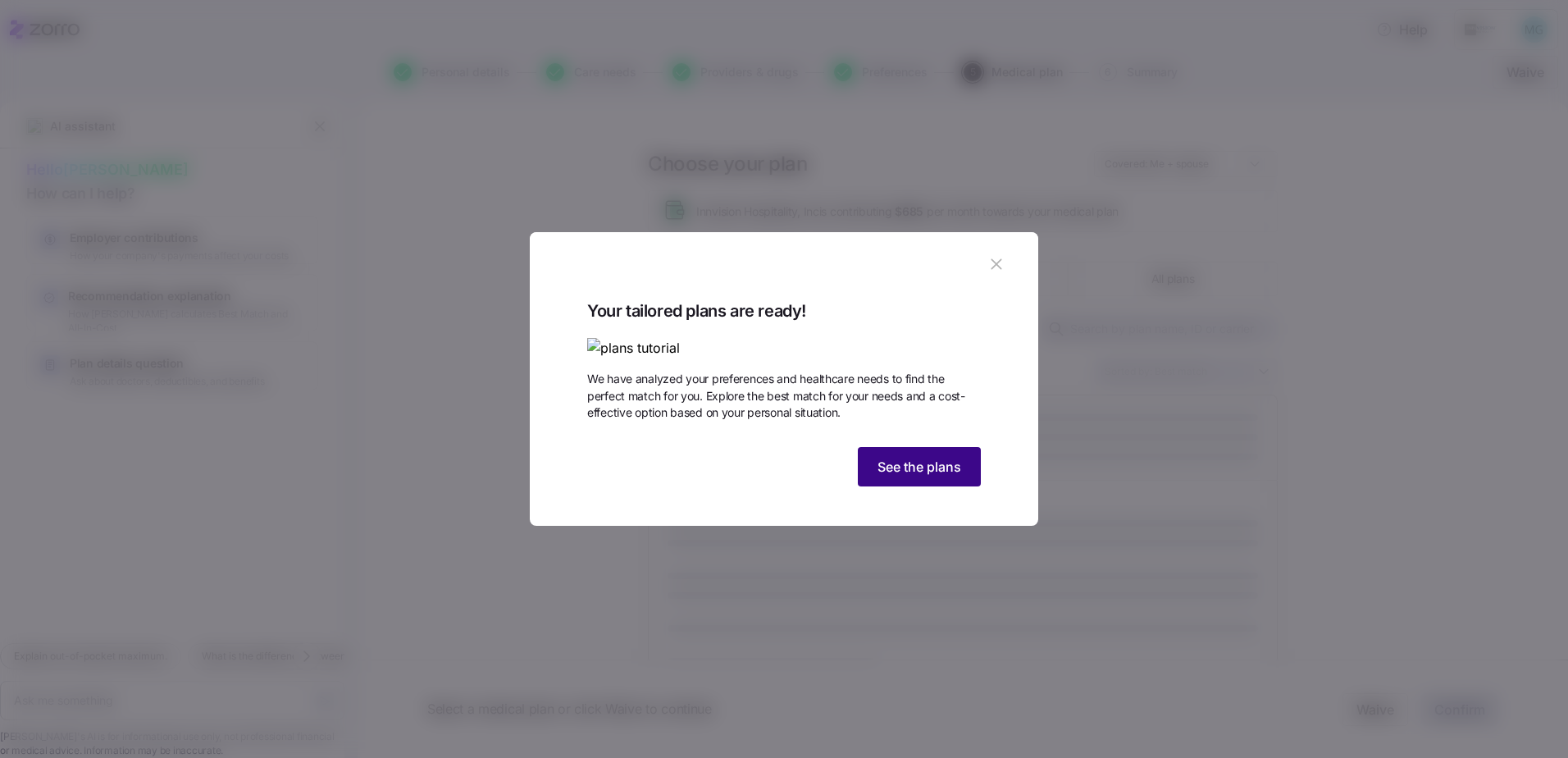
click at [917, 476] on span "See the plans" at bounding box center [919, 467] width 83 height 20
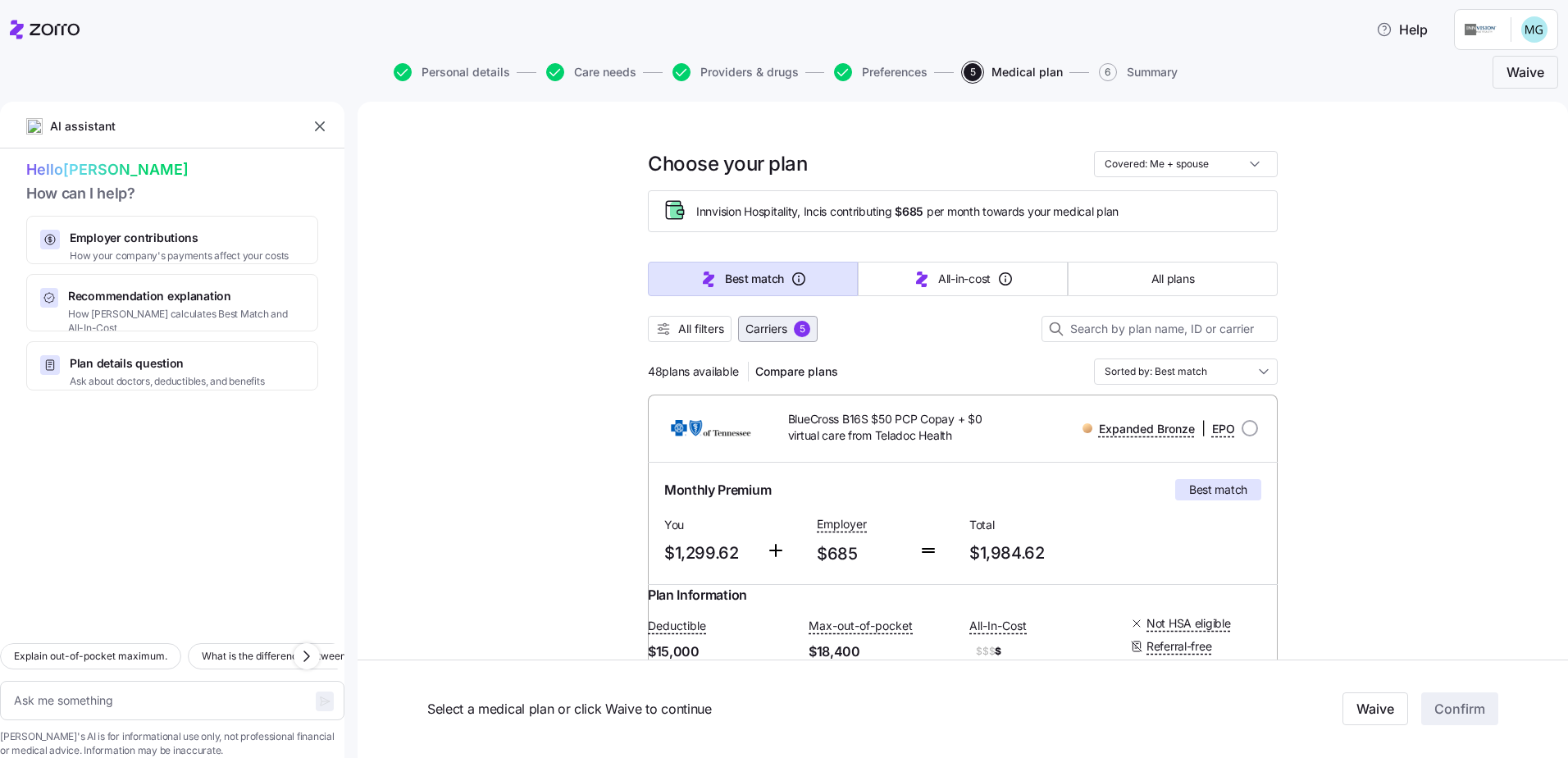
click at [797, 328] on div "5" at bounding box center [802, 328] width 16 height 16
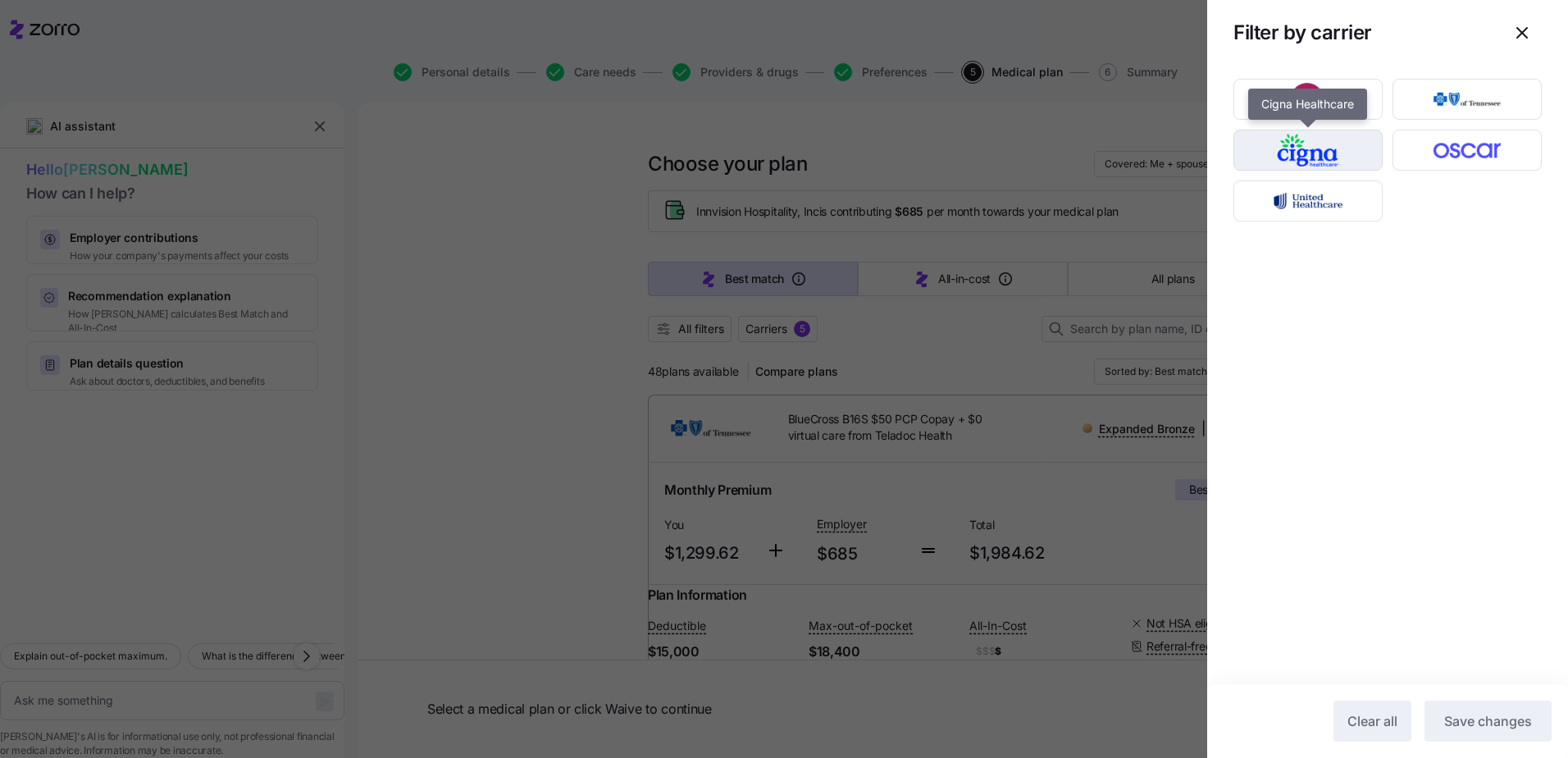
click at [1330, 151] on img "button" at bounding box center [1308, 150] width 120 height 33
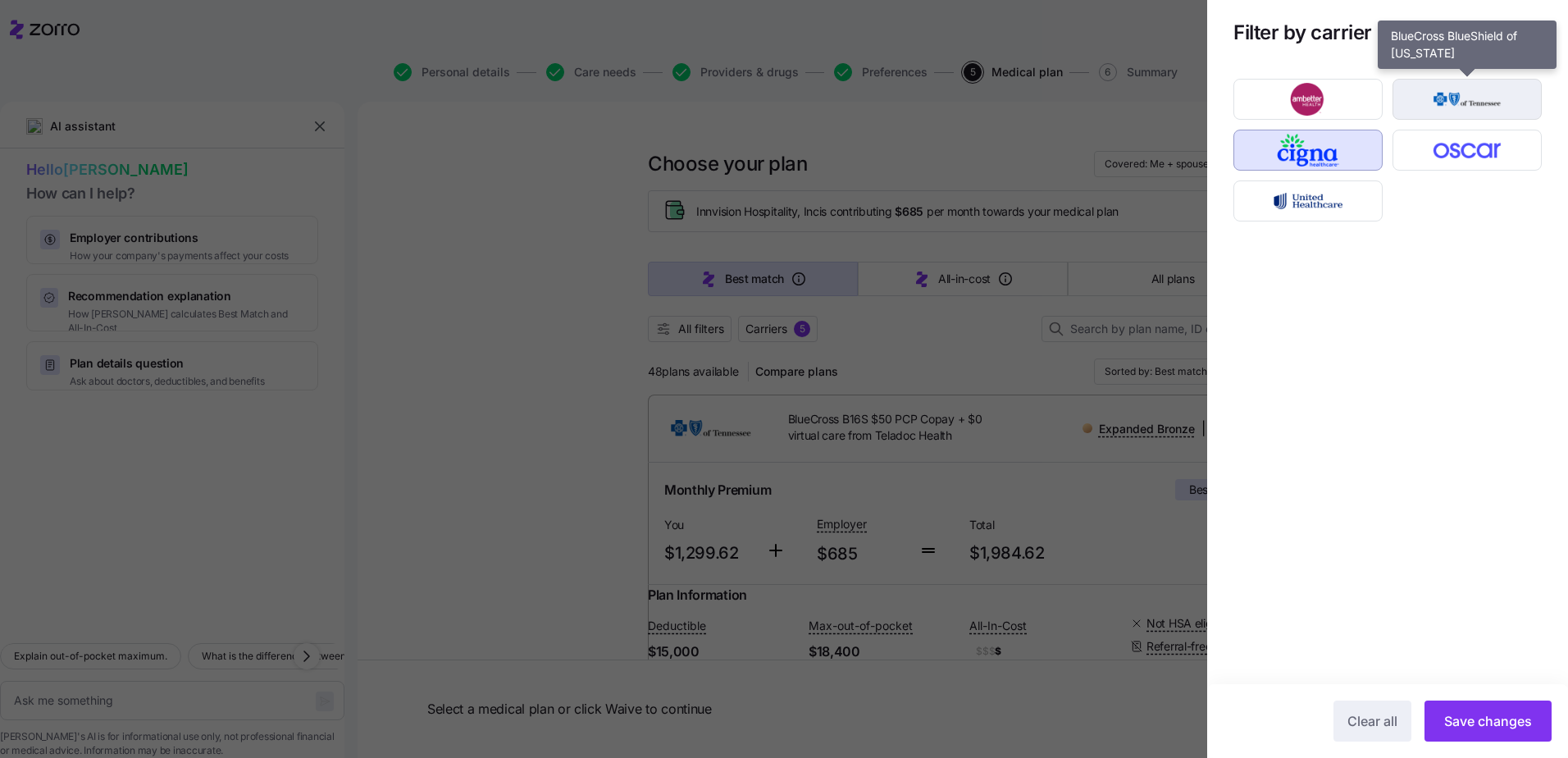
click at [1445, 95] on img "button" at bounding box center [1467, 99] width 120 height 33
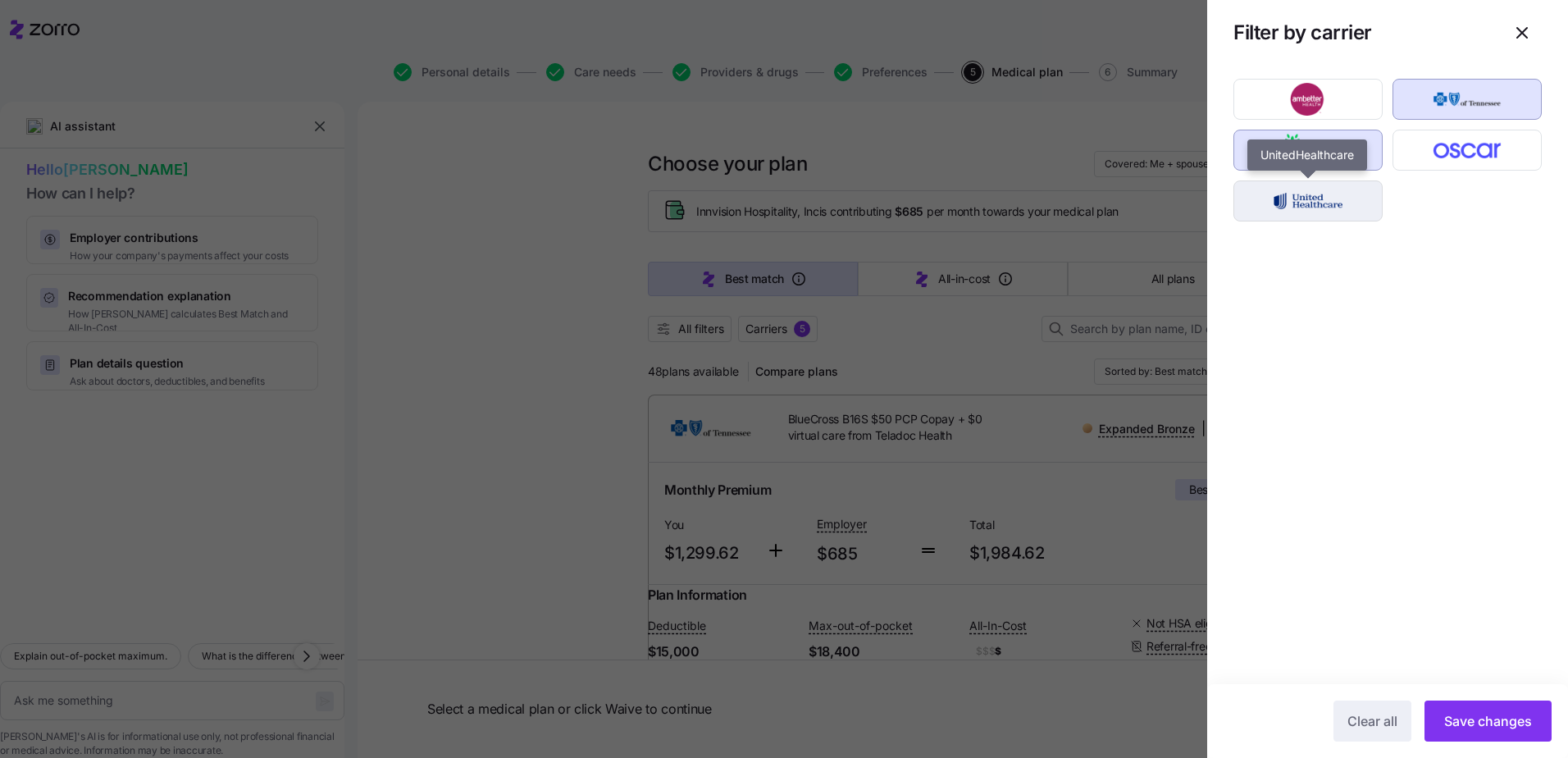
click at [1341, 202] on img "button" at bounding box center [1308, 201] width 120 height 33
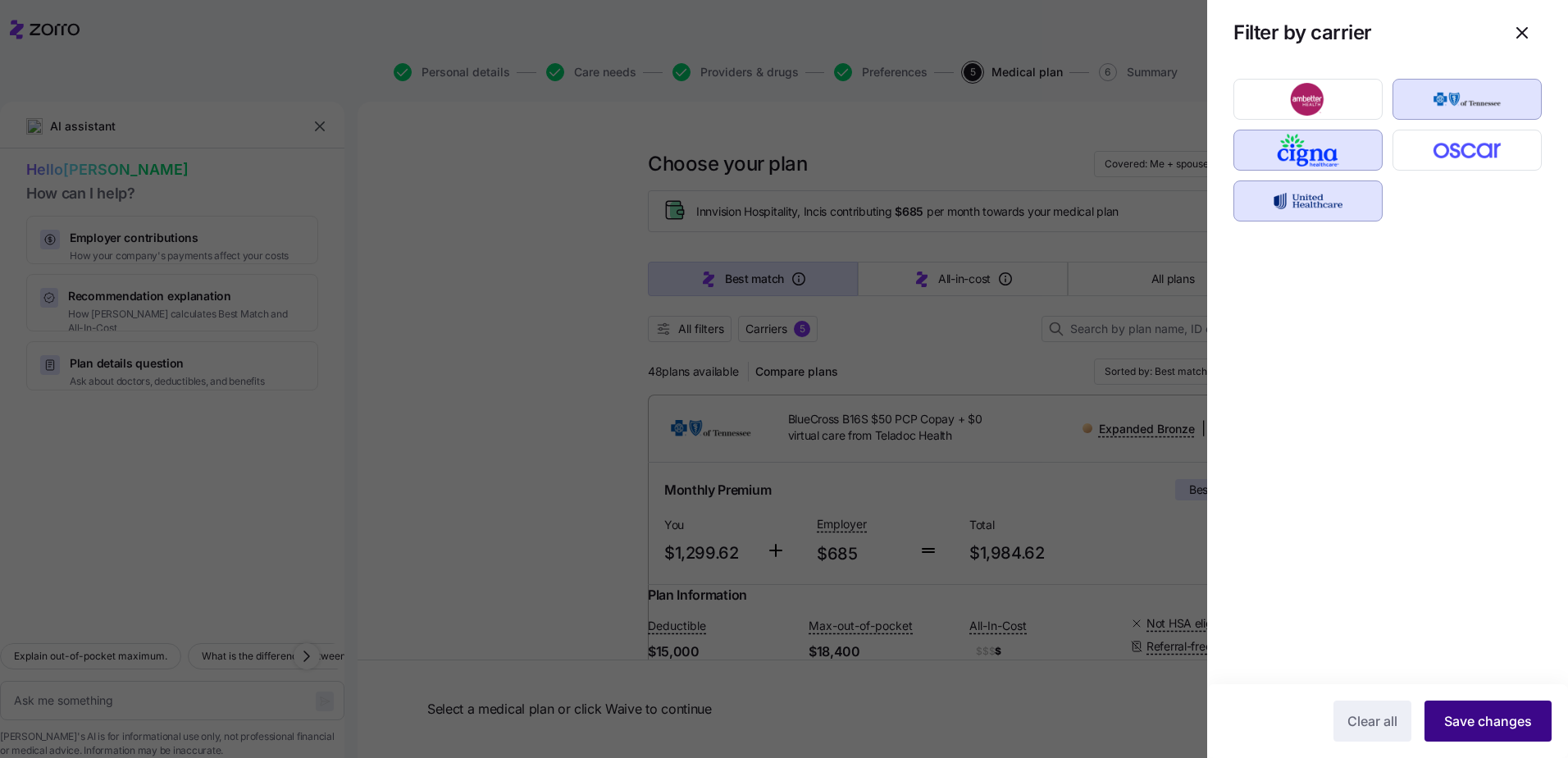
click at [1475, 714] on span "Save changes" at bounding box center [1488, 720] width 88 height 20
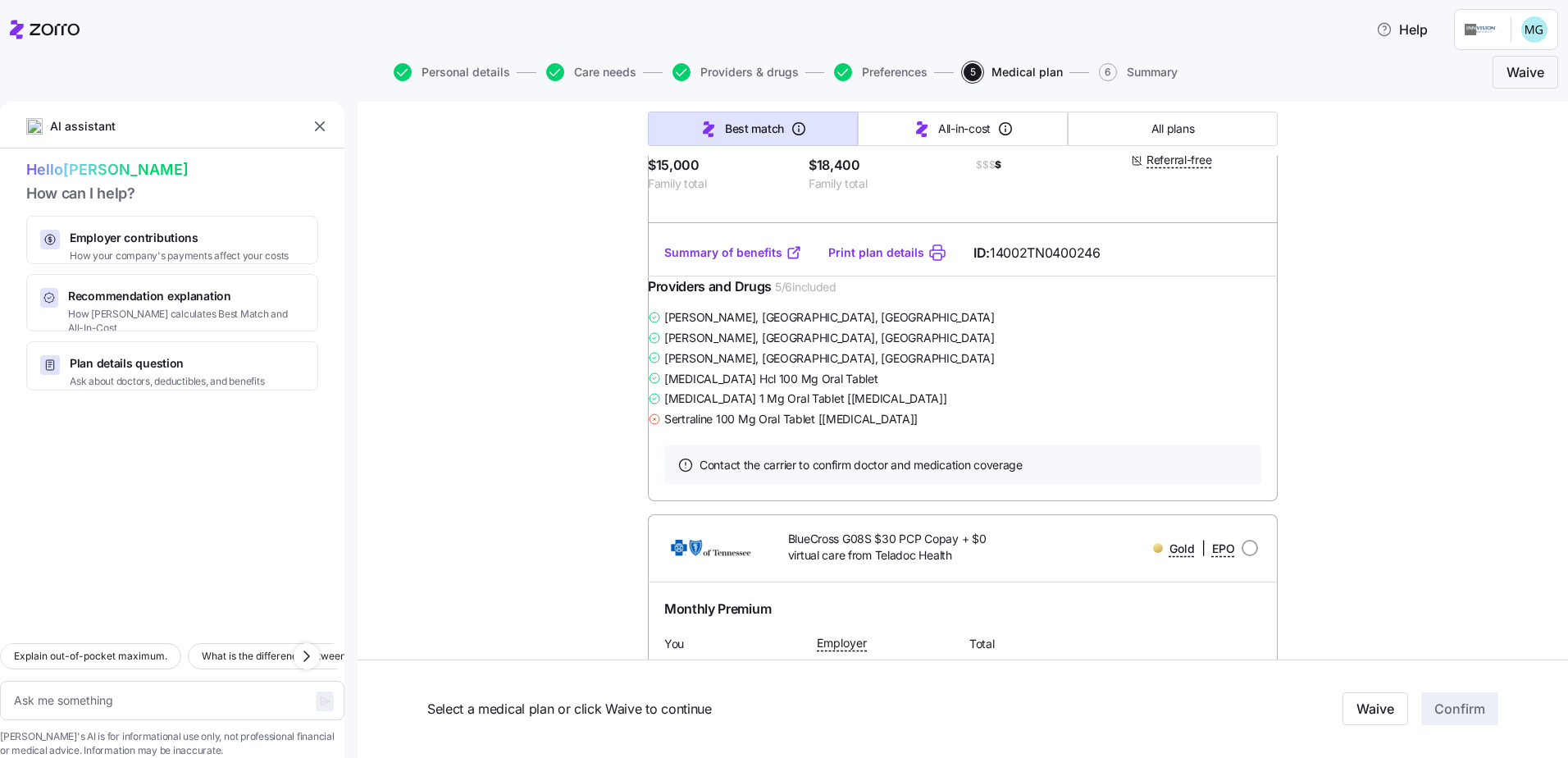
scroll to position [492, 0]
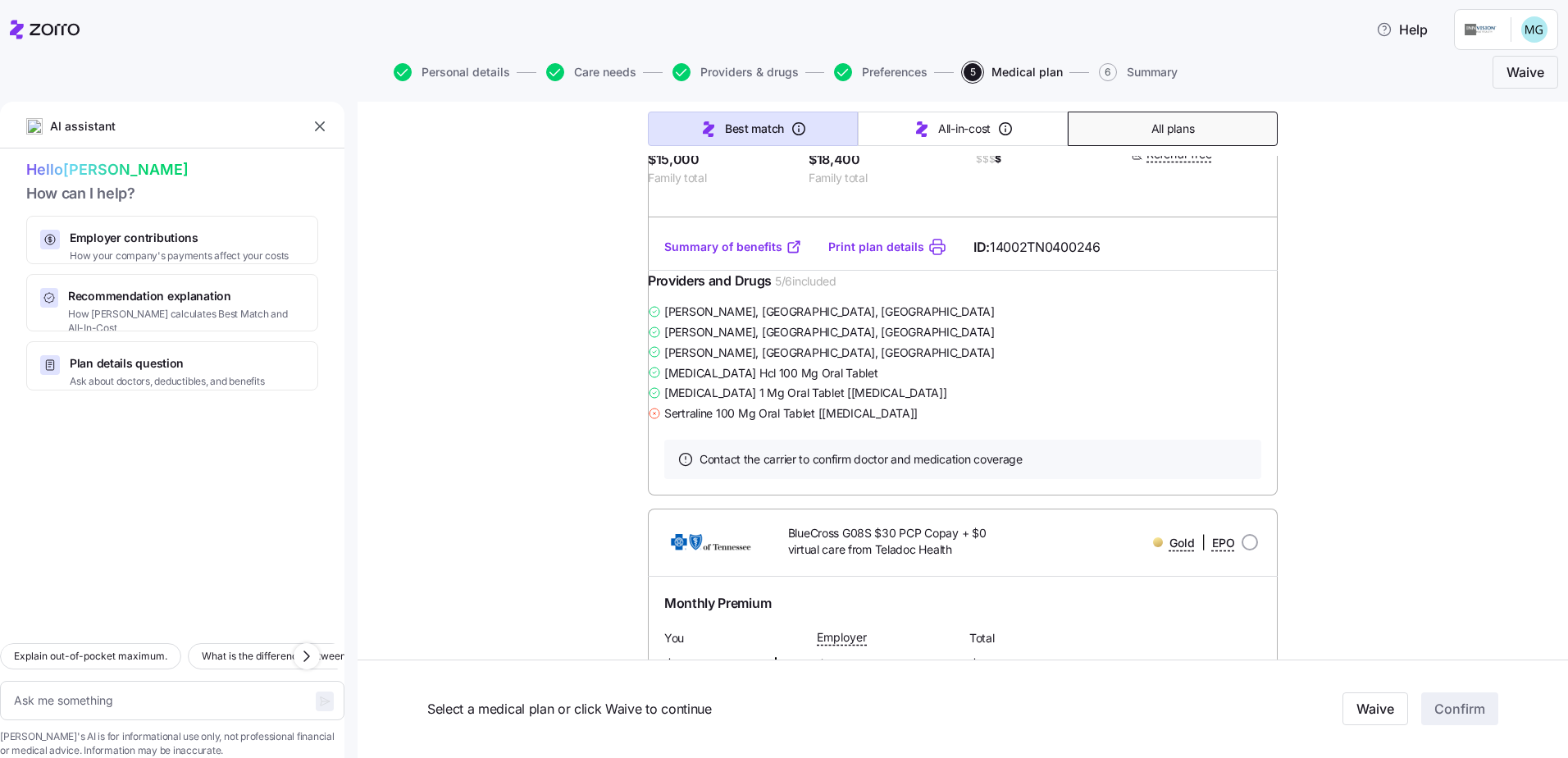
click at [1157, 123] on span "All plans" at bounding box center [1172, 128] width 43 height 16
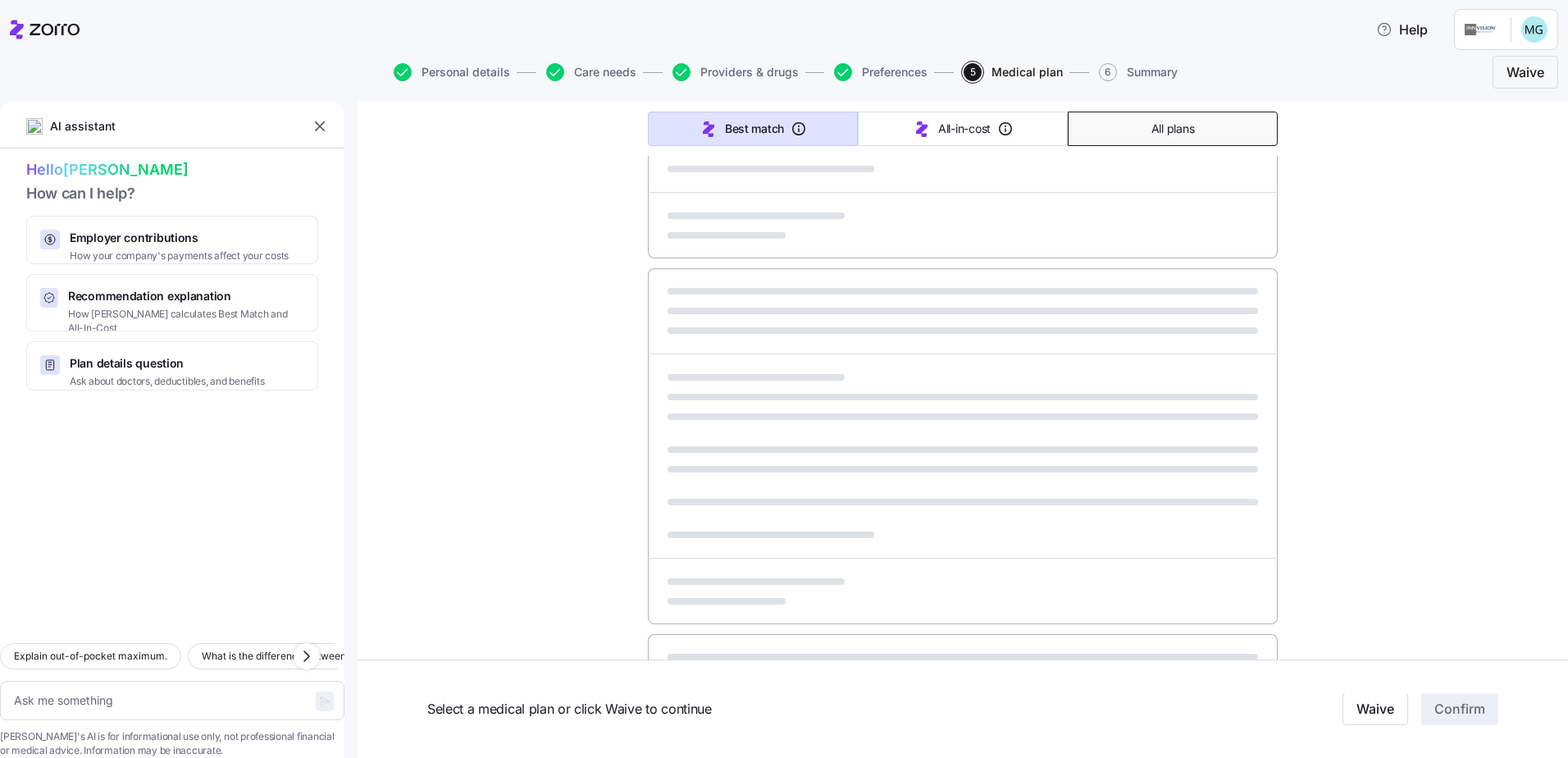
type textarea "x"
type input "Sorted by: Premium"
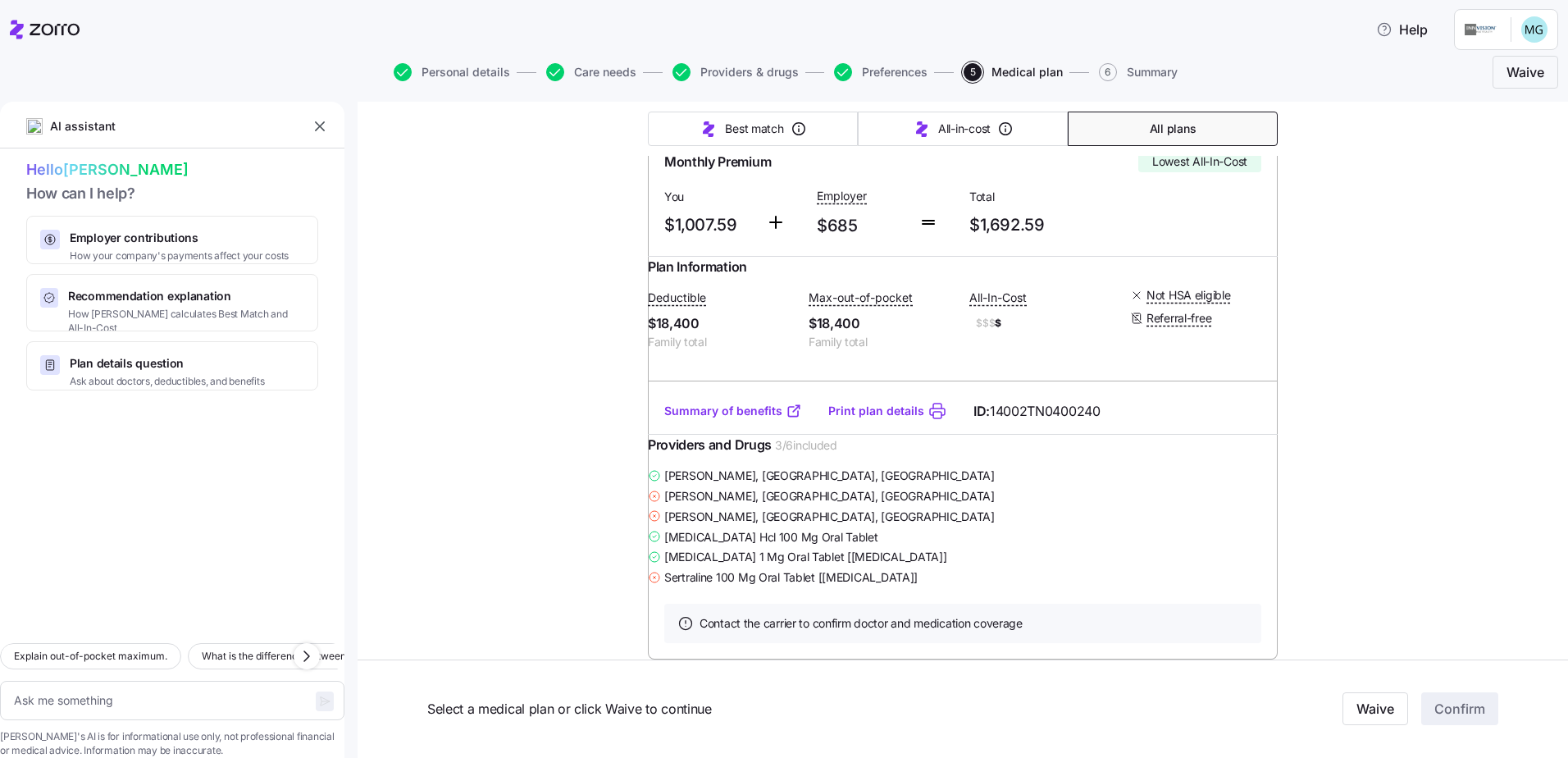
scroll to position [0, 0]
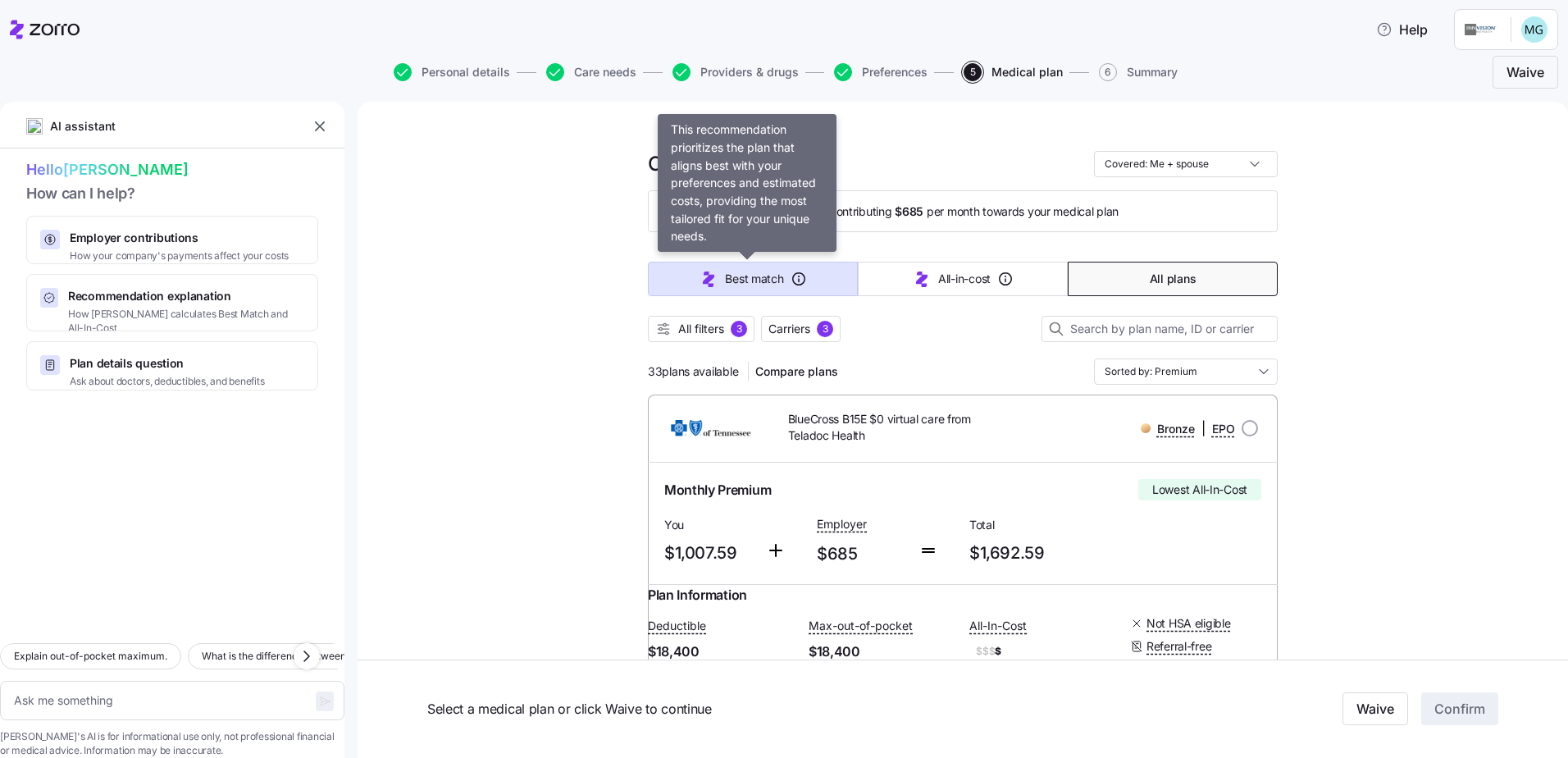
click at [770, 272] on span "Best match" at bounding box center [754, 278] width 59 height 16
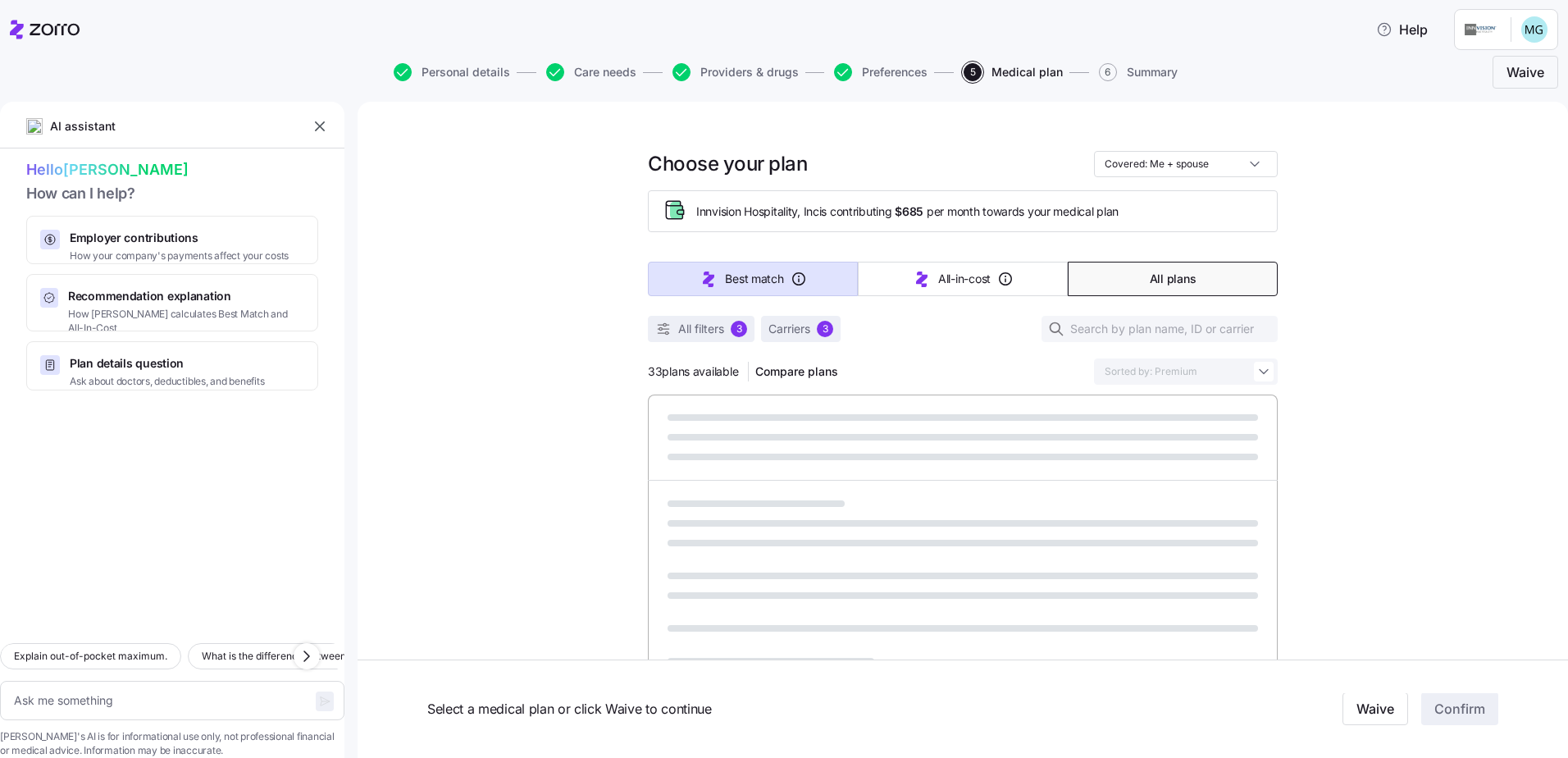
type textarea "x"
type input "Sorted by: Best match"
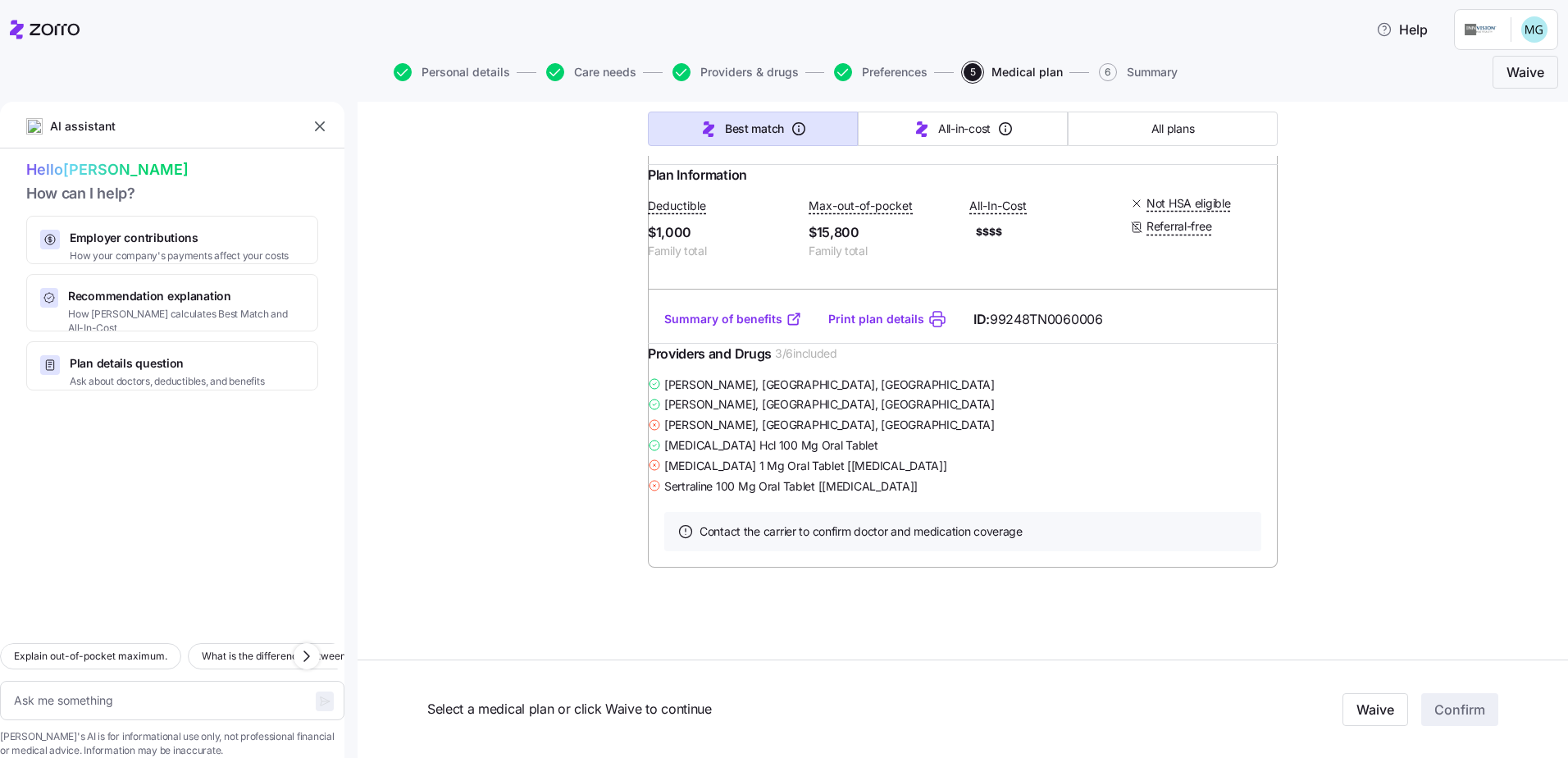
scroll to position [18898, 0]
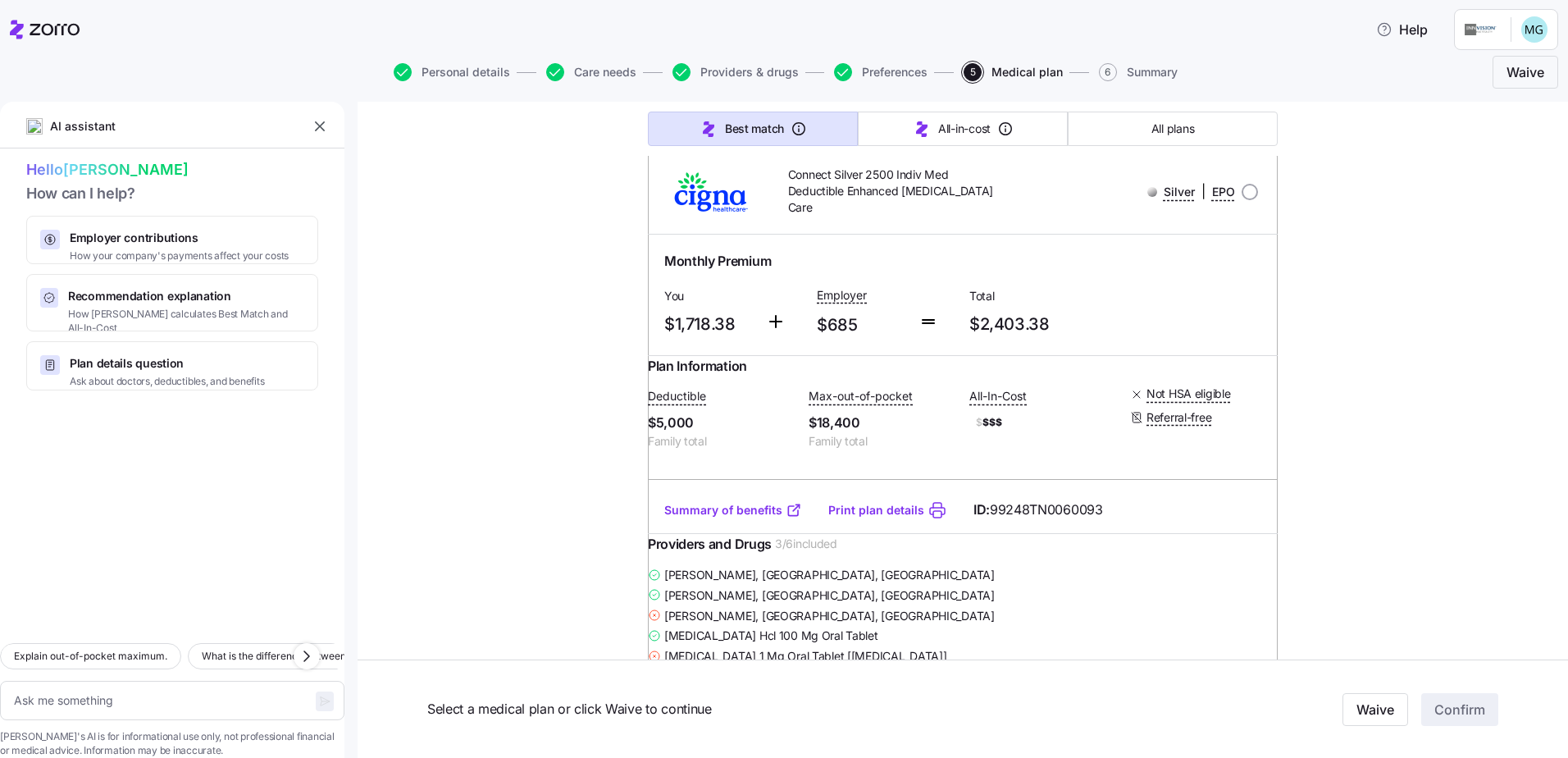
type textarea "x"
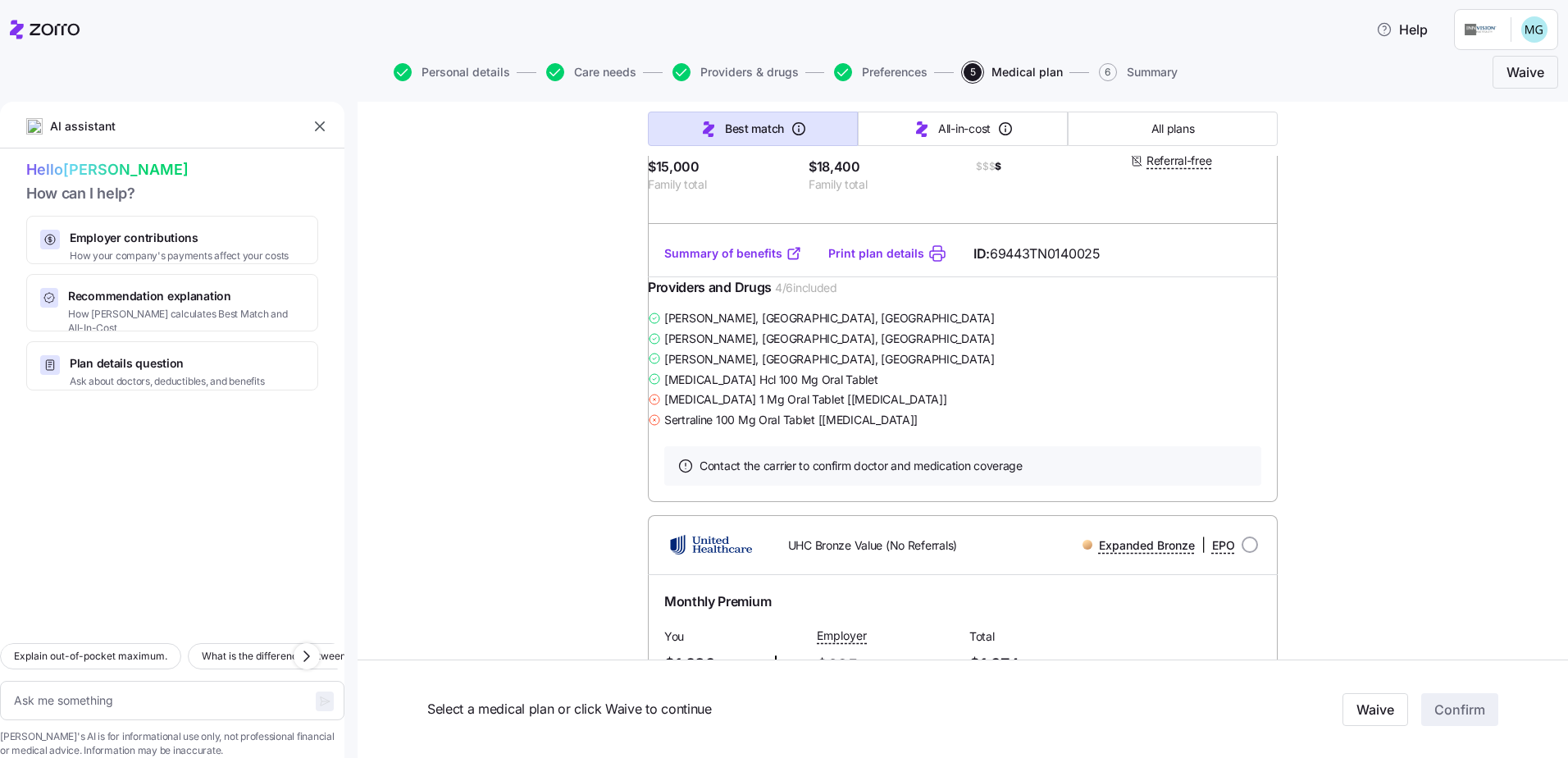
scroll to position [2296, 0]
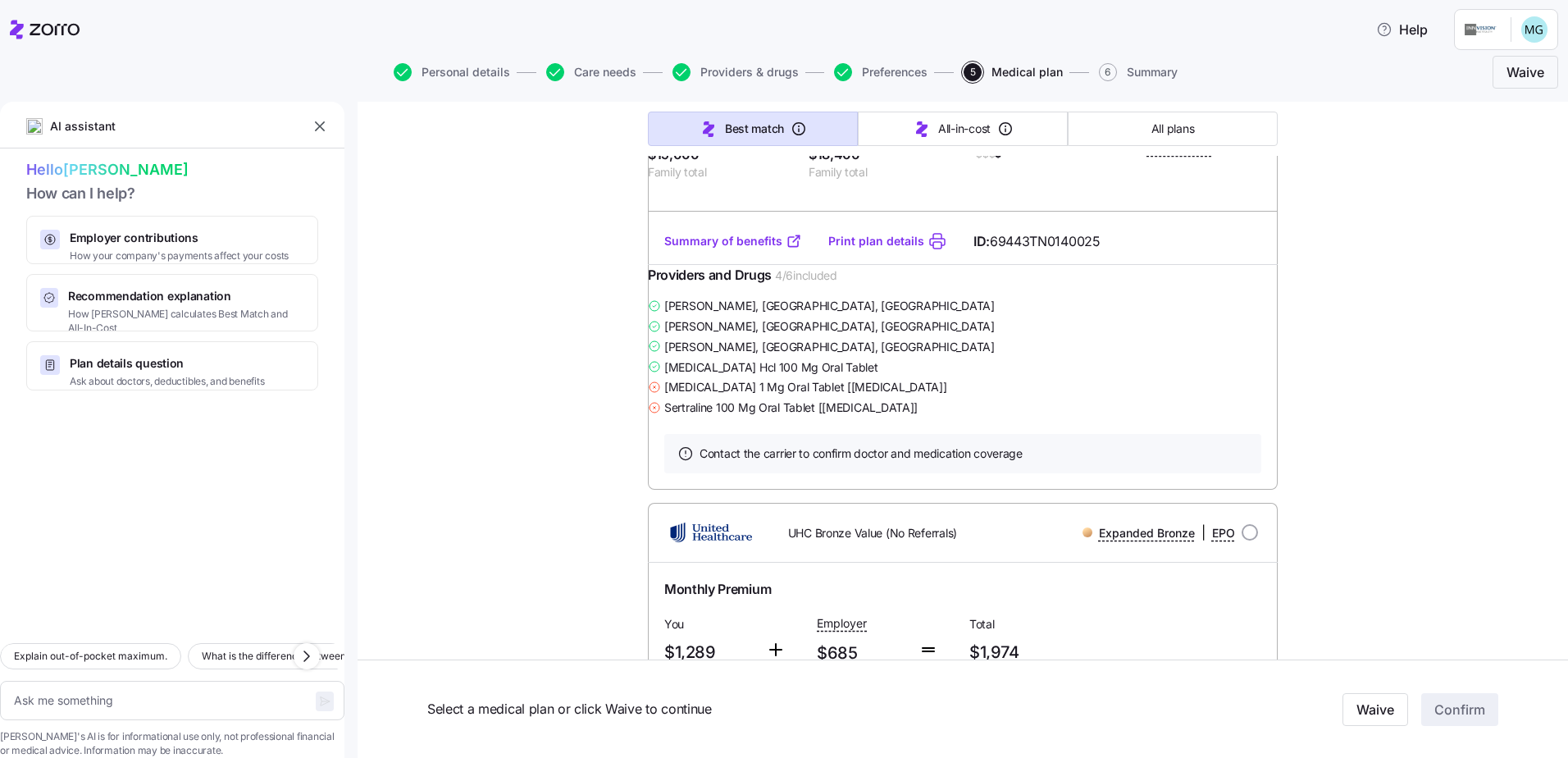
click at [724, 249] on link "Summary of benefits" at bounding box center [733, 240] width 138 height 16
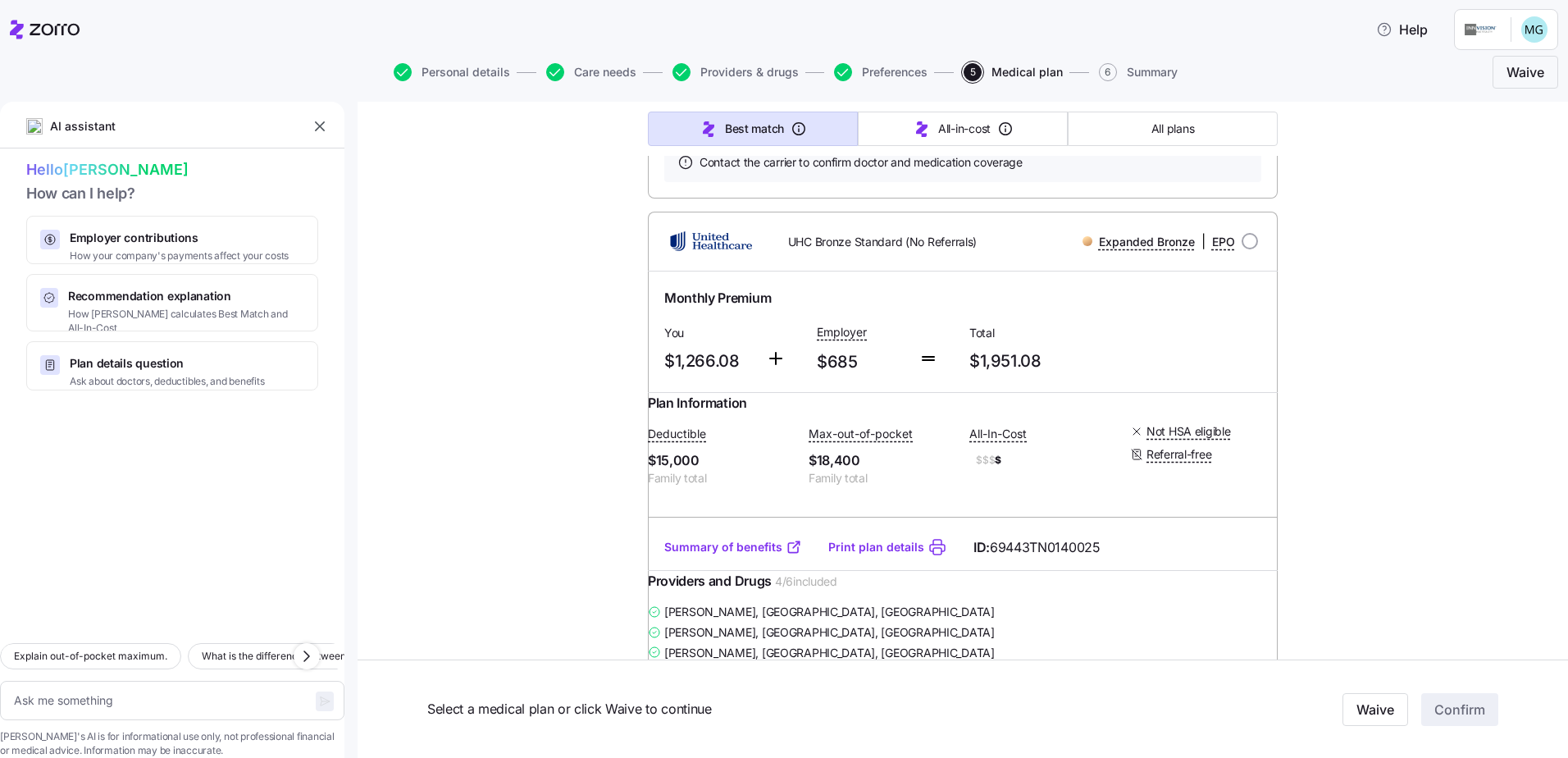
scroll to position [1967, 0]
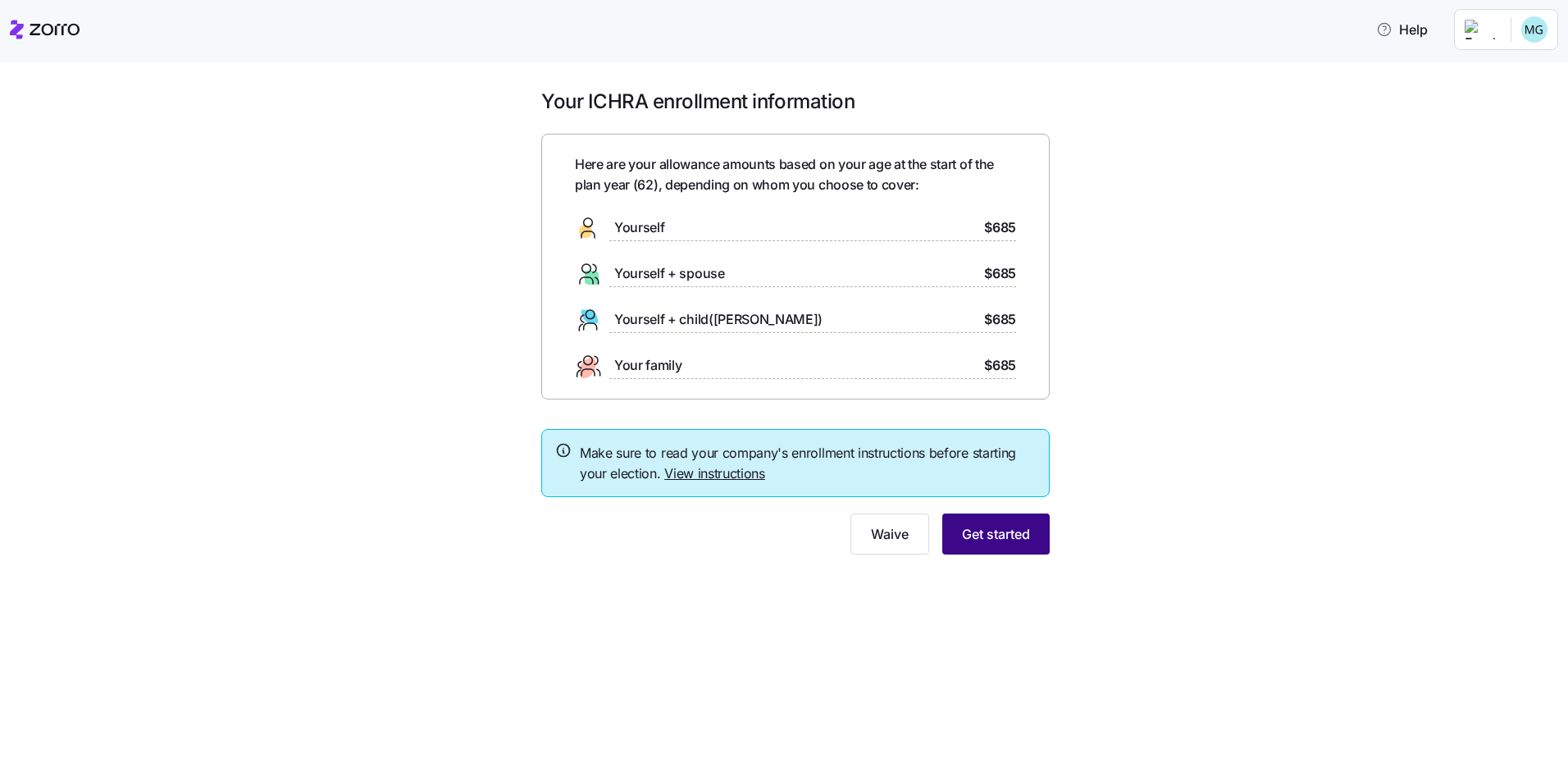
click at [986, 531] on span "Get started" at bounding box center [995, 534] width 68 height 20
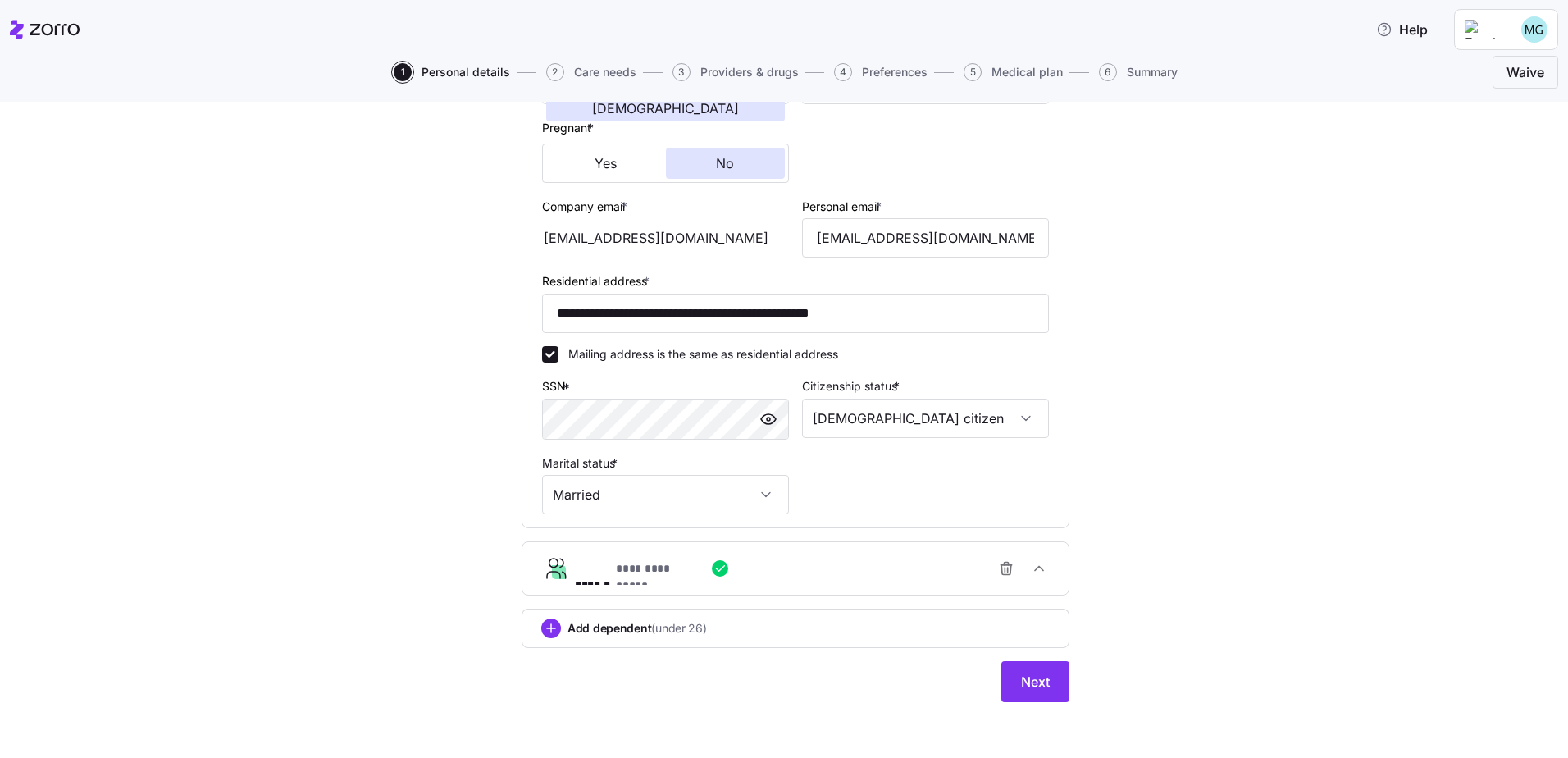
scroll to position [389, 0]
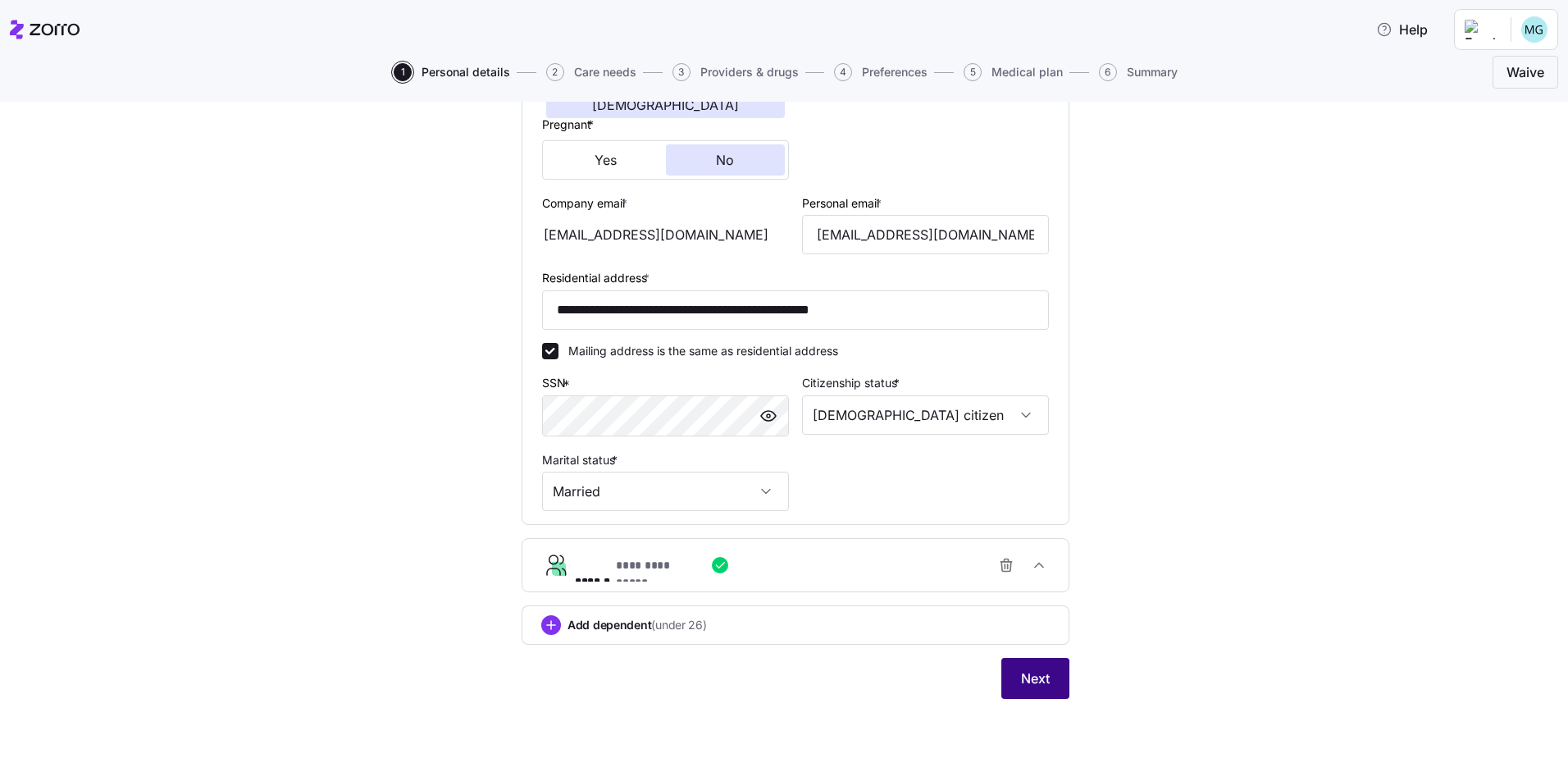
click at [1035, 675] on span "Next" at bounding box center [1035, 678] width 28 height 20
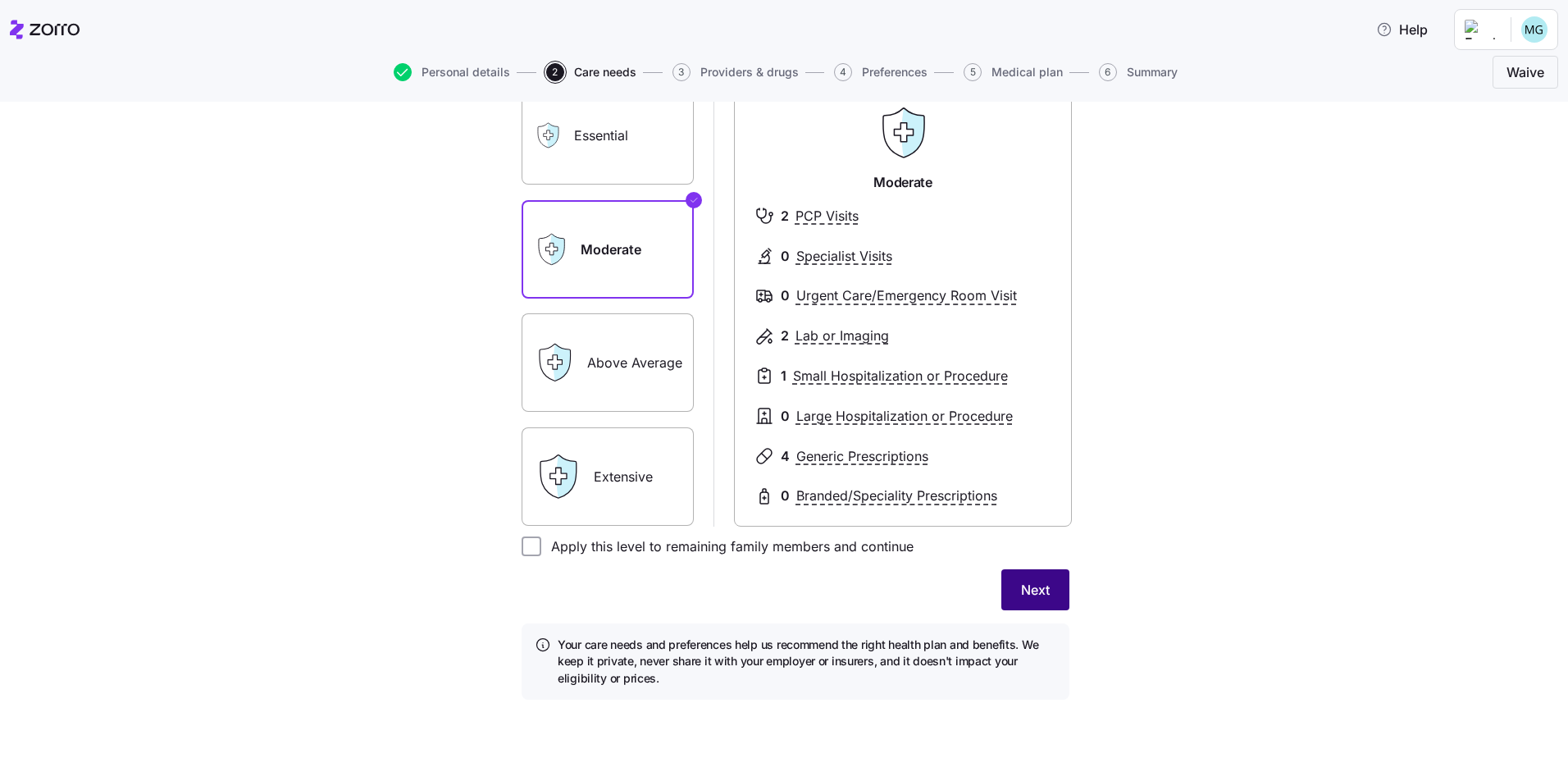
scroll to position [157, 0]
click at [613, 375] on label "Above Average" at bounding box center [608, 361] width 172 height 98
click at [0, 0] on input "Above Average" at bounding box center [0, 0] width 0 height 0
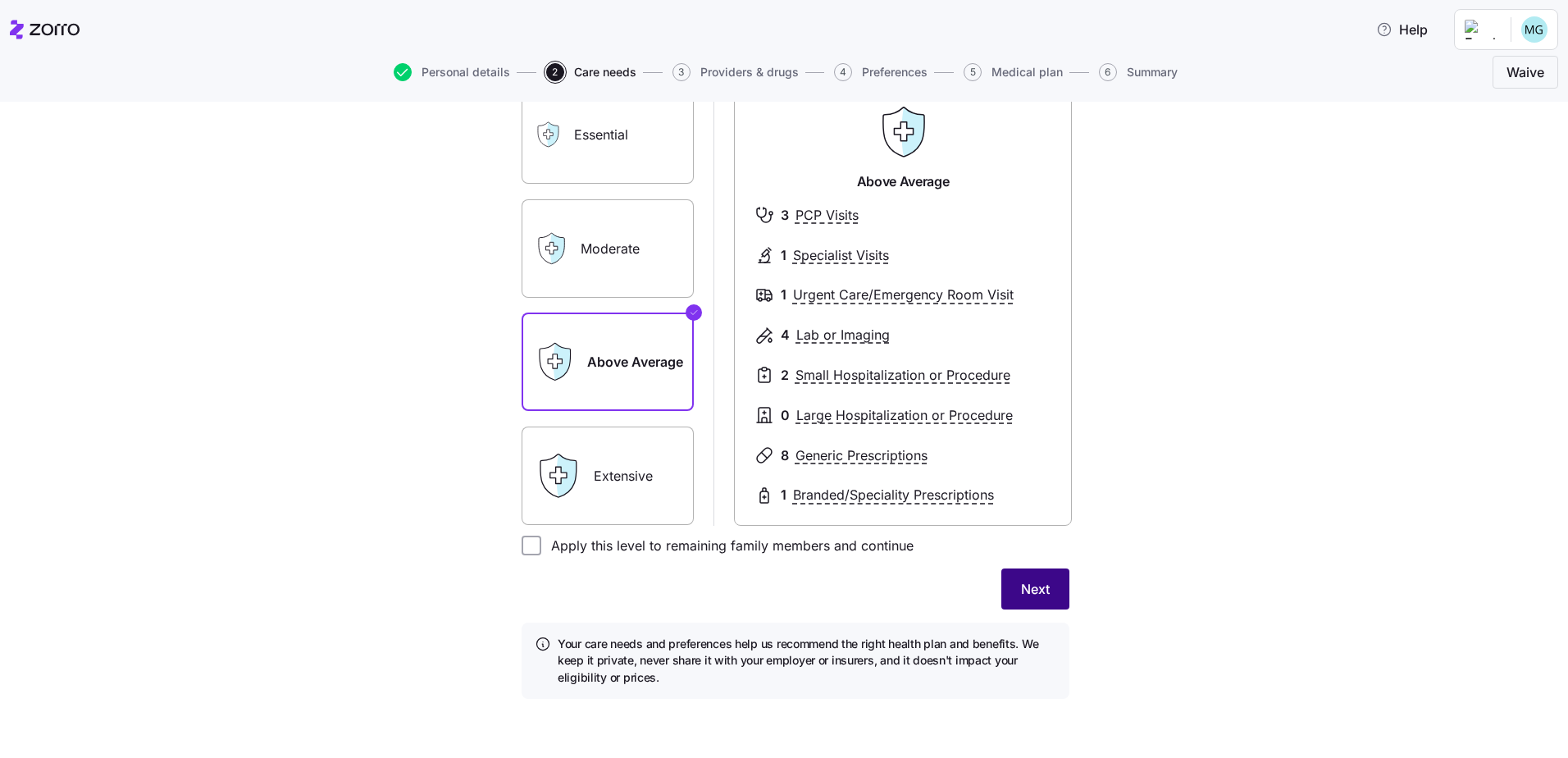
click at [1028, 586] on span "Next" at bounding box center [1035, 589] width 28 height 20
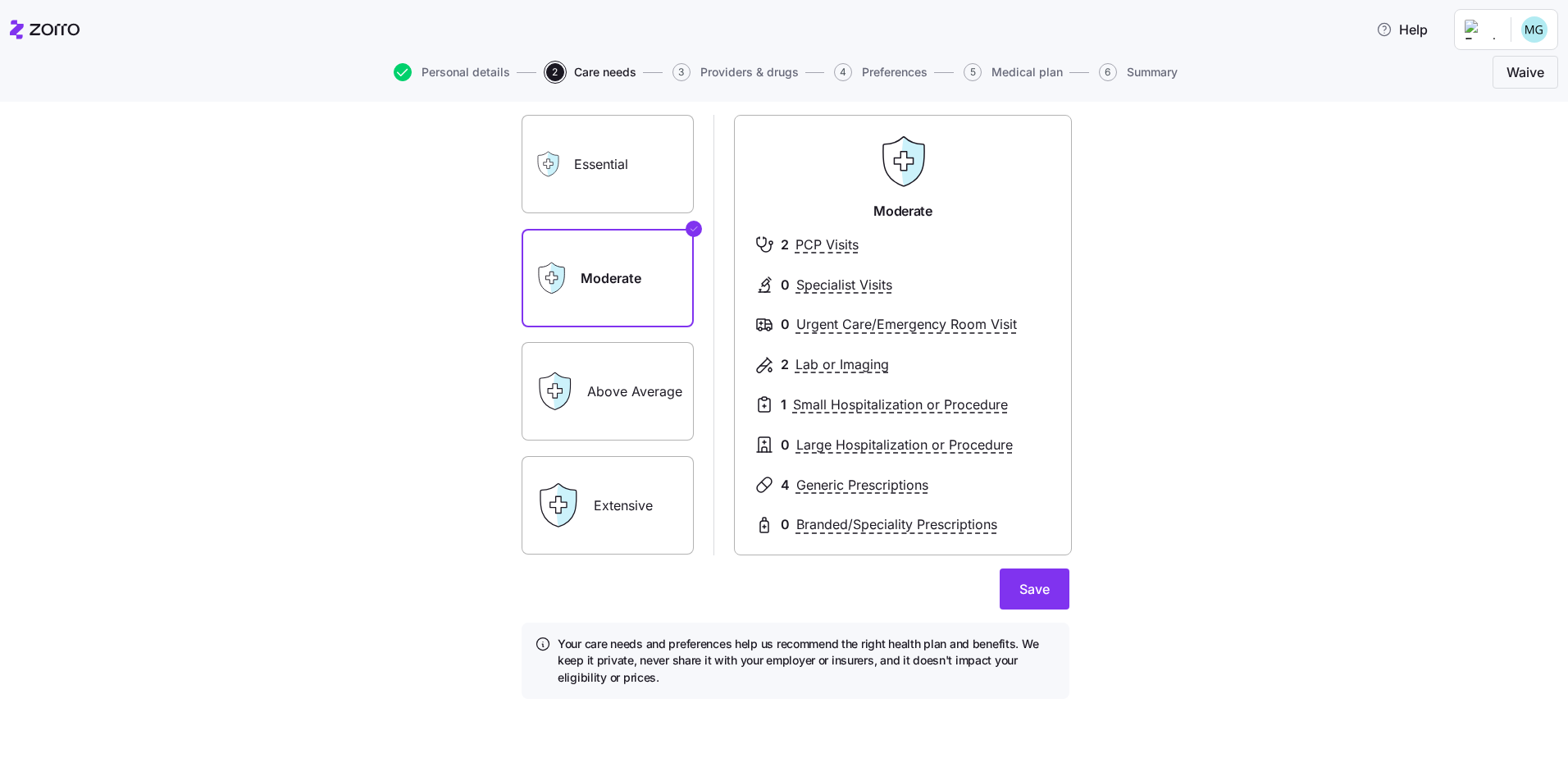
scroll to position [135, 0]
click at [580, 383] on label "Above Average" at bounding box center [608, 391] width 172 height 98
click at [0, 0] on input "Above Average" at bounding box center [0, 0] width 0 height 0
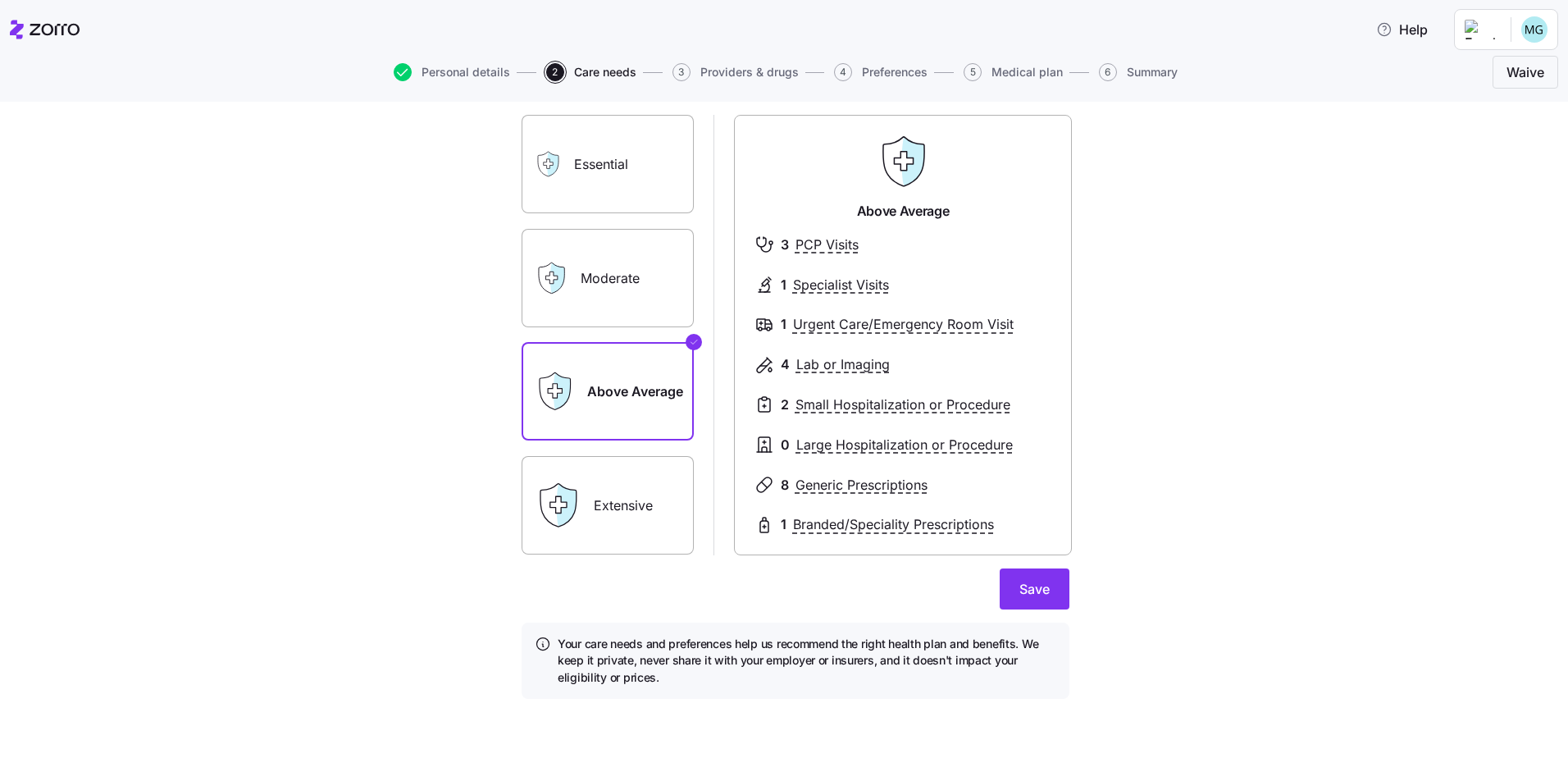
click at [623, 290] on label "Moderate" at bounding box center [608, 278] width 172 height 98
click at [0, 0] on input "Moderate" at bounding box center [0, 0] width 0 height 0
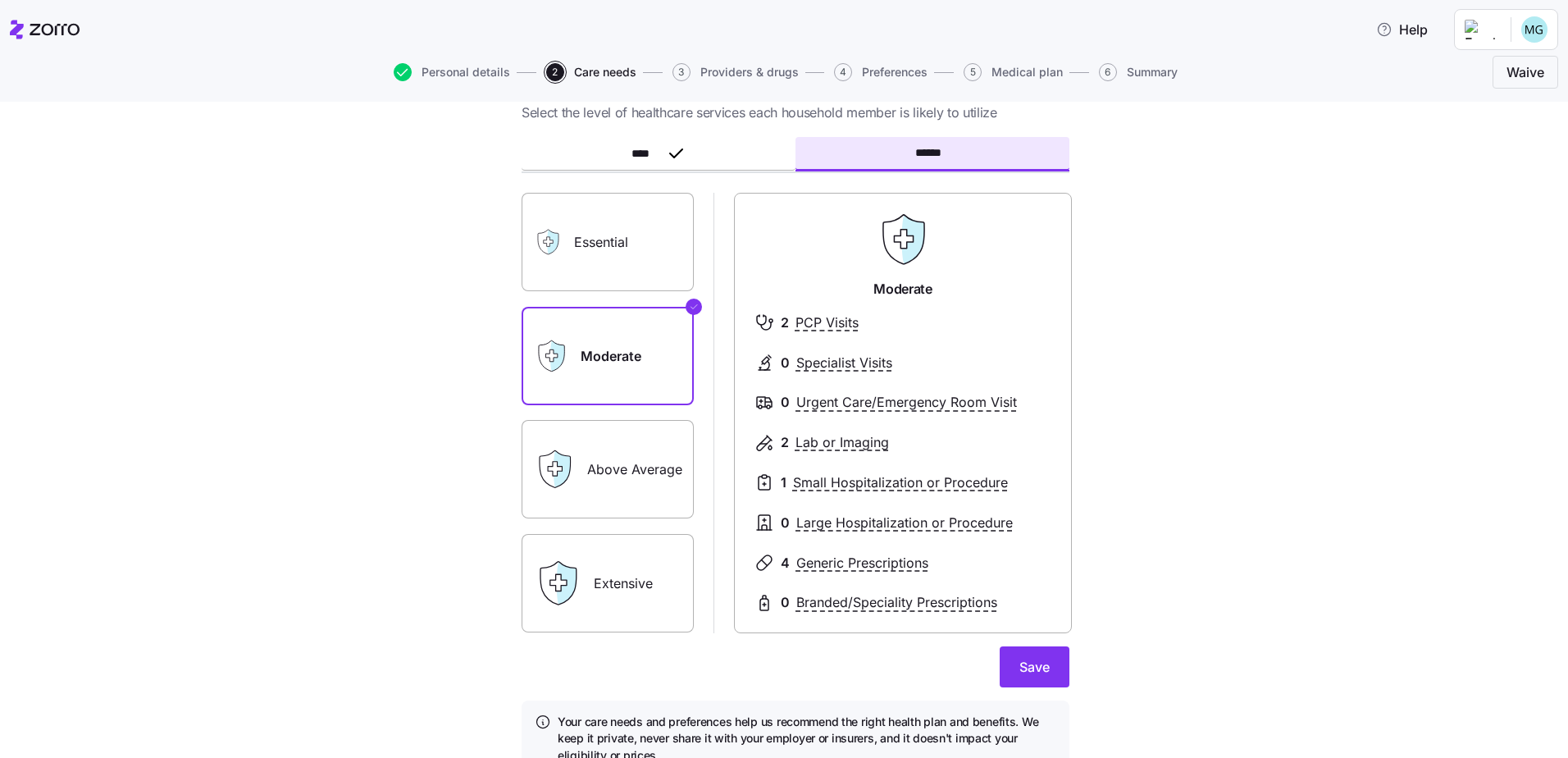
scroll to position [82, 0]
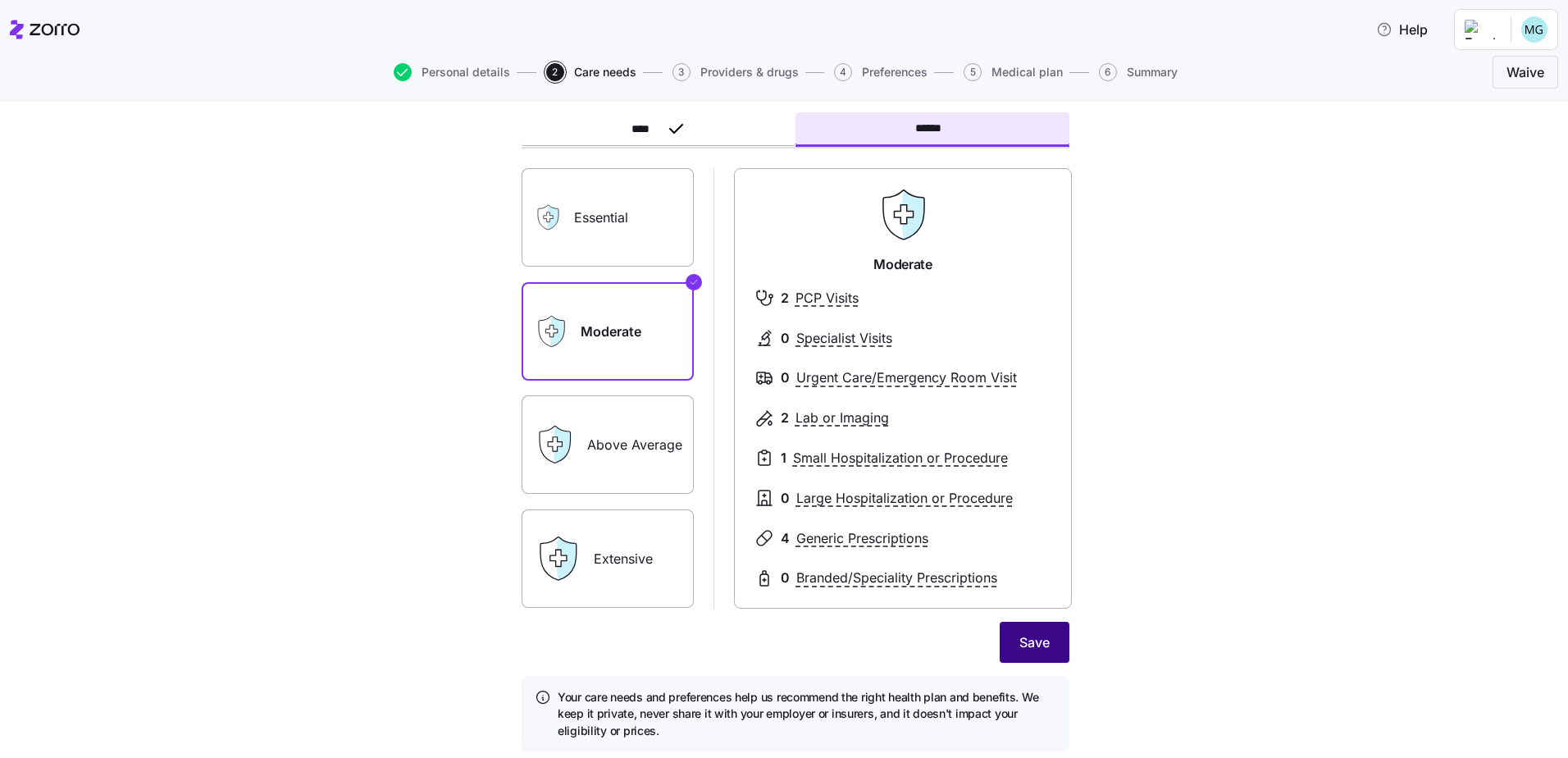
click at [1027, 641] on span "Save" at bounding box center [1034, 642] width 30 height 20
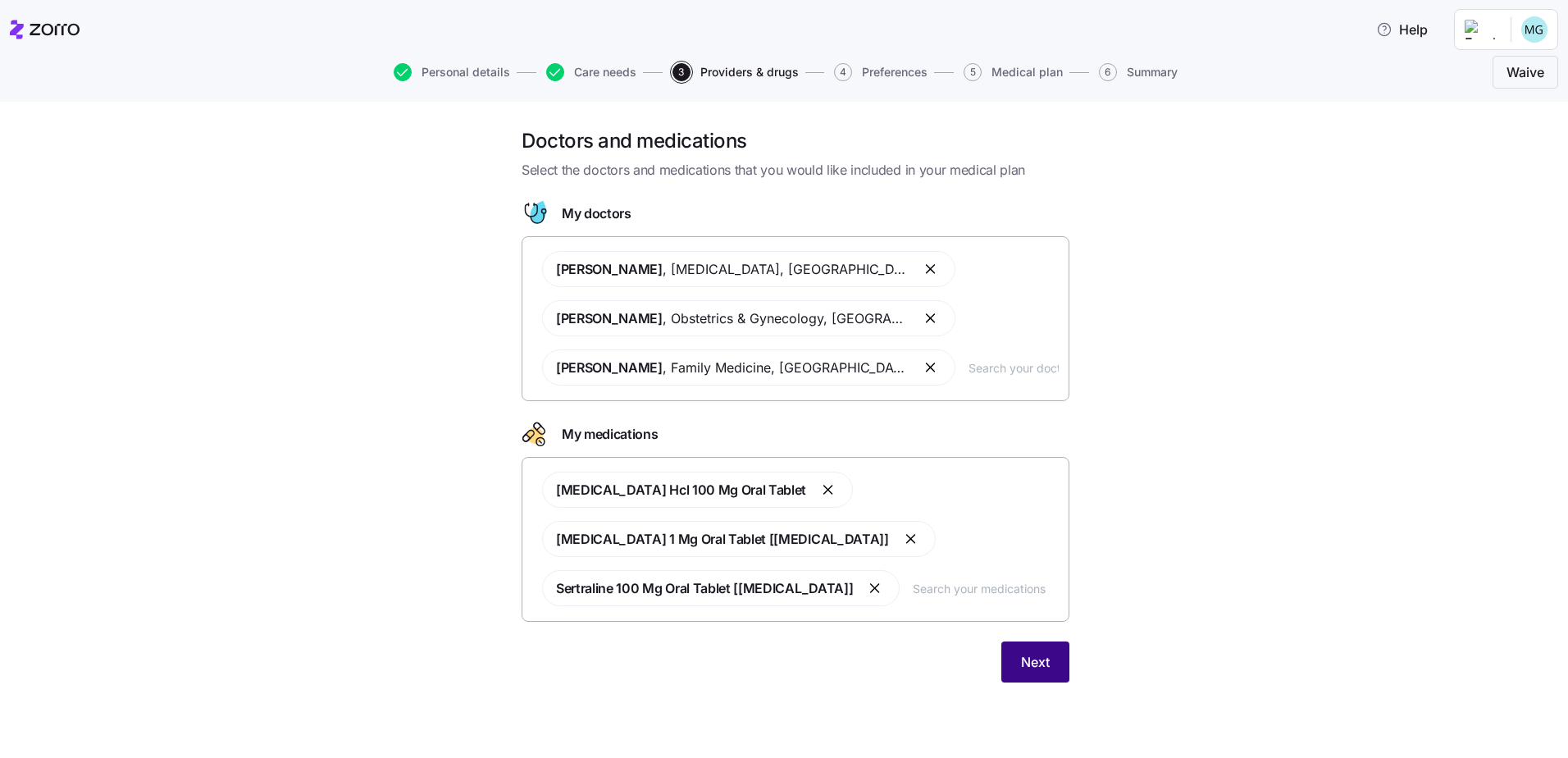
click at [1030, 665] on span "Next" at bounding box center [1035, 661] width 28 height 20
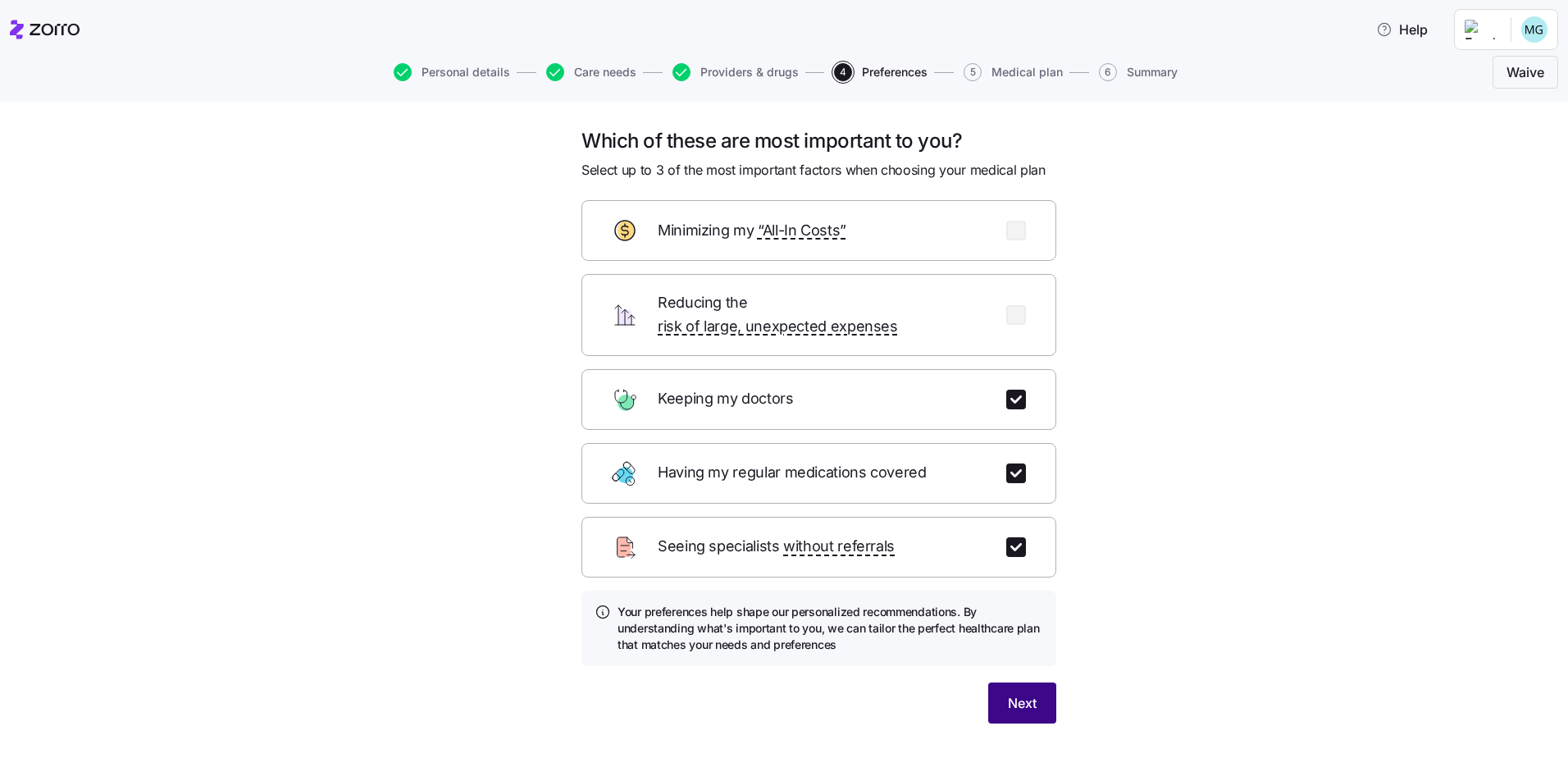
click at [1016, 693] on span "Next" at bounding box center [1022, 702] width 28 height 20
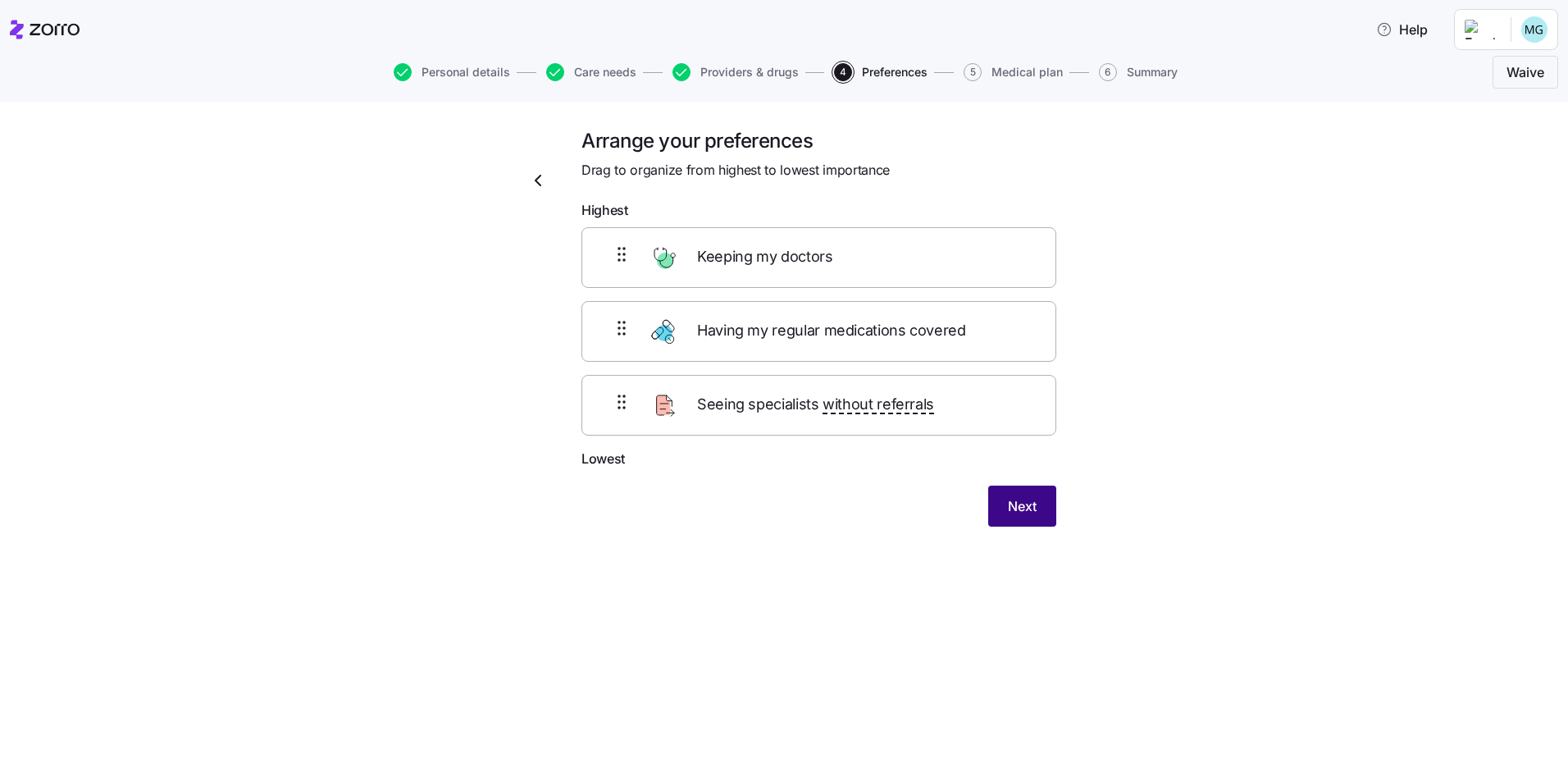
click at [1022, 506] on span "Next" at bounding box center [1022, 505] width 28 height 20
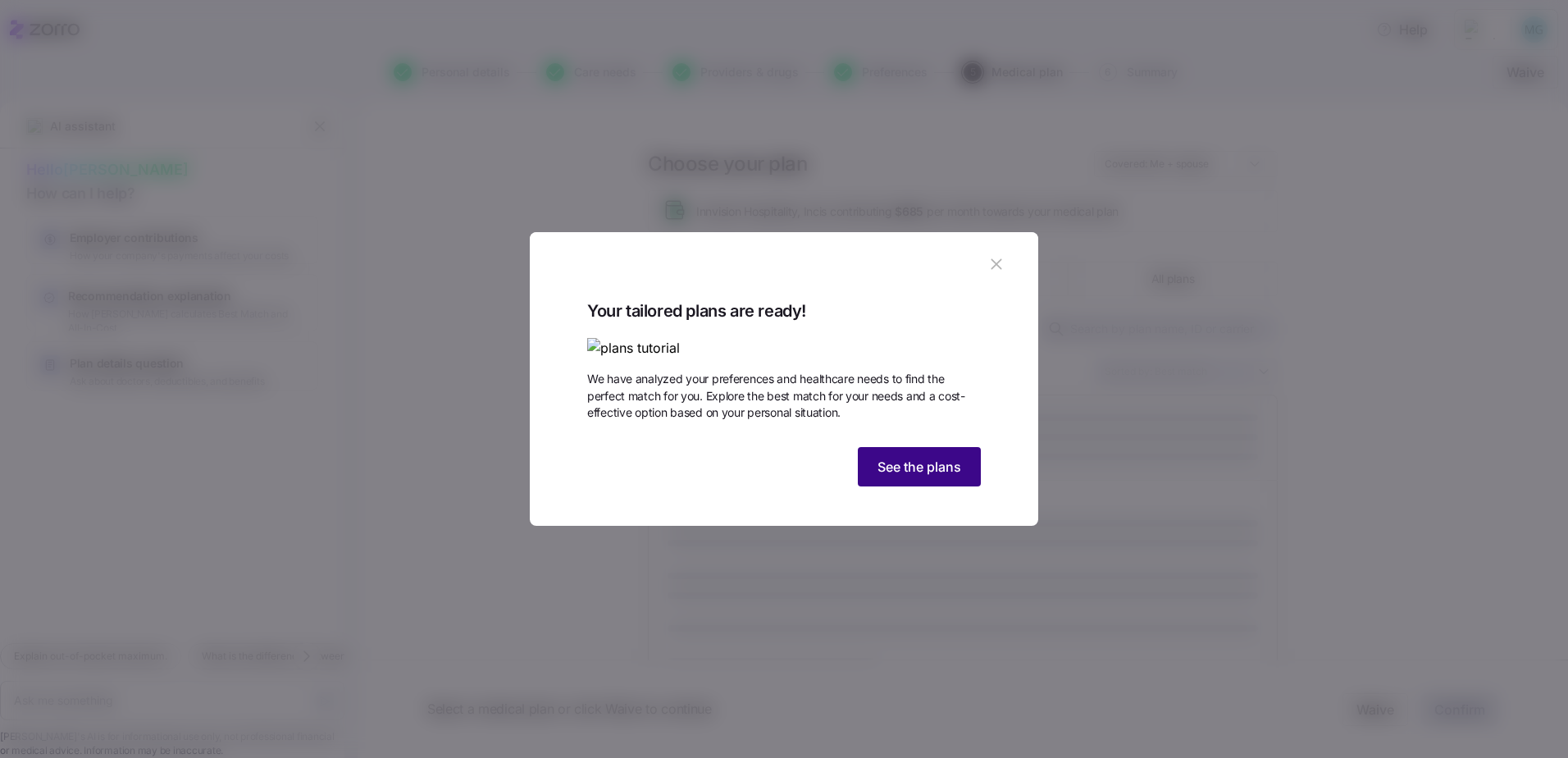
click at [903, 476] on span "See the plans" at bounding box center [919, 467] width 83 height 20
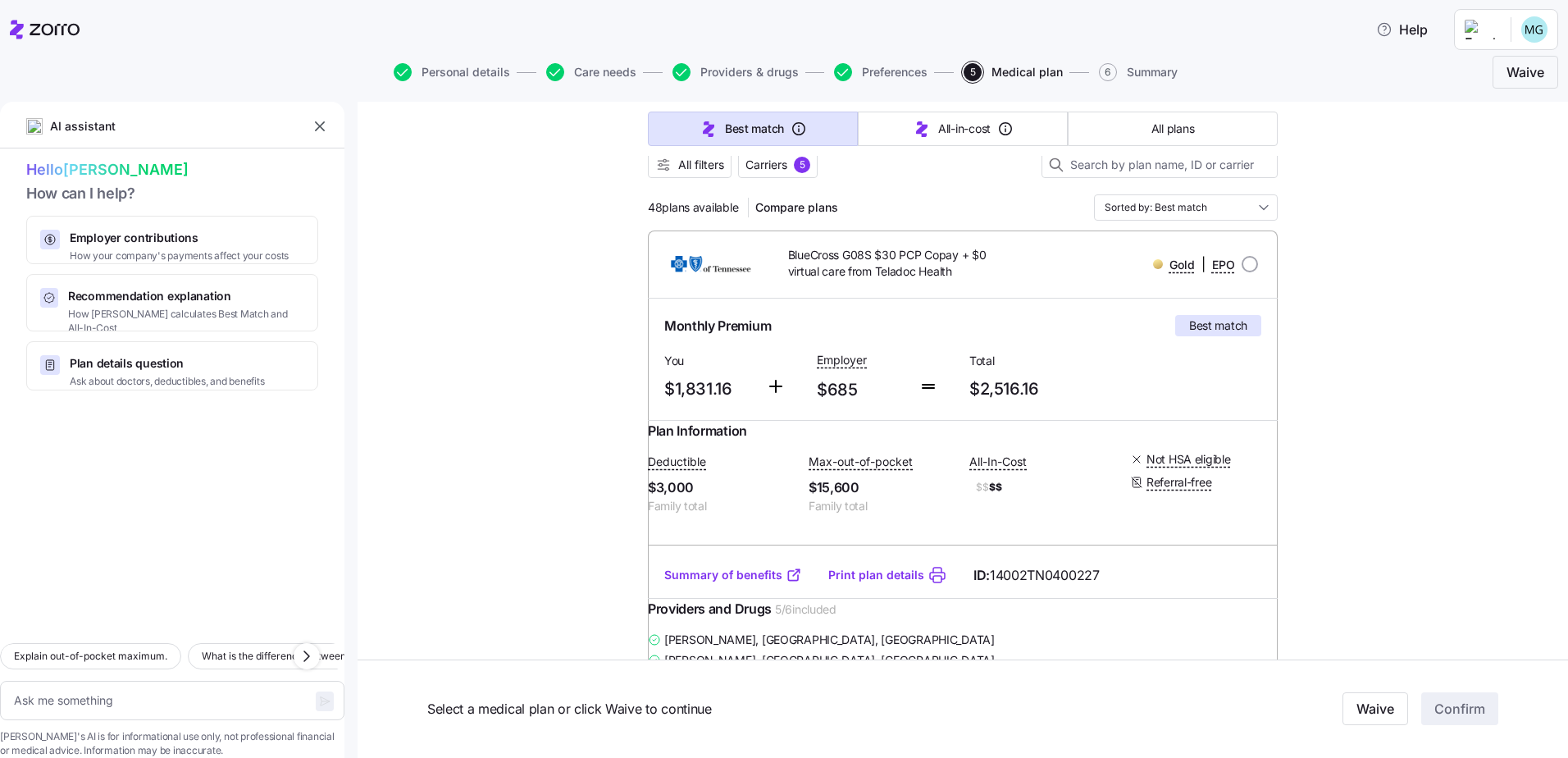
scroll to position [246, 0]
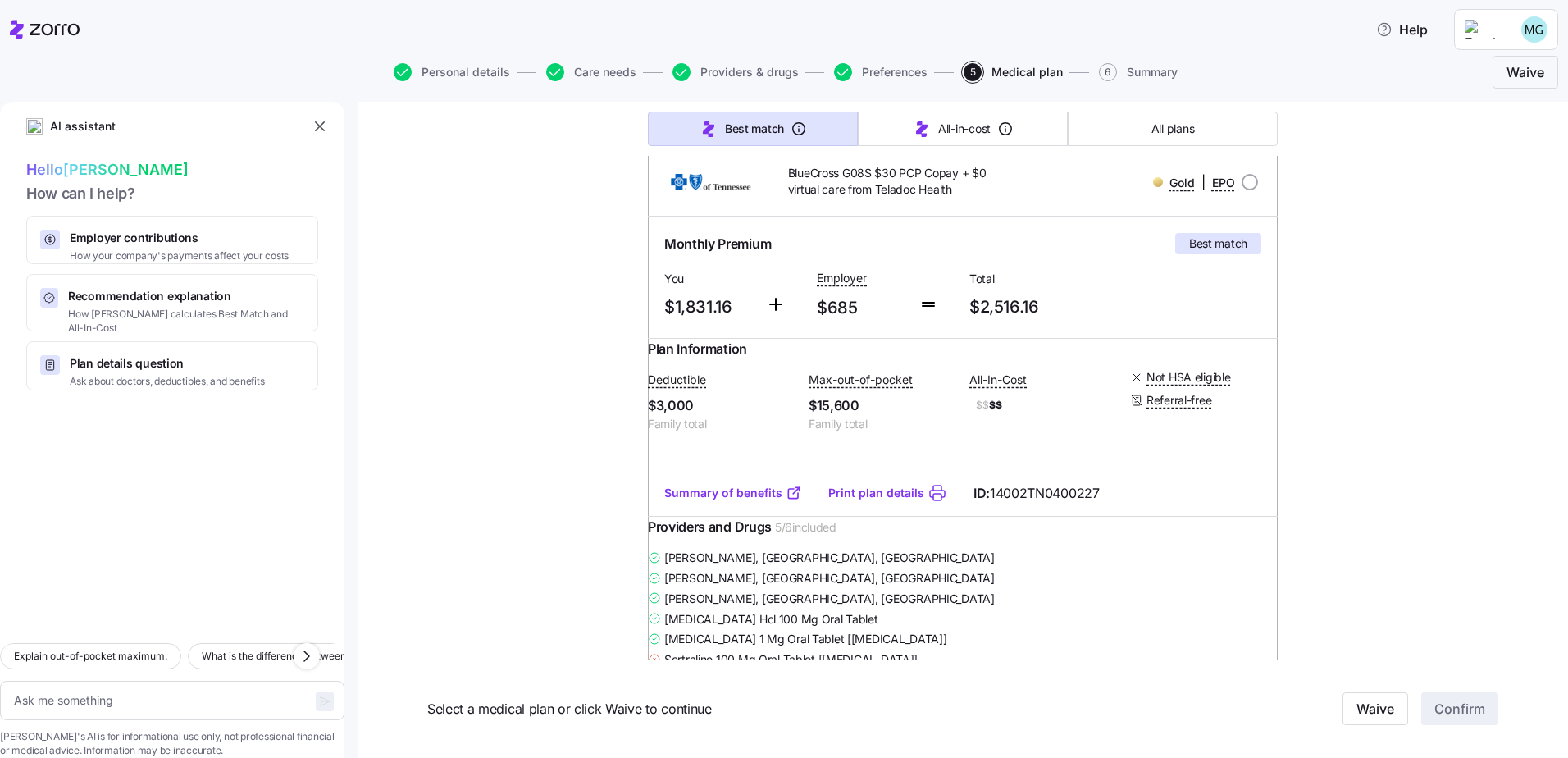
click at [848, 501] on link "Print plan details" at bounding box center [875, 492] width 96 height 16
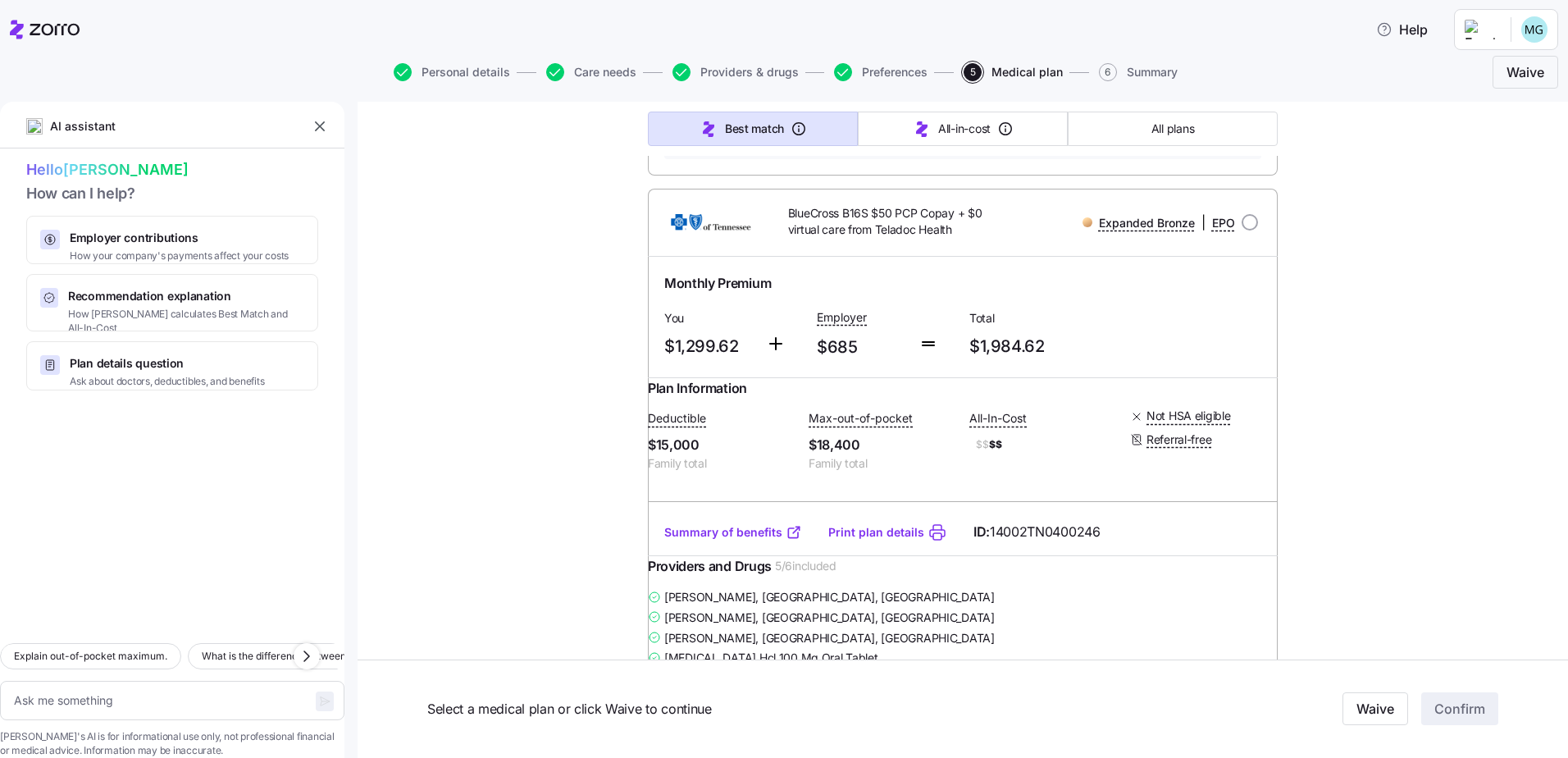
scroll to position [820, 0]
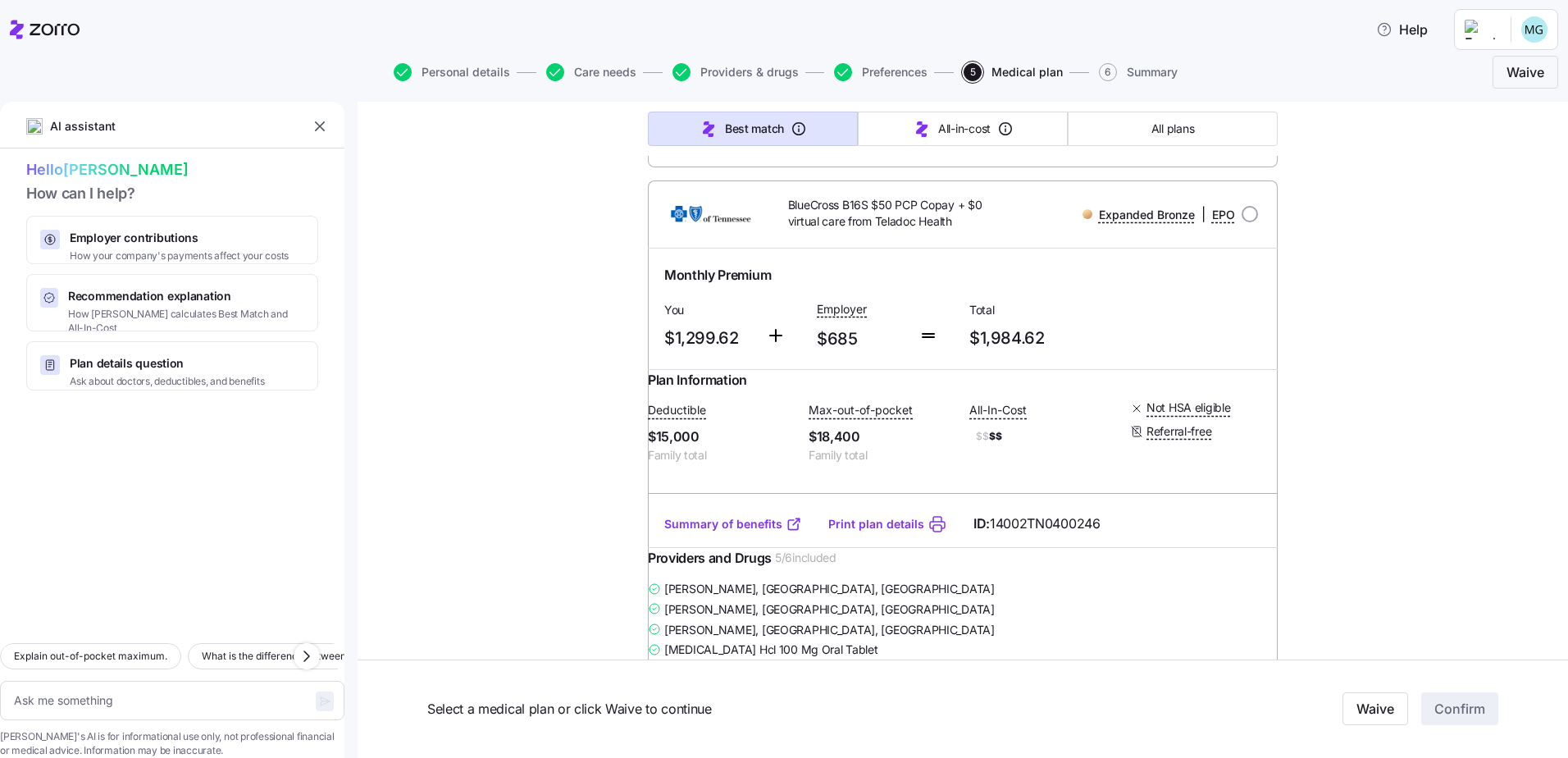
click at [837, 532] on link "Print plan details" at bounding box center [875, 523] width 96 height 16
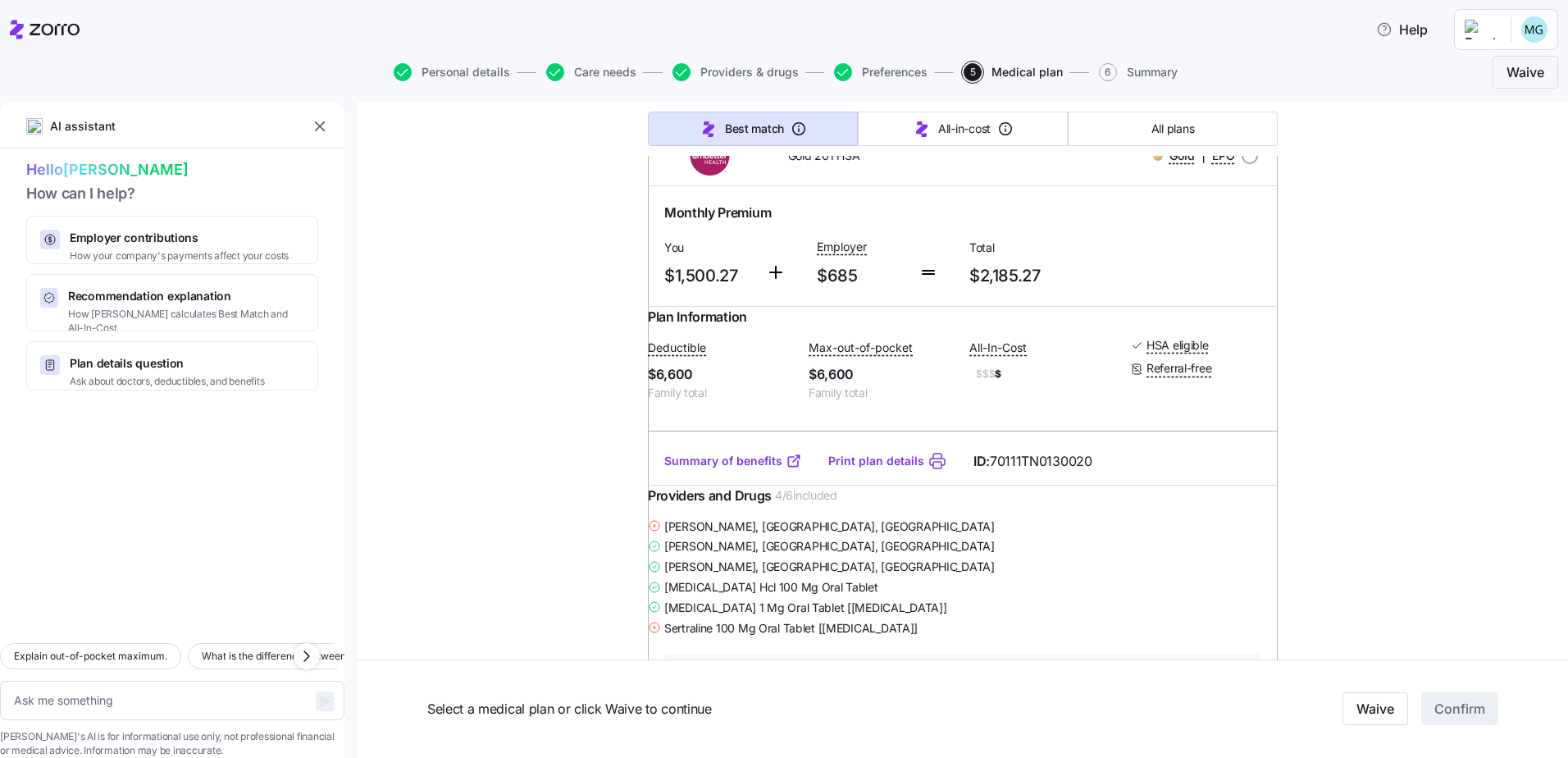
scroll to position [1475, 0]
click at [889, 472] on link "Print plan details" at bounding box center [875, 464] width 96 height 16
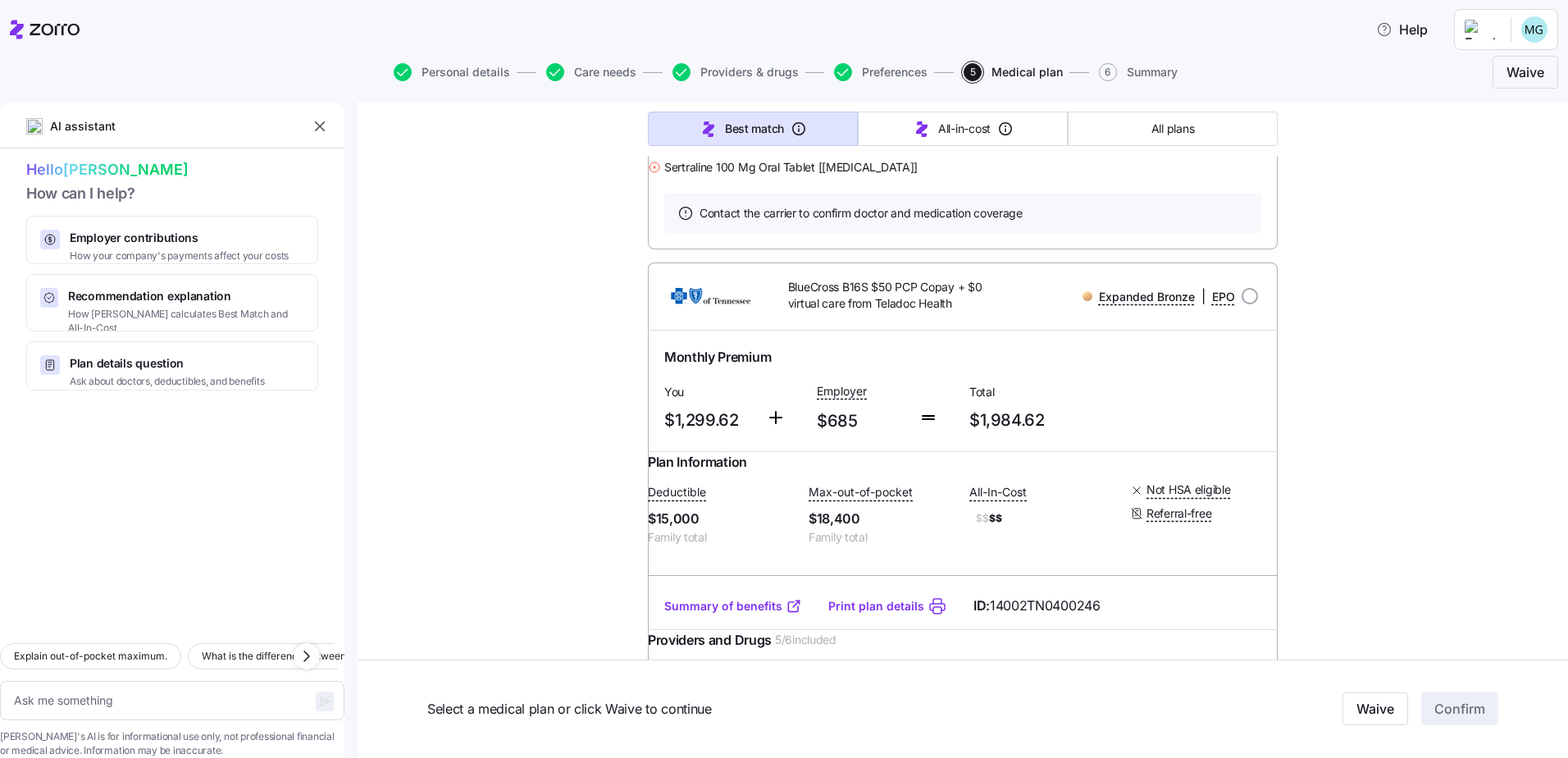
scroll to position [0, 0]
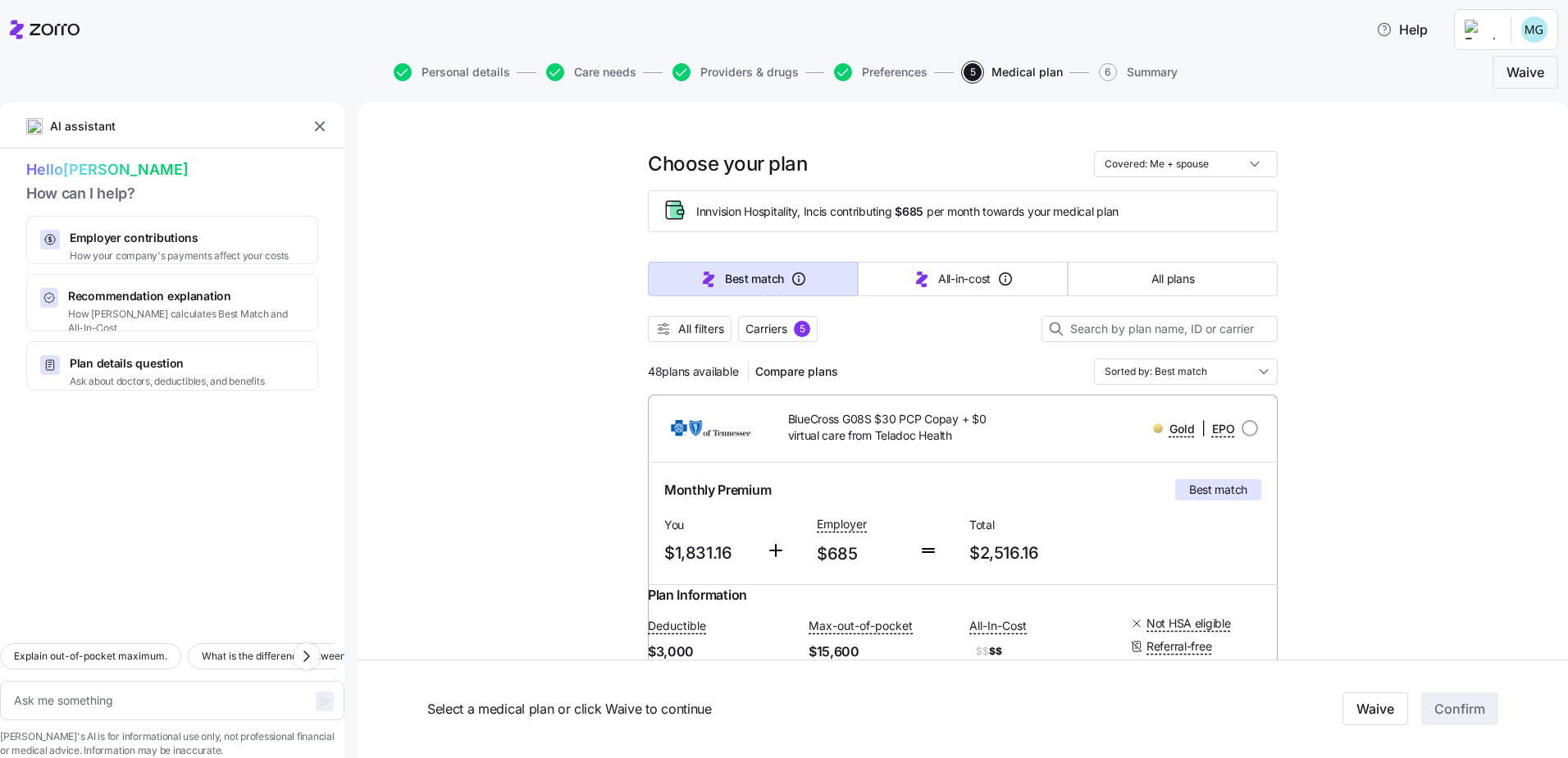
click at [783, 325] on span "Carriers" at bounding box center [766, 328] width 42 height 16
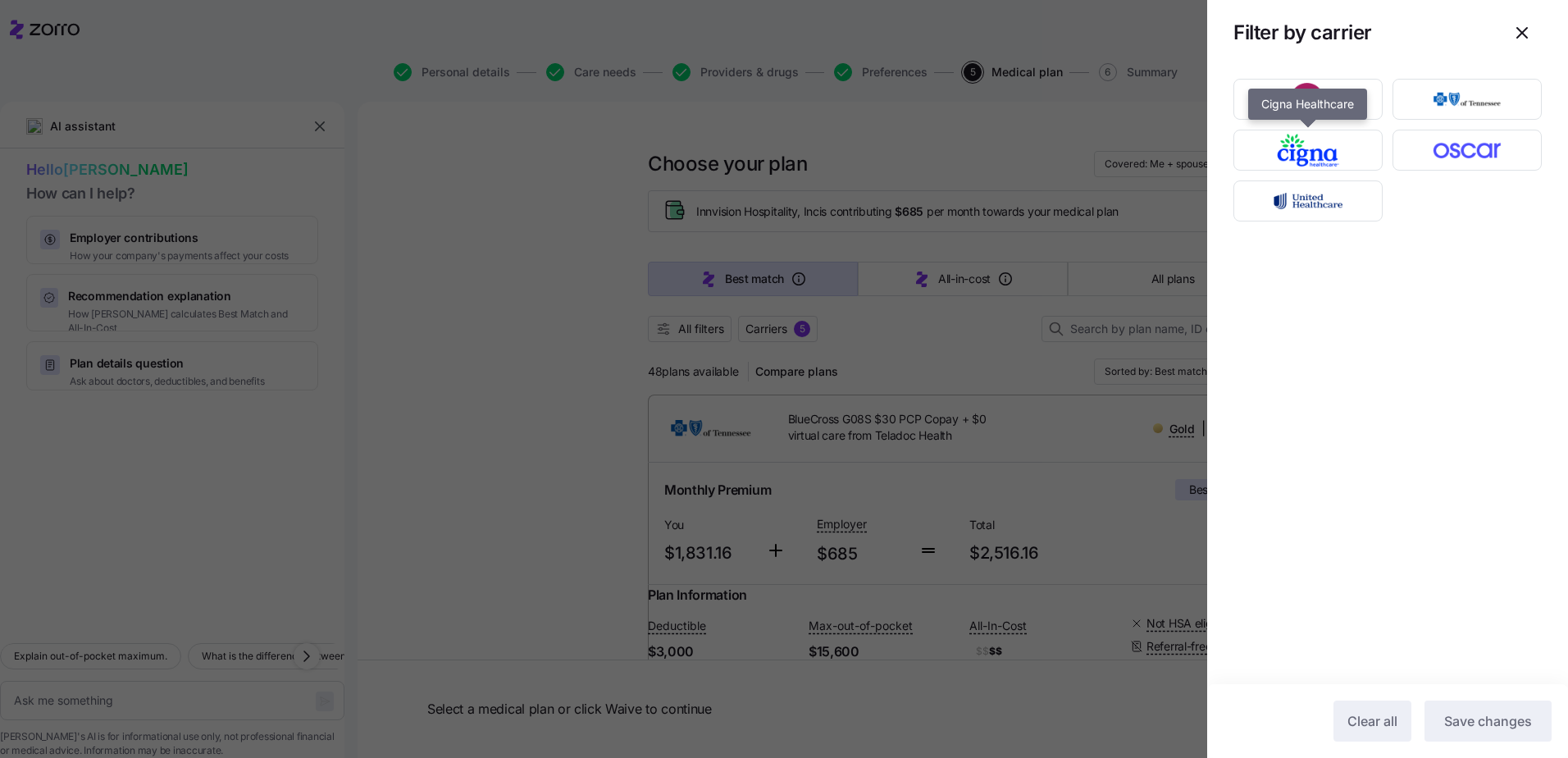
click at [1334, 135] on img "button" at bounding box center [1308, 150] width 120 height 33
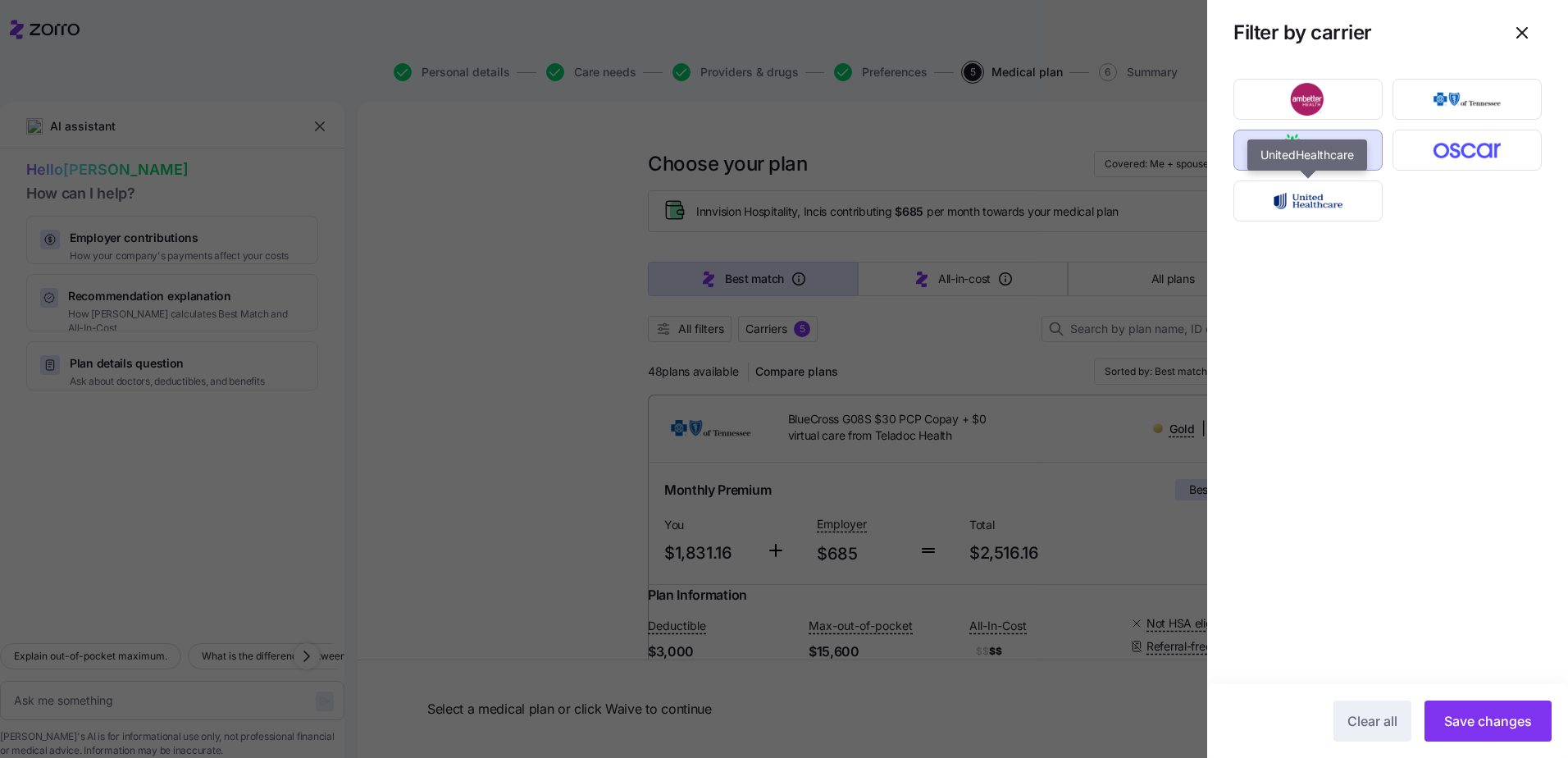
click at [1338, 194] on img "button" at bounding box center [1308, 201] width 120 height 33
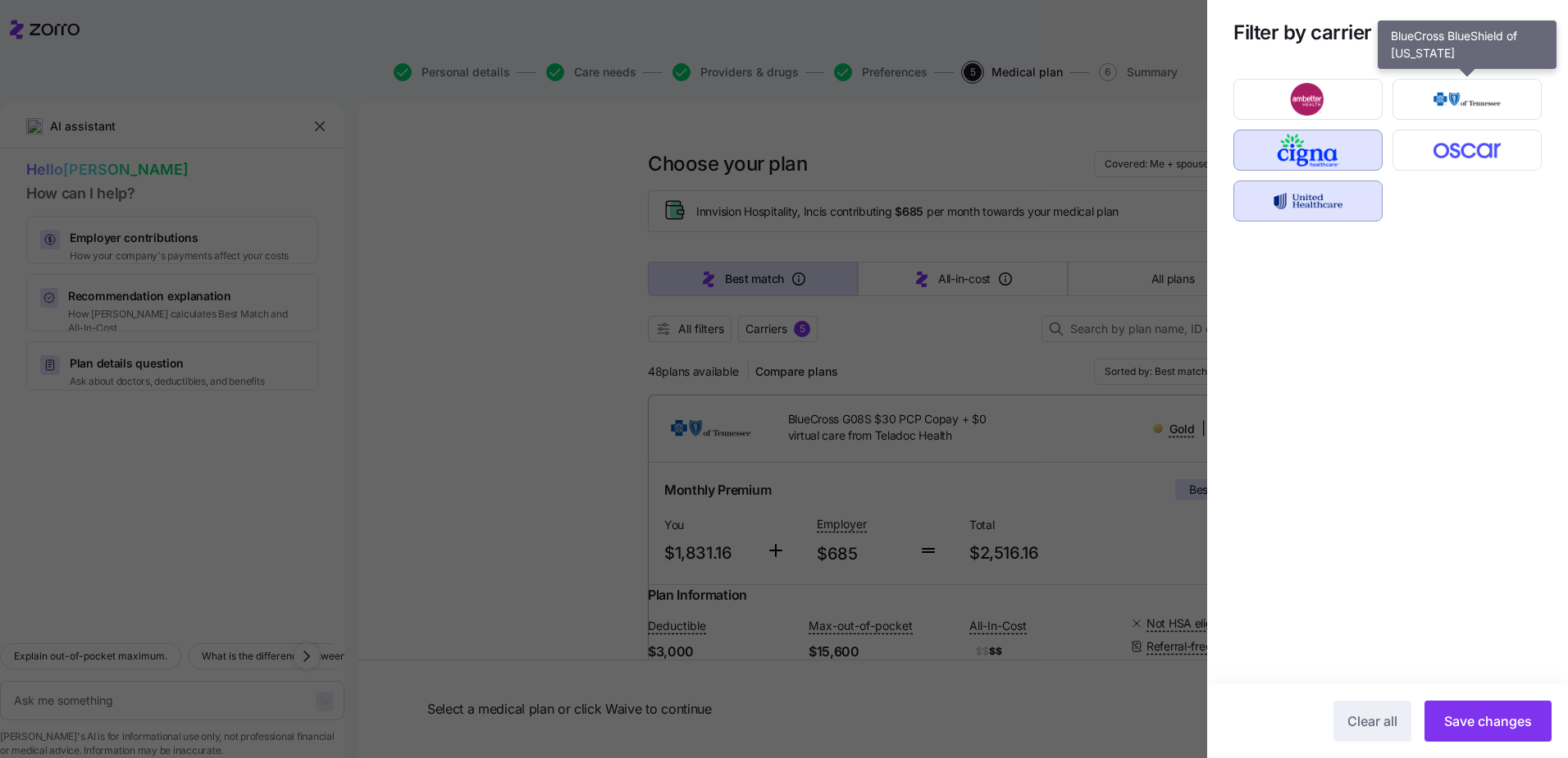
click at [1433, 99] on img "button" at bounding box center [1467, 99] width 120 height 33
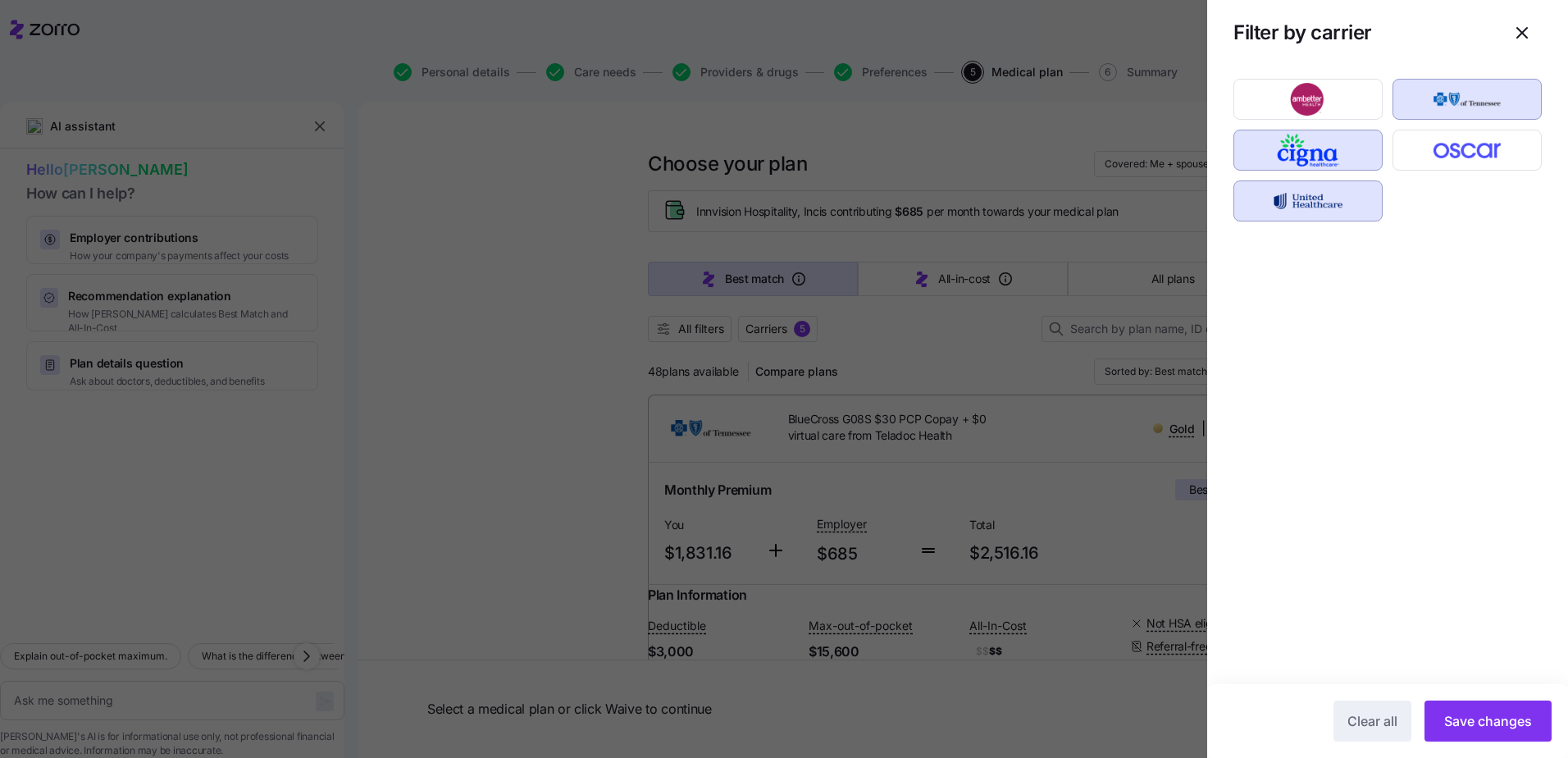
click at [1488, 710] on button "Save changes" at bounding box center [1488, 720] width 127 height 41
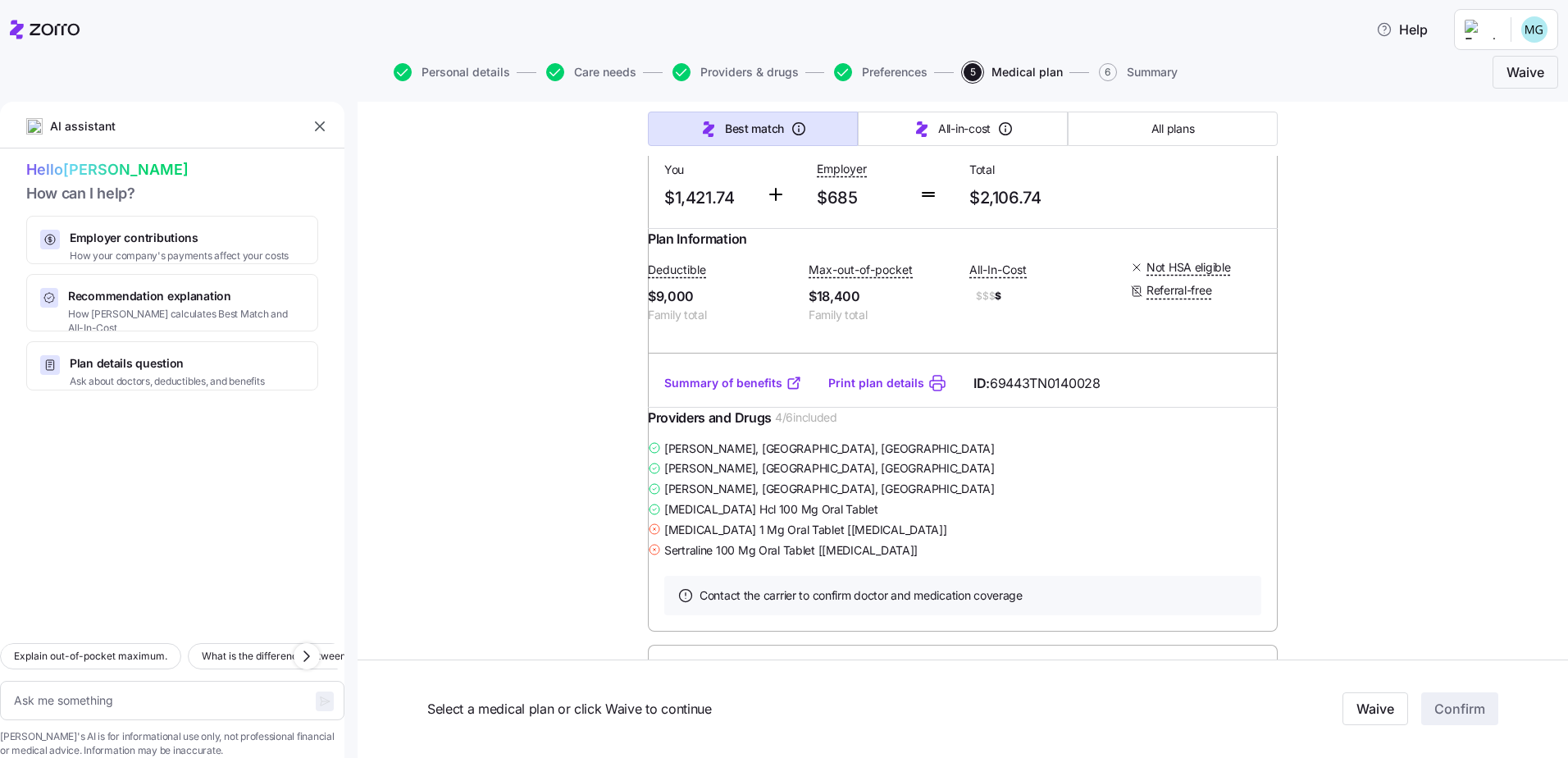
scroll to position [1558, 0]
click at [857, 390] on link "Print plan details" at bounding box center [875, 381] width 96 height 16
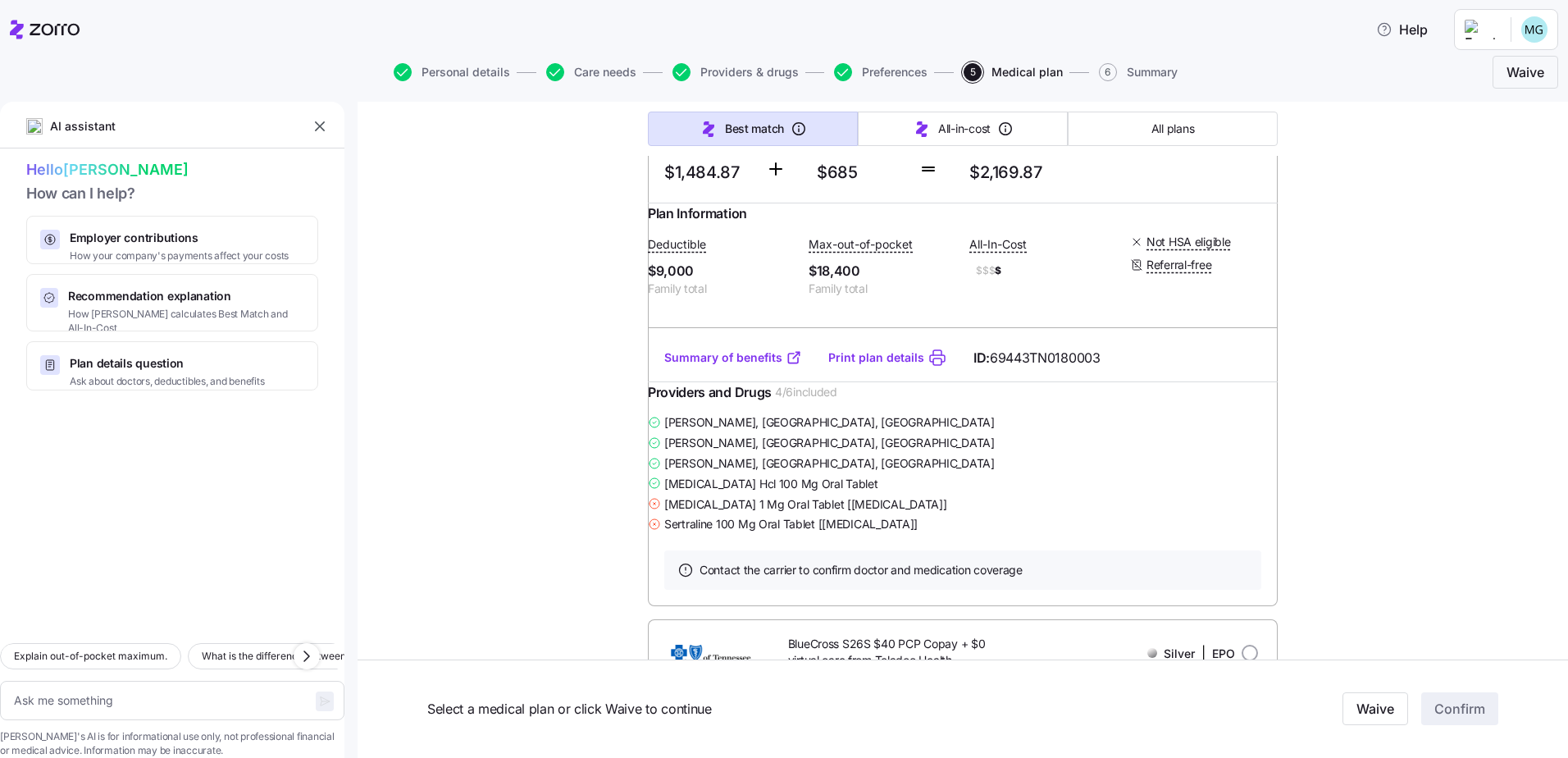
scroll to position [2213, 0]
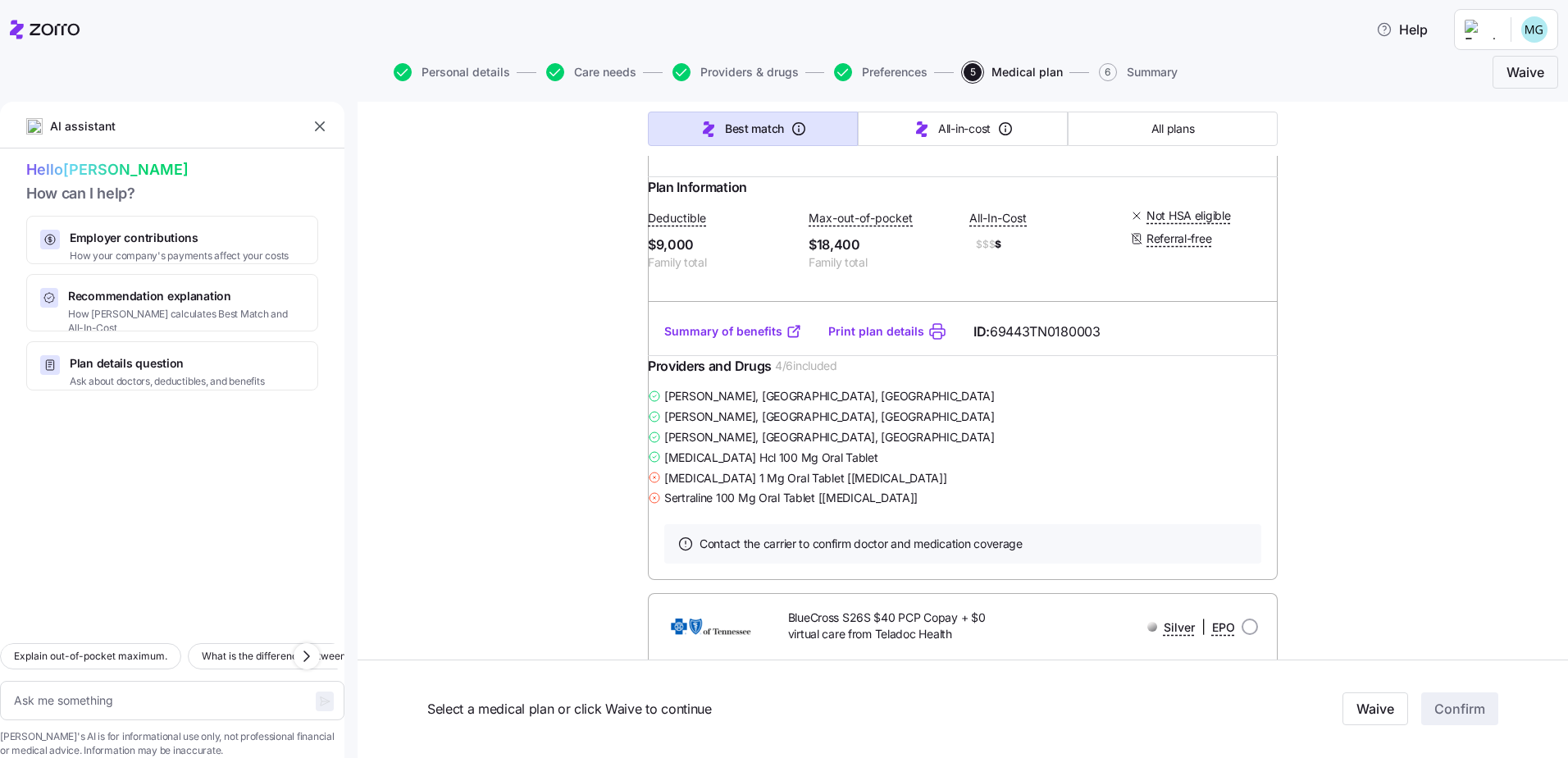
click at [854, 340] on link "Print plan details" at bounding box center [875, 330] width 96 height 16
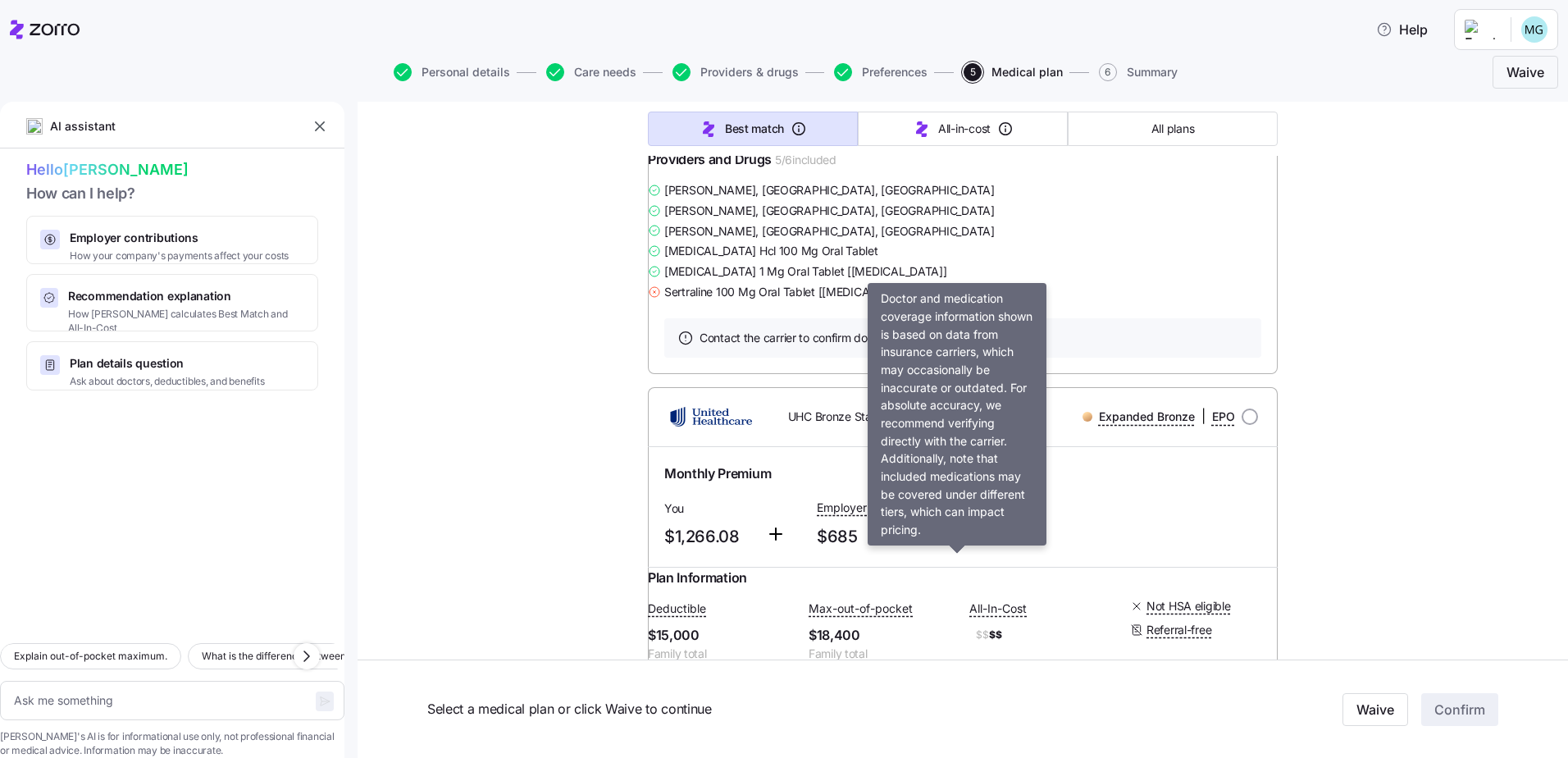
scroll to position [3034, 0]
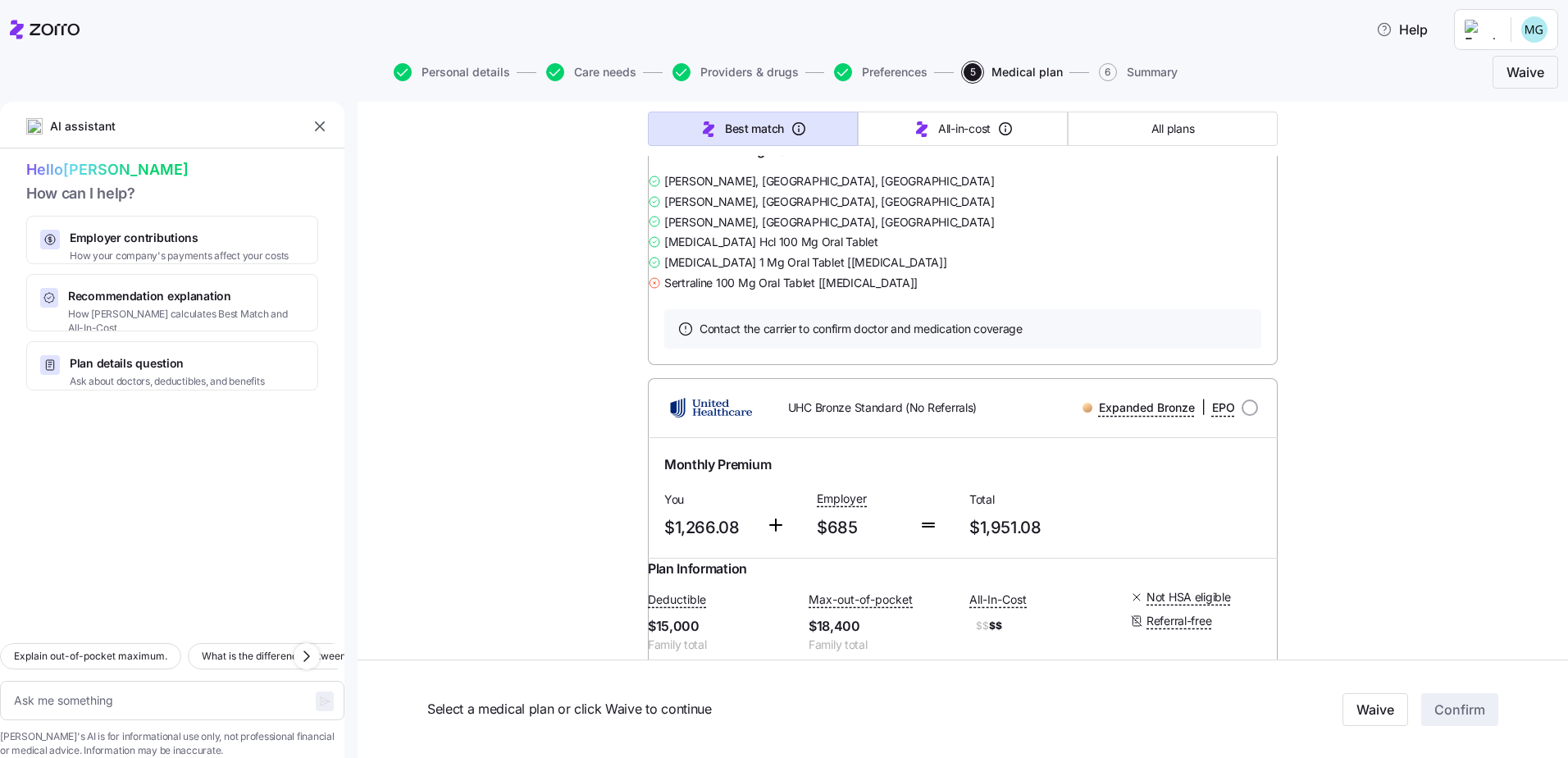
click at [872, 125] on link "Print plan details" at bounding box center [875, 115] width 96 height 16
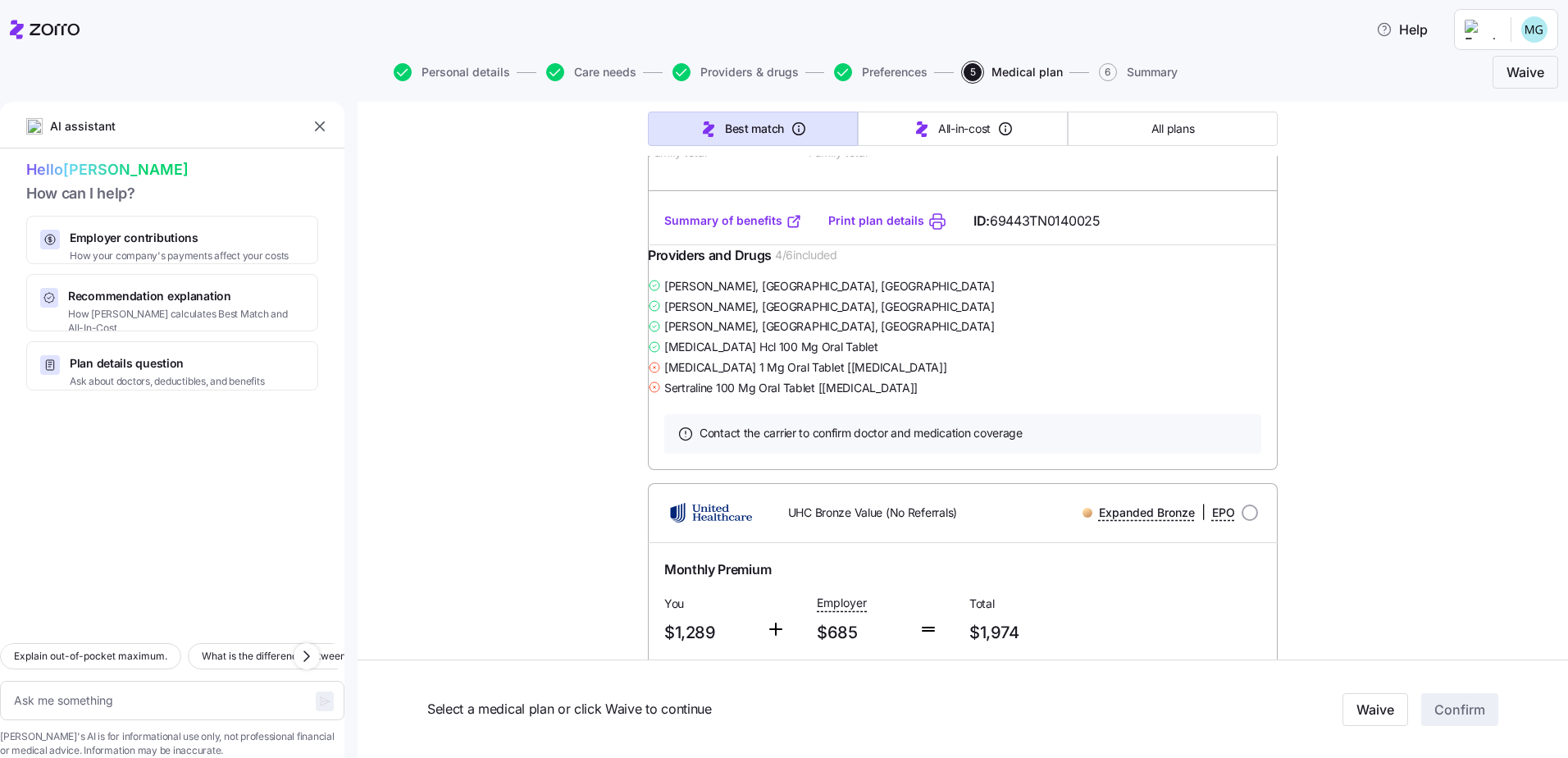
scroll to position [3444, 0]
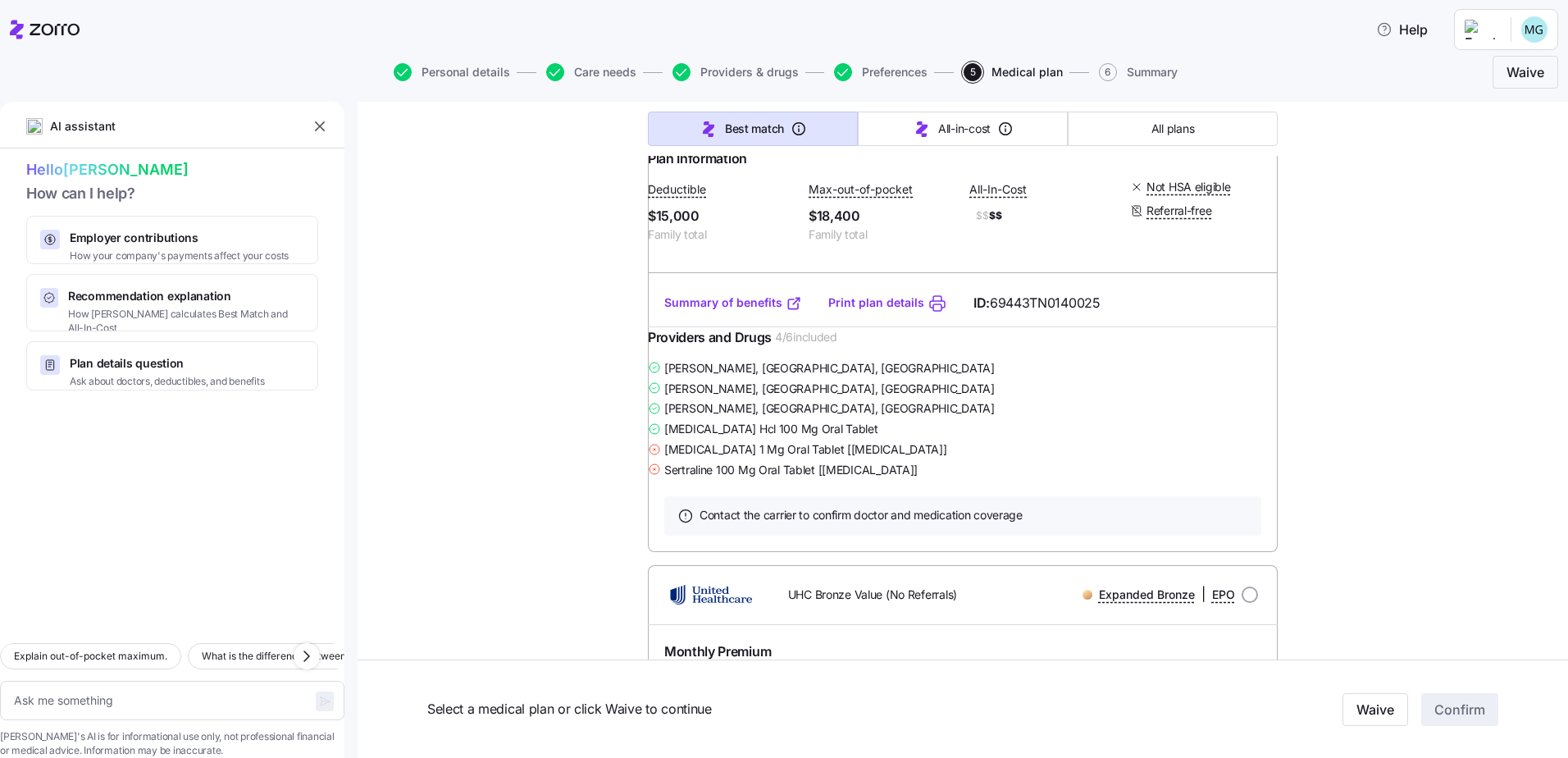
click at [837, 310] on link "Print plan details" at bounding box center [875, 302] width 96 height 16
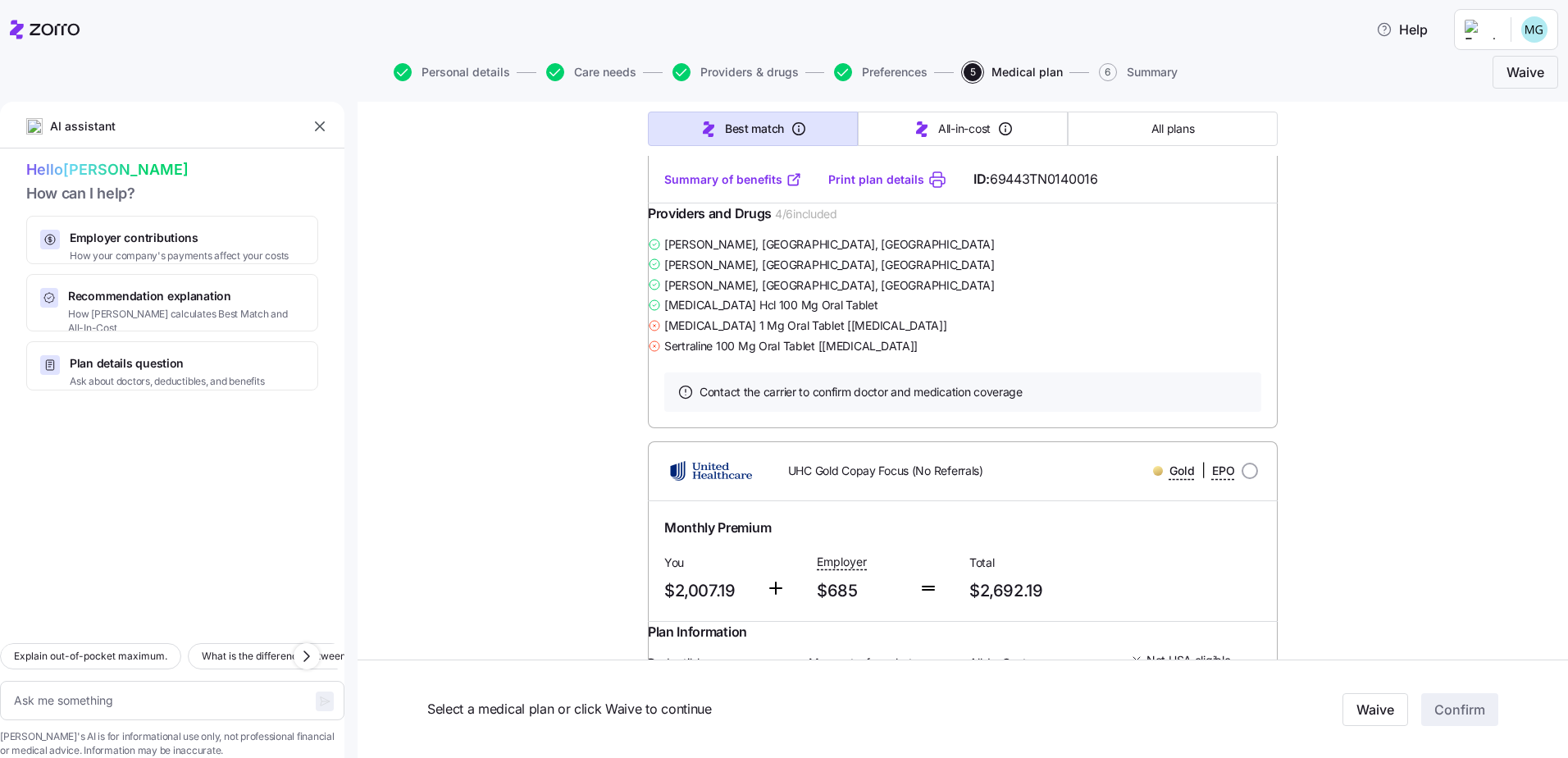
scroll to position [4755, 0]
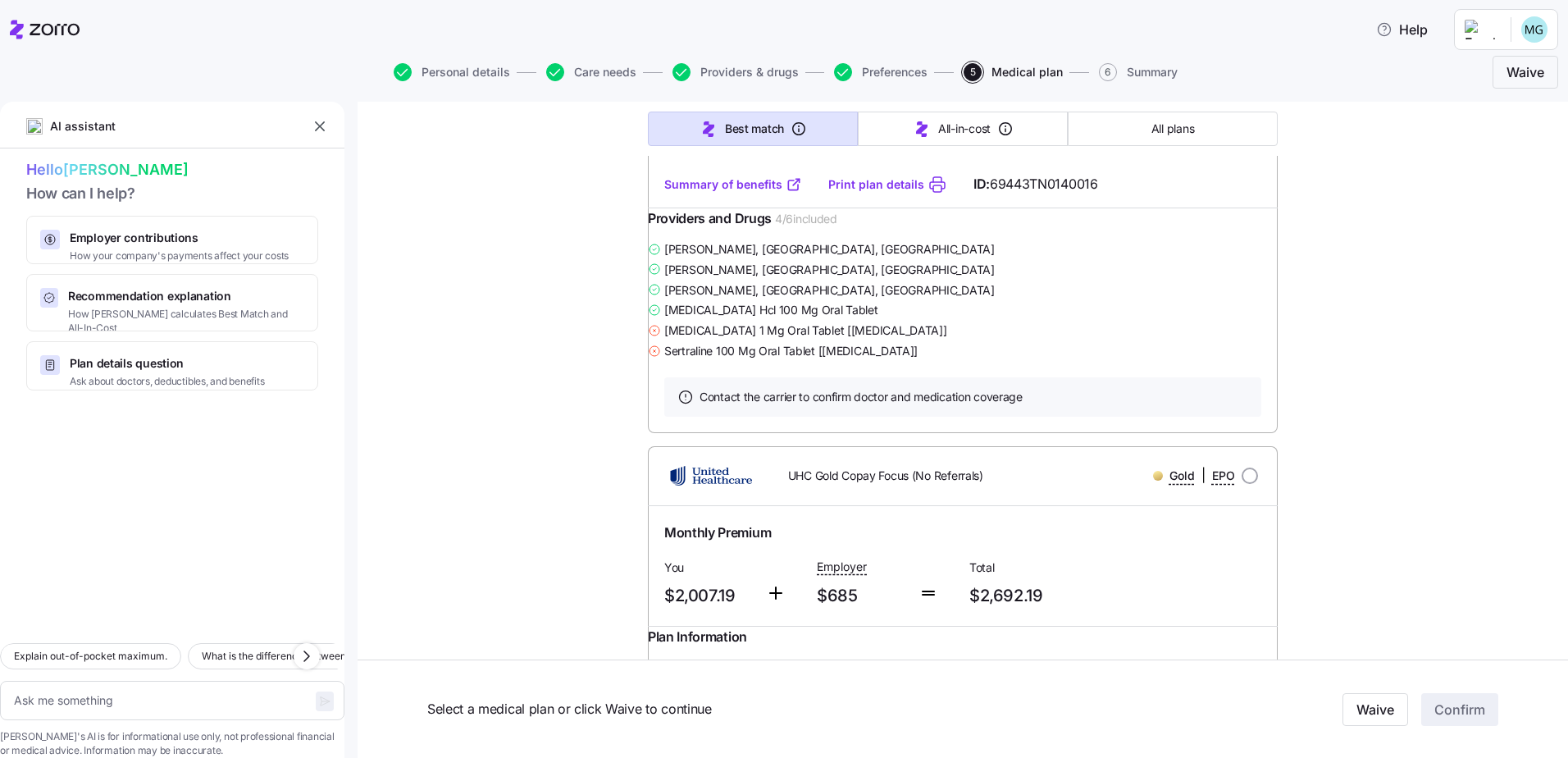
click at [843, 193] on link "Print plan details" at bounding box center [875, 184] width 96 height 16
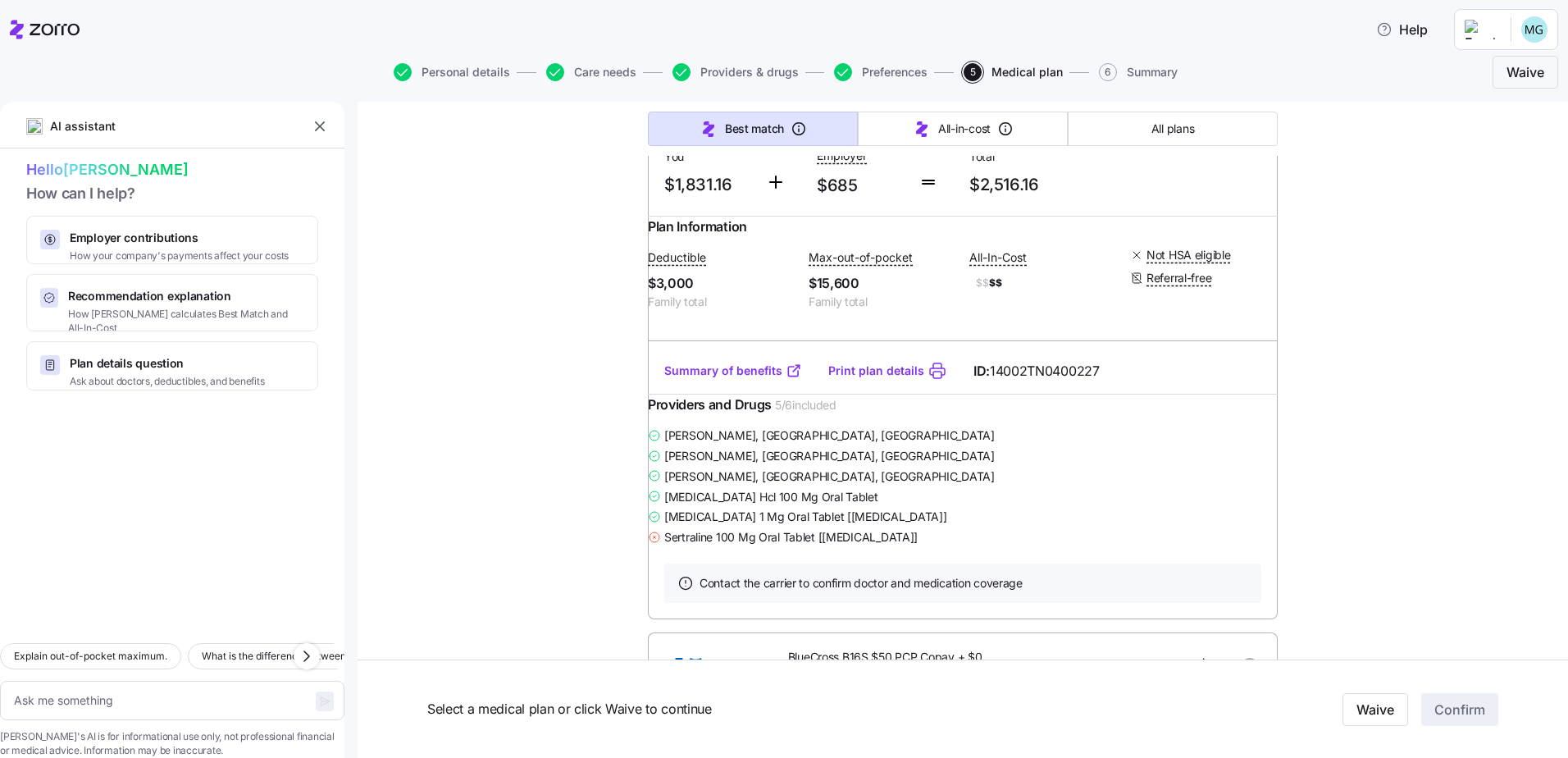
scroll to position [0, 0]
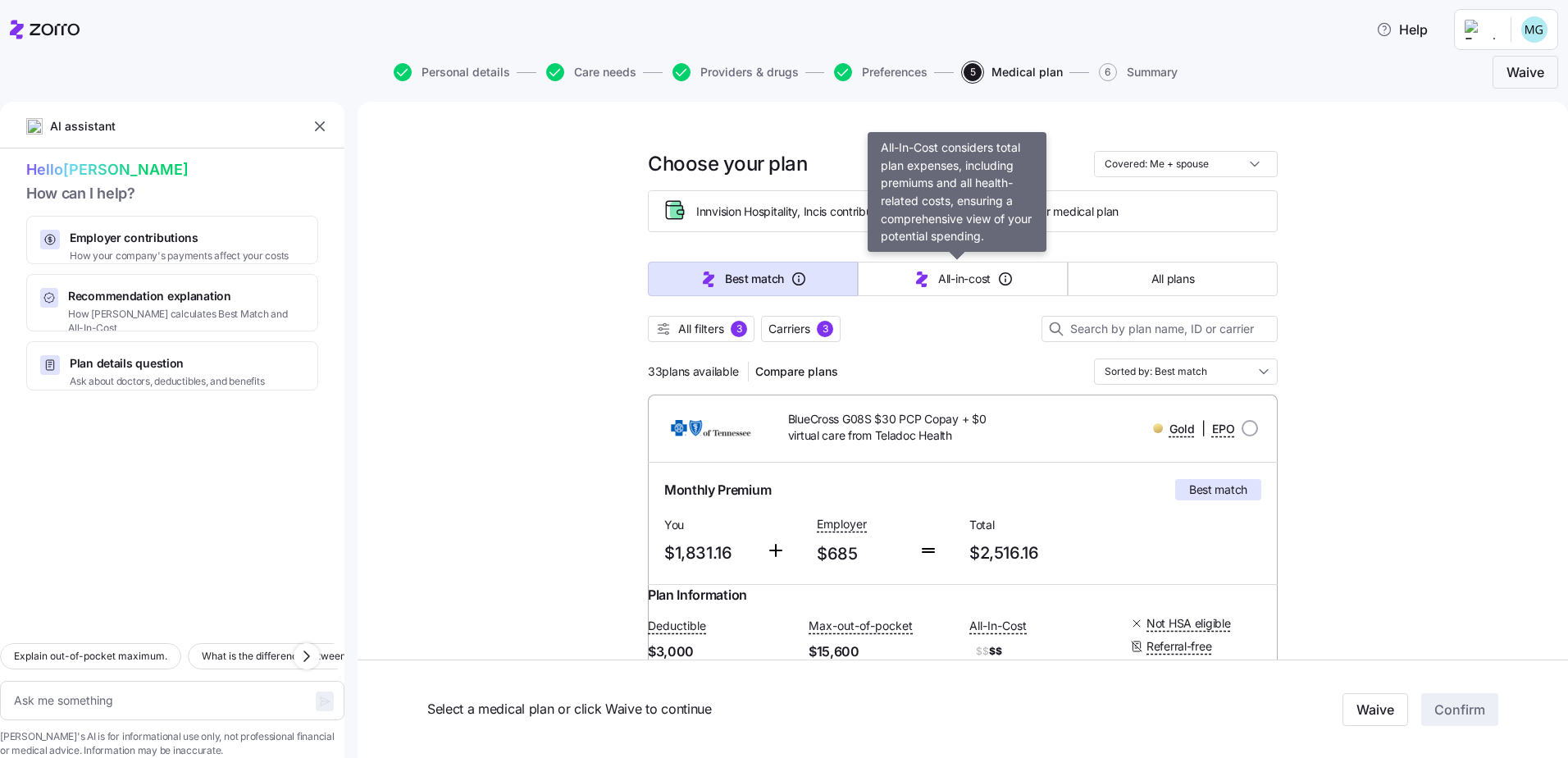
click at [916, 281] on icon "button" at bounding box center [921, 278] width 20 height 20
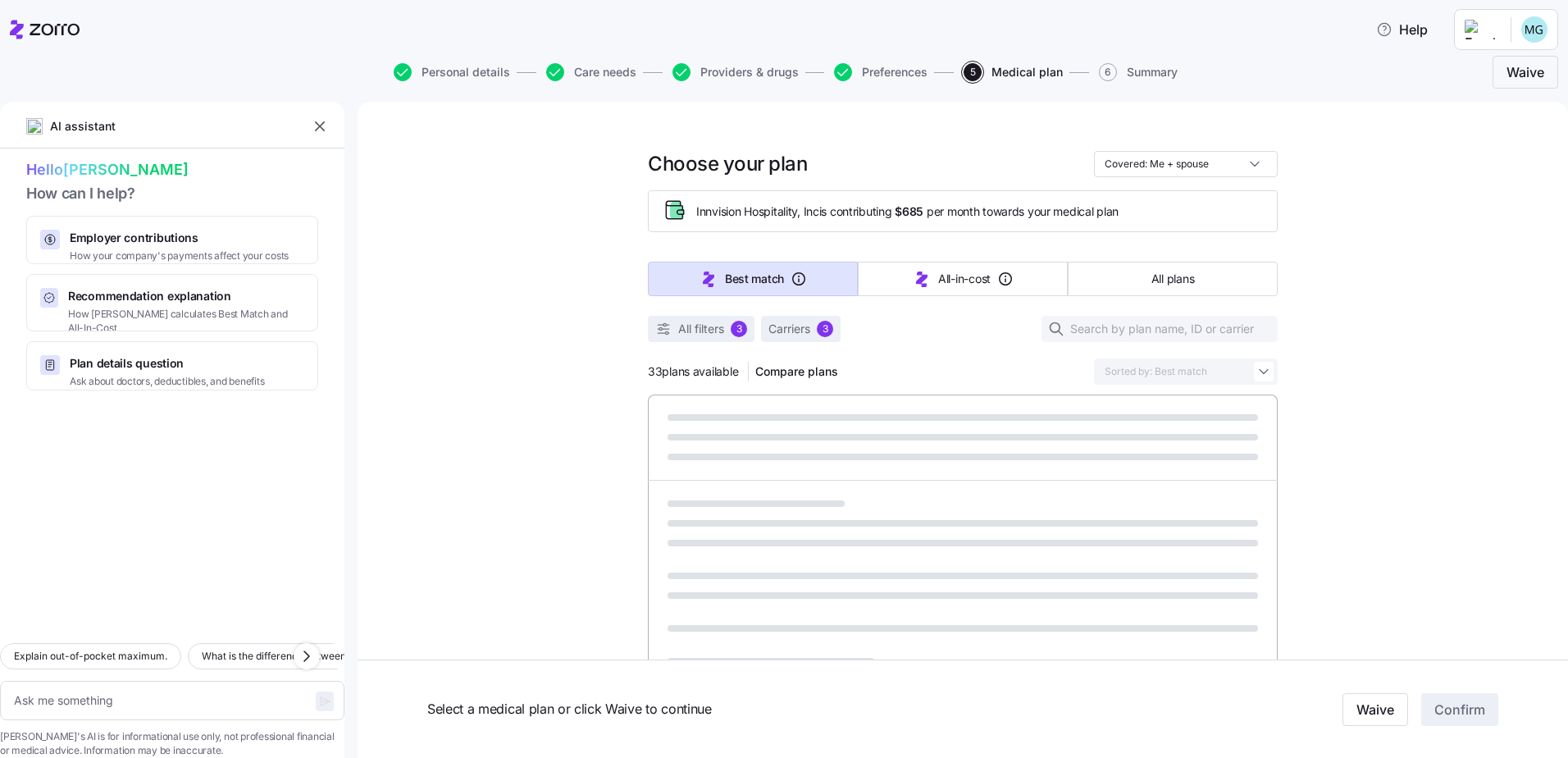
type textarea "x"
type input "Sorted by: All-in-cost"
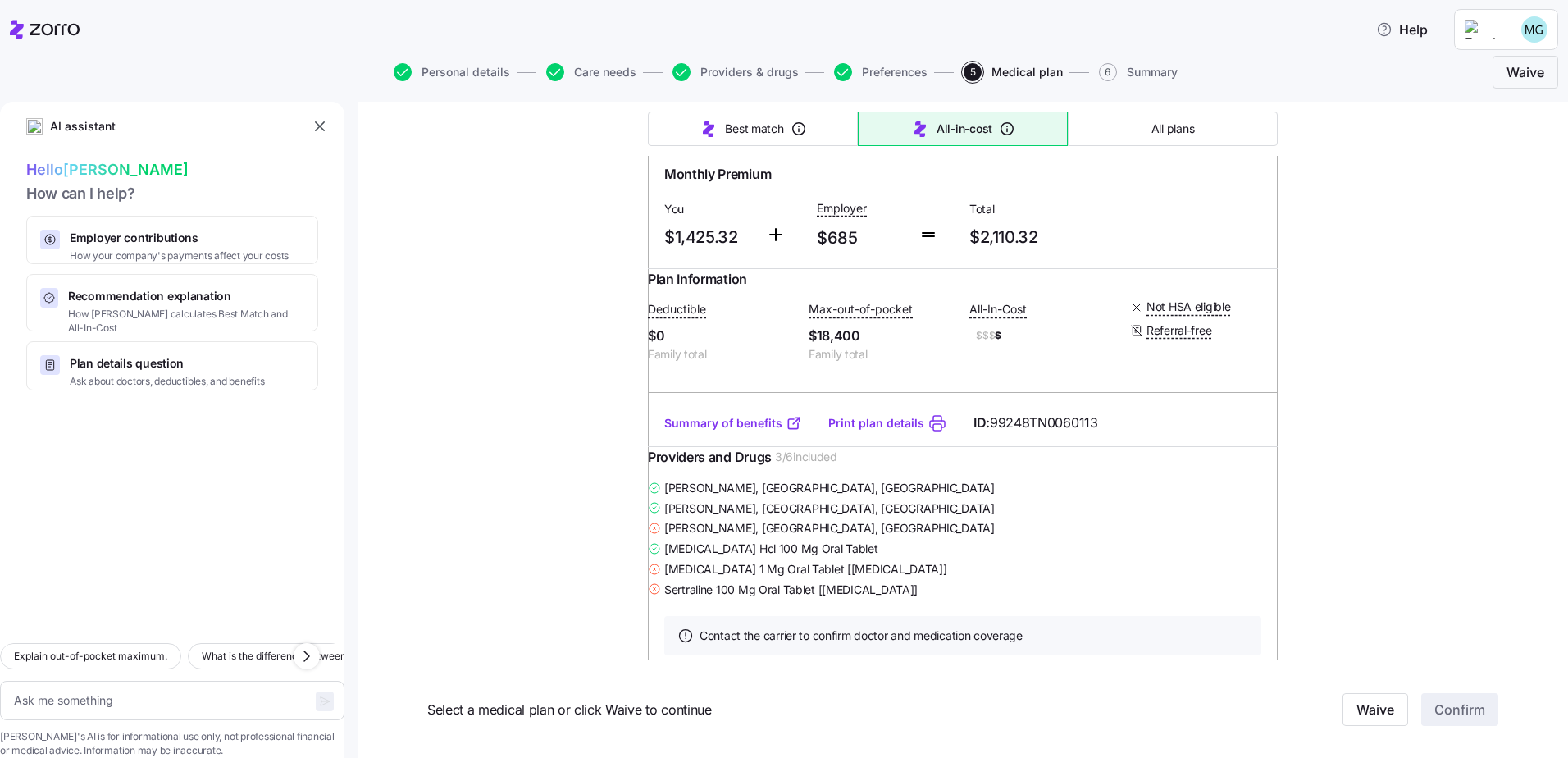
scroll to position [328, 0]
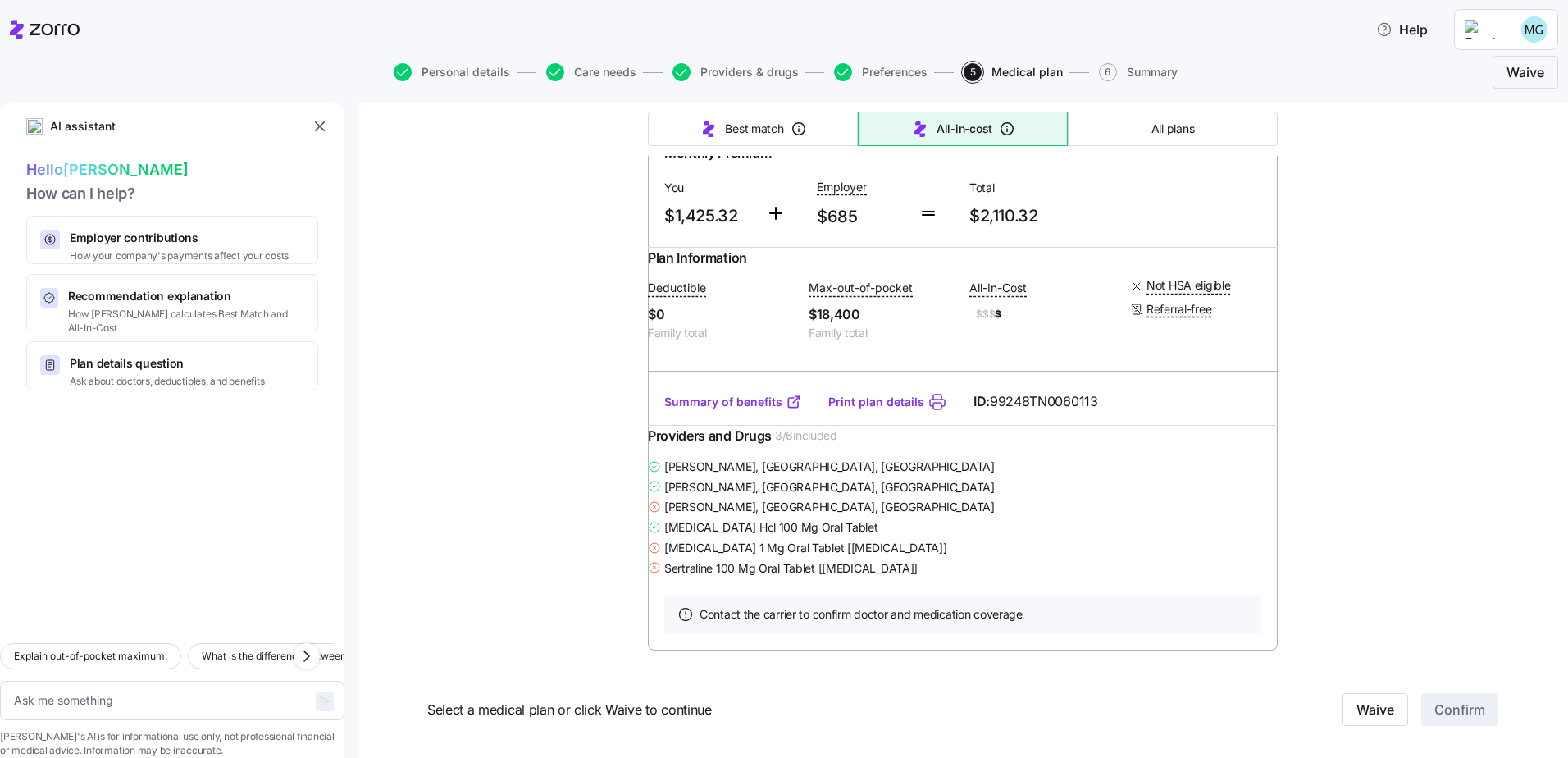
click at [859, 410] on link "Print plan details" at bounding box center [875, 401] width 96 height 16
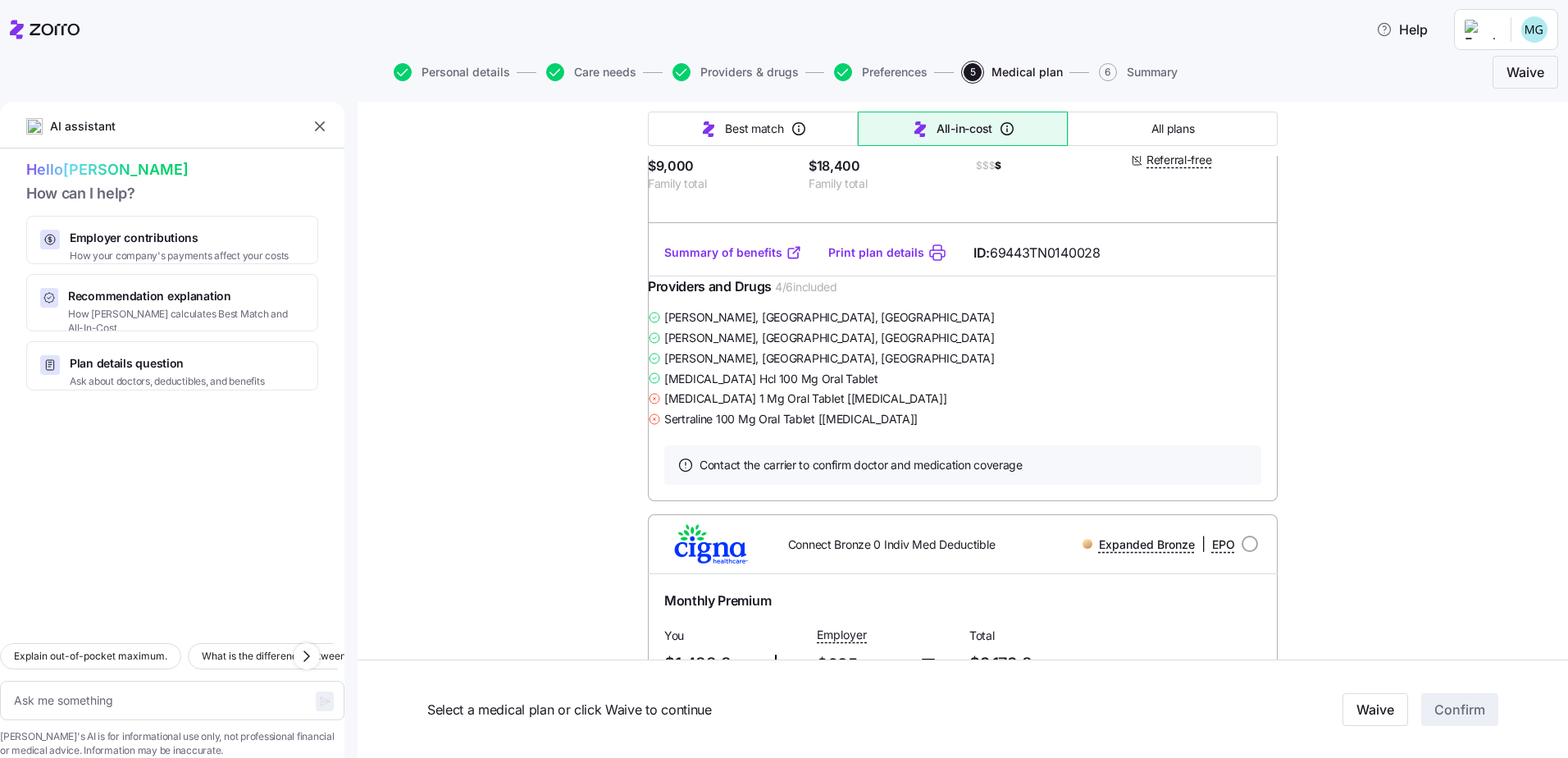
scroll to position [1804, 0]
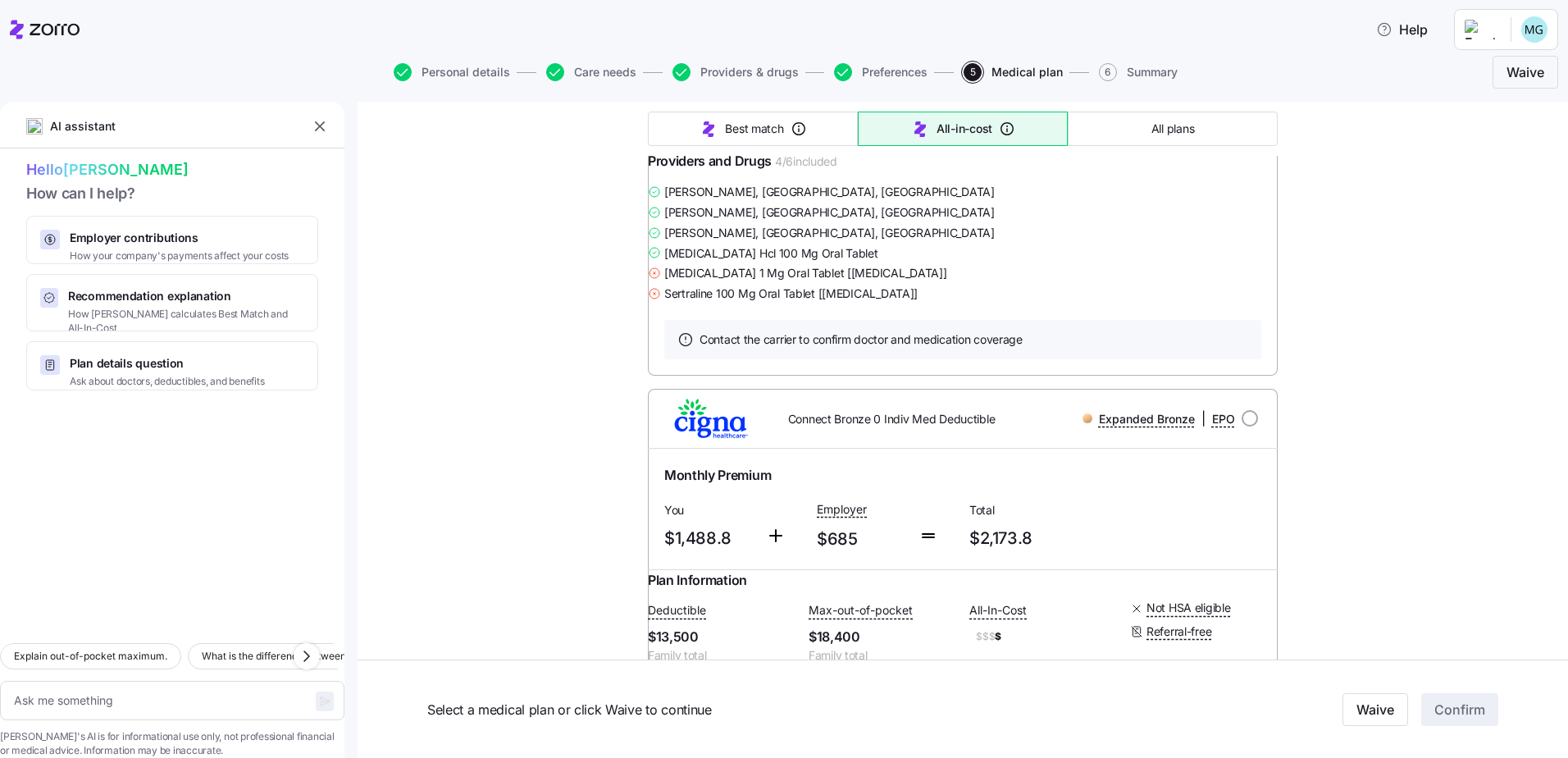
click at [871, 135] on link "Print plan details" at bounding box center [875, 127] width 96 height 16
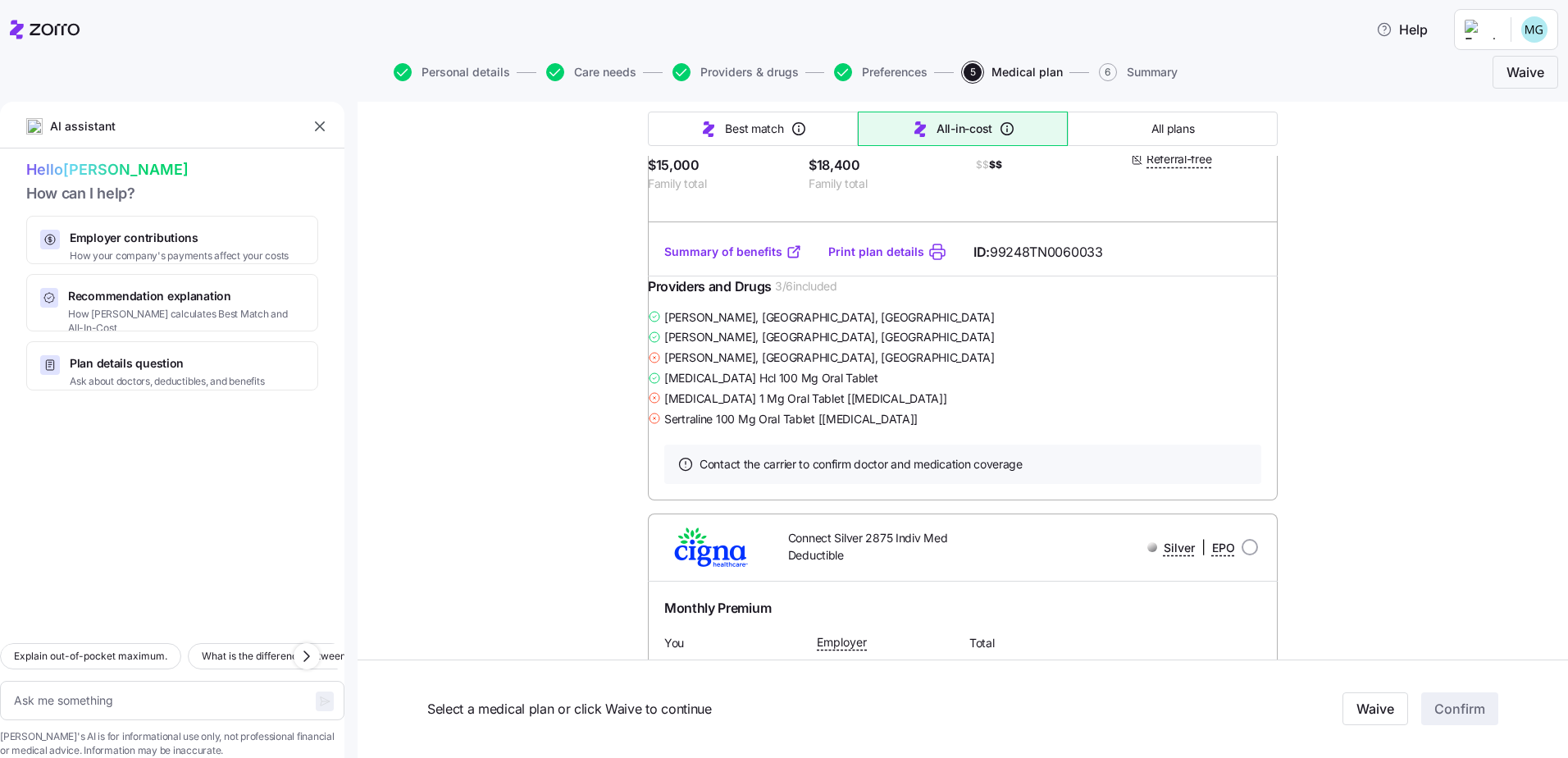
scroll to position [11314, 0]
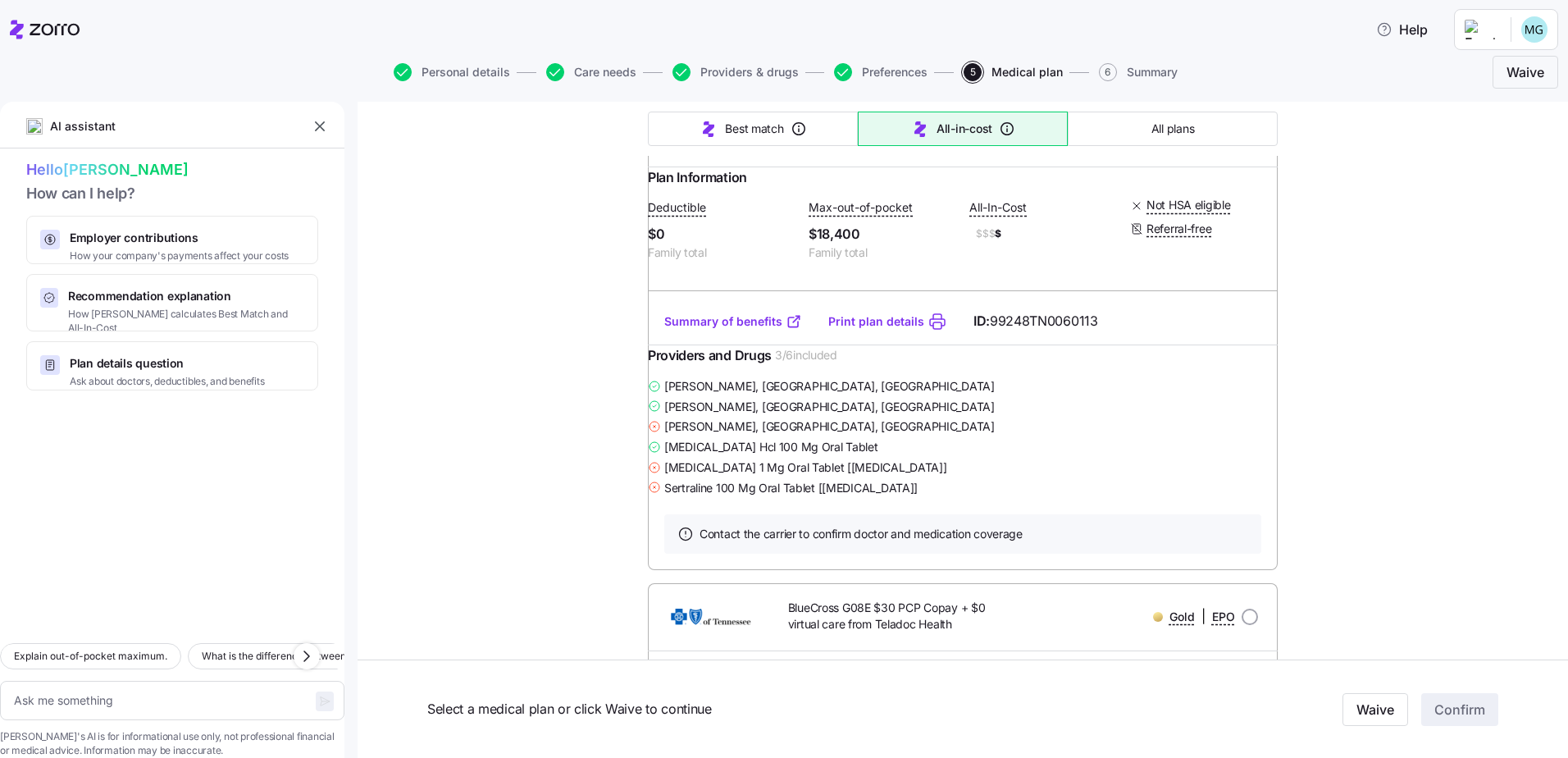
scroll to position [0, 0]
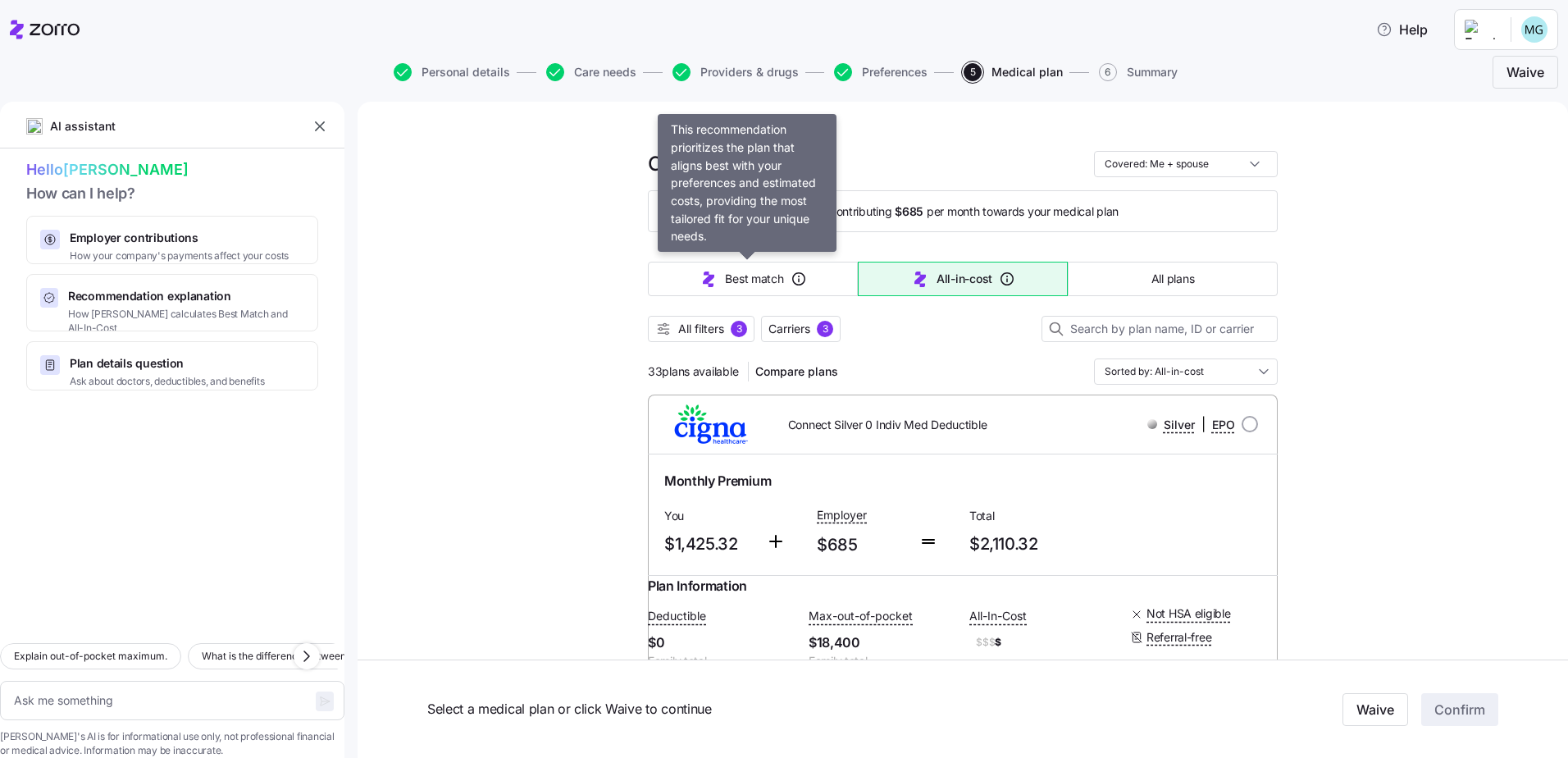
click at [764, 277] on span "Best match" at bounding box center [754, 278] width 59 height 16
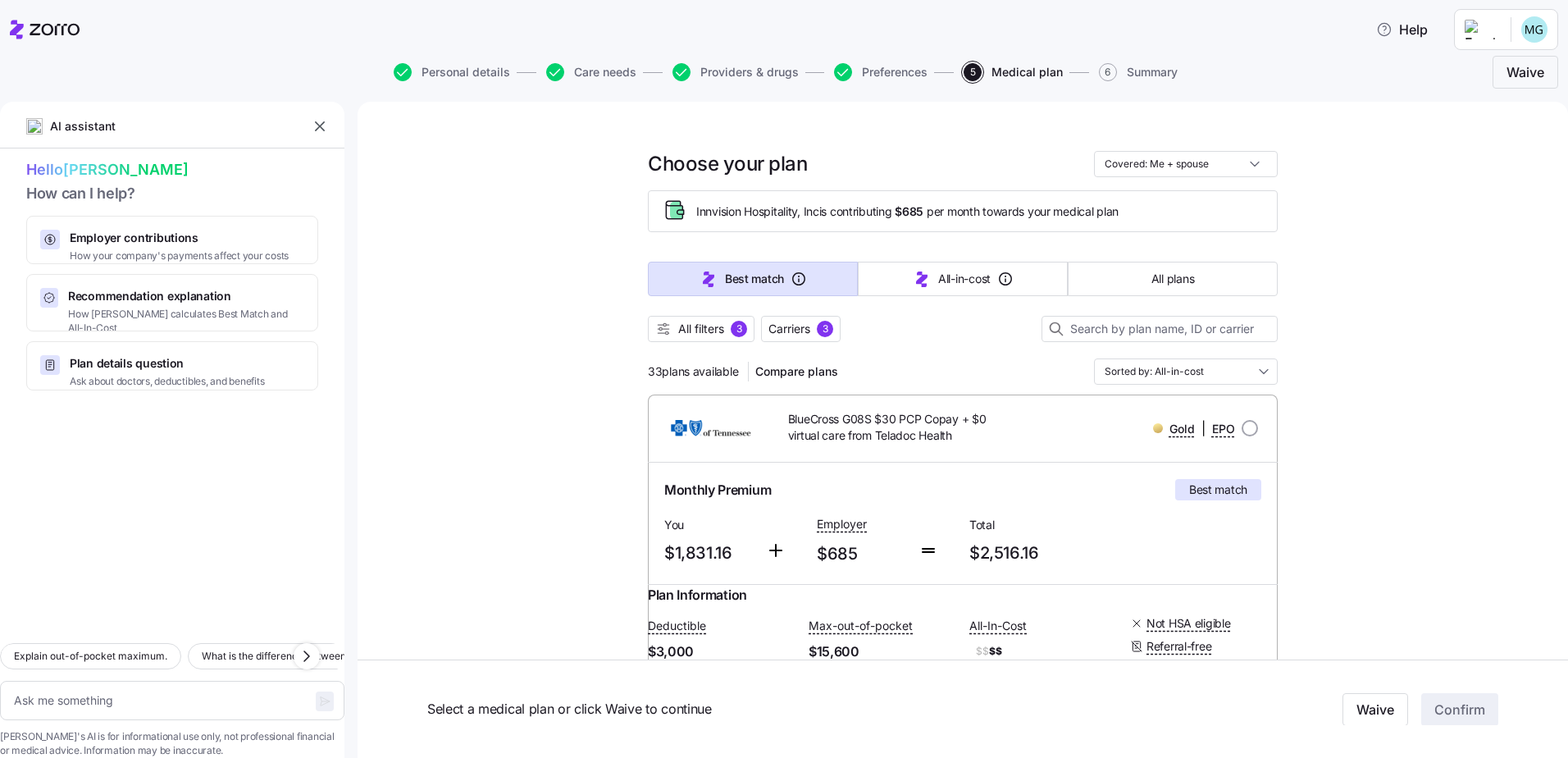
type textarea "x"
type input "Sorted by: Best match"
click at [787, 330] on span "Carriers" at bounding box center [789, 328] width 42 height 16
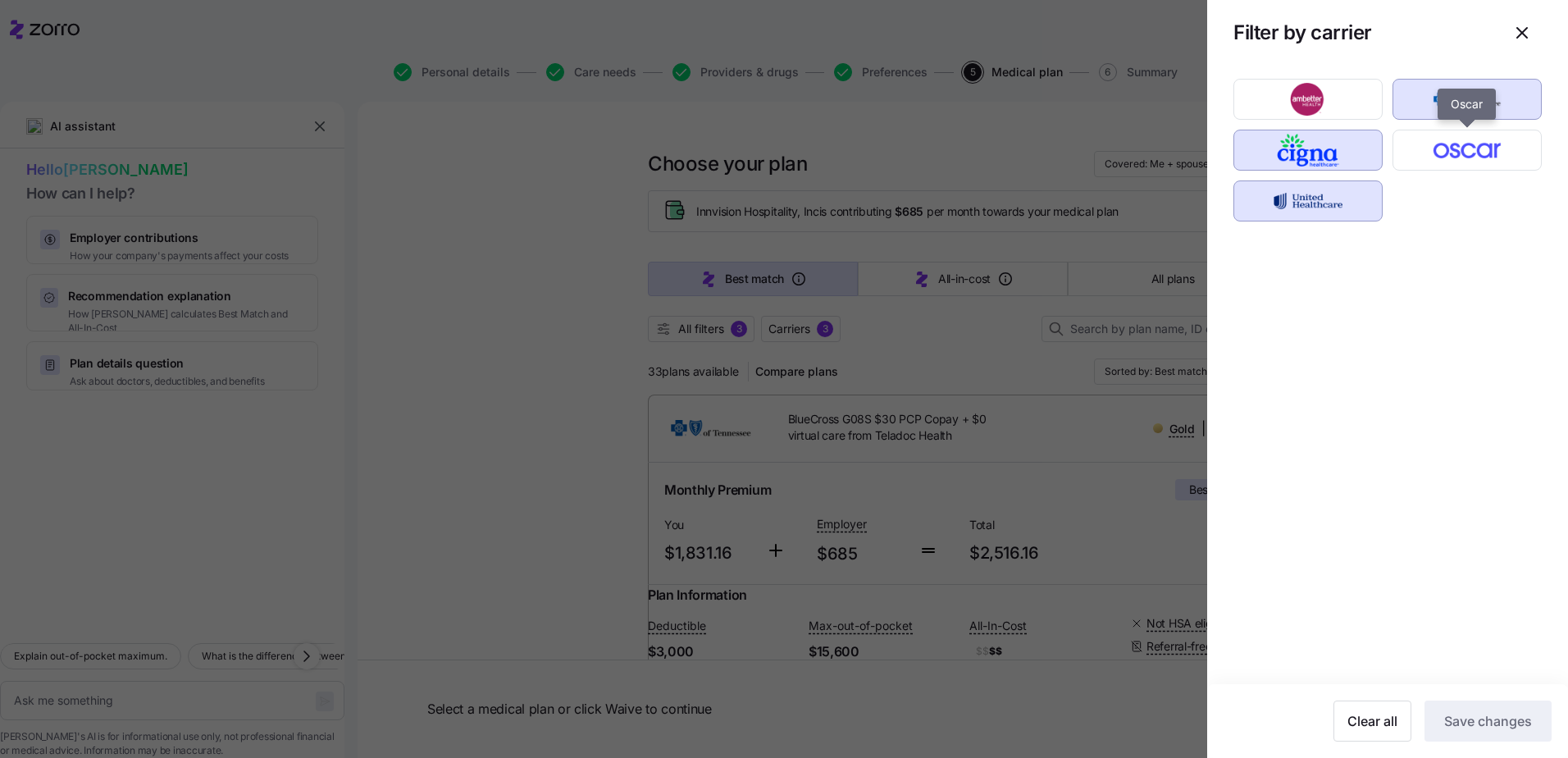
click at [1477, 153] on img "button" at bounding box center [1467, 150] width 120 height 33
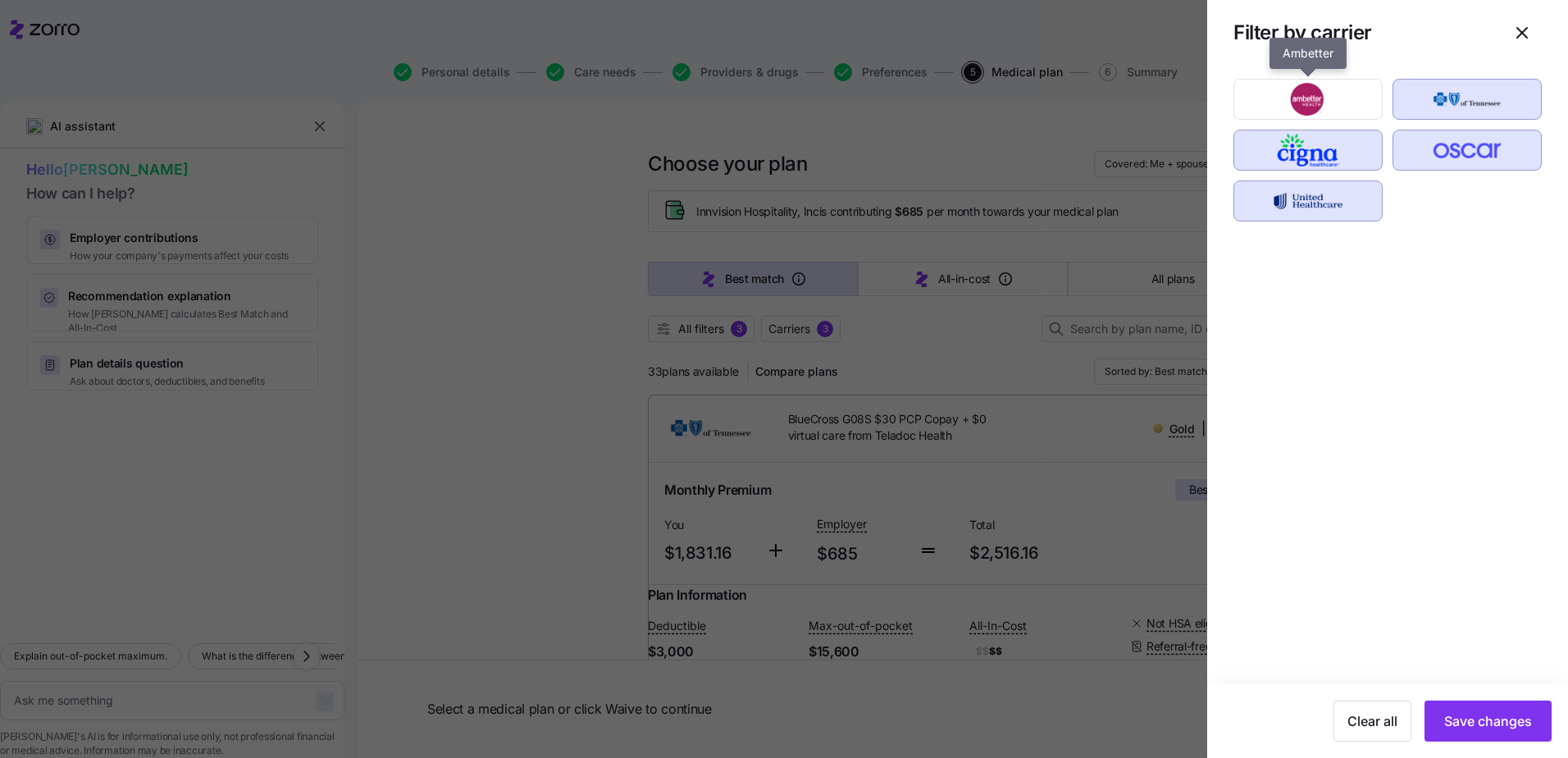
click at [1310, 88] on img "button" at bounding box center [1308, 99] width 120 height 33
click at [1471, 719] on span "Save changes" at bounding box center [1488, 720] width 88 height 20
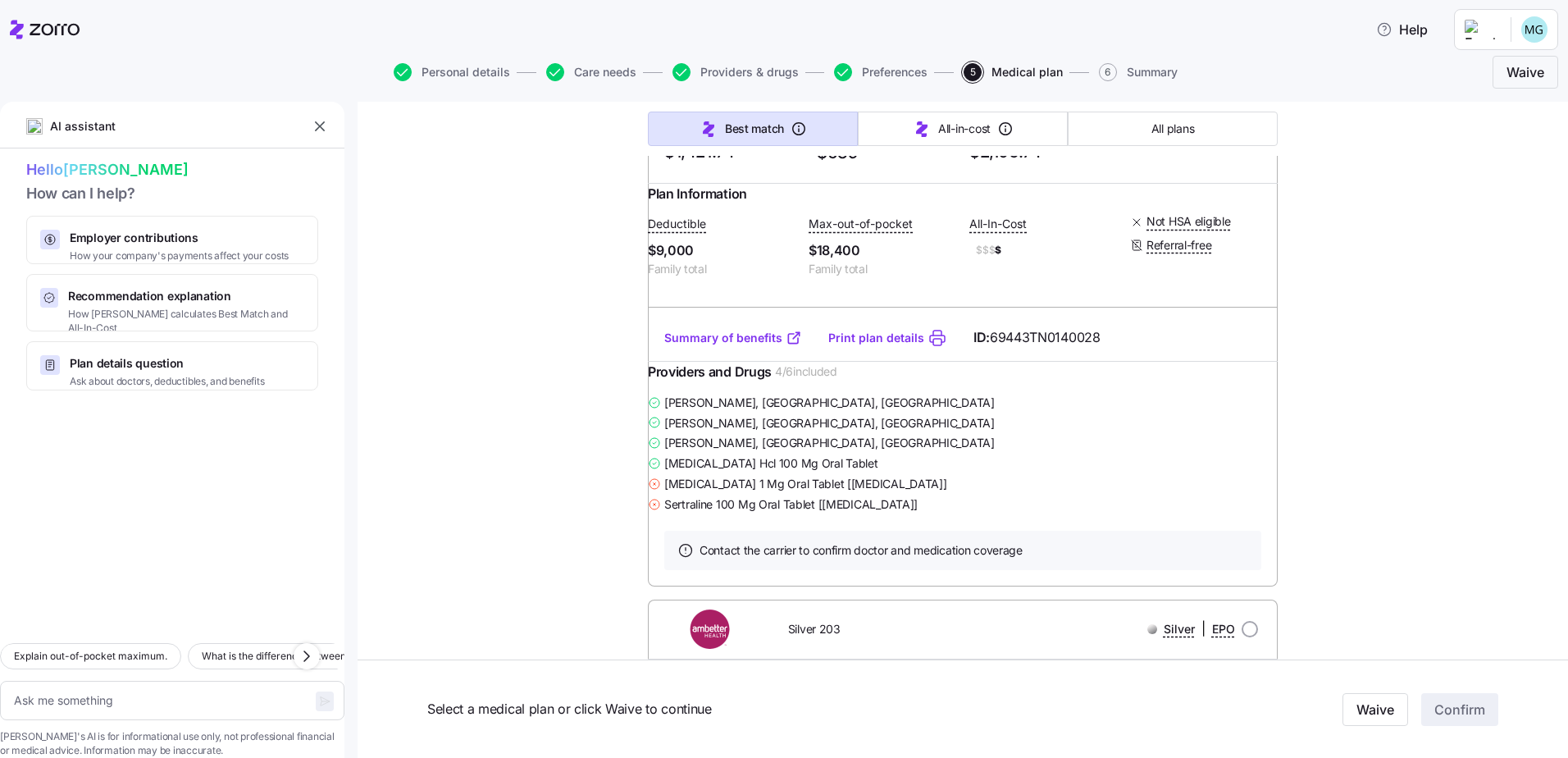
scroll to position [2788, 0]
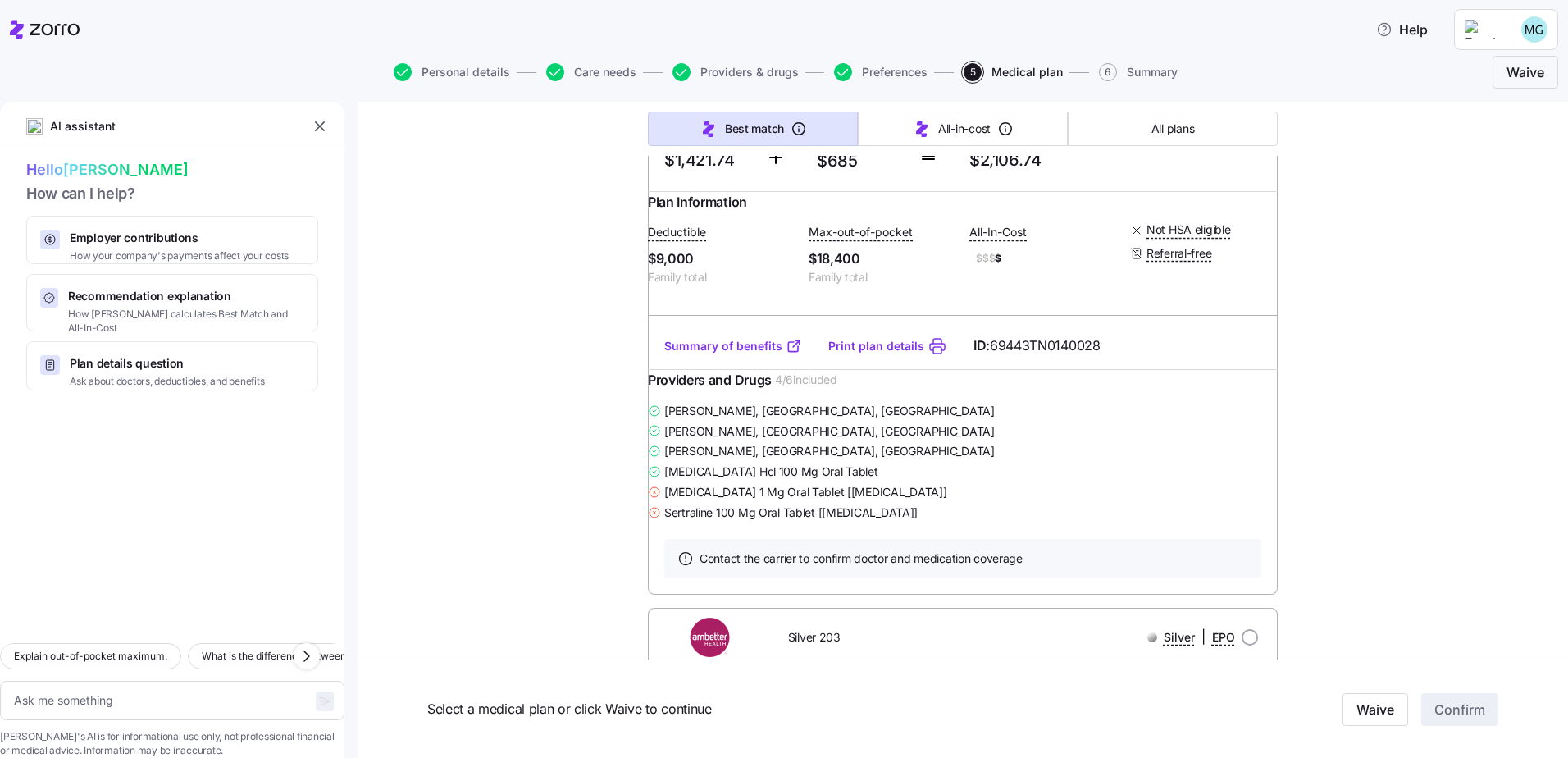
click at [880, 354] on link "Print plan details" at bounding box center [875, 345] width 96 height 16
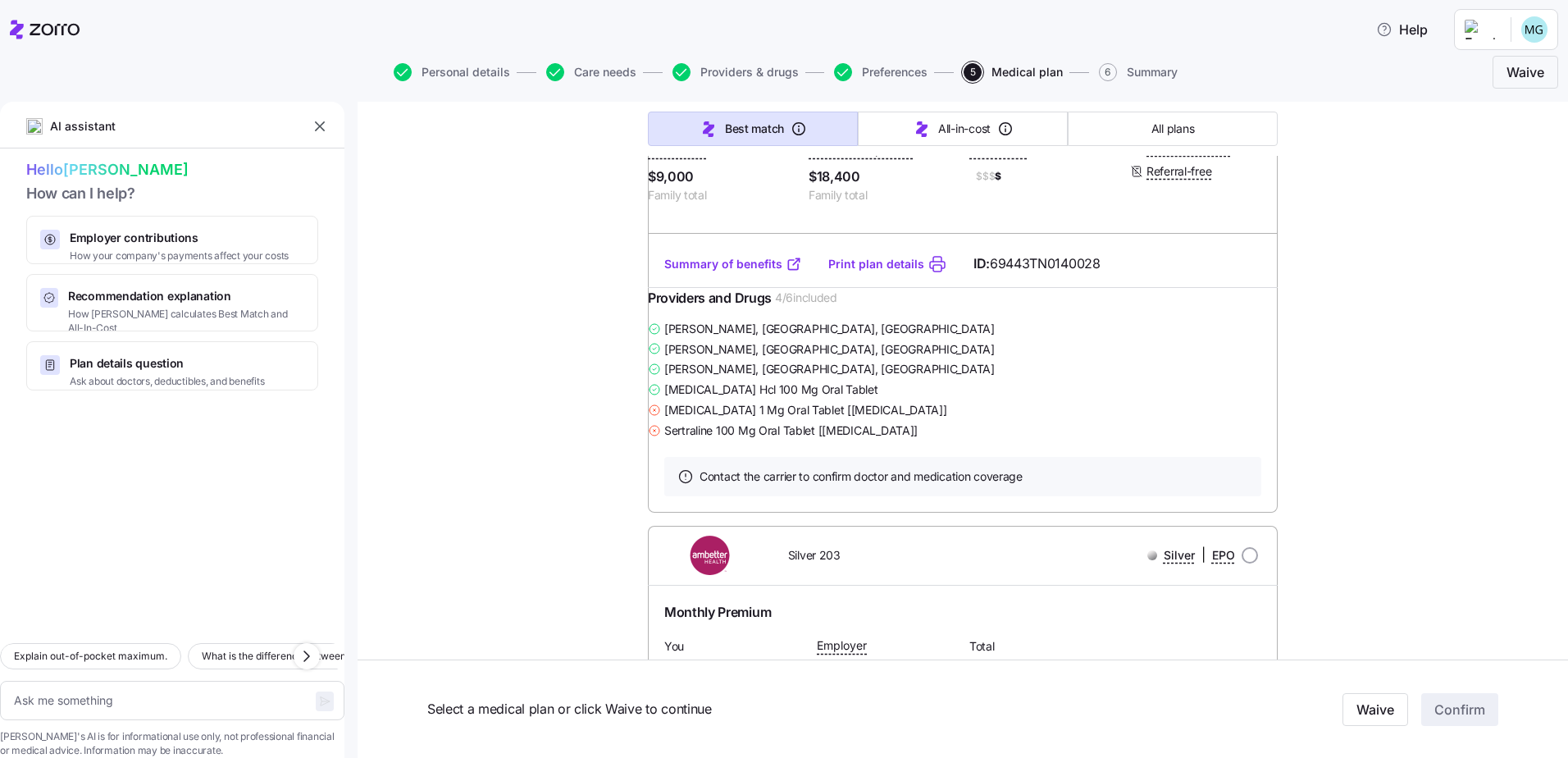
click at [861, 273] on link "Print plan details" at bounding box center [875, 263] width 96 height 16
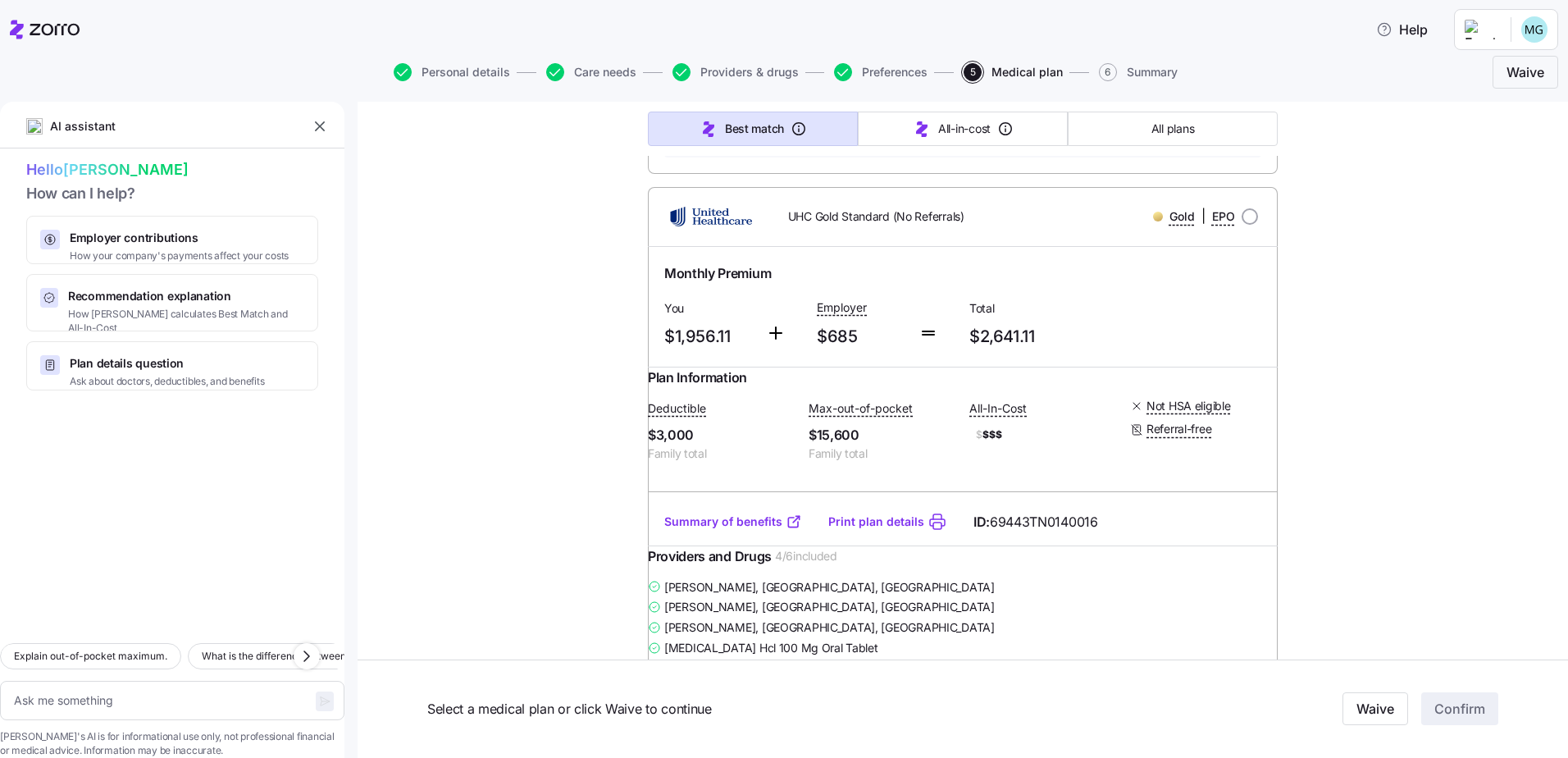
scroll to position [6805, 0]
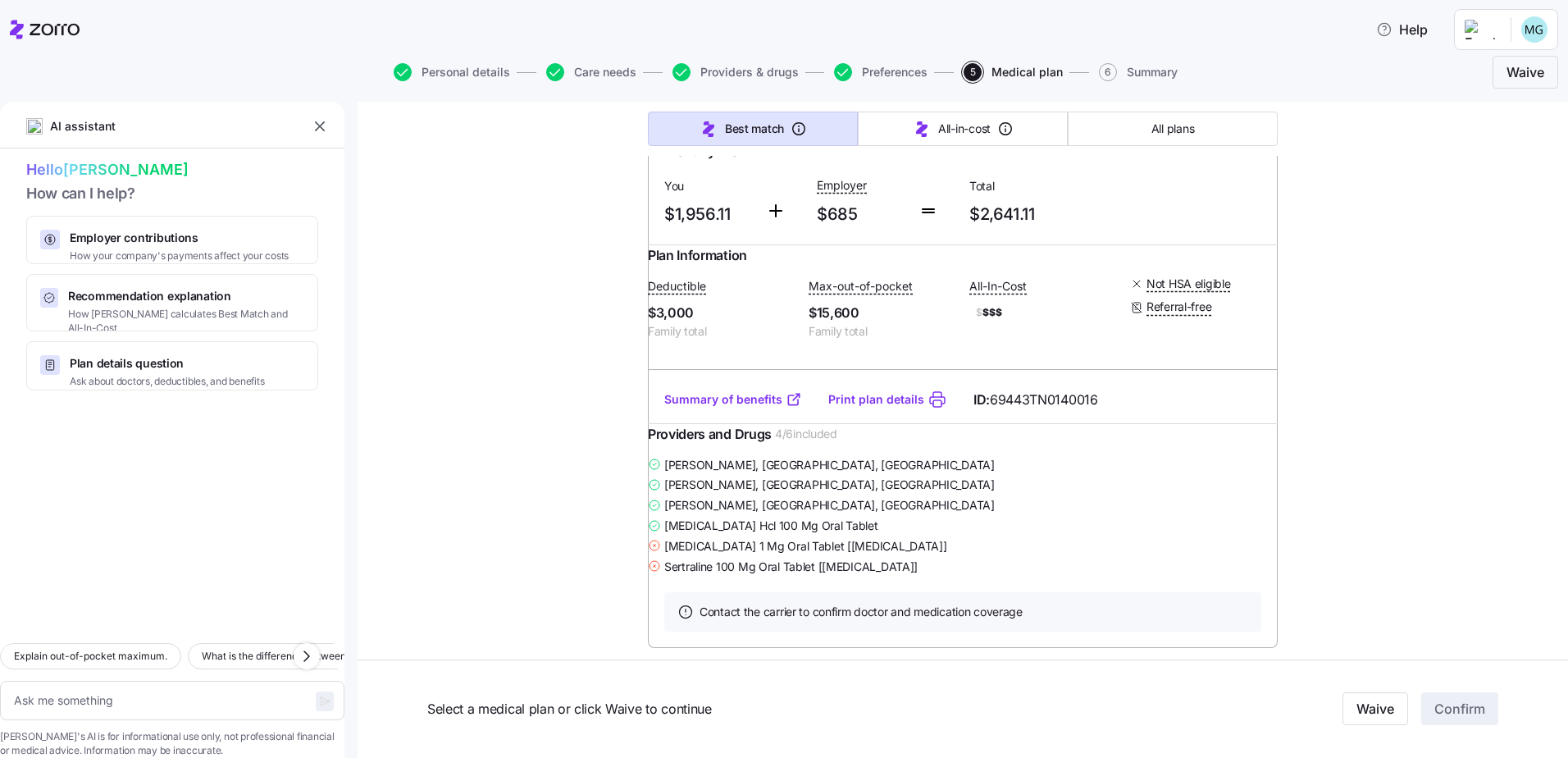
scroll to position [6969, 0]
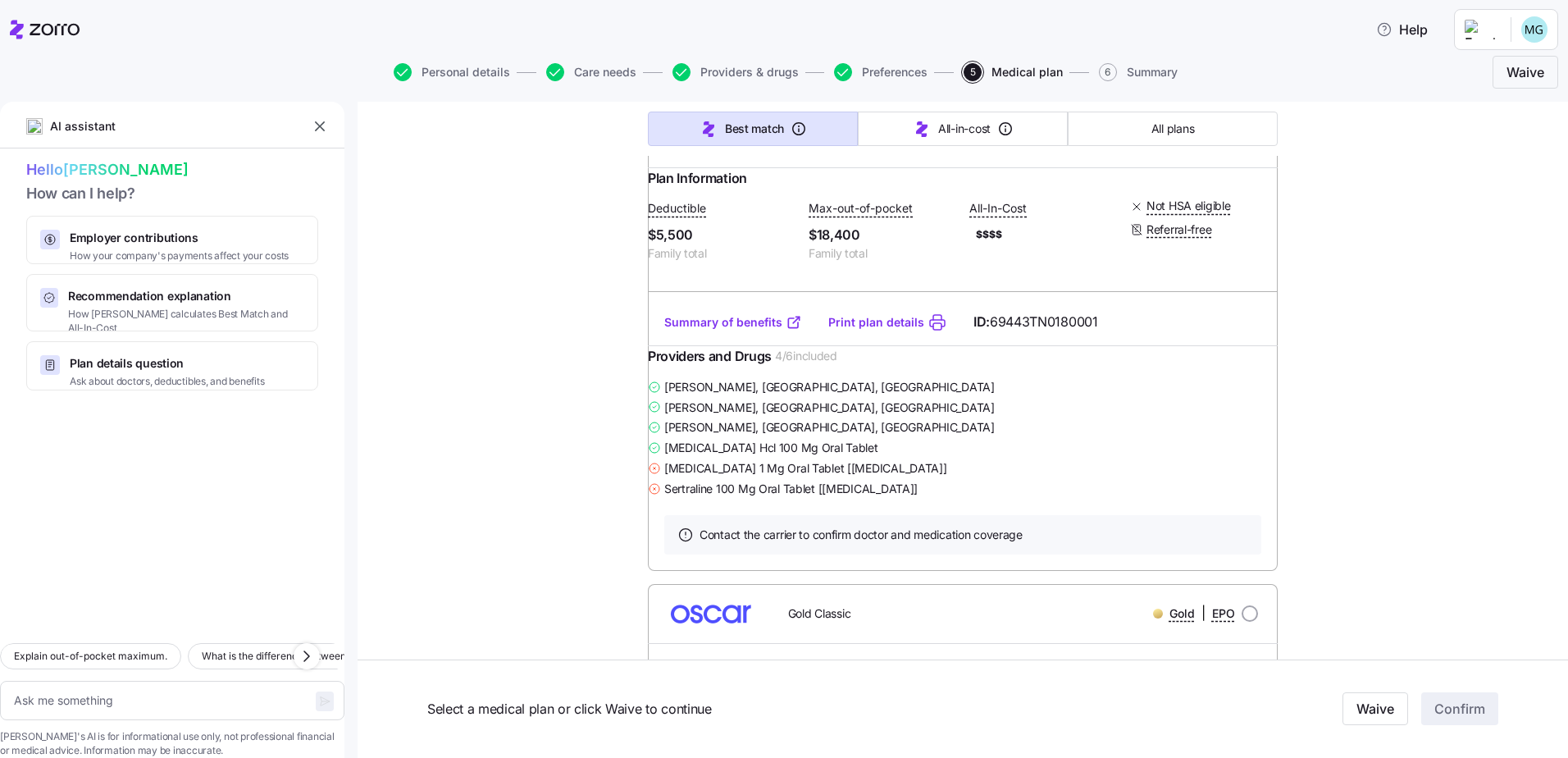
scroll to position [17217, 0]
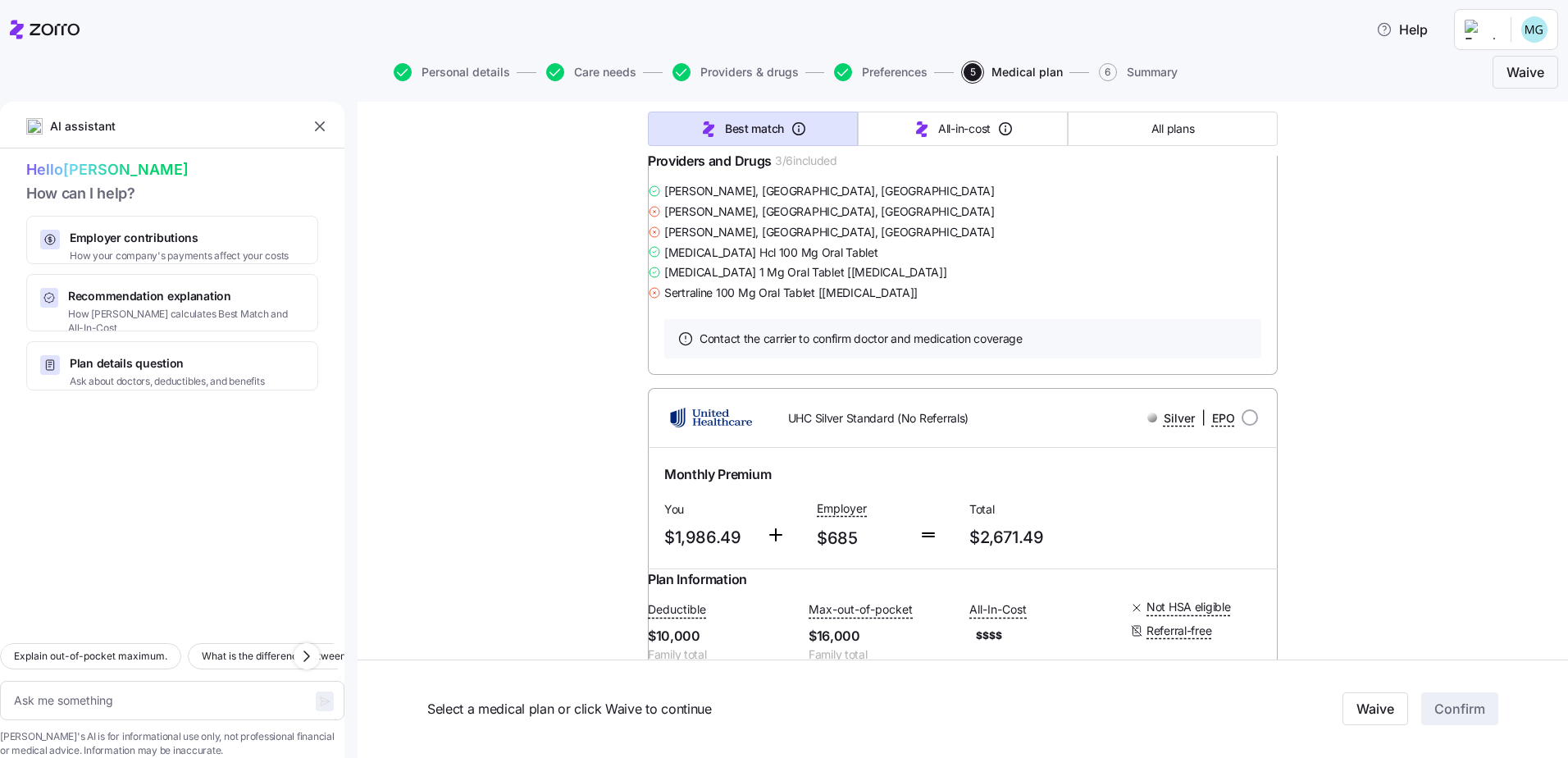
type textarea "x"
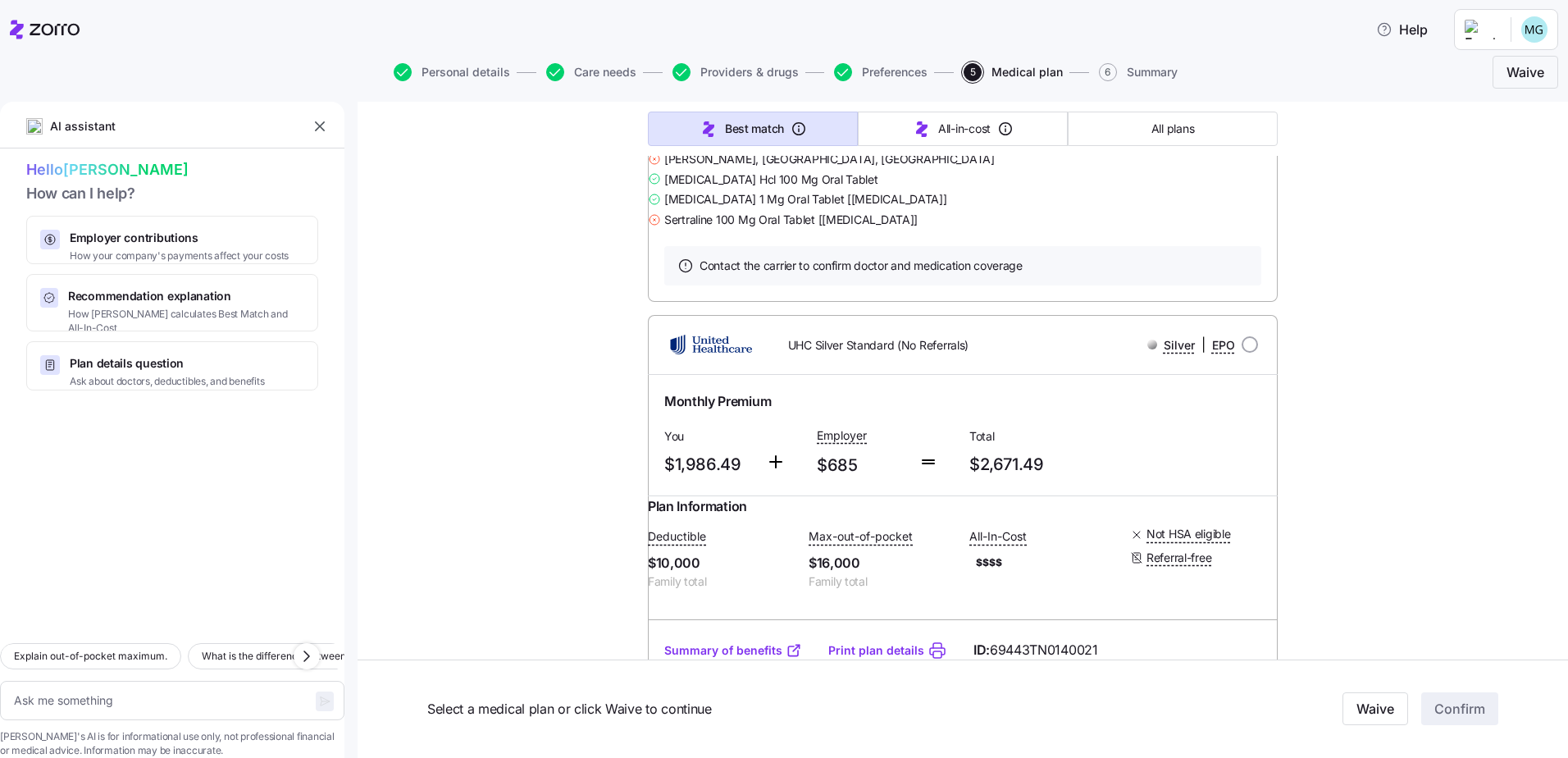
scroll to position [18693, 0]
